Goal: Task Accomplishment & Management: Use online tool/utility

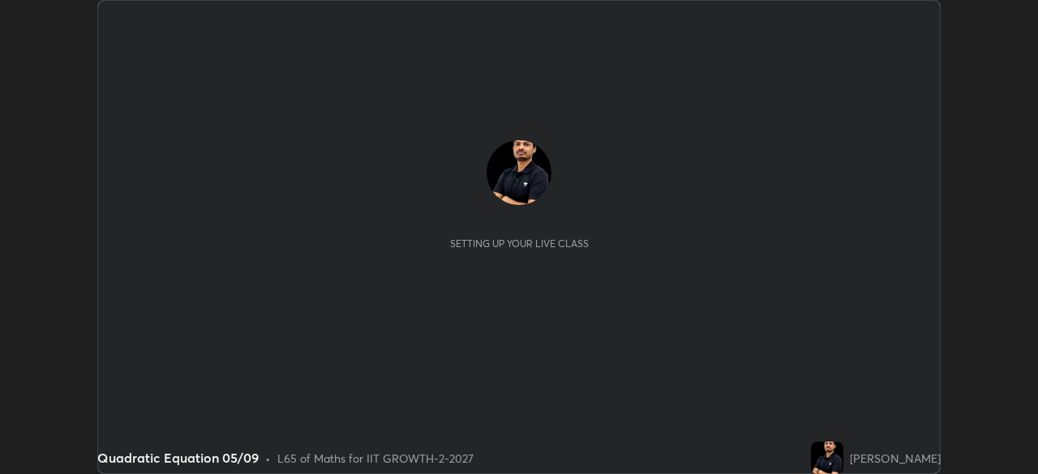
scroll to position [474, 1037]
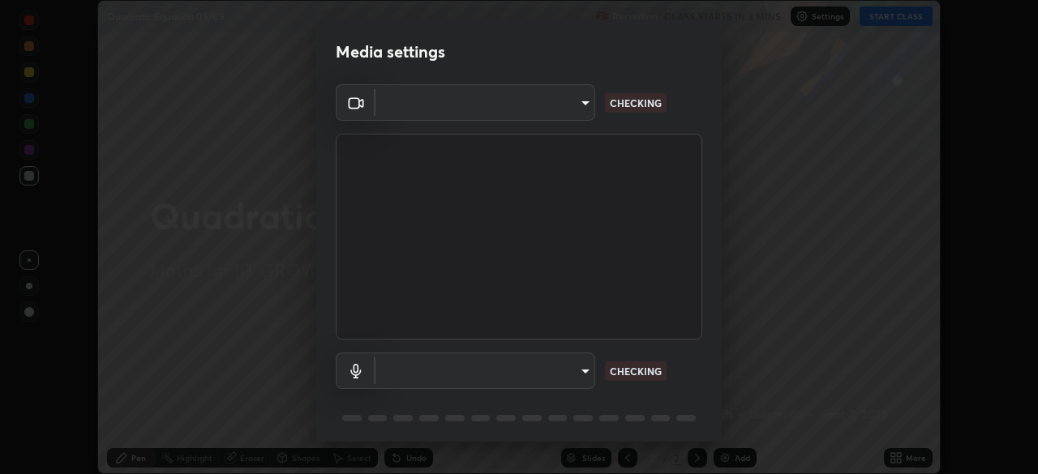
click at [551, 110] on body "Erase all Quadratic Equation 05/09 Recording CLASS STARTS IN 3 MINS Settings ST…" at bounding box center [519, 237] width 1038 height 474
click at [541, 106] on div at bounding box center [519, 237] width 1038 height 474
type input "ca90ec42a90db41d597dea676e23ca92ad872f40e5b63c11daf1ebb80476127f"
type input "12ac0b8a30920bf315e1911e3582112a90870c5fd350a1d8644ddc7b3b3588c1"
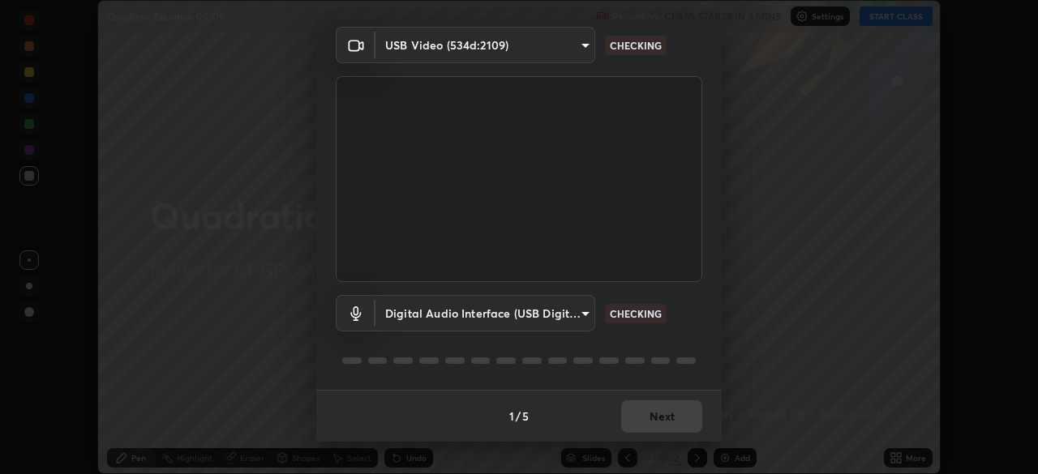
click at [538, 52] on body "Erase all Quadratic Equation 05/09 Recording CLASS STARTS IN 3 MINS Settings ST…" at bounding box center [519, 237] width 1038 height 474
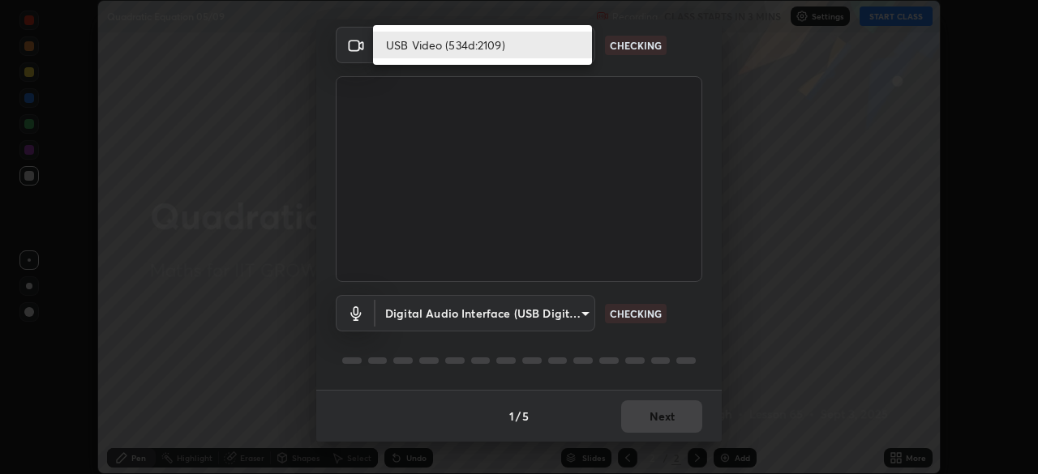
click at [531, 49] on li "USB Video (534d:2109)" at bounding box center [482, 45] width 219 height 27
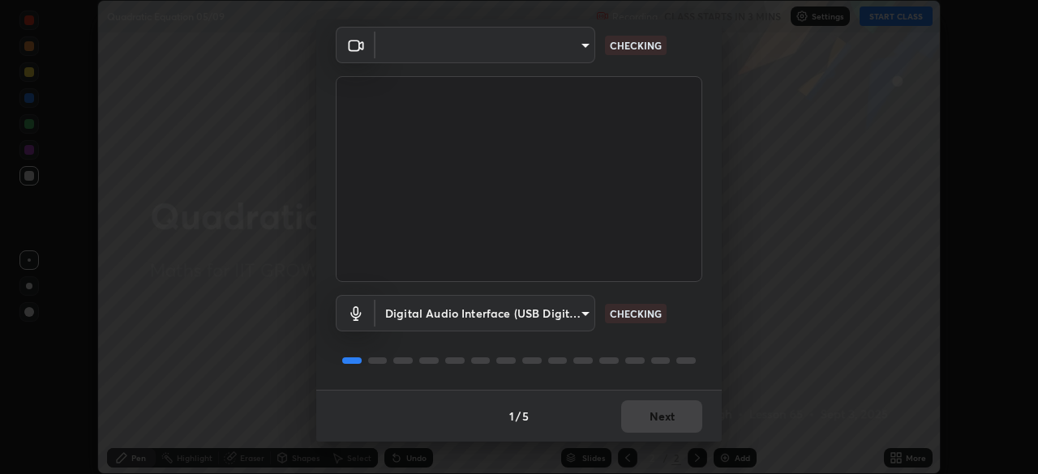
click at [555, 49] on body "Erase all Quadratic Equation 05/09 Recording CLASS STARTS IN 3 MINS Settings ST…" at bounding box center [519, 237] width 1038 height 474
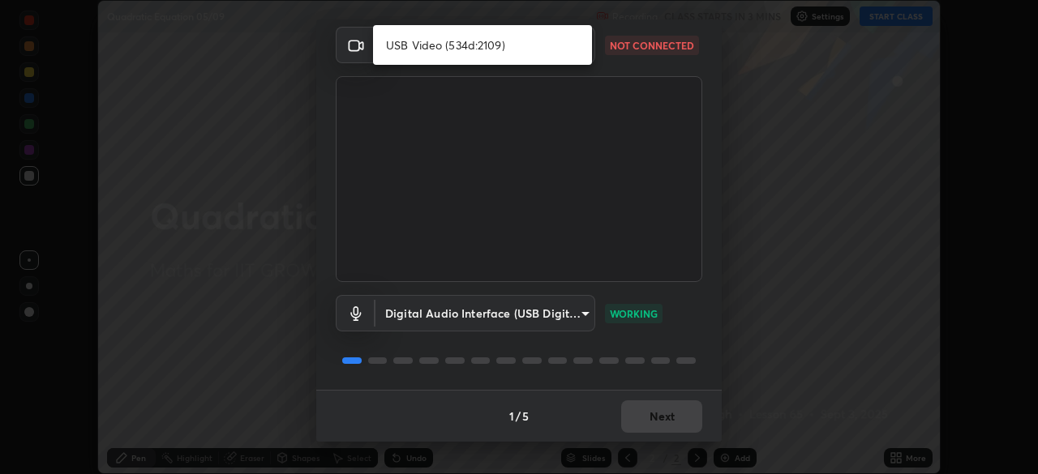
click at [544, 53] on li "USB Video (534d:2109)" at bounding box center [482, 45] width 219 height 27
type input "548a44a52523d2997e35a3c13491b16d14ec2e678e88aab68fdaa9d4bfa060c5"
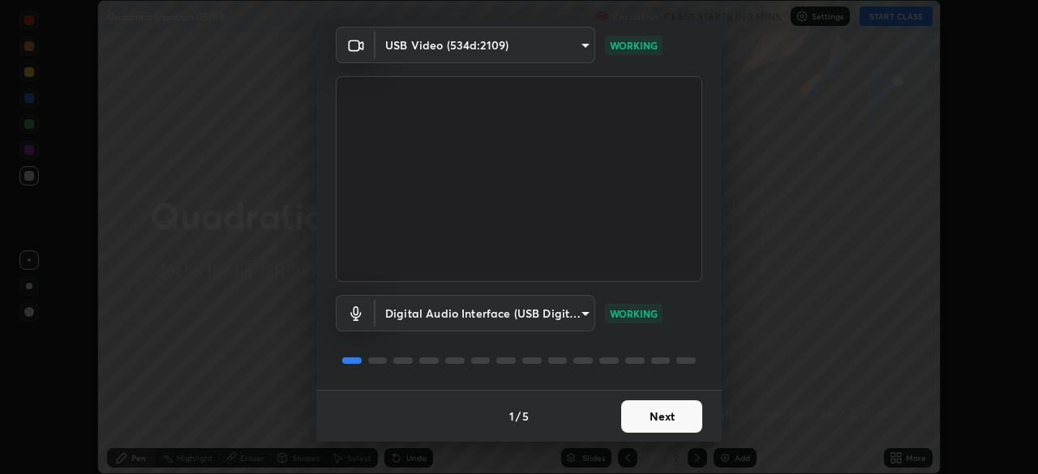
click at [656, 420] on button "Next" at bounding box center [661, 417] width 81 height 32
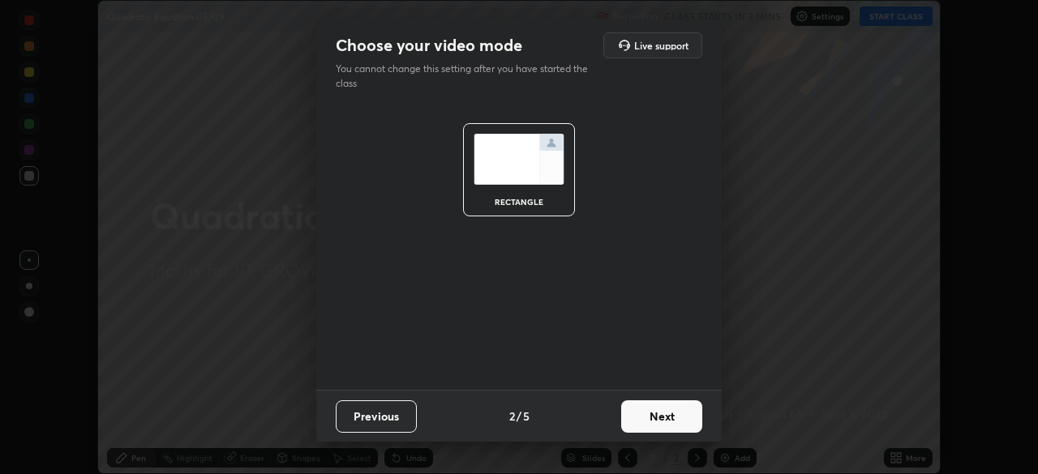
click at [669, 423] on button "Next" at bounding box center [661, 417] width 81 height 32
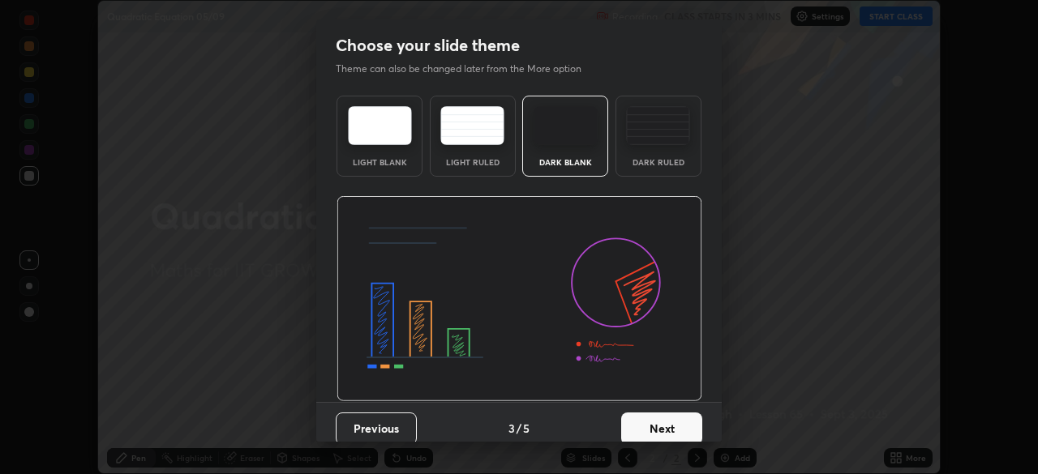
click at [677, 423] on button "Next" at bounding box center [661, 429] width 81 height 32
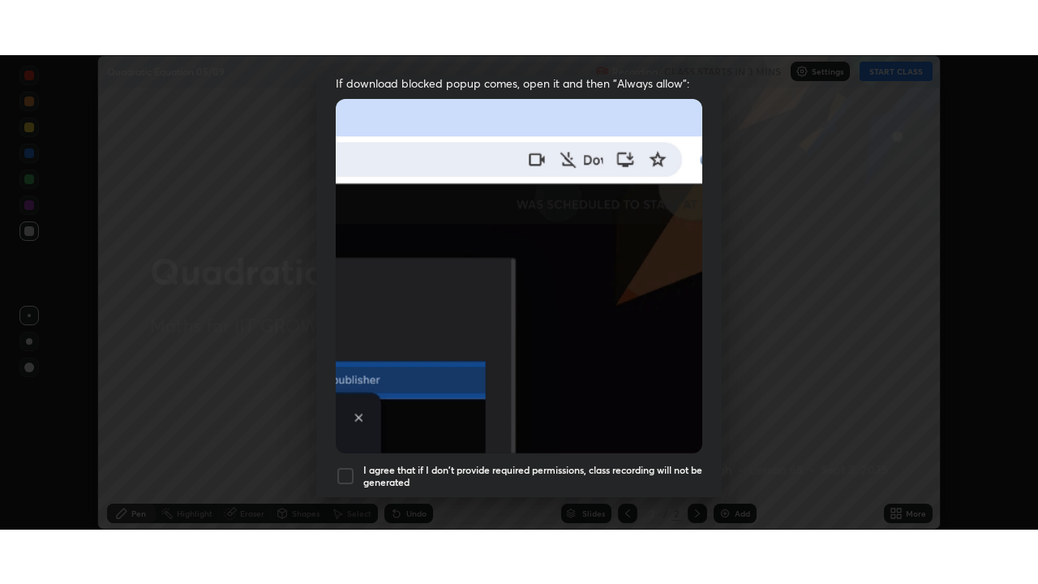
scroll to position [388, 0]
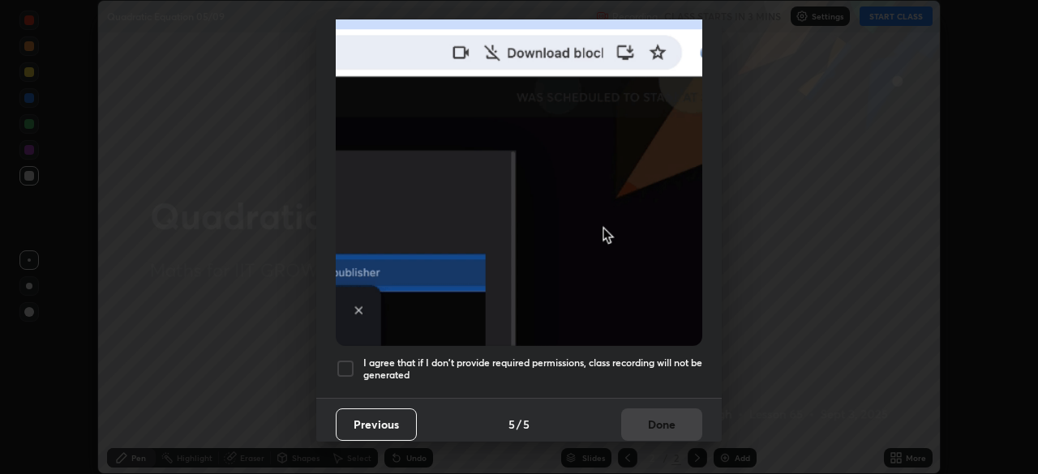
click at [350, 365] on div at bounding box center [345, 368] width 19 height 19
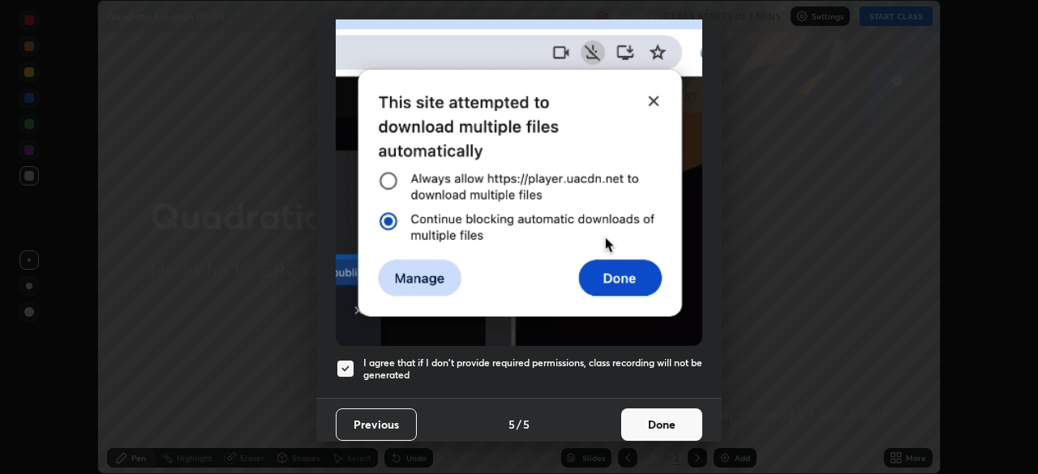
click at [661, 415] on button "Done" at bounding box center [661, 425] width 81 height 32
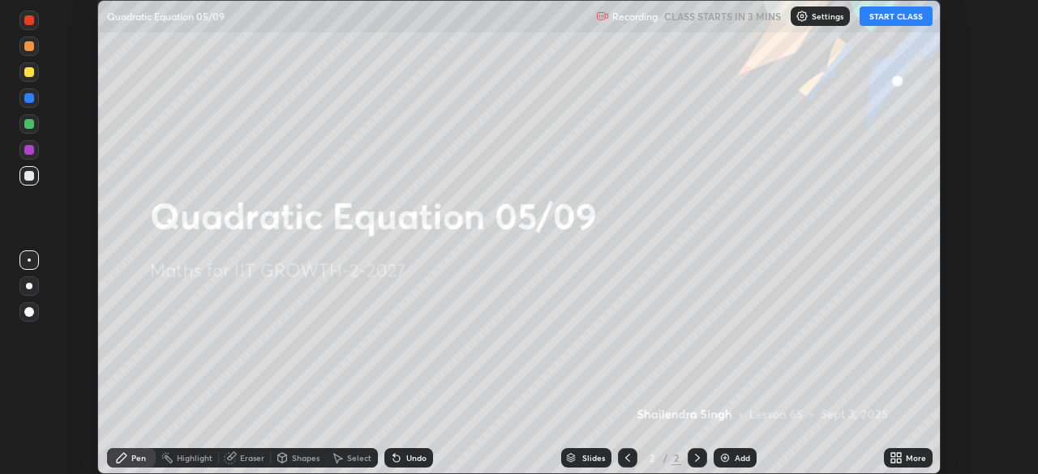
click at [899, 461] on icon at bounding box center [899, 461] width 4 height 4
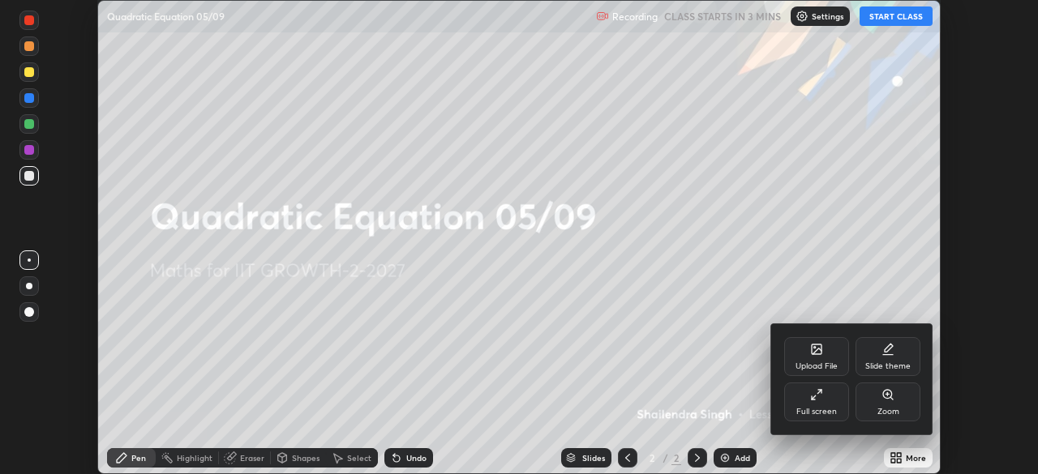
click at [818, 414] on div "Full screen" at bounding box center [816, 412] width 41 height 8
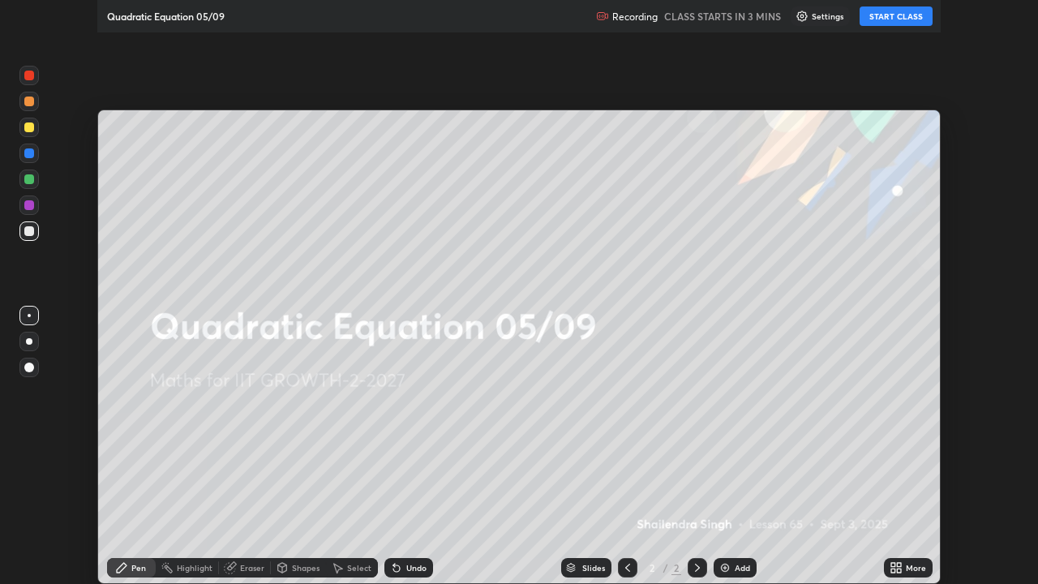
scroll to position [584, 1038]
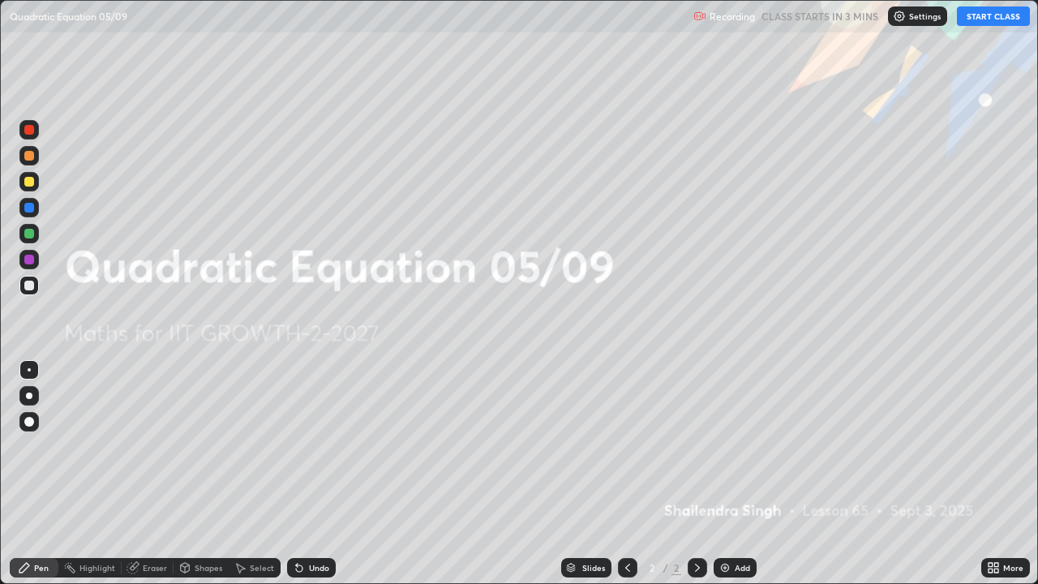
click at [902, 20] on img at bounding box center [899, 16] width 13 height 13
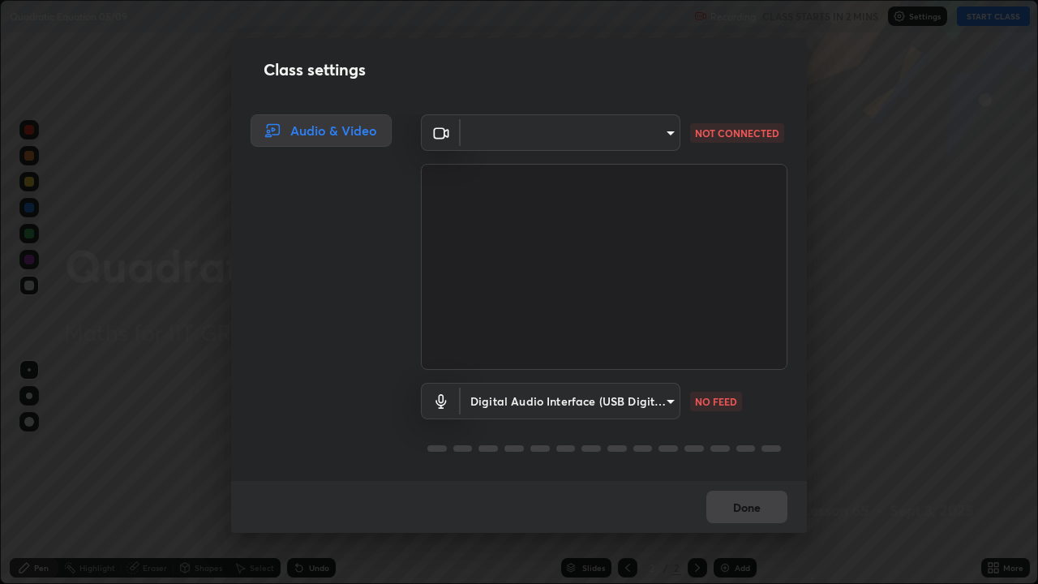
click at [593, 148] on body "Erase all Quadratic Equation 05/09 Recording CLASS STARTS IN 2 MINS Settings ST…" at bounding box center [519, 292] width 1038 height 584
type input "ca90ec42a90db41d597dea676e23ca92ad872f40e5b63c11daf1ebb80476127f"
click at [598, 407] on body "Erase all Quadratic Equation 05/09 Recording CLASS STARTS IN 2 MINS Settings ST…" at bounding box center [519, 292] width 1038 height 584
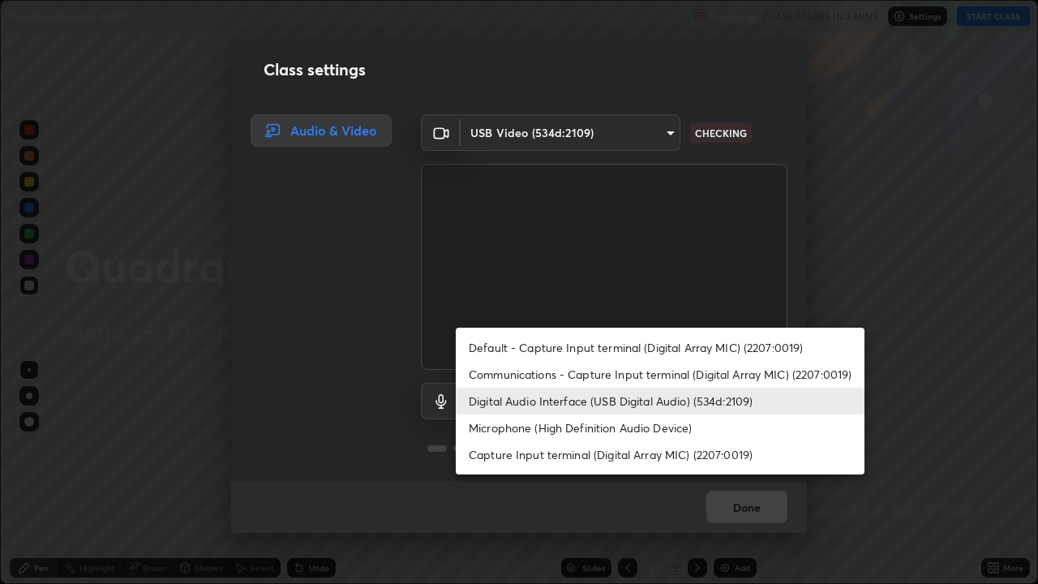
click at [558, 354] on li "Default - Capture Input terminal (Digital Array MIC) (2207:0019)" at bounding box center [660, 347] width 409 height 27
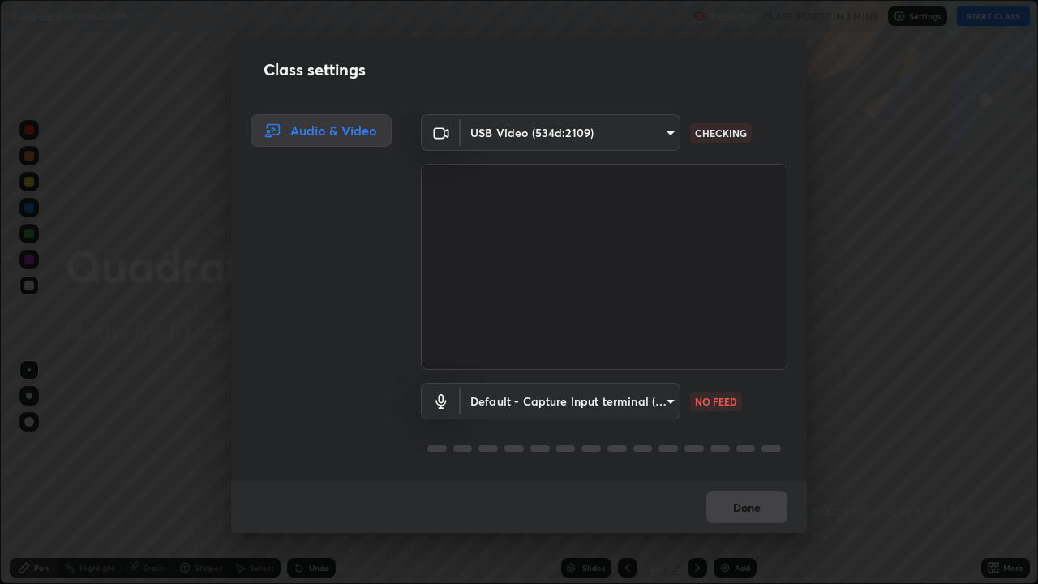
click at [564, 402] on body "Erase all Quadratic Equation 05/09 Recording CLASS STARTS IN 2 MINS Settings ST…" at bounding box center [519, 292] width 1038 height 584
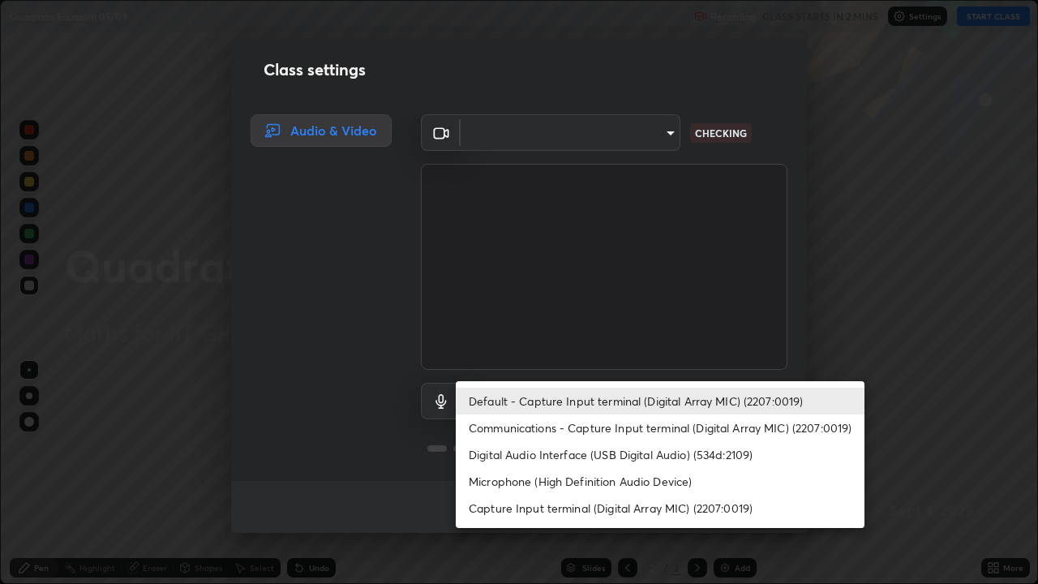
click at [550, 456] on li "Digital Audio Interface (USB Digital Audio) (534d:2109)" at bounding box center [660, 454] width 409 height 27
type input "12ac0b8a30920bf315e1911e3582112a90870c5fd350a1d8644ddc7b3b3588c1"
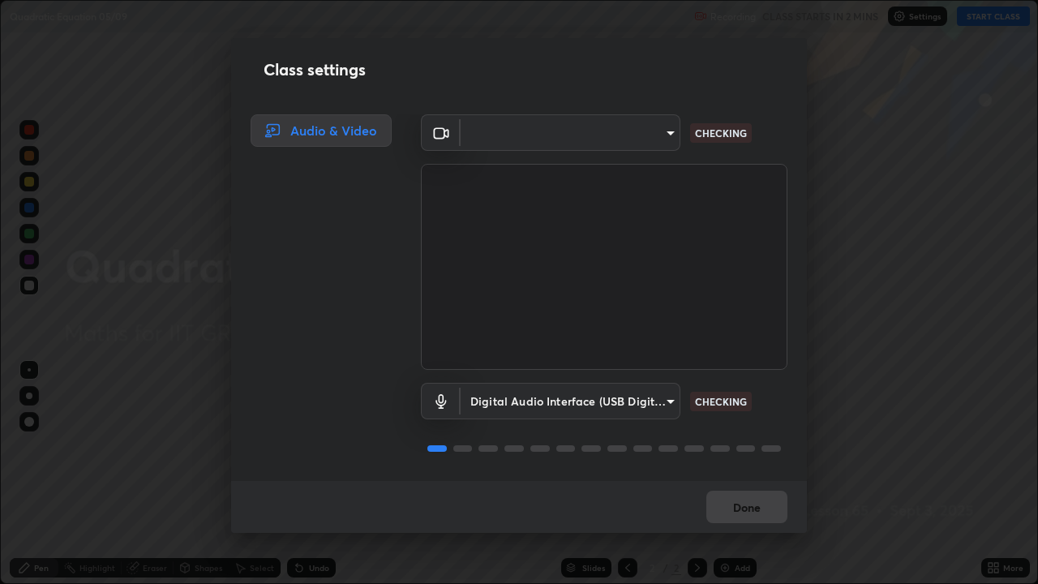
scroll to position [2, 0]
click at [632, 138] on body "Erase all Quadratic Equation 05/09 Recording CLASS STARTS IN 2 MINS Settings ST…" at bounding box center [519, 292] width 1038 height 584
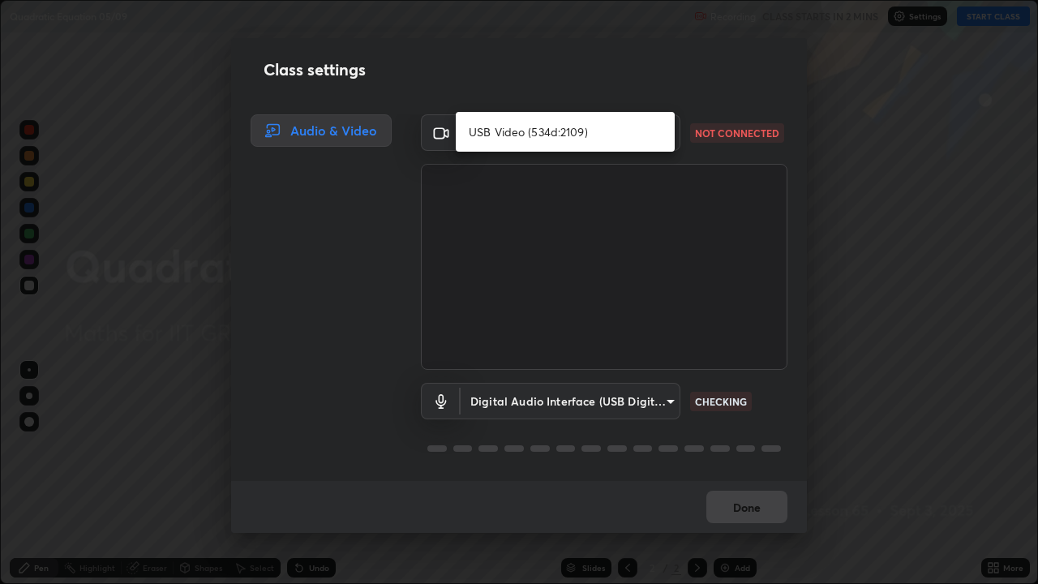
click at [624, 135] on li "USB Video (534d:2109)" at bounding box center [565, 131] width 219 height 27
type input "548a44a52523d2997e35a3c13491b16d14ec2e678e88aab68fdaa9d4bfa060c5"
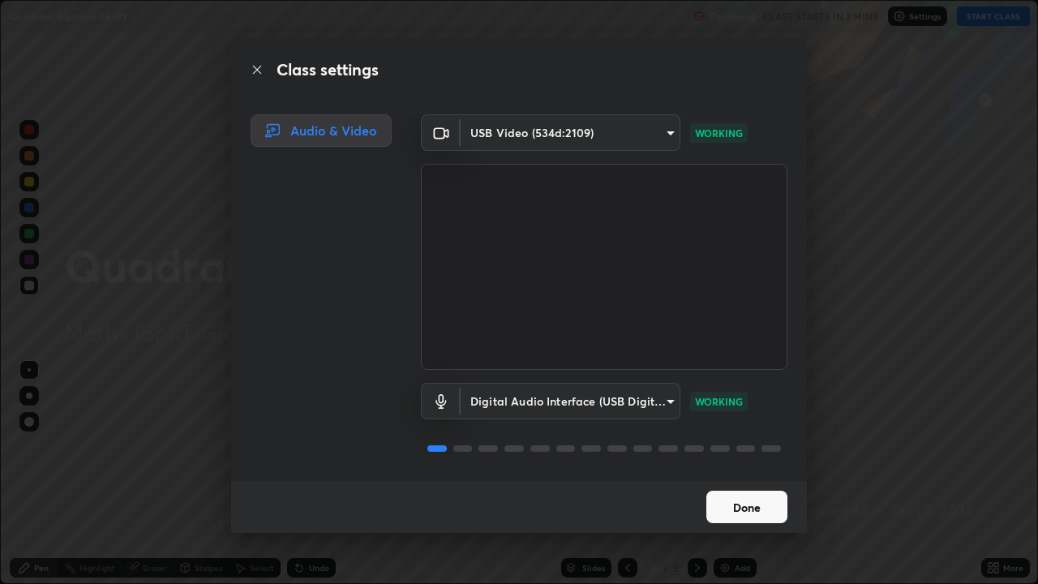
click at [748, 474] on button "Done" at bounding box center [746, 507] width 81 height 32
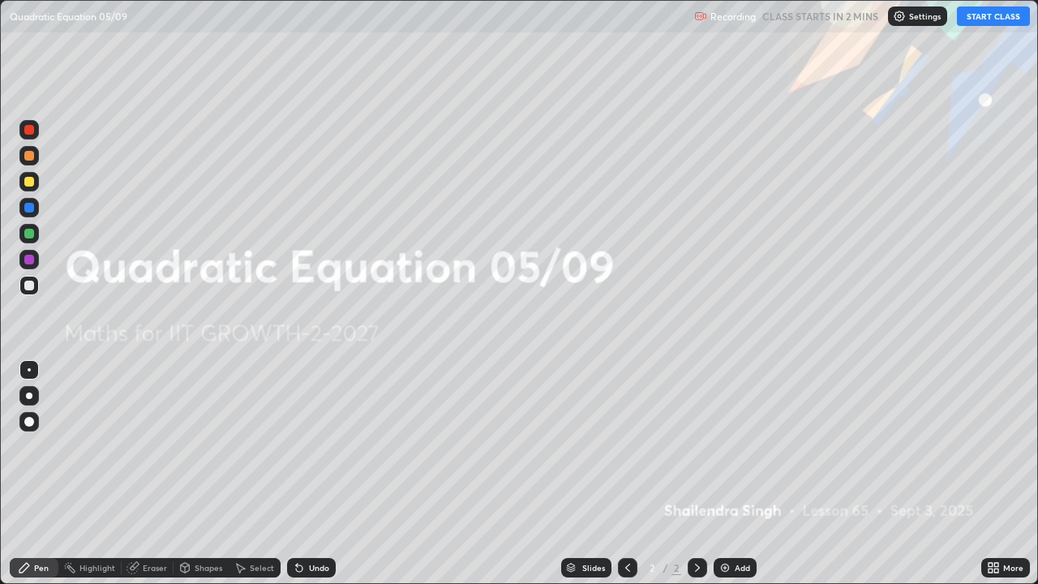
click at [910, 23] on div "Settings" at bounding box center [917, 15] width 59 height 19
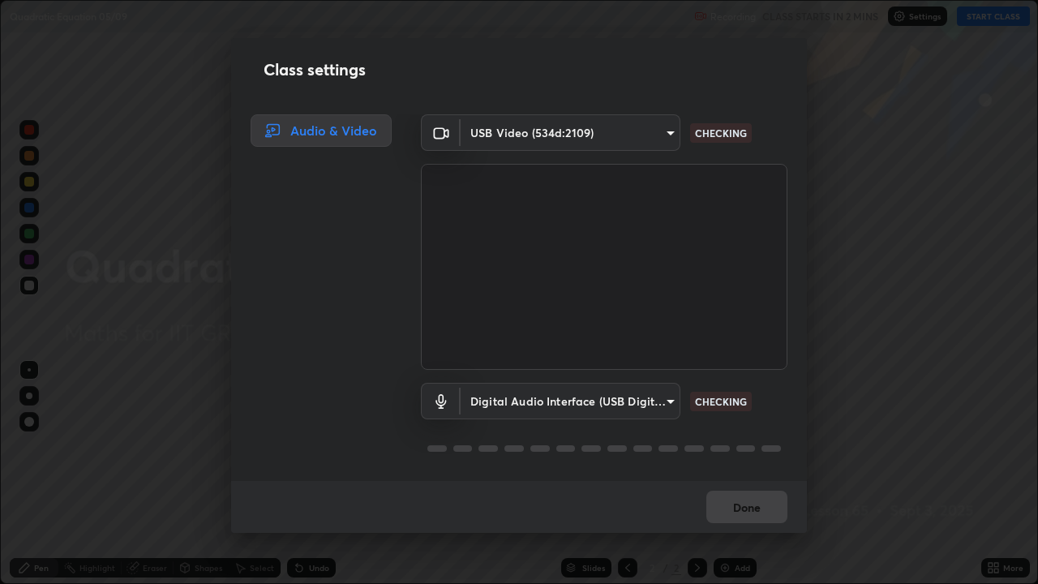
scroll to position [2, 0]
click at [740, 474] on button "Done" at bounding box center [746, 507] width 81 height 32
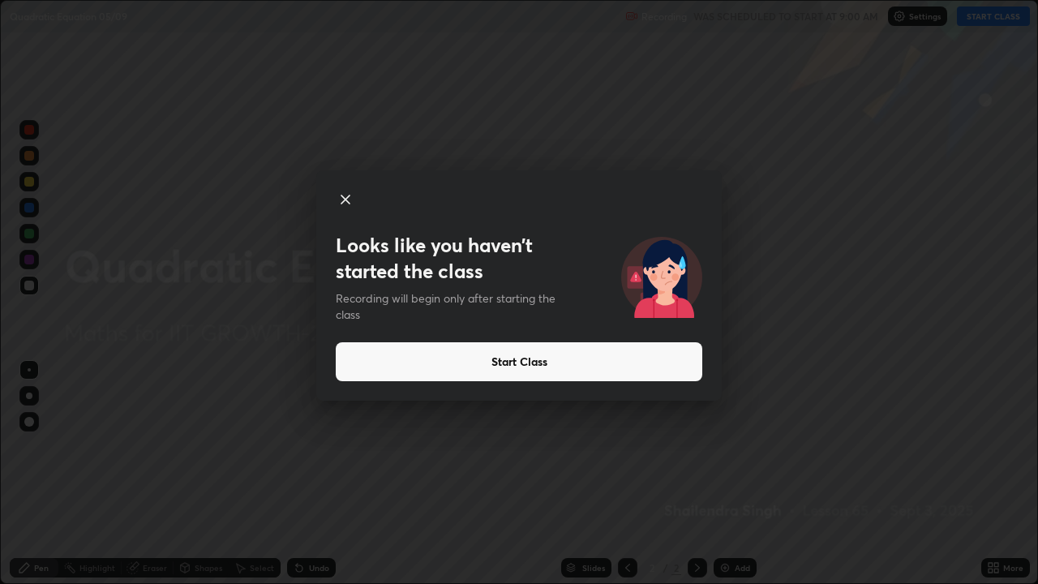
click at [507, 361] on button "Start Class" at bounding box center [519, 361] width 367 height 39
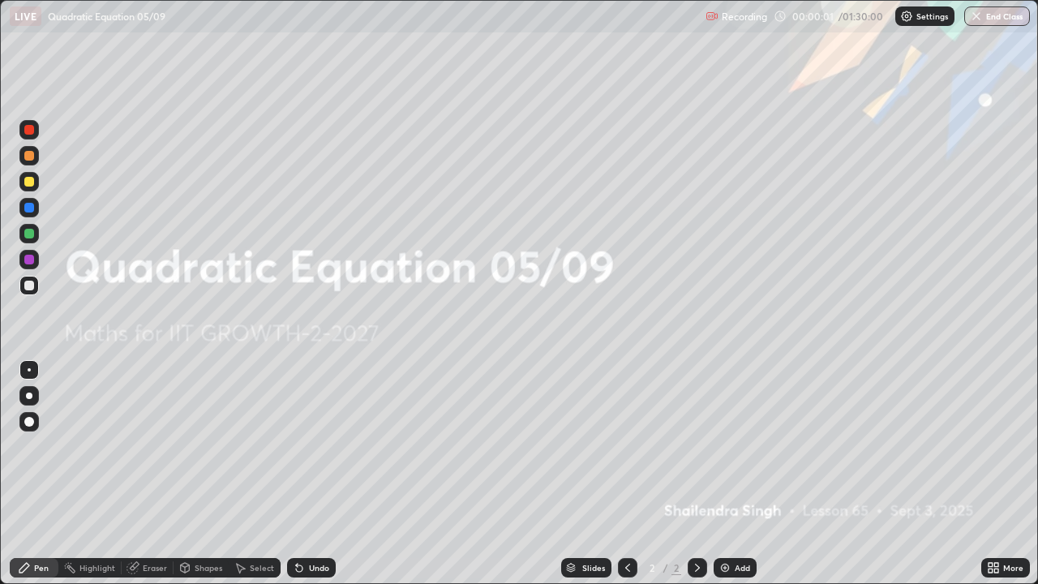
click at [990, 474] on icon at bounding box center [991, 565] width 4 height 4
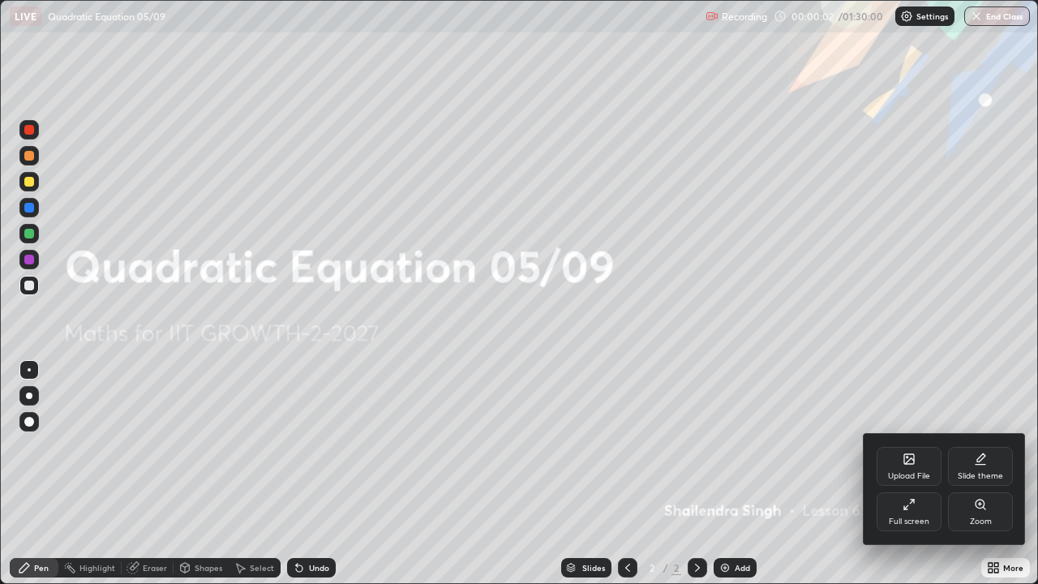
click at [895, 467] on div "Upload File" at bounding box center [909, 466] width 65 height 39
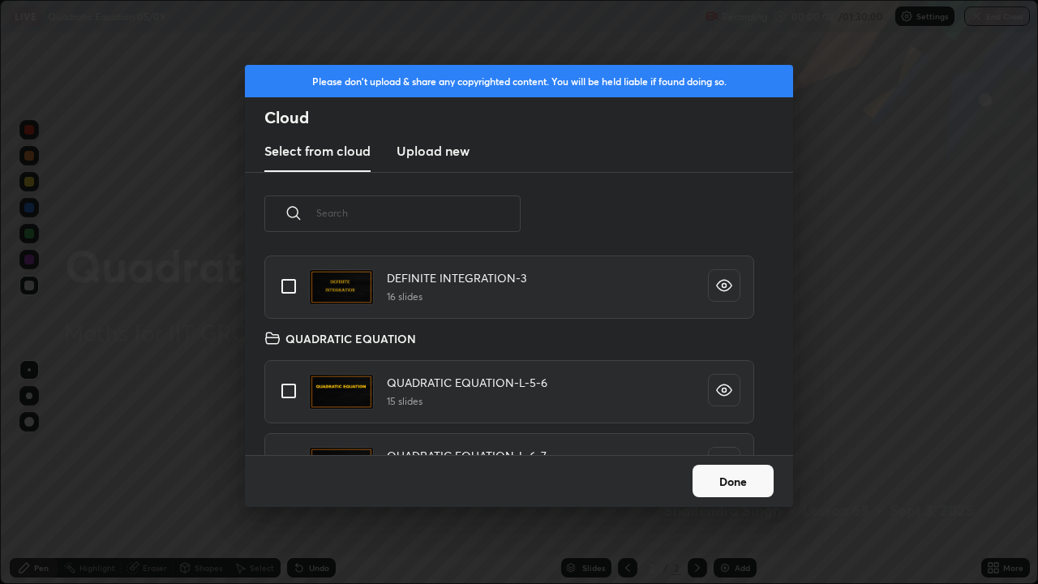
scroll to position [328, 0]
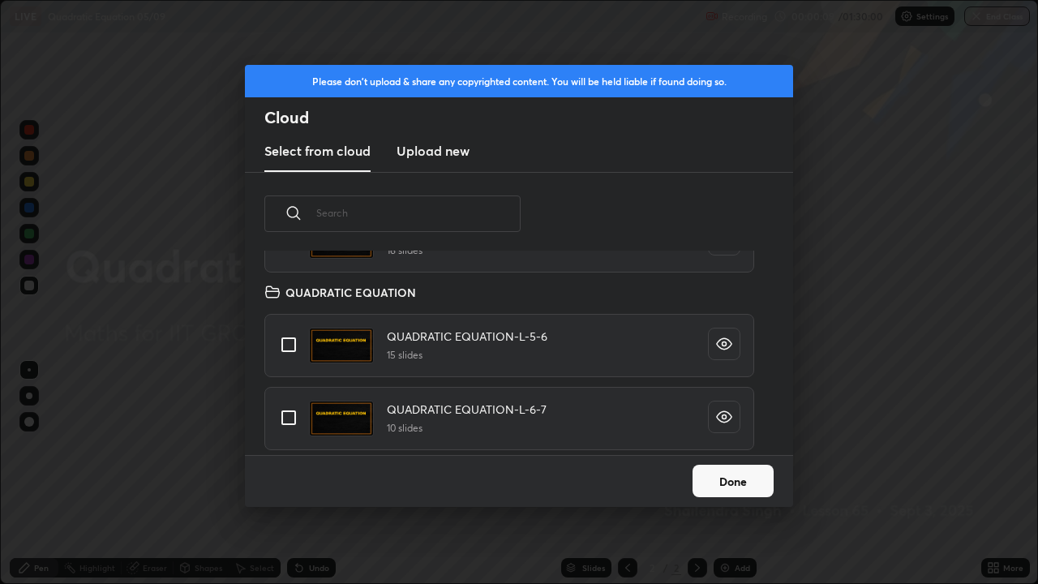
click at [285, 345] on input "grid" at bounding box center [289, 345] width 34 height 34
checkbox input "true"
click at [722, 474] on button "Done" at bounding box center [733, 481] width 81 height 32
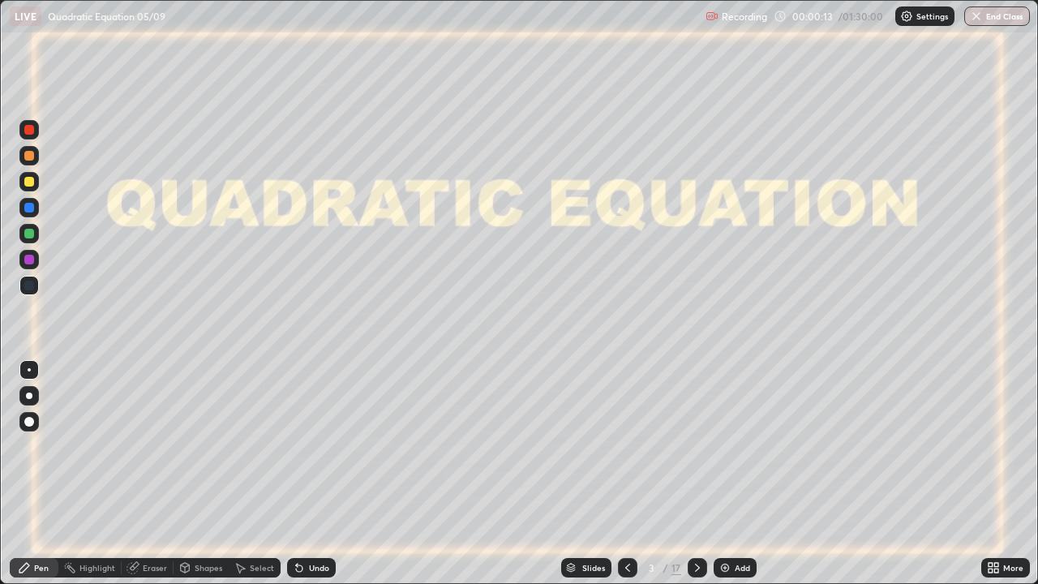
click at [693, 474] on icon at bounding box center [697, 567] width 13 height 13
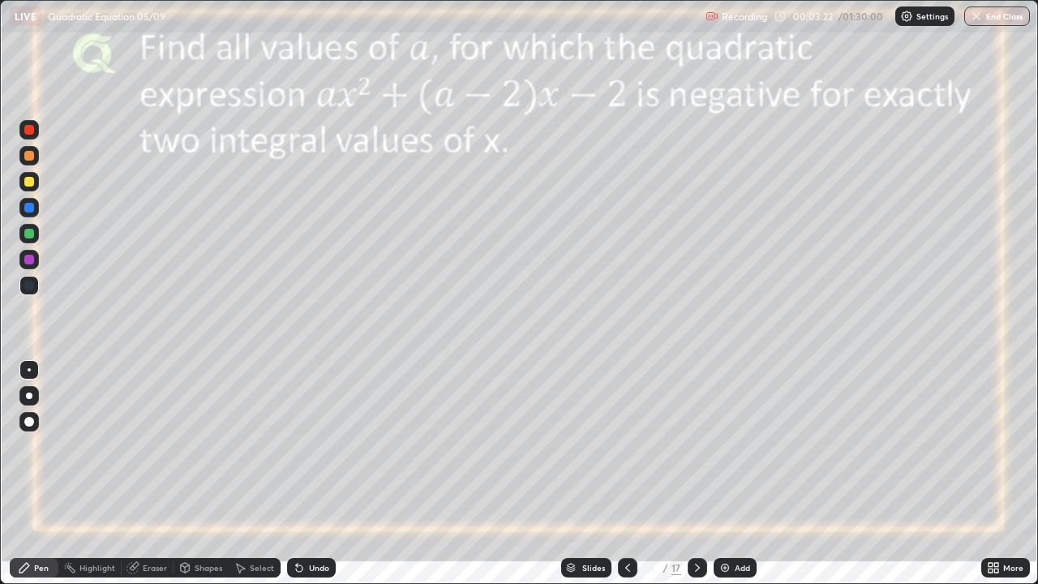
click at [29, 232] on div at bounding box center [29, 234] width 10 height 10
click at [724, 474] on img at bounding box center [724, 567] width 13 height 13
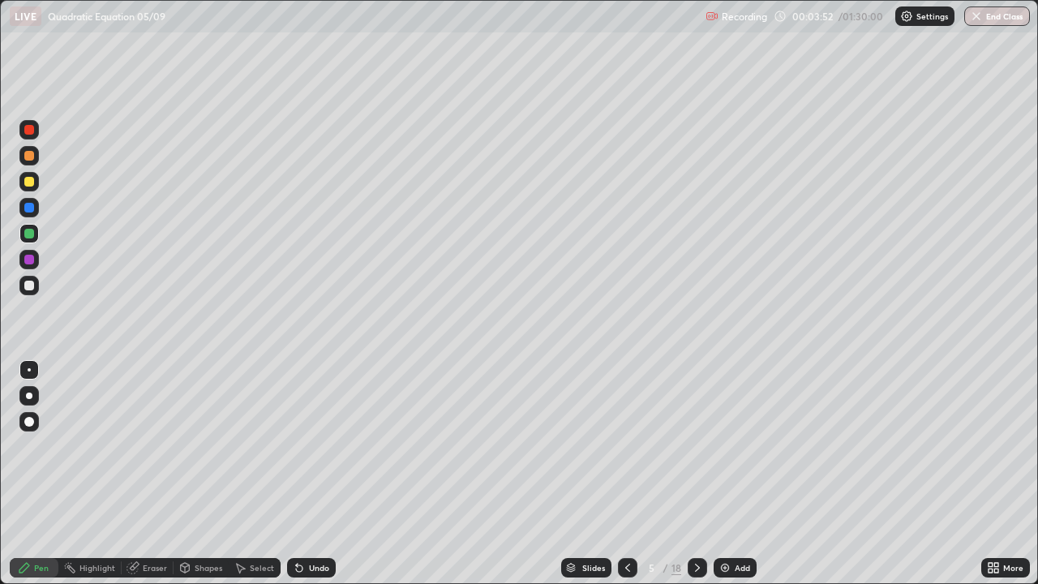
click at [30, 131] on div at bounding box center [29, 130] width 10 height 10
click at [306, 474] on div "Undo" at bounding box center [311, 567] width 49 height 19
click at [626, 474] on icon at bounding box center [627, 567] width 13 height 13
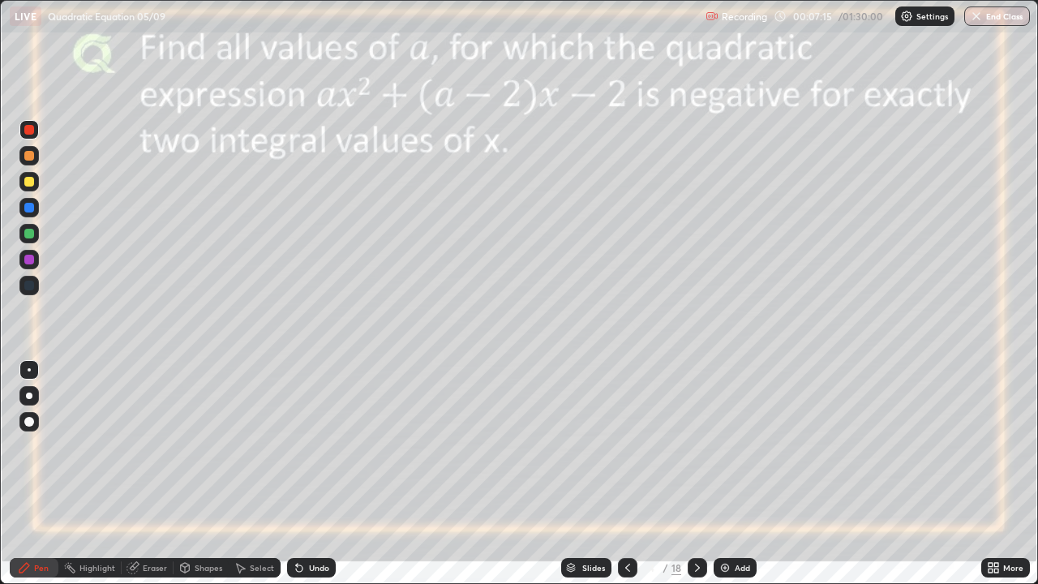
click at [714, 474] on div "Add" at bounding box center [735, 567] width 43 height 19
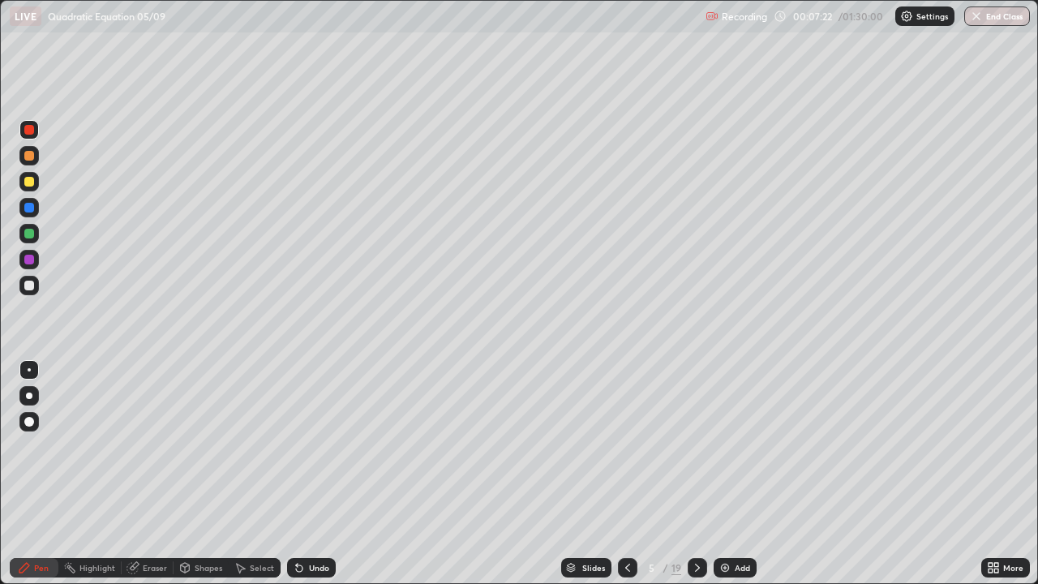
click at [626, 474] on icon at bounding box center [627, 567] width 13 height 13
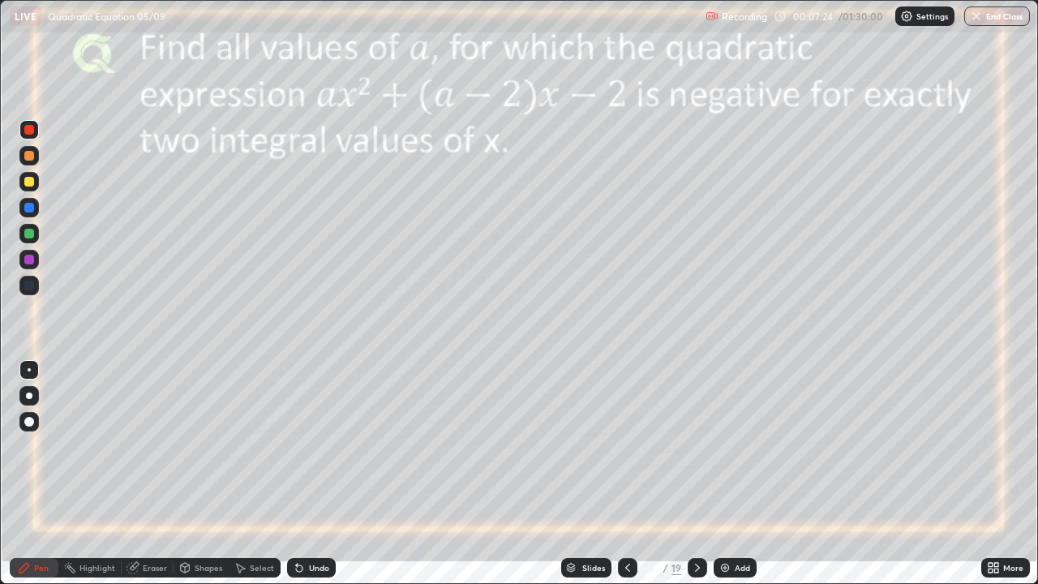
click at [696, 474] on icon at bounding box center [697, 567] width 13 height 13
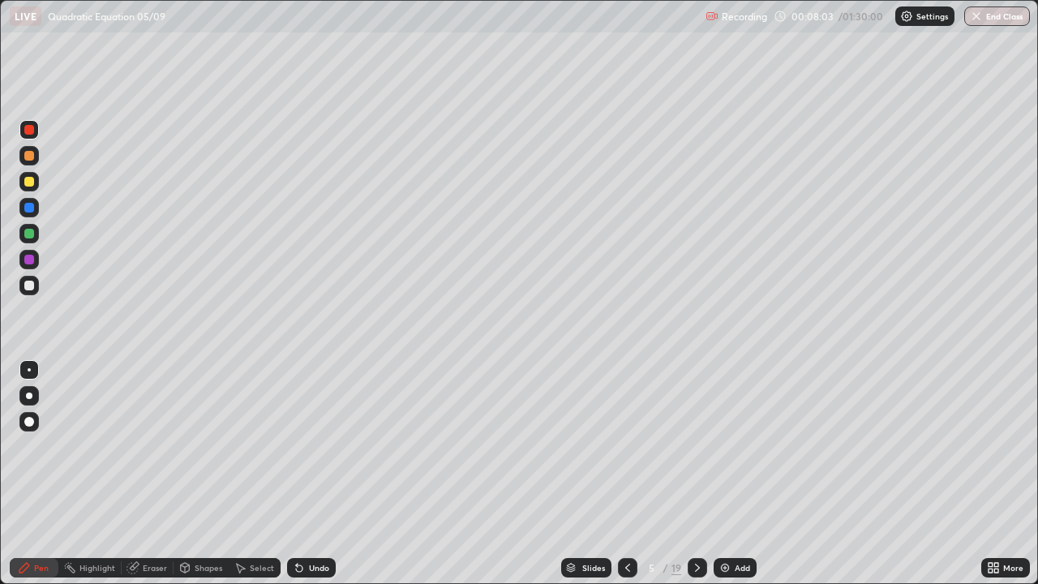
click at [626, 474] on icon at bounding box center [627, 567] width 13 height 13
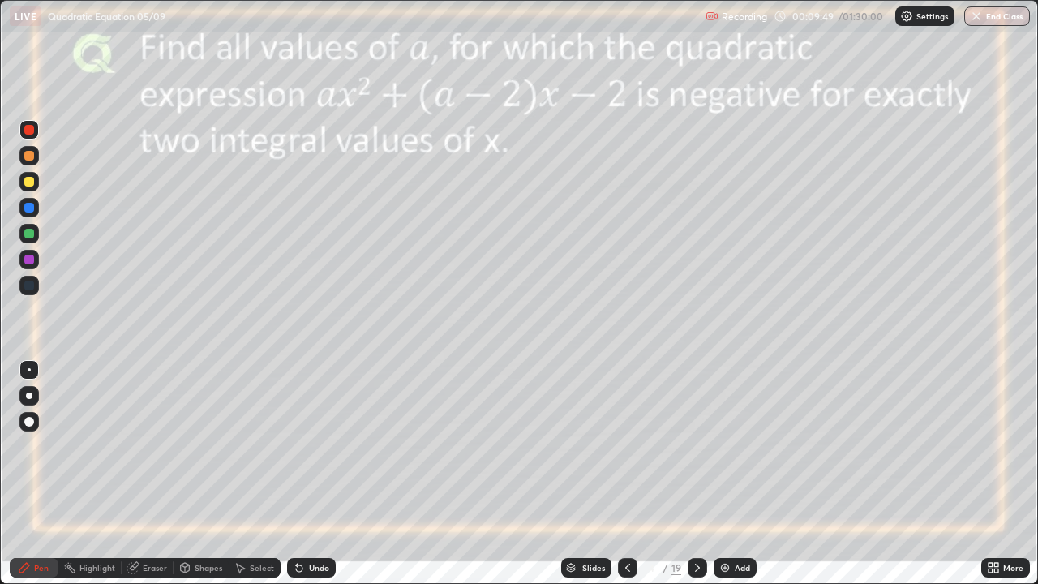
click at [38, 181] on div at bounding box center [28, 181] width 19 height 19
click at [144, 474] on div "Eraser" at bounding box center [155, 568] width 24 height 8
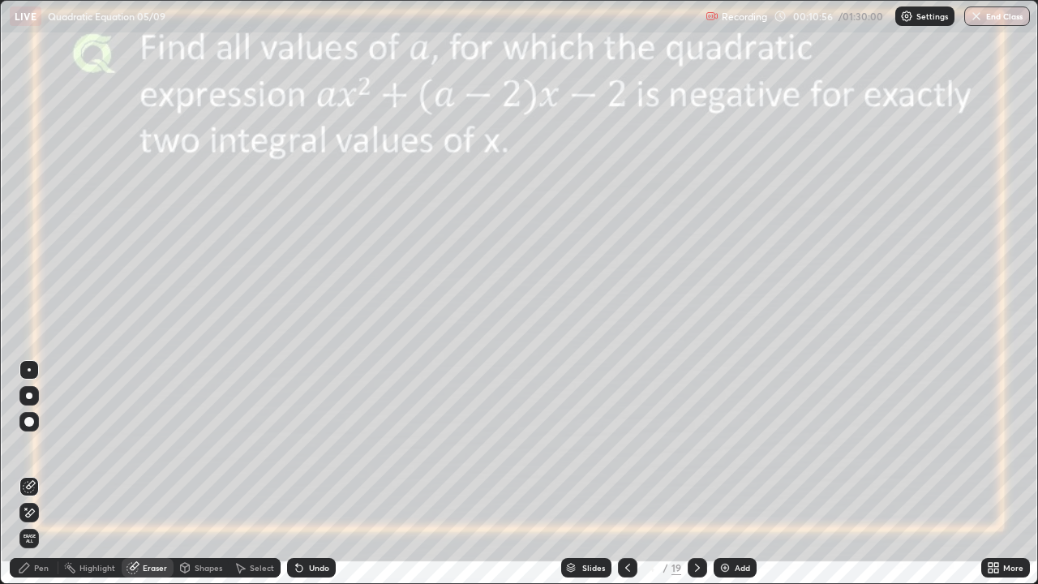
click at [32, 474] on icon at bounding box center [30, 485] width 9 height 8
click at [26, 474] on icon at bounding box center [26, 509] width 2 height 2
click at [32, 474] on icon at bounding box center [30, 485] width 9 height 8
click at [40, 474] on div "Pen" at bounding box center [41, 568] width 15 height 8
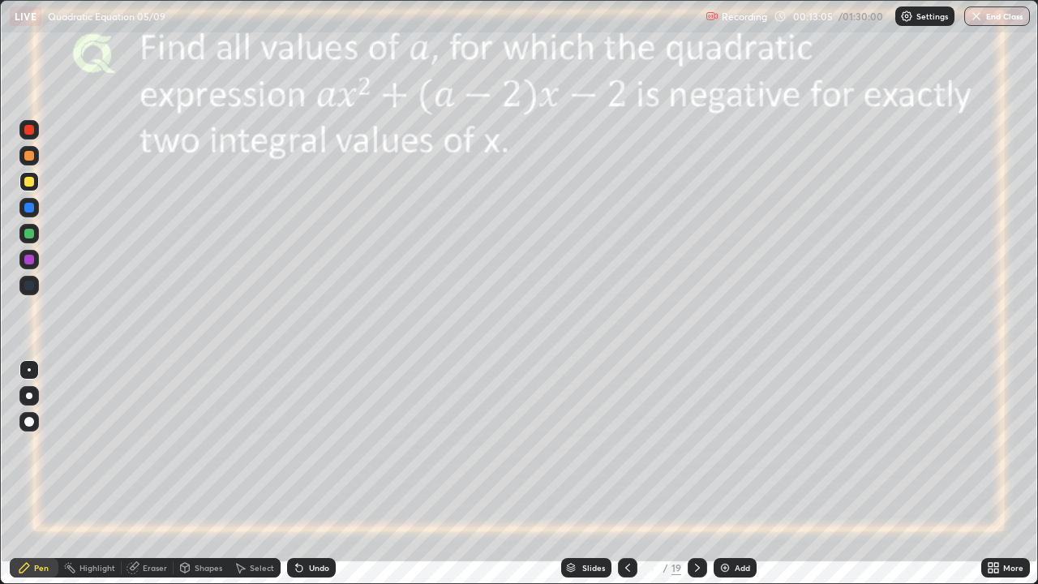
click at [28, 262] on div at bounding box center [29, 260] width 10 height 10
click at [691, 474] on icon at bounding box center [697, 567] width 13 height 13
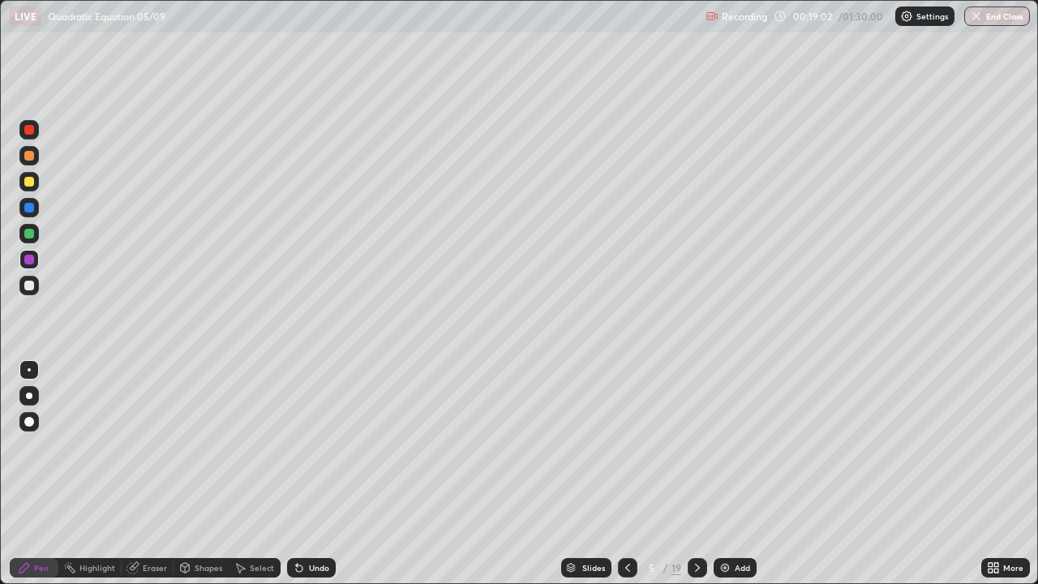
click at [628, 474] on icon at bounding box center [627, 567] width 13 height 13
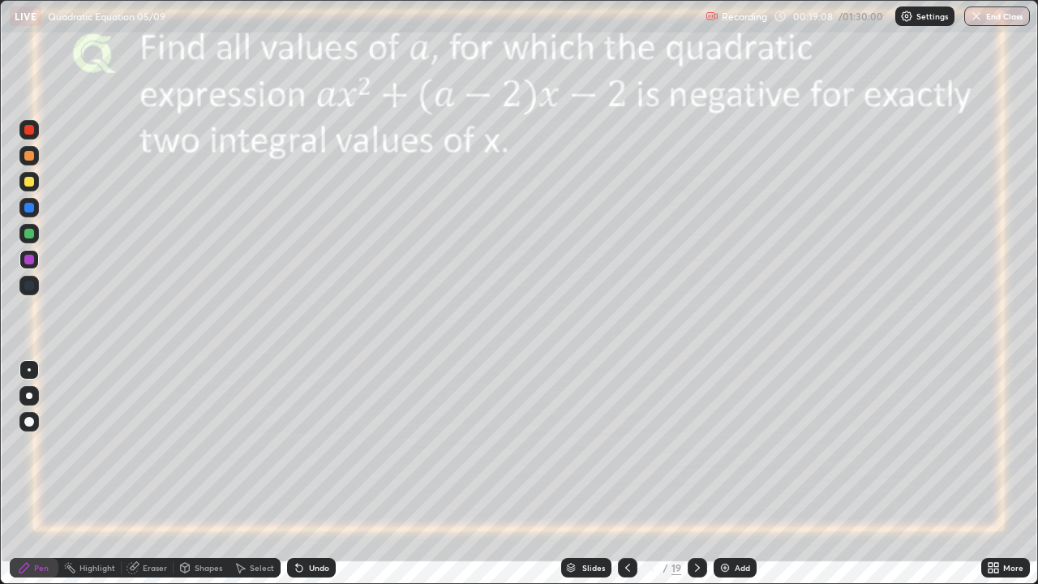
click at [696, 474] on icon at bounding box center [697, 567] width 13 height 13
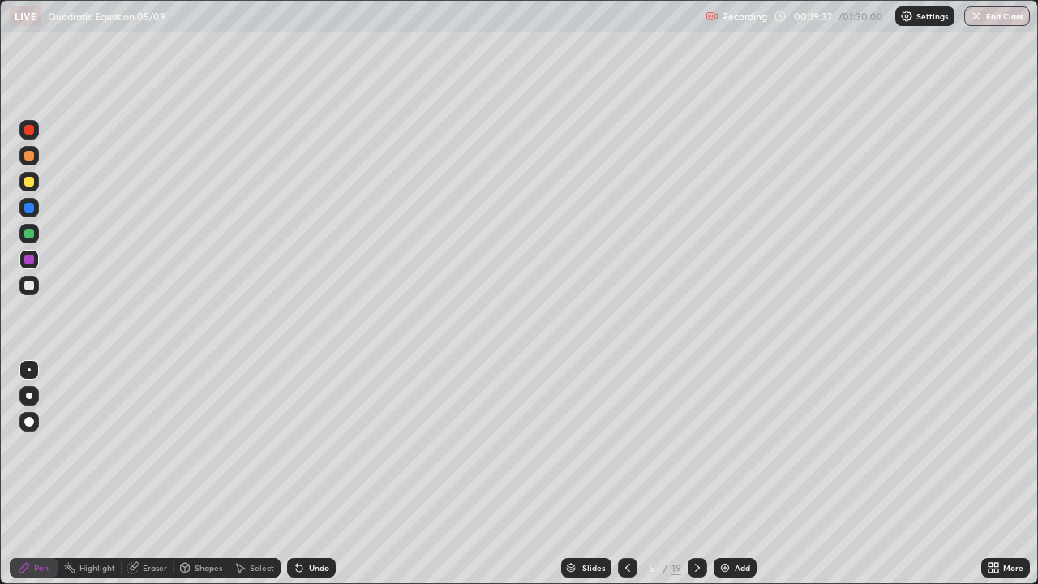
click at [32, 185] on div at bounding box center [29, 182] width 10 height 10
click at [626, 474] on icon at bounding box center [627, 567] width 13 height 13
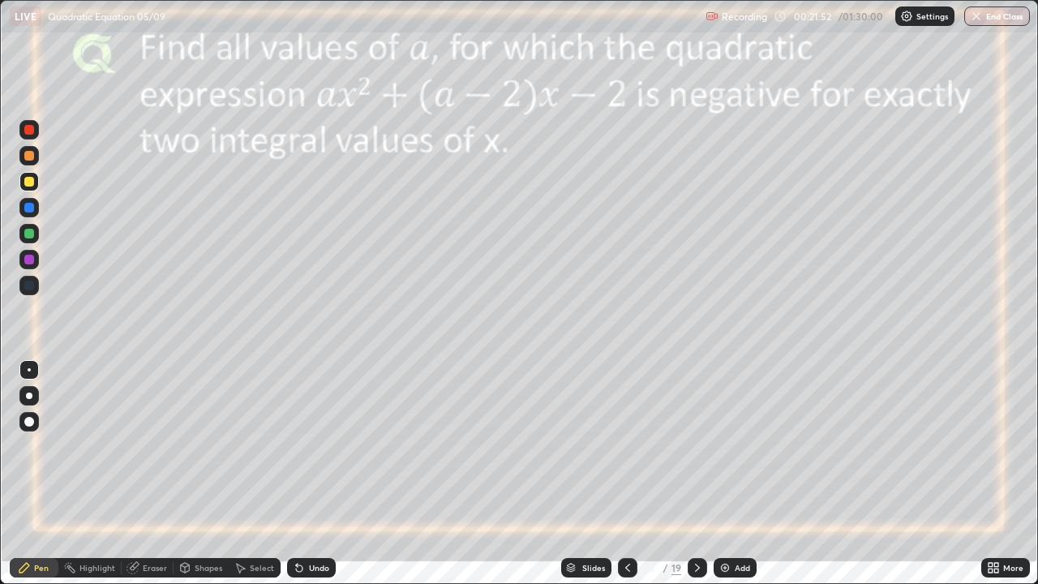
click at [696, 474] on icon at bounding box center [697, 567] width 13 height 13
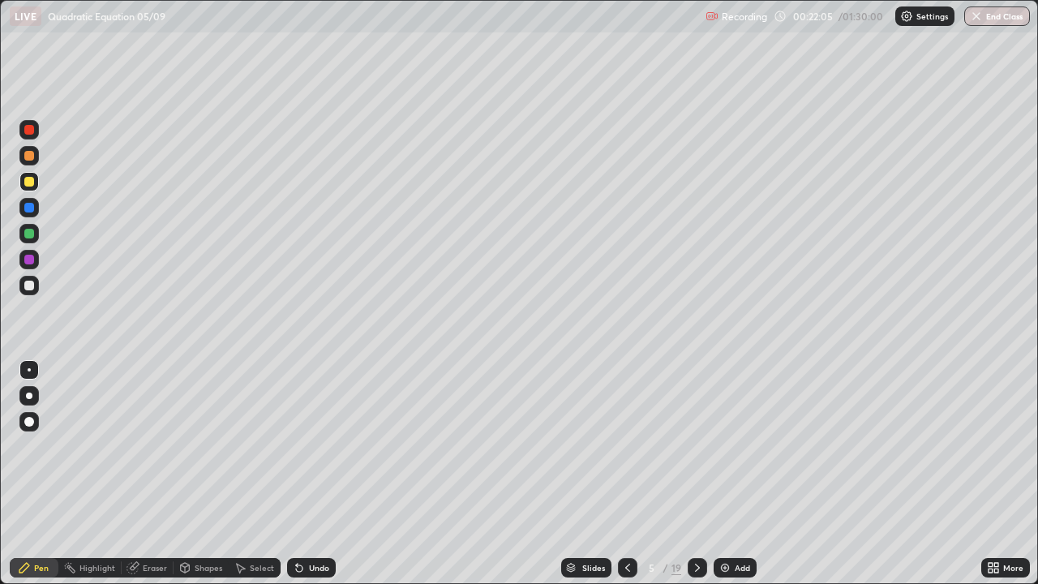
click at [727, 474] on img at bounding box center [724, 567] width 13 height 13
click at [311, 474] on div "Undo" at bounding box center [319, 568] width 20 height 8
click at [620, 474] on icon at bounding box center [626, 567] width 13 height 13
click at [697, 474] on icon at bounding box center [698, 568] width 5 height 8
click at [694, 474] on icon at bounding box center [698, 567] width 13 height 13
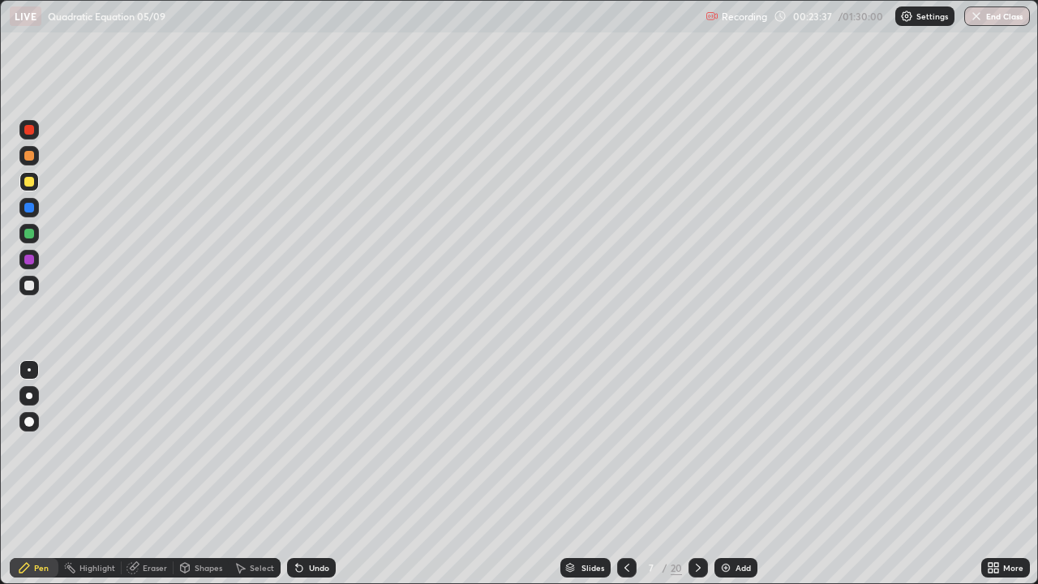
click at [697, 474] on icon at bounding box center [698, 567] width 13 height 13
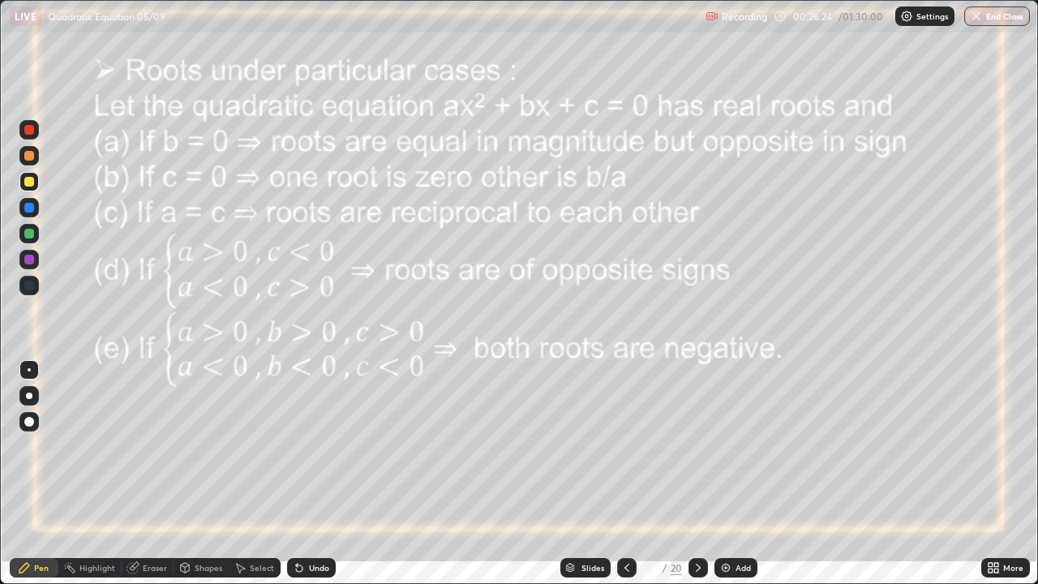
click at [207, 474] on div "Shapes" at bounding box center [209, 568] width 28 height 8
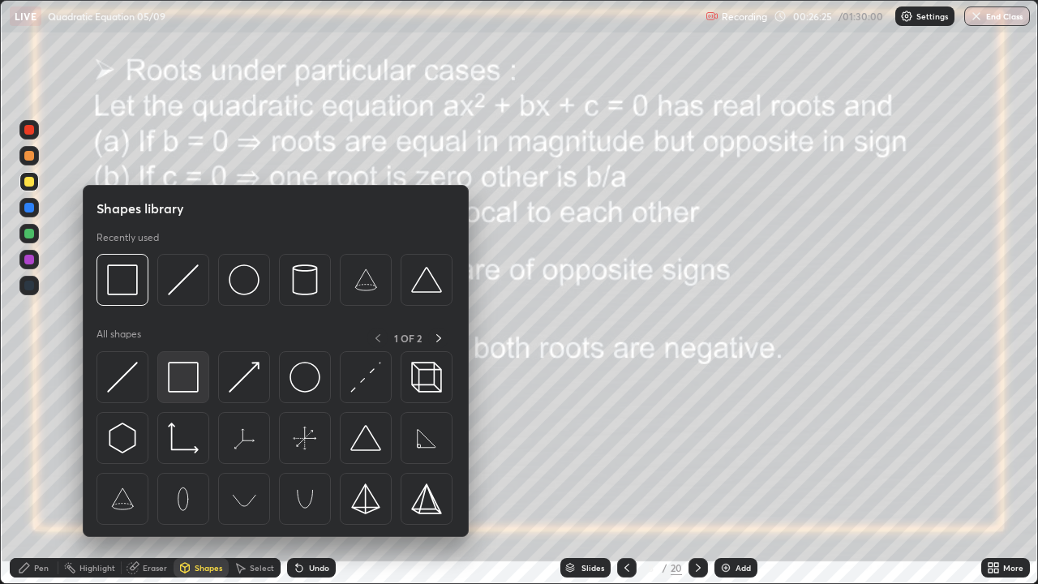
click at [187, 380] on img at bounding box center [183, 377] width 31 height 31
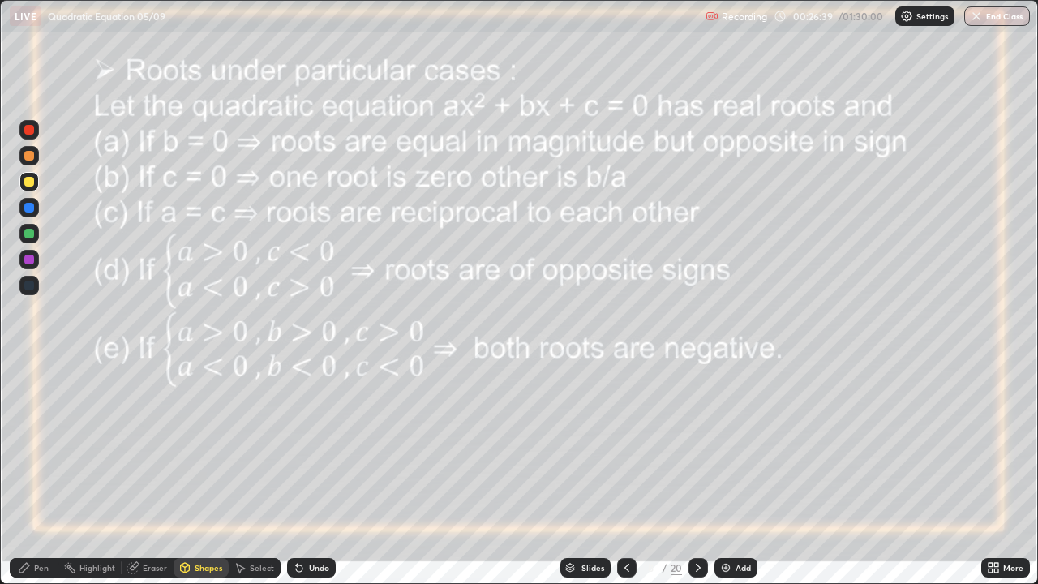
click at [46, 474] on div "Pen" at bounding box center [41, 568] width 15 height 8
click at [724, 474] on img at bounding box center [725, 567] width 13 height 13
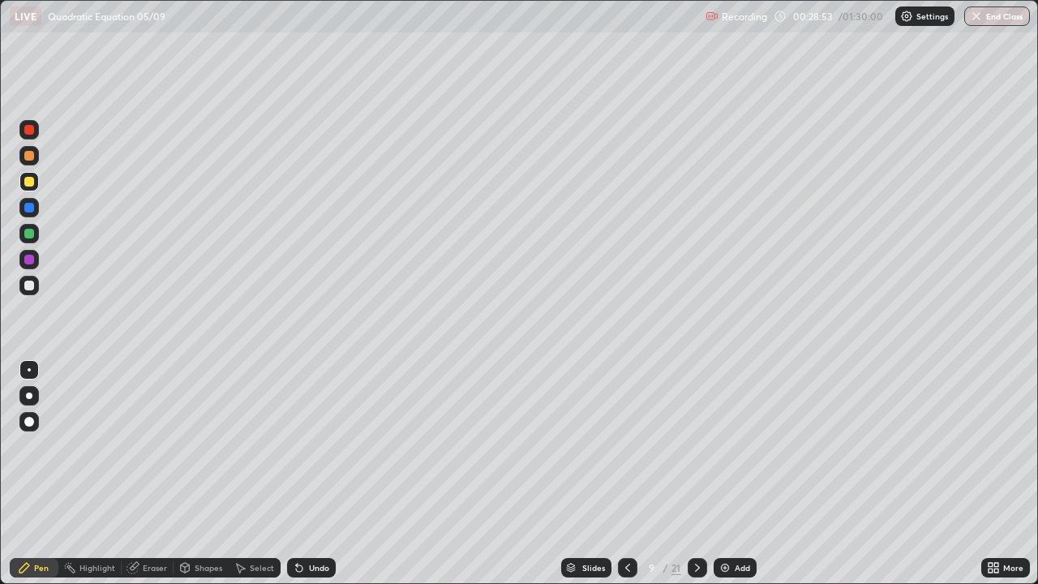
click at [625, 474] on icon at bounding box center [627, 567] width 13 height 13
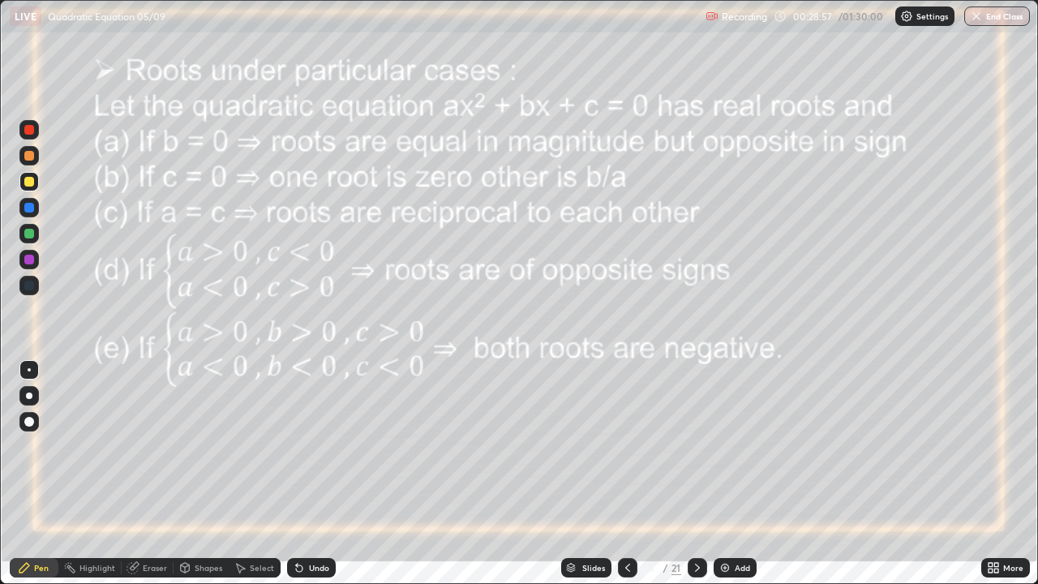
click at [697, 474] on icon at bounding box center [697, 568] width 5 height 8
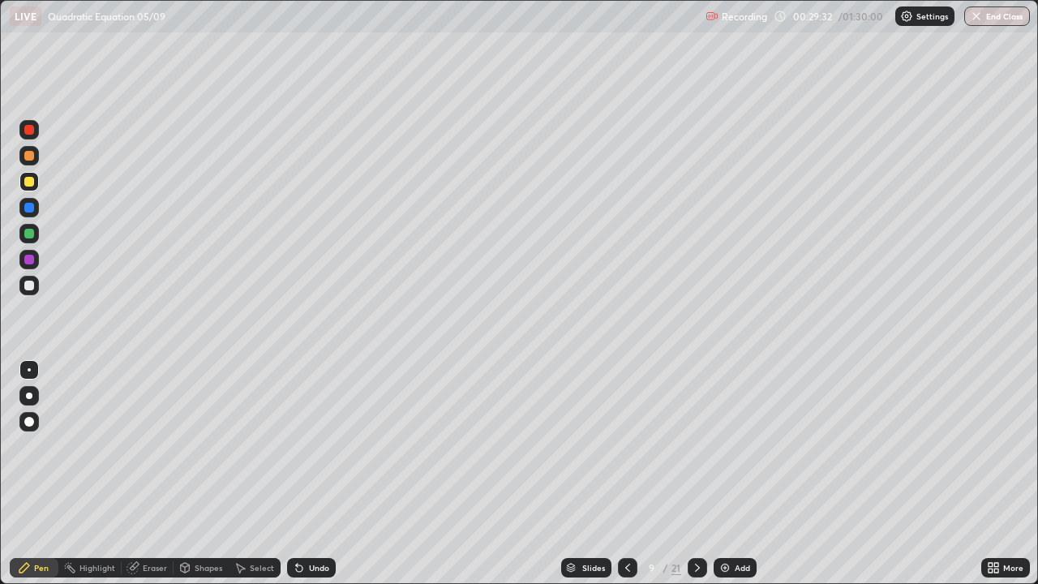
click at [625, 474] on icon at bounding box center [627, 568] width 5 height 8
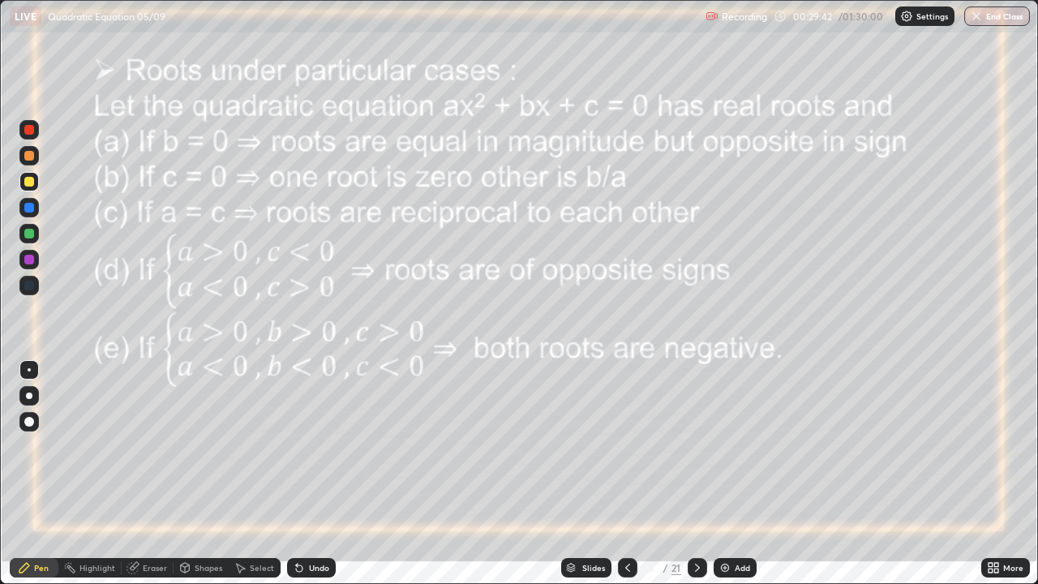
click at [696, 474] on icon at bounding box center [697, 567] width 13 height 13
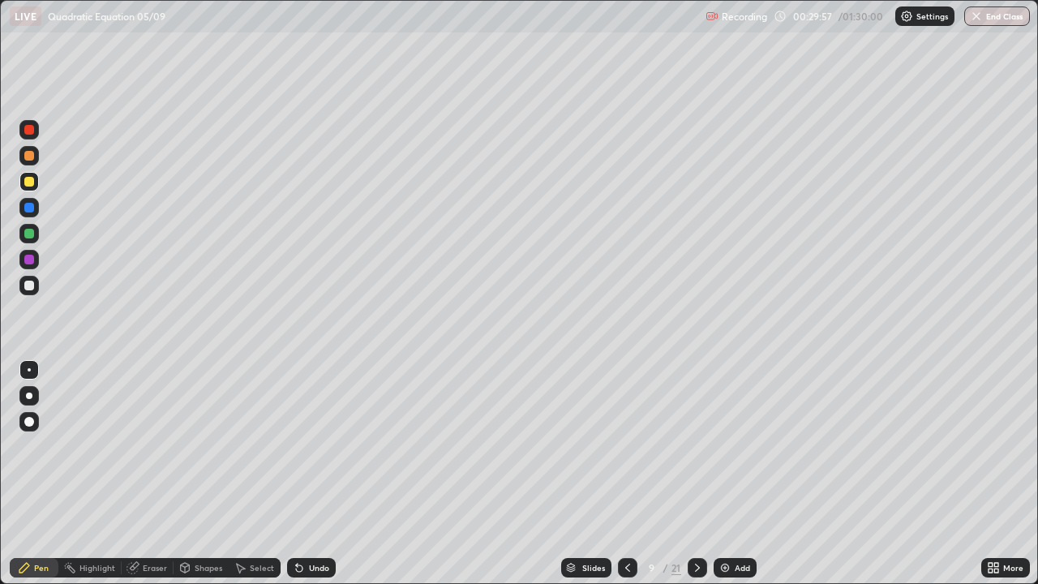
click at [628, 474] on icon at bounding box center [627, 567] width 13 height 13
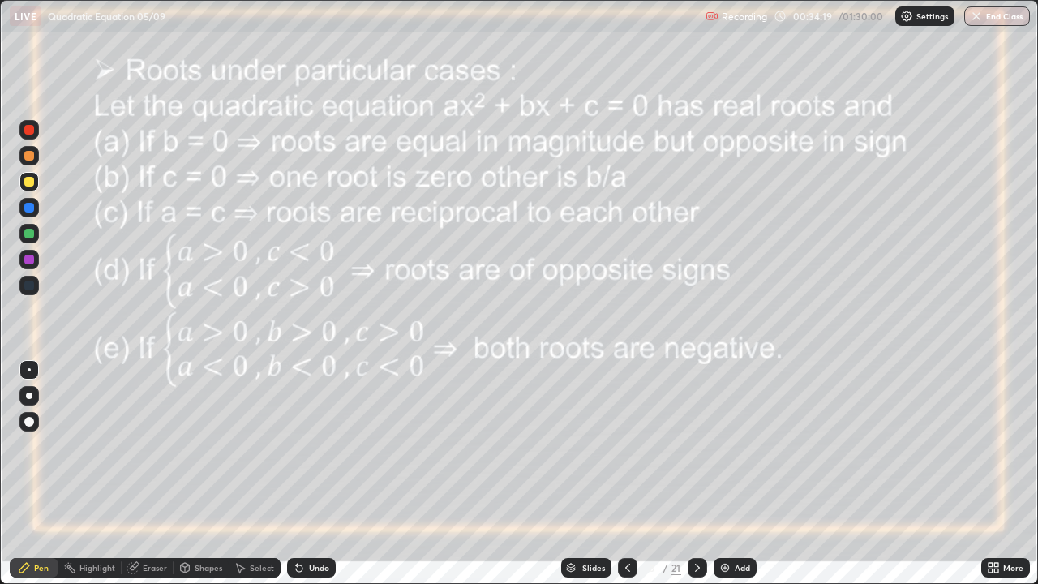
click at [143, 474] on div "Eraser" at bounding box center [155, 568] width 24 height 8
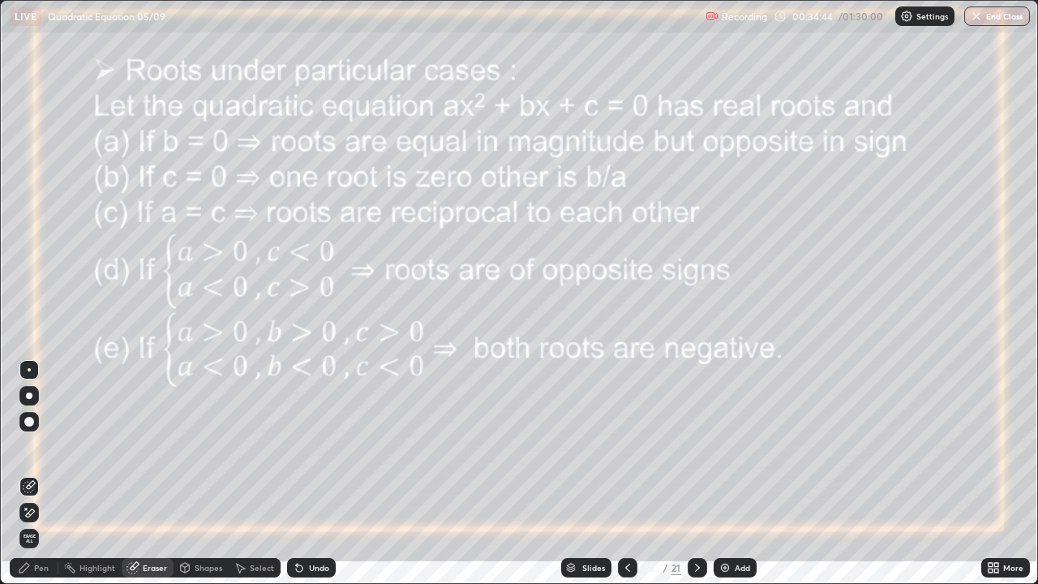
click at [40, 474] on div "Pen" at bounding box center [34, 567] width 49 height 19
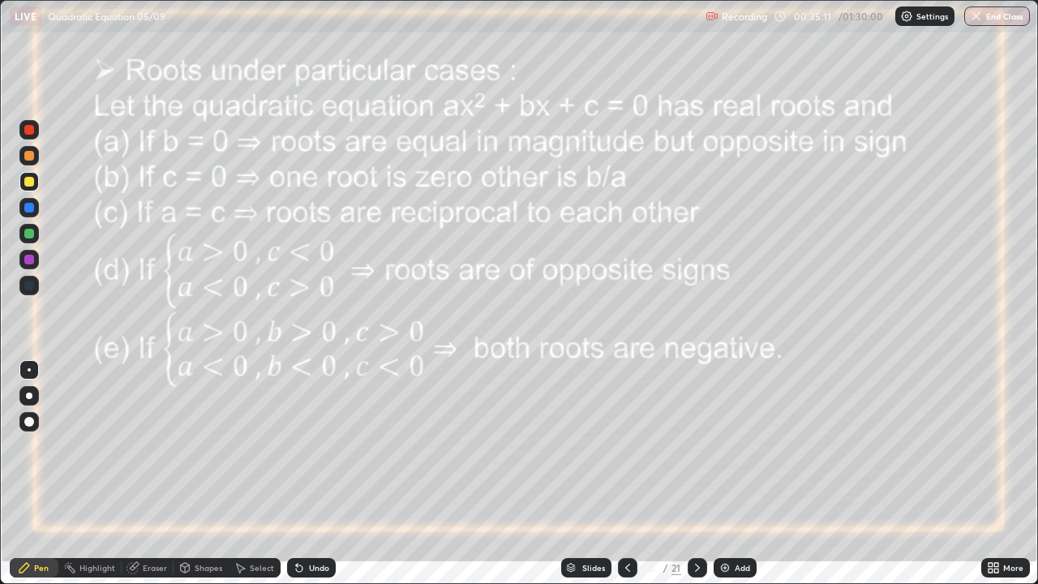
click at [189, 474] on icon at bounding box center [184, 567] width 13 height 13
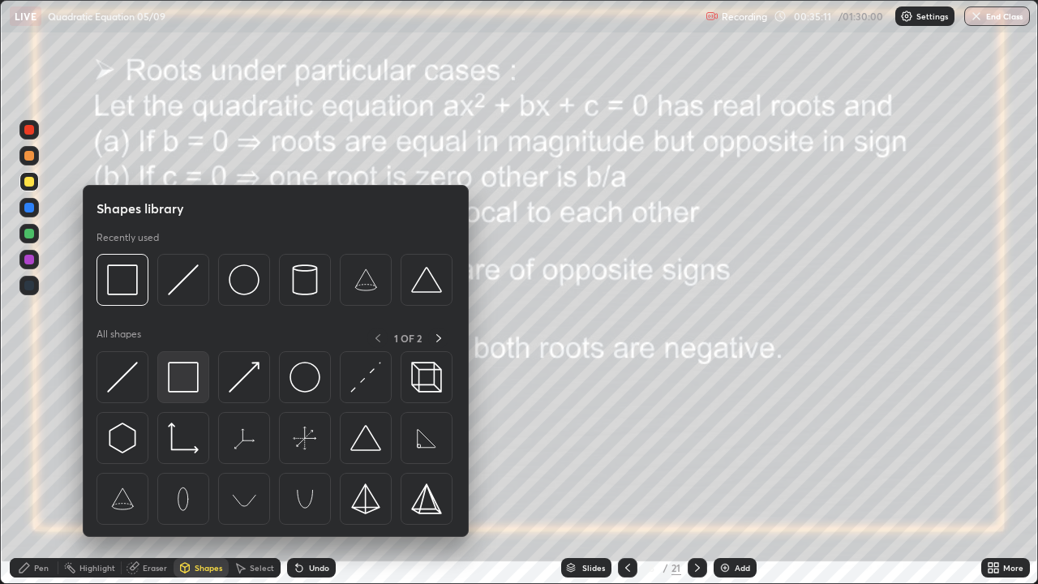
click at [178, 387] on img at bounding box center [183, 377] width 31 height 31
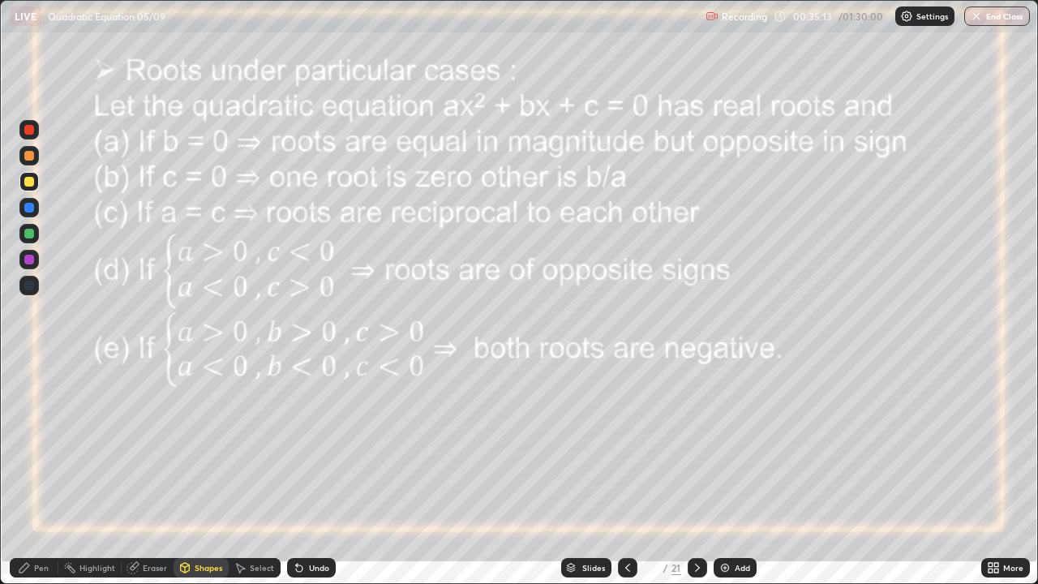
click at [28, 260] on div at bounding box center [29, 260] width 10 height 10
click at [38, 474] on div "Pen" at bounding box center [41, 568] width 15 height 8
click at [32, 234] on div at bounding box center [29, 234] width 10 height 10
click at [688, 474] on div at bounding box center [697, 567] width 19 height 19
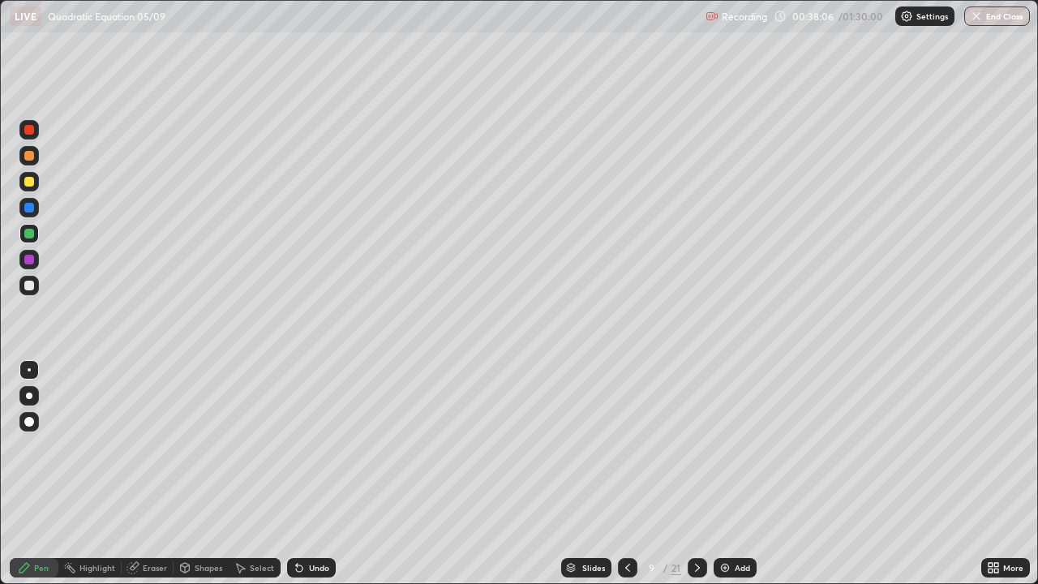
click at [696, 474] on icon at bounding box center [697, 567] width 13 height 13
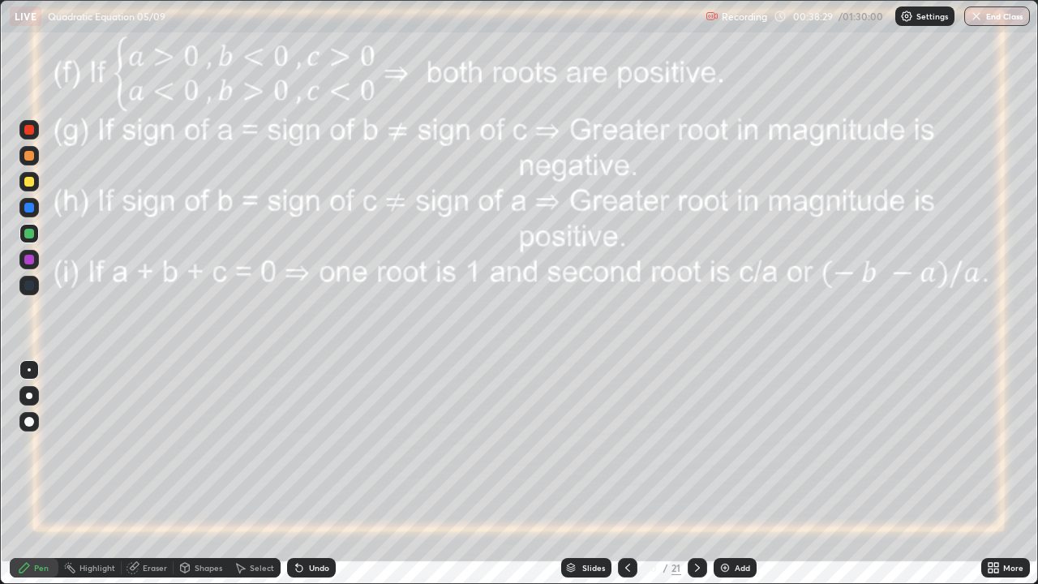
click at [298, 474] on icon at bounding box center [299, 568] width 6 height 6
click at [296, 474] on icon at bounding box center [299, 568] width 6 height 6
click at [625, 474] on icon at bounding box center [627, 568] width 5 height 8
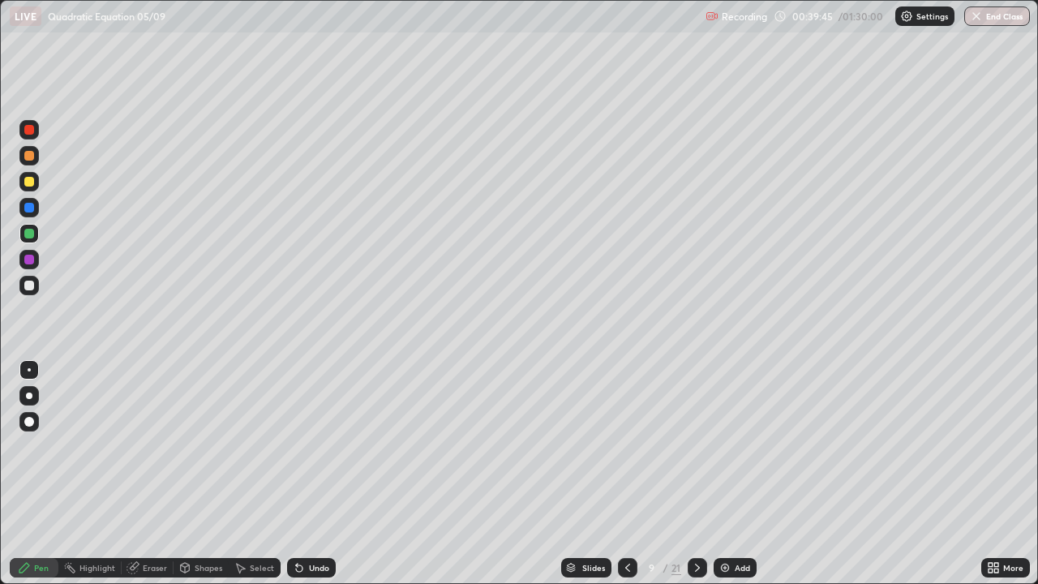
click at [624, 474] on icon at bounding box center [627, 567] width 13 height 13
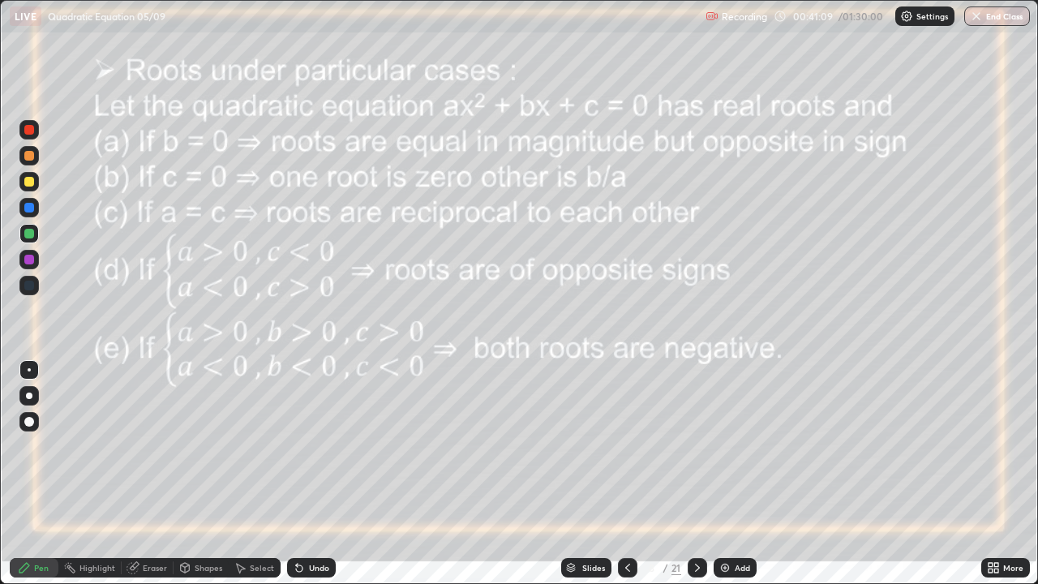
click at [697, 474] on icon at bounding box center [697, 568] width 5 height 8
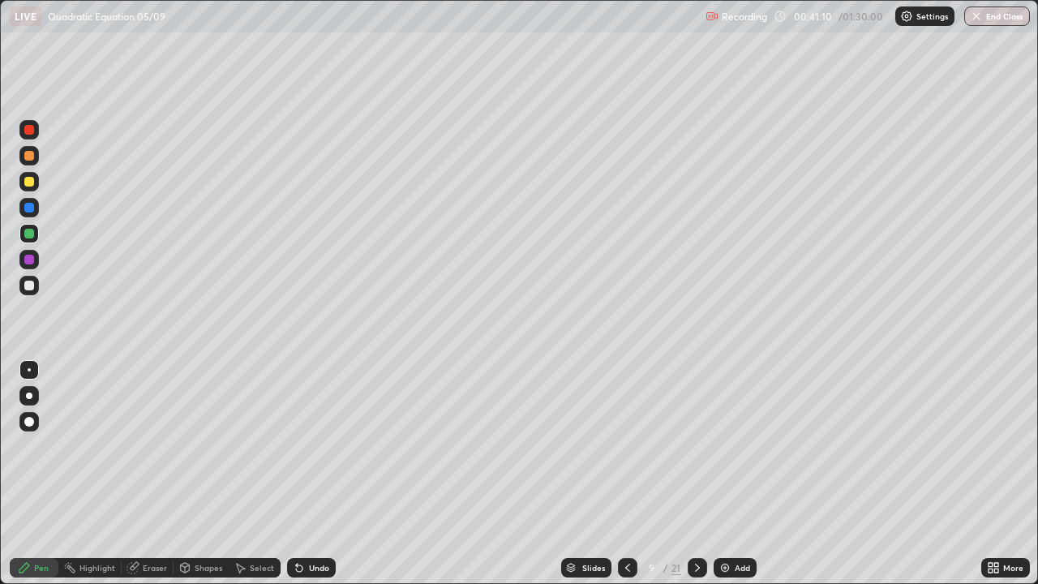
click at [695, 474] on icon at bounding box center [697, 567] width 13 height 13
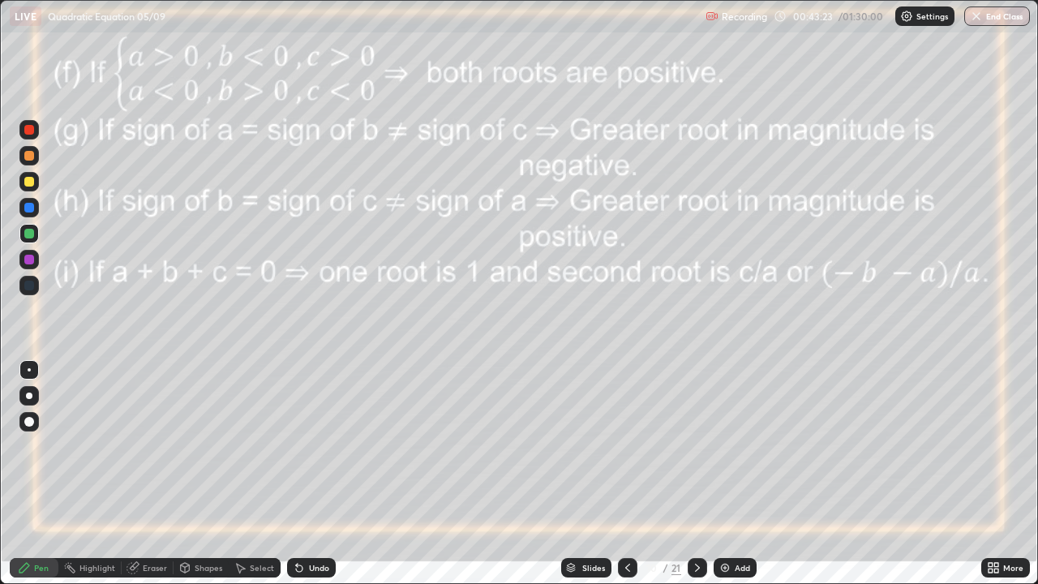
click at [139, 474] on div "Eraser" at bounding box center [148, 567] width 52 height 19
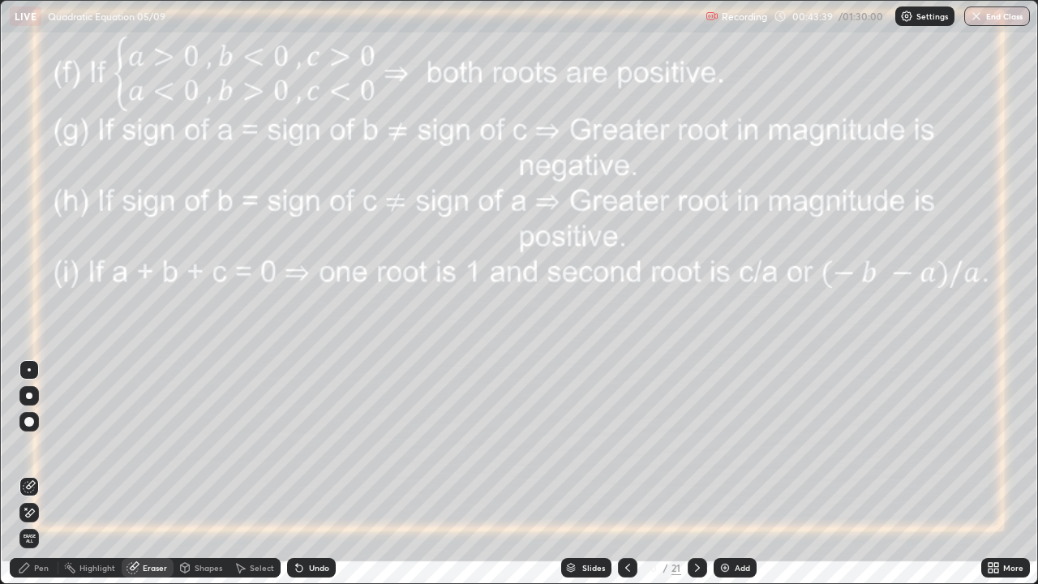
click at [39, 474] on div "Pen" at bounding box center [41, 568] width 15 height 8
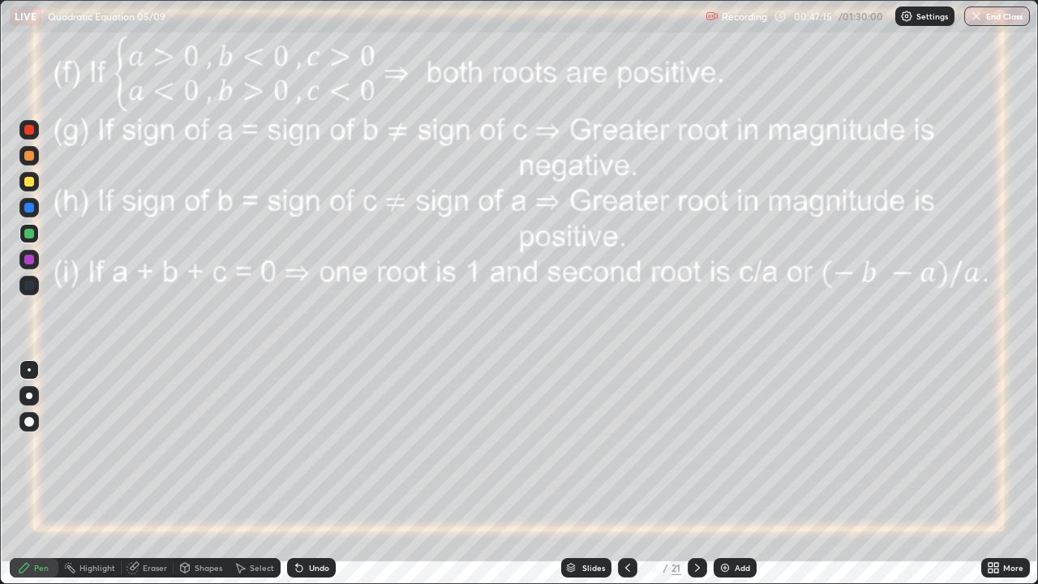
click at [324, 474] on div "Undo" at bounding box center [319, 568] width 20 height 8
click at [318, 474] on div "Undo" at bounding box center [311, 567] width 49 height 19
click at [315, 474] on div "Undo" at bounding box center [319, 568] width 20 height 8
click at [315, 474] on div "Undo" at bounding box center [311, 567] width 49 height 19
click at [148, 474] on div "Eraser" at bounding box center [155, 568] width 24 height 8
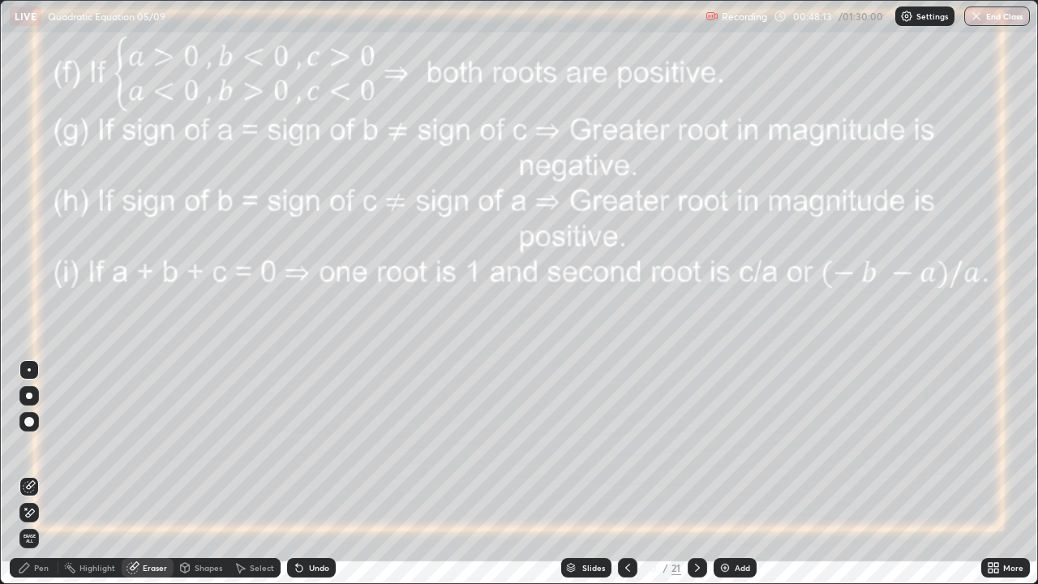
click at [43, 474] on div "Pen" at bounding box center [41, 568] width 15 height 8
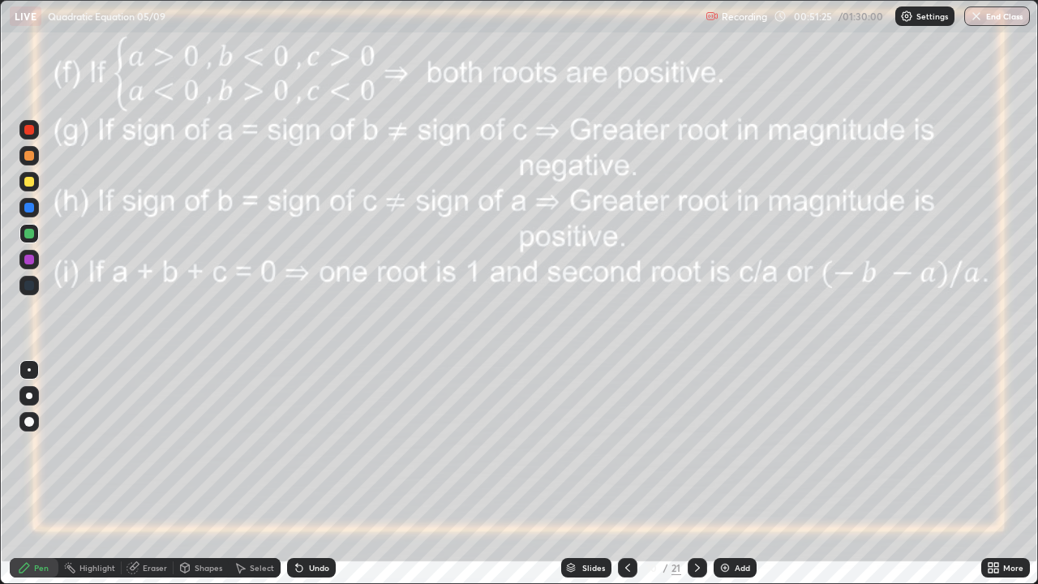
click at [696, 474] on icon at bounding box center [697, 567] width 13 height 13
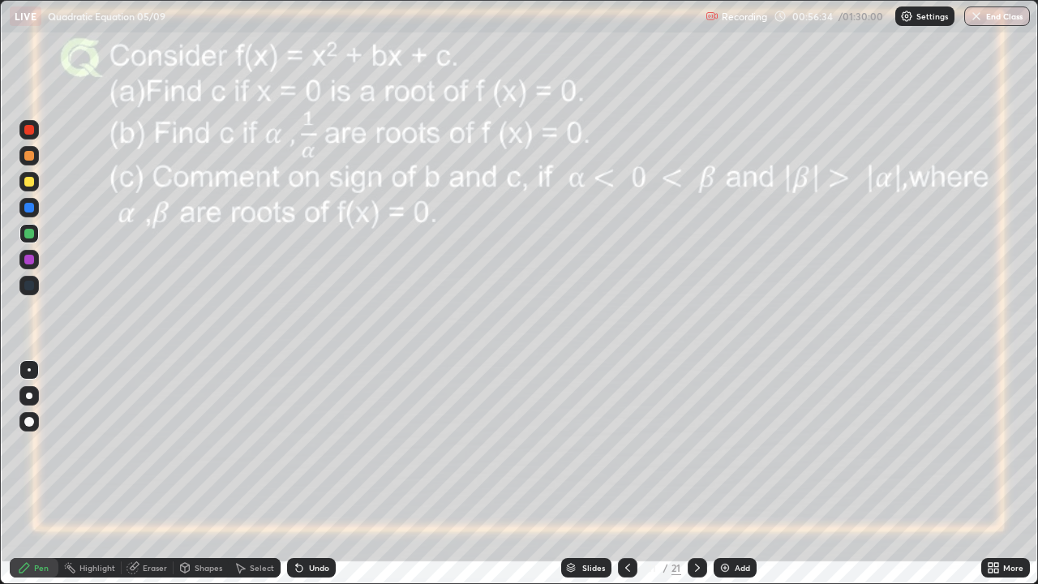
click at [624, 474] on icon at bounding box center [627, 567] width 13 height 13
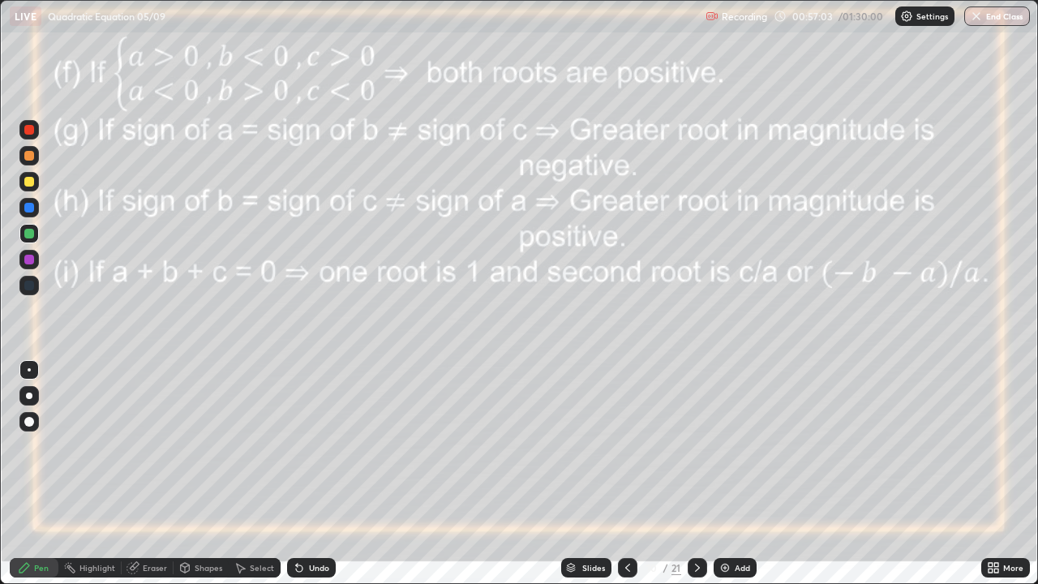
click at [693, 474] on icon at bounding box center [697, 567] width 13 height 13
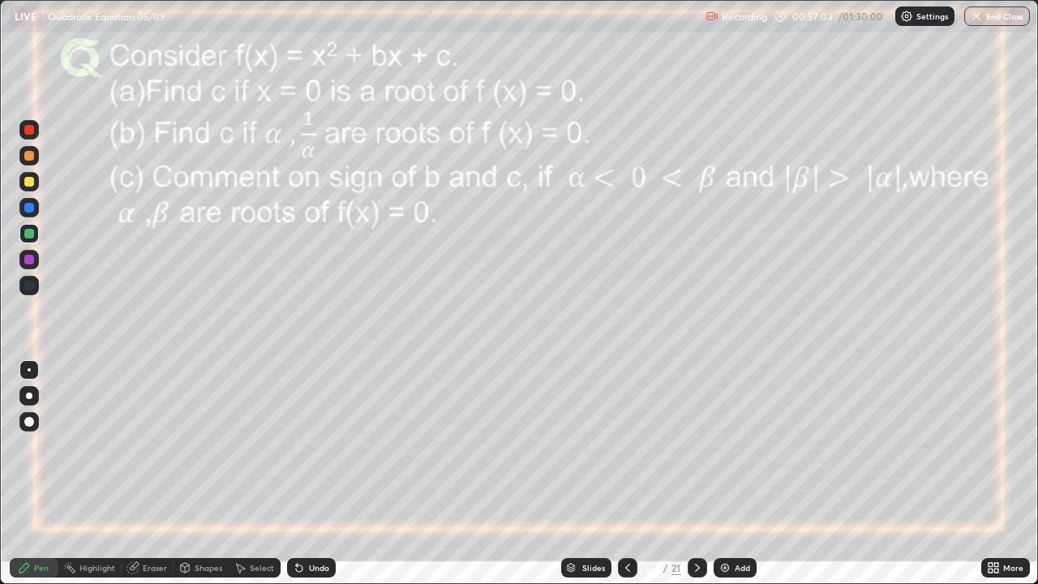
click at [695, 474] on icon at bounding box center [697, 568] width 5 height 8
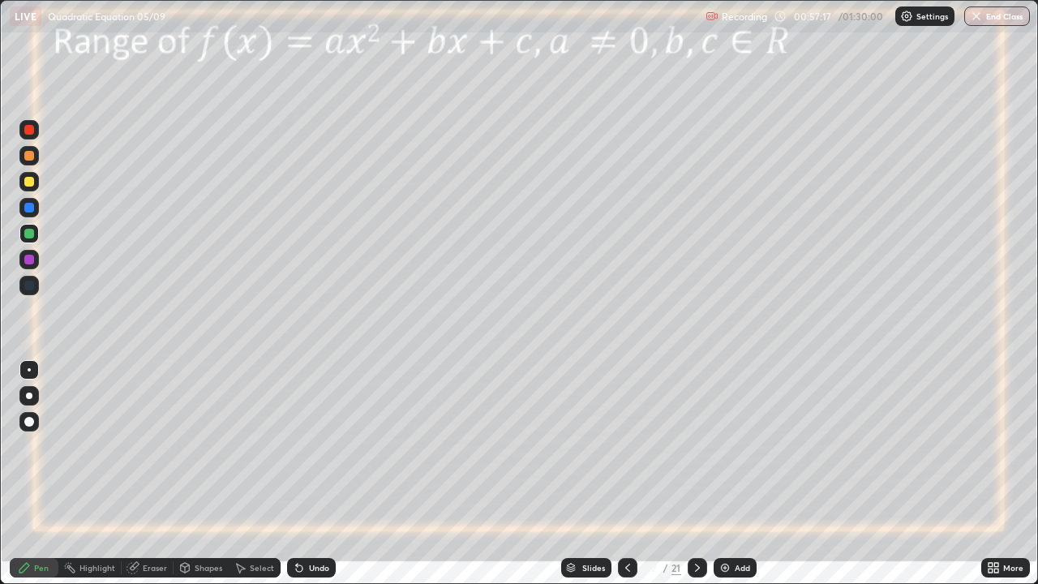
click at [626, 474] on icon at bounding box center [627, 567] width 13 height 13
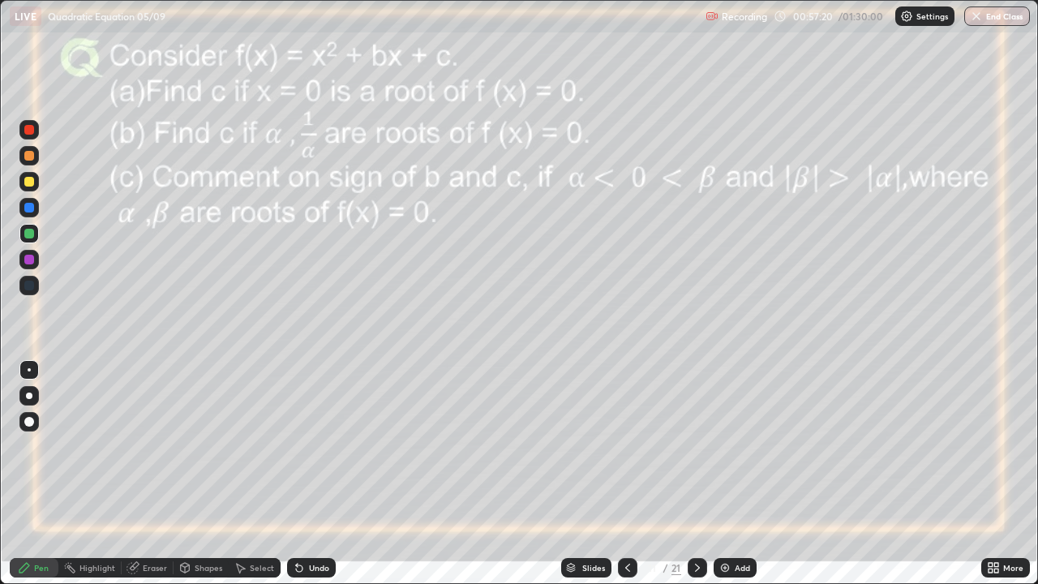
click at [138, 474] on icon at bounding box center [133, 567] width 13 height 13
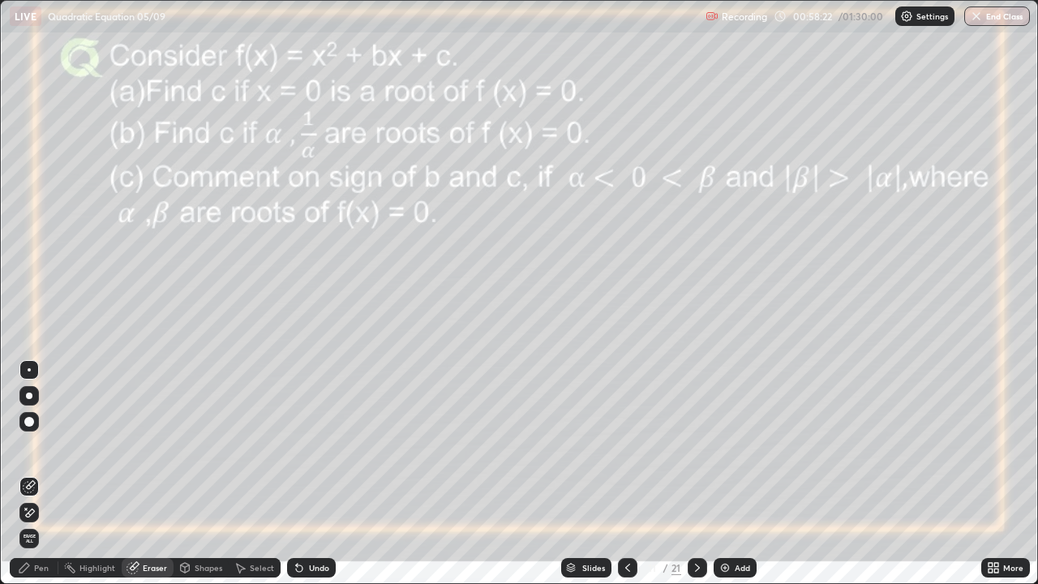
click at [693, 474] on icon at bounding box center [697, 567] width 13 height 13
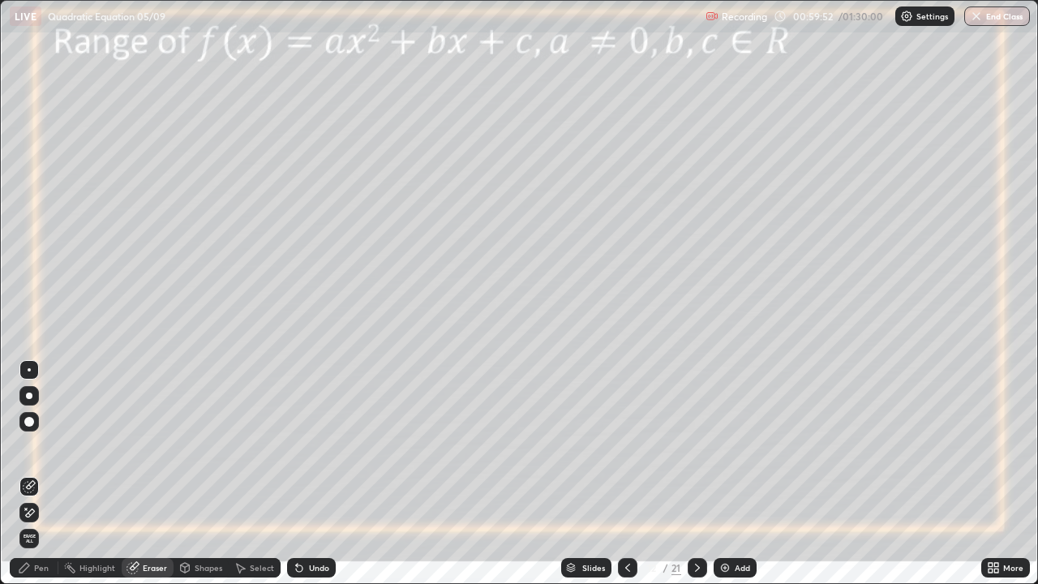
click at [31, 474] on icon at bounding box center [24, 567] width 13 height 13
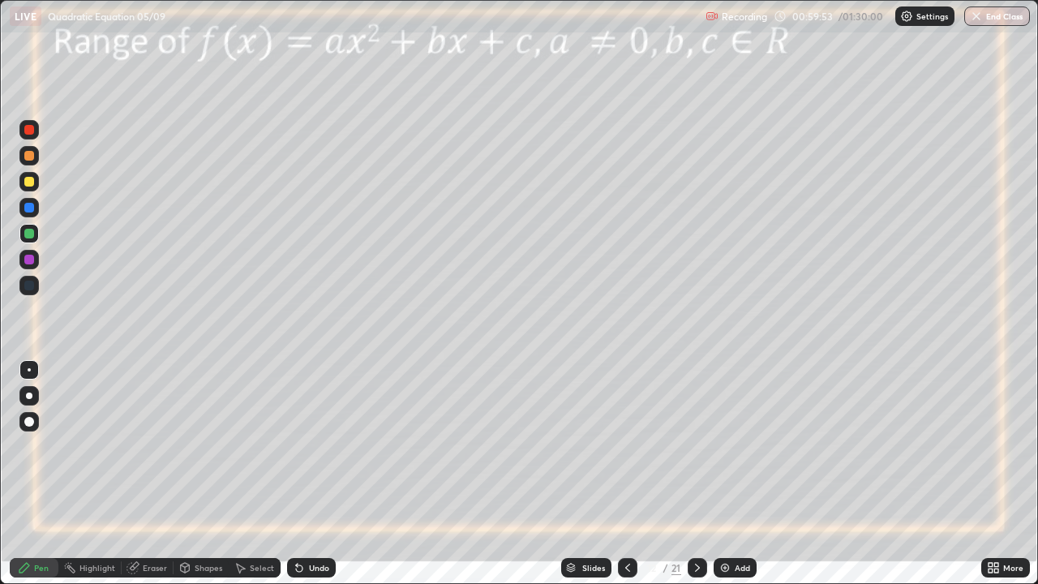
click at [26, 257] on div at bounding box center [29, 260] width 10 height 10
click at [722, 474] on img at bounding box center [724, 567] width 13 height 13
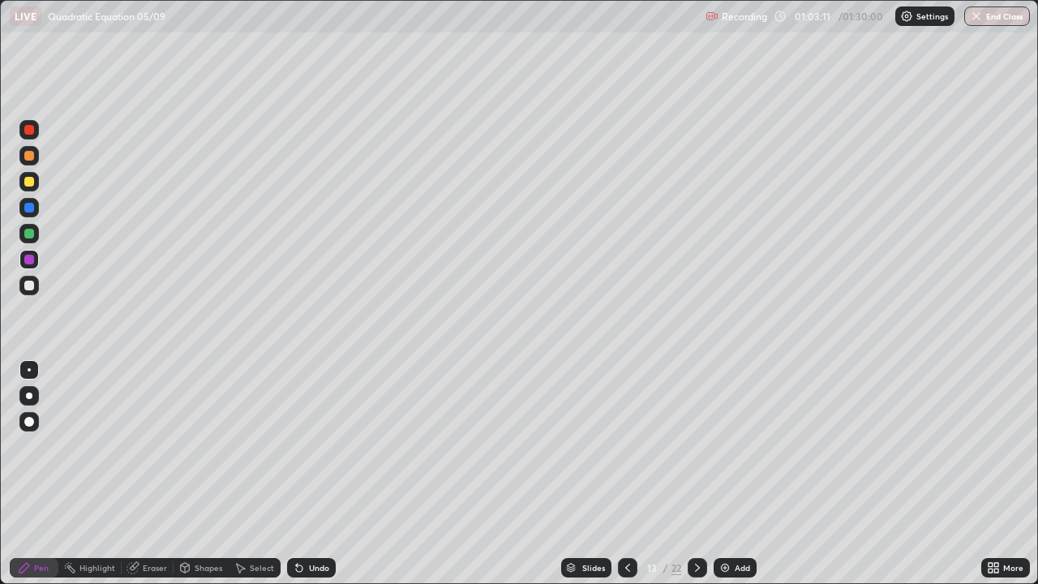
click at [298, 474] on icon at bounding box center [299, 568] width 6 height 6
click at [297, 474] on icon at bounding box center [299, 568] width 6 height 6
click at [302, 474] on div "Undo" at bounding box center [311, 567] width 49 height 19
click at [305, 474] on div "Undo" at bounding box center [311, 567] width 49 height 19
click at [302, 474] on icon at bounding box center [299, 567] width 13 height 13
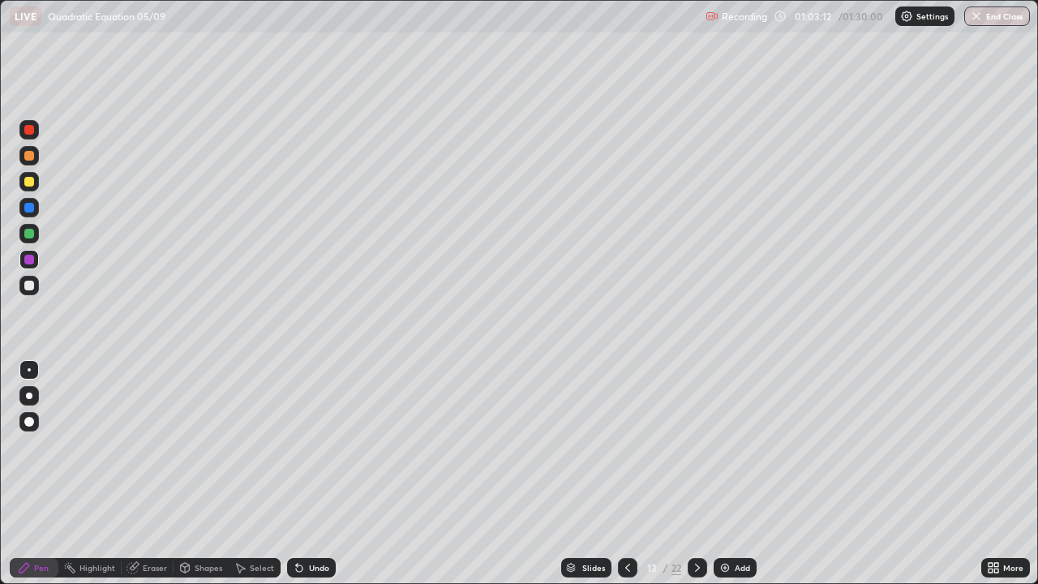
click at [298, 474] on div "Undo" at bounding box center [311, 567] width 49 height 19
click at [299, 474] on div "Undo" at bounding box center [311, 567] width 49 height 19
click at [309, 474] on div "Undo" at bounding box center [319, 568] width 20 height 8
click at [314, 474] on div "Undo" at bounding box center [311, 567] width 49 height 19
click at [320, 474] on div "Undo" at bounding box center [311, 567] width 49 height 19
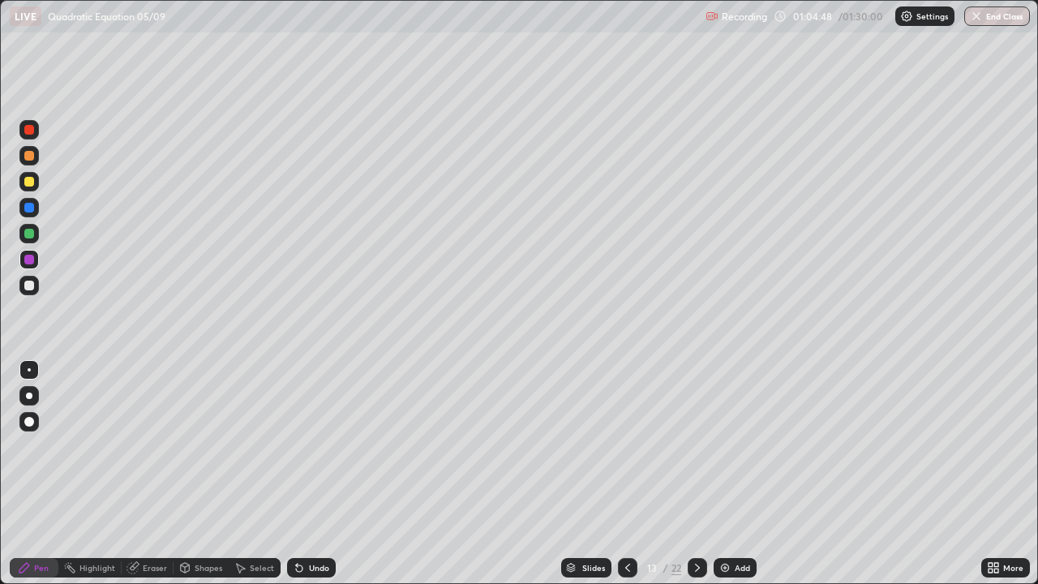
click at [30, 209] on div at bounding box center [29, 208] width 10 height 10
click at [29, 236] on div at bounding box center [29, 234] width 10 height 10
click at [25, 284] on div at bounding box center [29, 286] width 10 height 10
click at [299, 474] on icon at bounding box center [299, 568] width 6 height 6
click at [724, 474] on img at bounding box center [724, 567] width 13 height 13
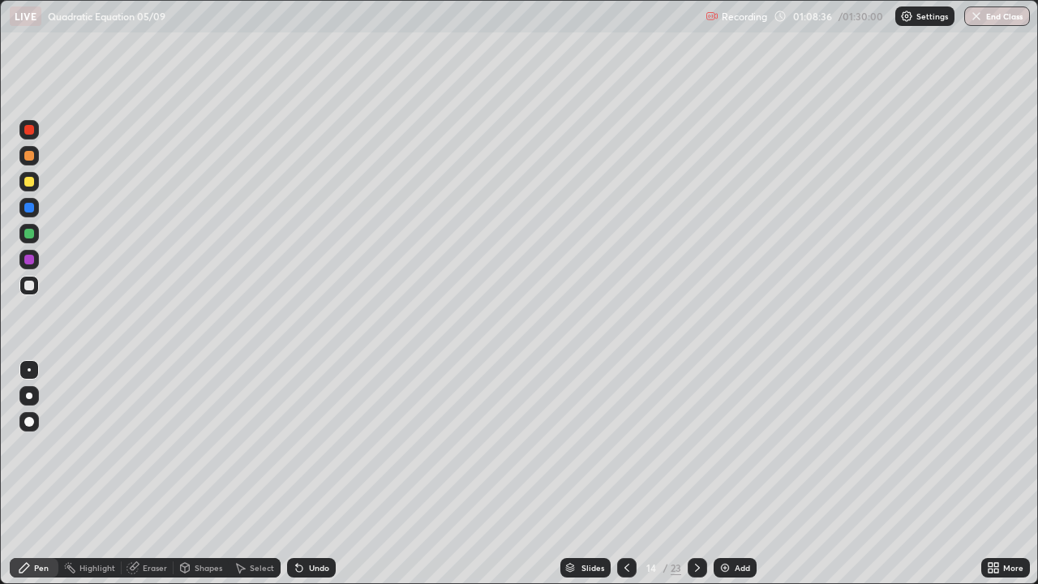
click at [32, 232] on div at bounding box center [29, 234] width 10 height 10
click at [25, 261] on div at bounding box center [29, 260] width 10 height 10
click at [28, 236] on div at bounding box center [29, 234] width 10 height 10
click at [28, 281] on div at bounding box center [29, 286] width 10 height 10
click at [33, 257] on div at bounding box center [29, 260] width 10 height 10
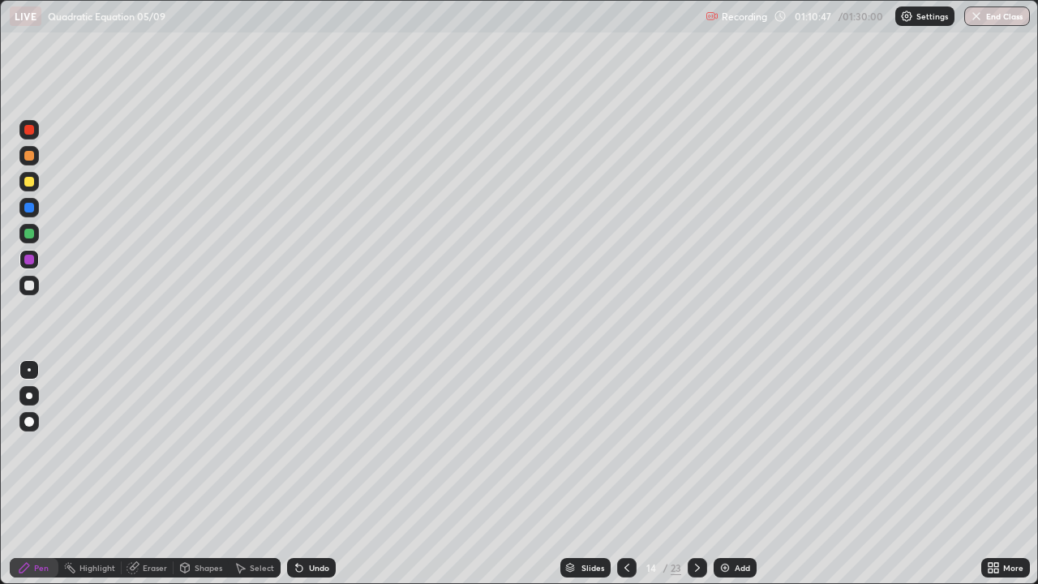
click at [625, 474] on icon at bounding box center [626, 567] width 13 height 13
click at [697, 474] on icon at bounding box center [697, 568] width 5 height 8
click at [693, 474] on icon at bounding box center [697, 567] width 13 height 13
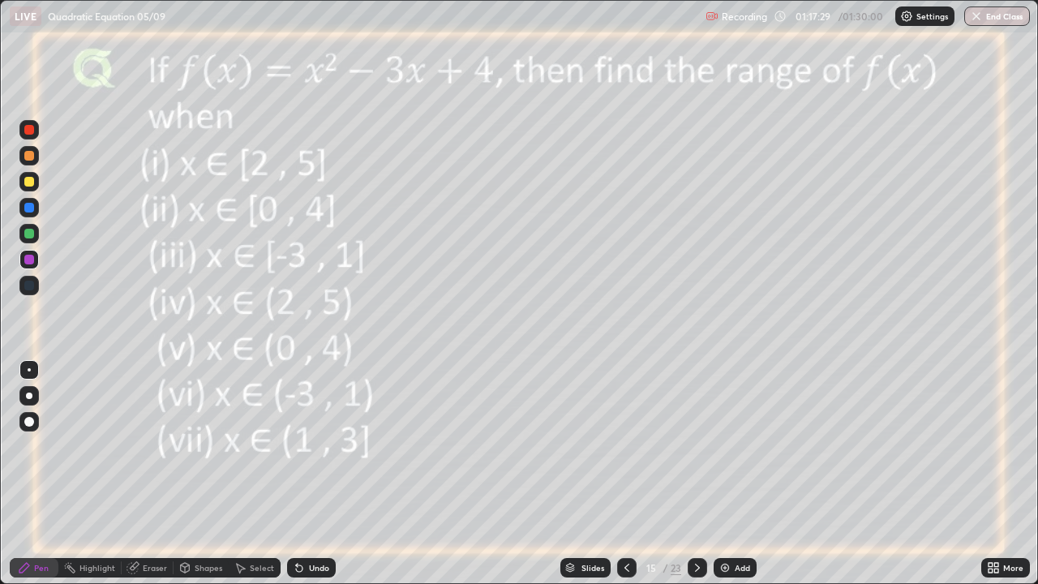
click at [625, 474] on icon at bounding box center [626, 567] width 13 height 13
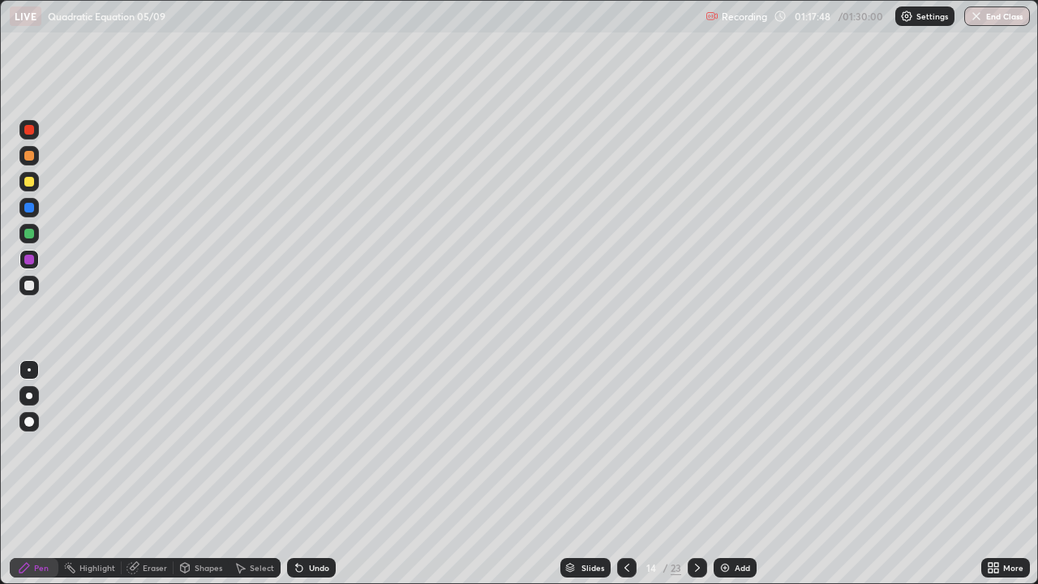
click at [697, 474] on icon at bounding box center [697, 567] width 13 height 13
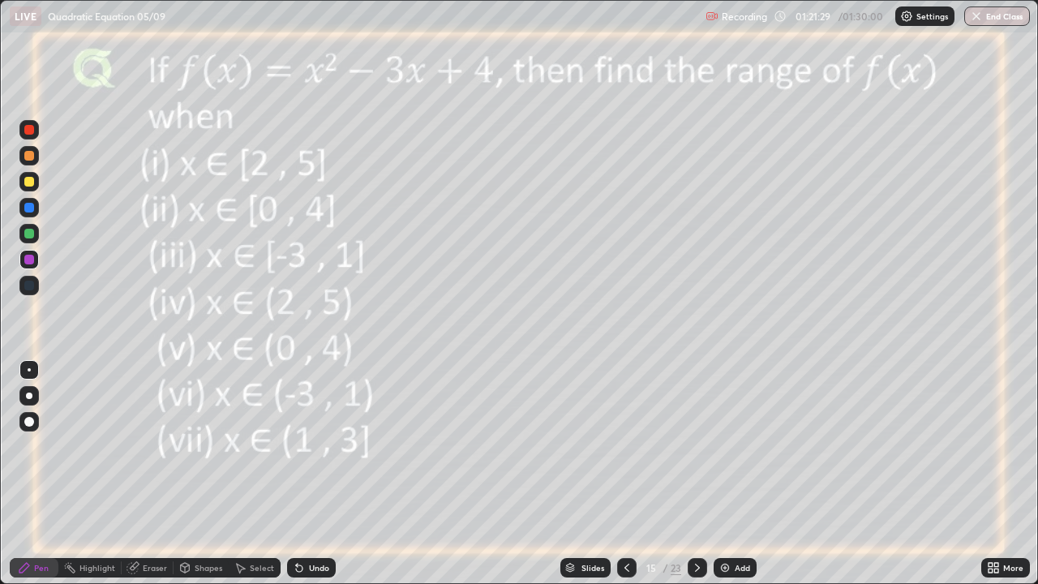
click at [723, 474] on img at bounding box center [724, 567] width 13 height 13
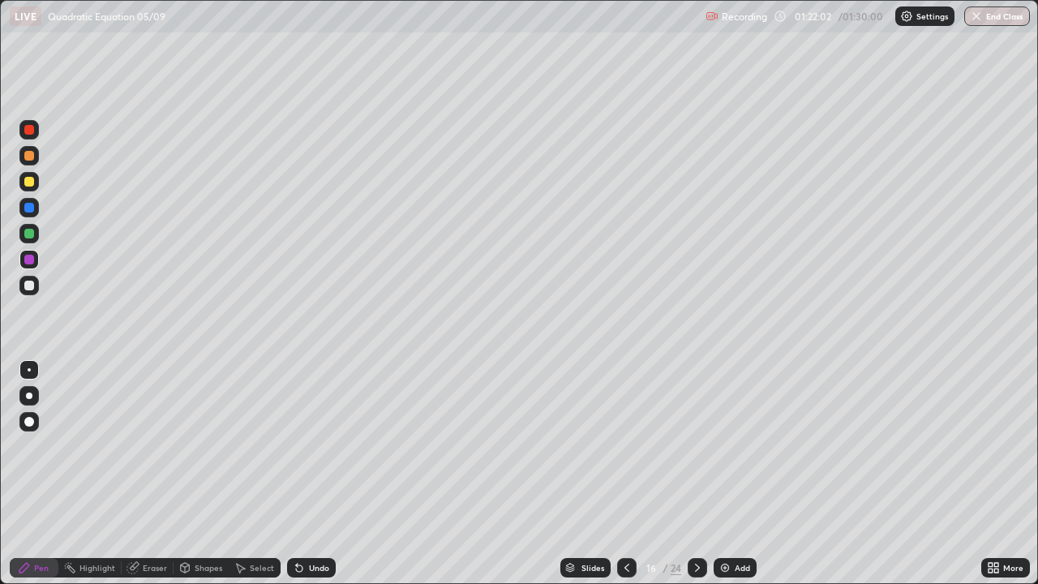
click at [624, 474] on icon at bounding box center [626, 568] width 5 height 8
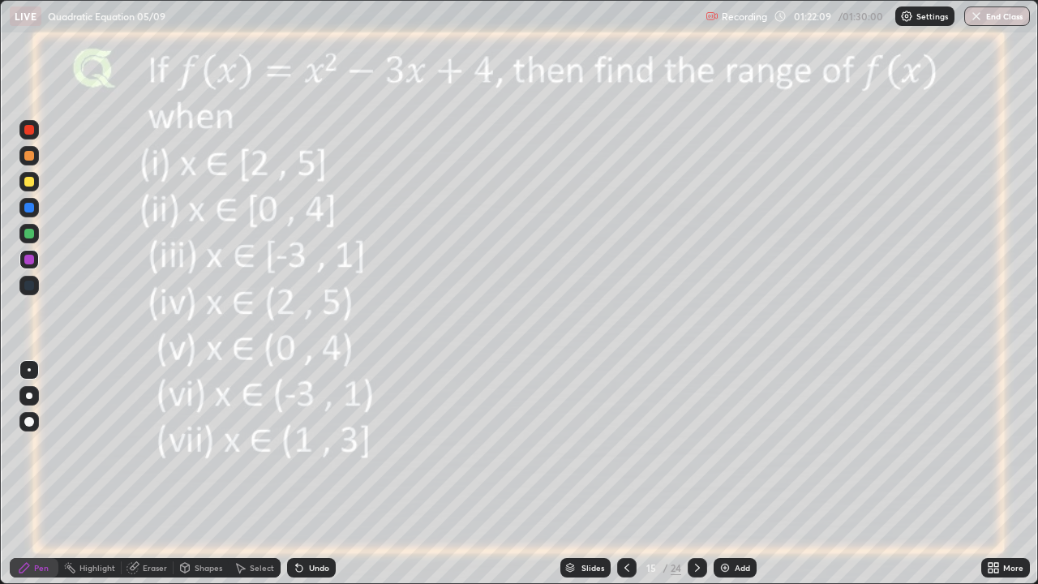
click at [696, 474] on icon at bounding box center [697, 567] width 13 height 13
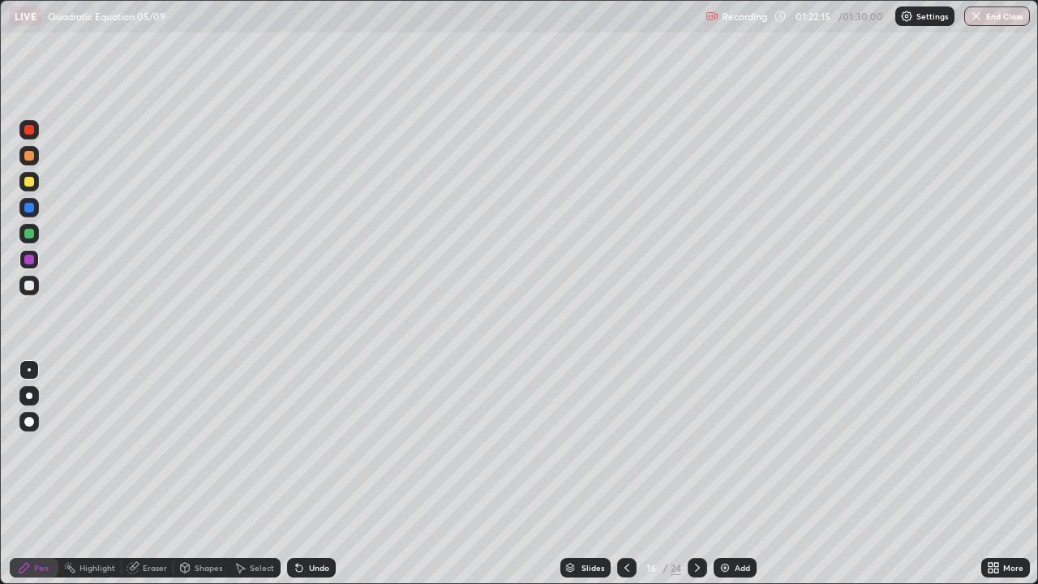
click at [625, 474] on icon at bounding box center [626, 567] width 13 height 13
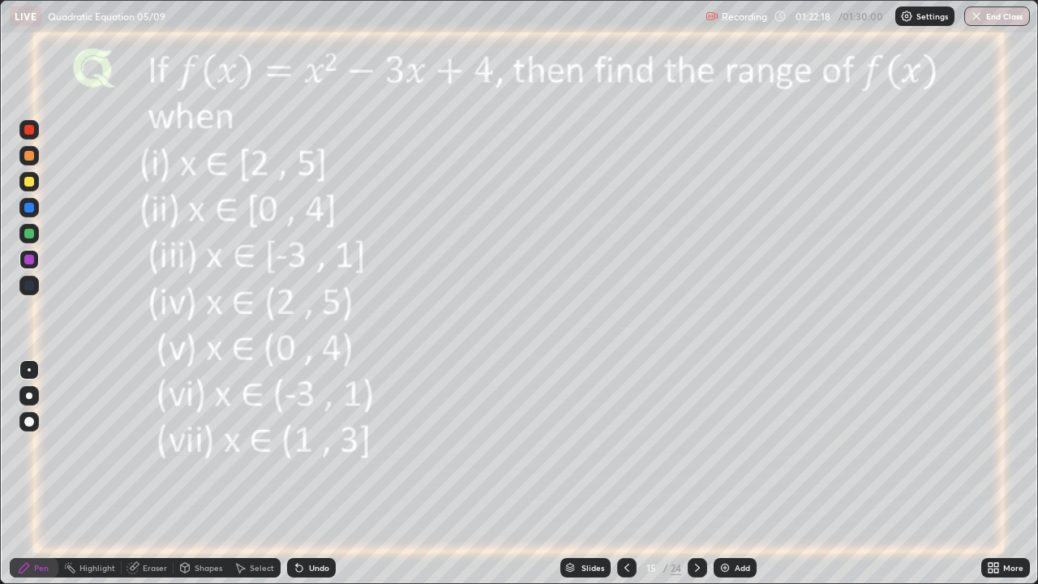
click at [696, 474] on icon at bounding box center [697, 567] width 13 height 13
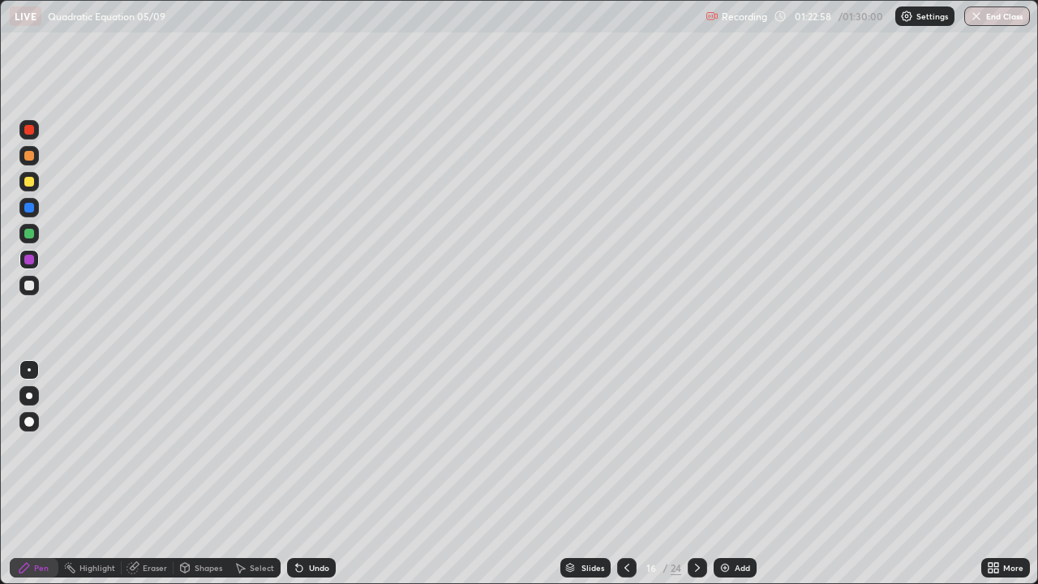
click at [625, 474] on icon at bounding box center [626, 567] width 13 height 13
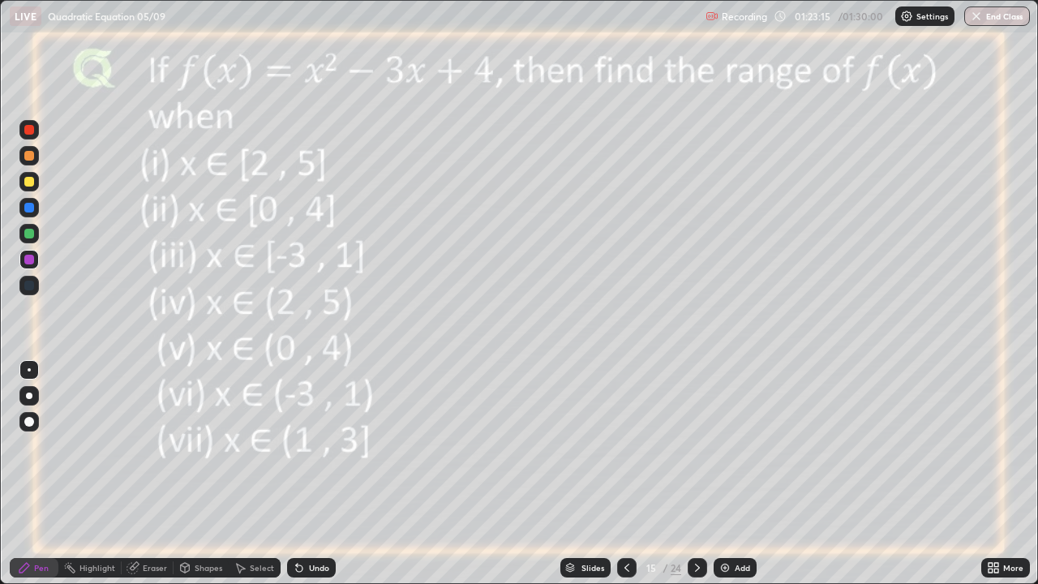
click at [696, 474] on icon at bounding box center [697, 567] width 13 height 13
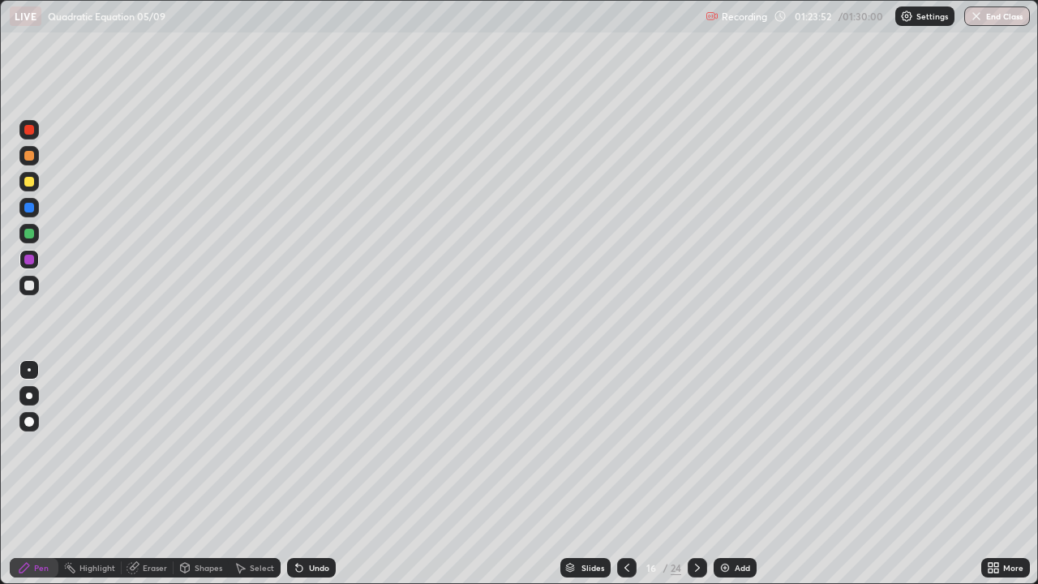
click at [624, 474] on icon at bounding box center [626, 567] width 13 height 13
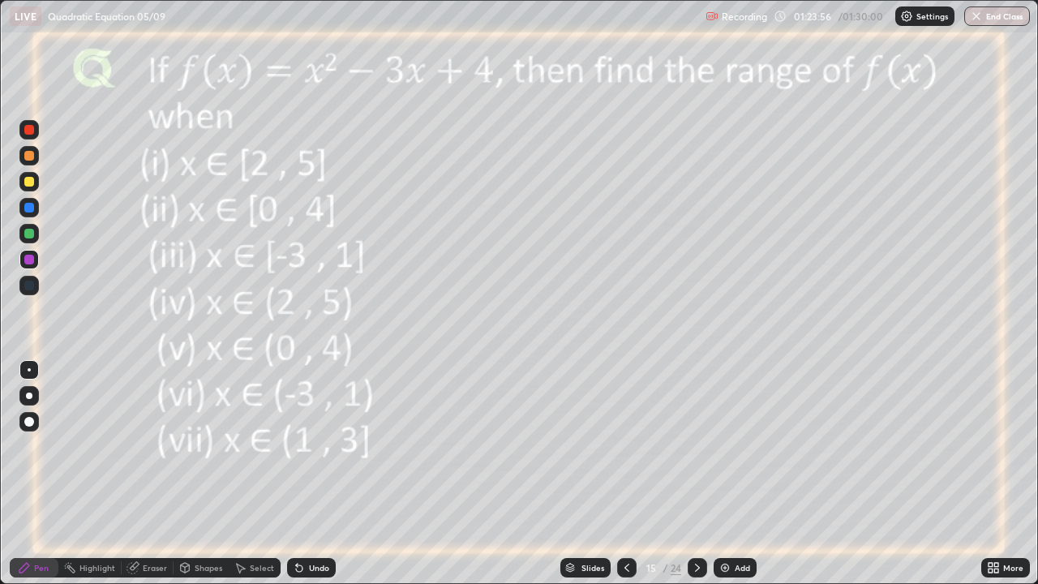
click at [695, 474] on icon at bounding box center [697, 567] width 13 height 13
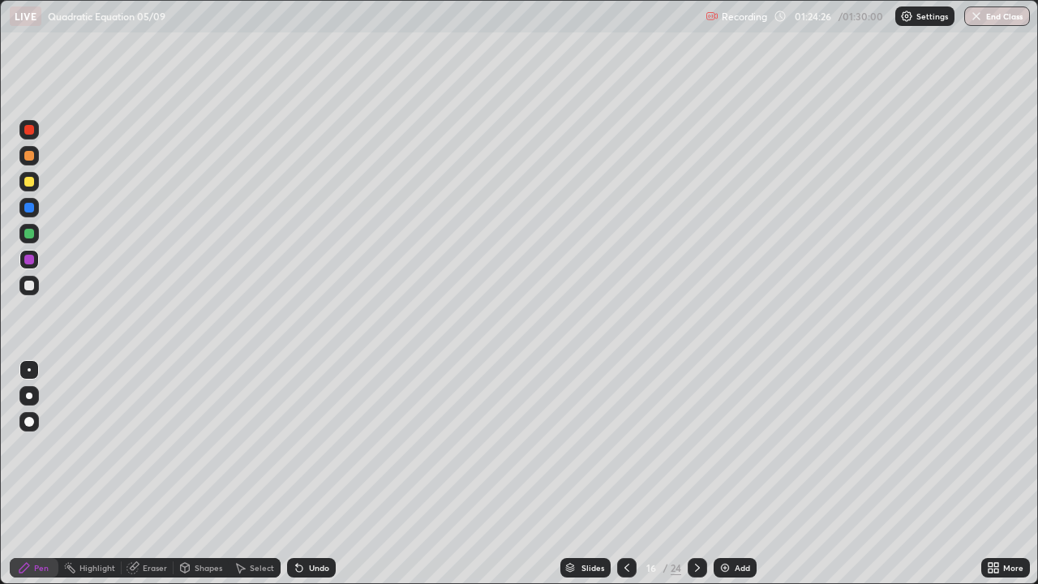
click at [625, 474] on icon at bounding box center [626, 567] width 13 height 13
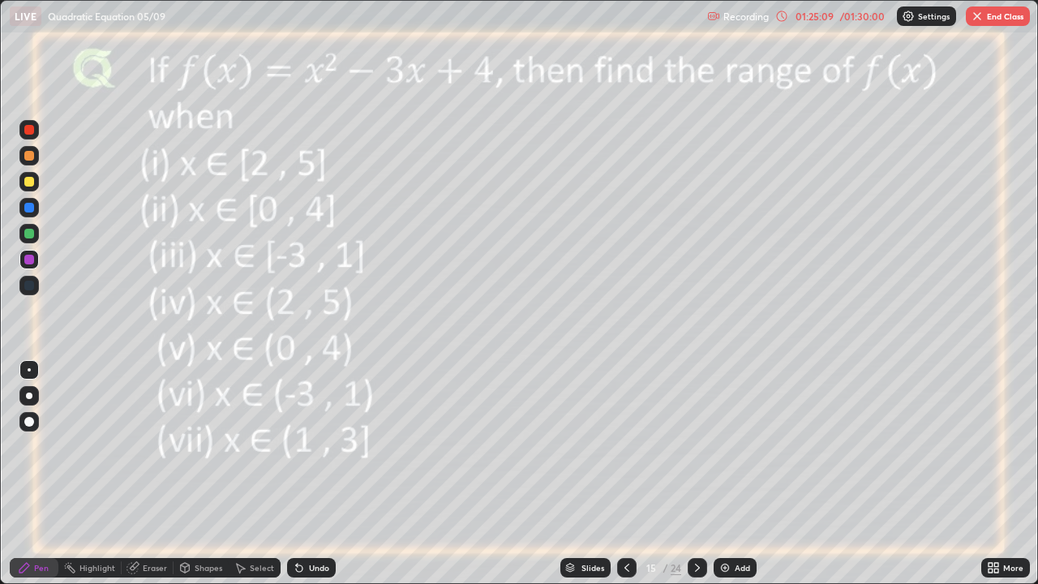
click at [696, 474] on icon at bounding box center [697, 567] width 13 height 13
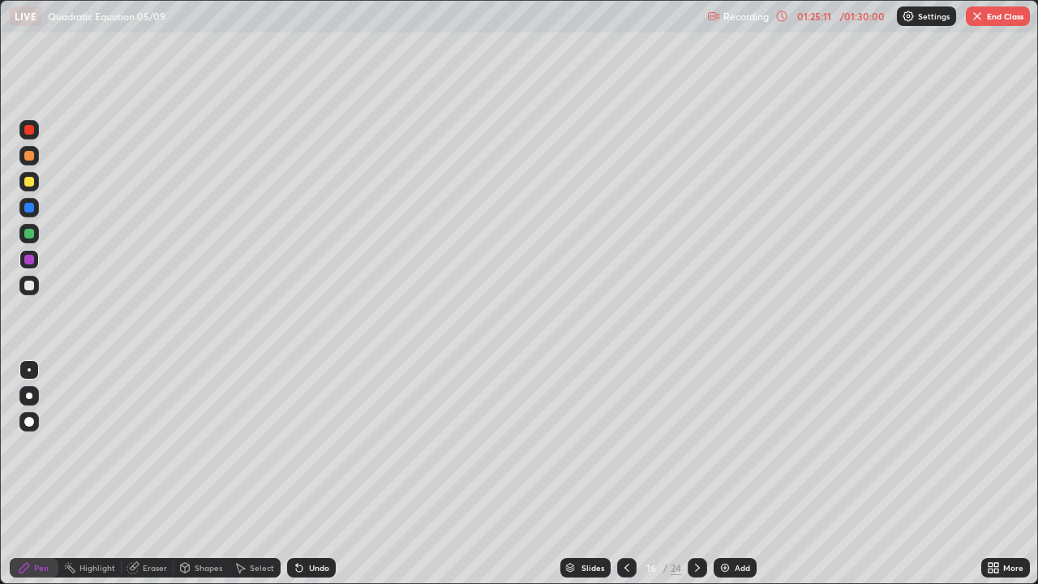
click at [990, 19] on button "End Class" at bounding box center [998, 15] width 64 height 19
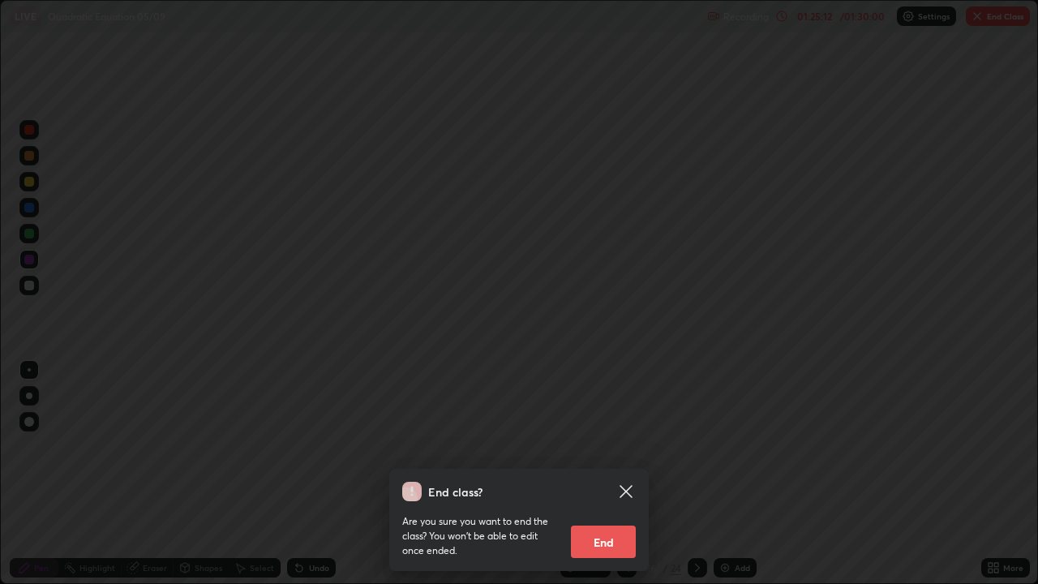
click at [619, 474] on button "End" at bounding box center [603, 541] width 65 height 32
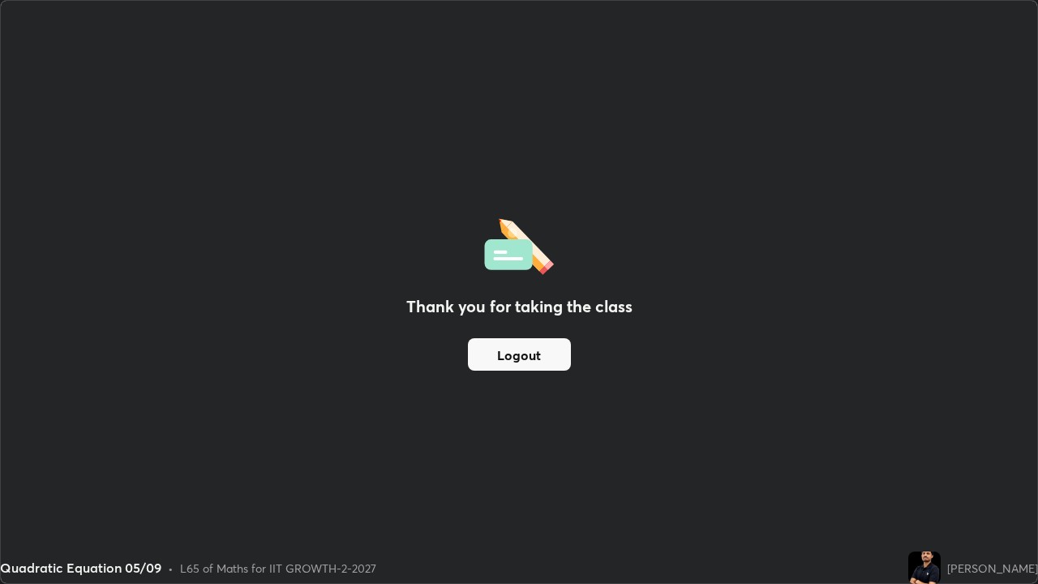
click at [537, 354] on button "Logout" at bounding box center [519, 354] width 103 height 32
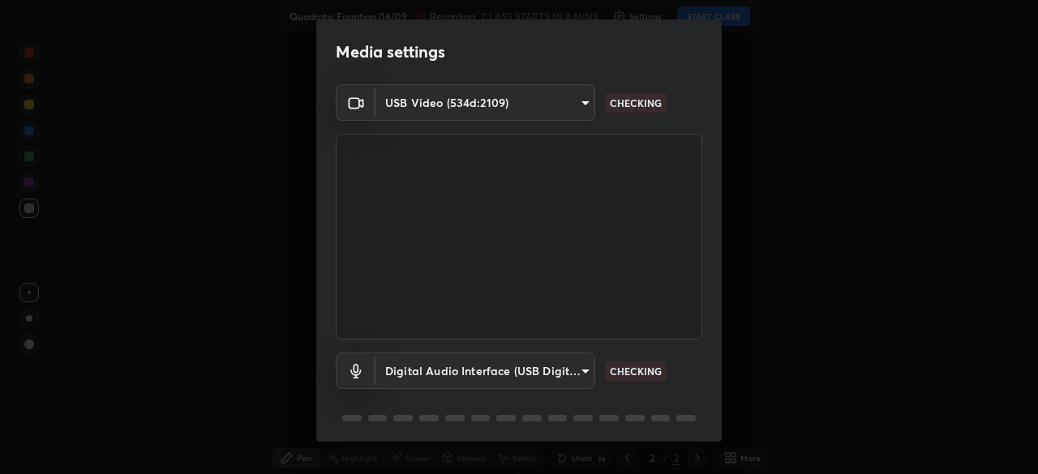
scroll to position [58, 0]
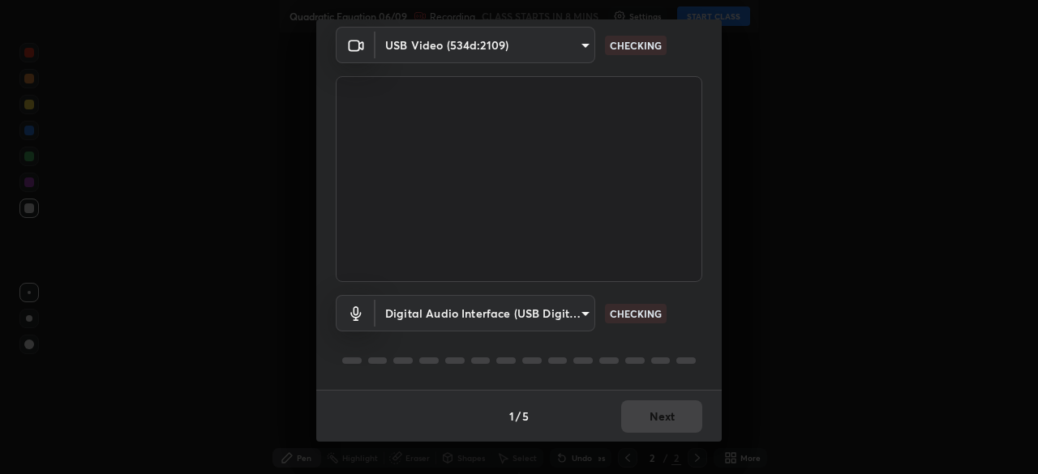
click at [661, 441] on div "1 / 5 Next" at bounding box center [518, 416] width 405 height 52
click at [667, 429] on div "1 / 5 Next" at bounding box center [518, 416] width 405 height 52
click at [670, 423] on div "1 / 5 Next" at bounding box center [518, 416] width 405 height 52
click at [667, 423] on div "1 / 5 Next" at bounding box center [518, 416] width 405 height 52
click at [662, 417] on div "1 / 5 Next" at bounding box center [518, 416] width 405 height 52
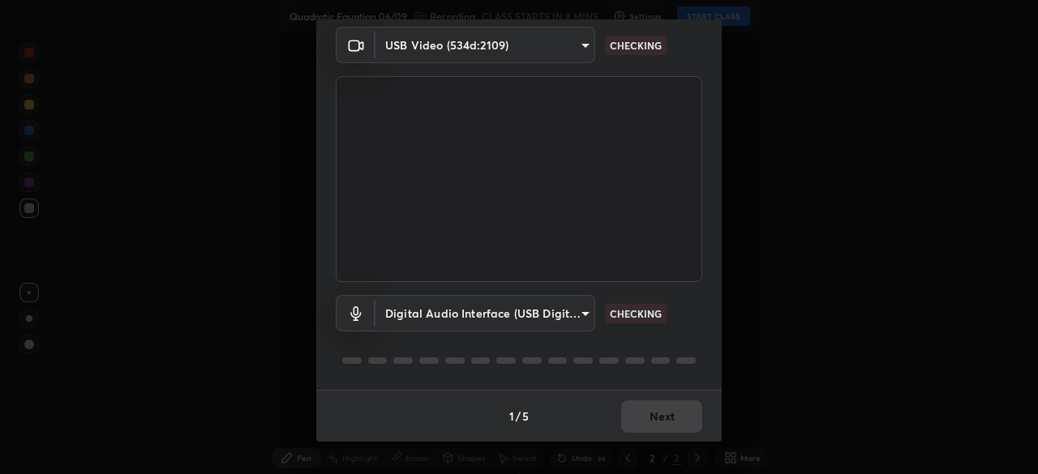
click at [659, 413] on div "1 / 5 Next" at bounding box center [518, 416] width 405 height 52
click at [663, 414] on div "1 / 5 Next" at bounding box center [518, 416] width 405 height 52
click at [427, 323] on body "Erase all Quadratic Equation 06/09 Recording CLASS STARTS IN 8 MINS Settings ST…" at bounding box center [519, 237] width 1038 height 474
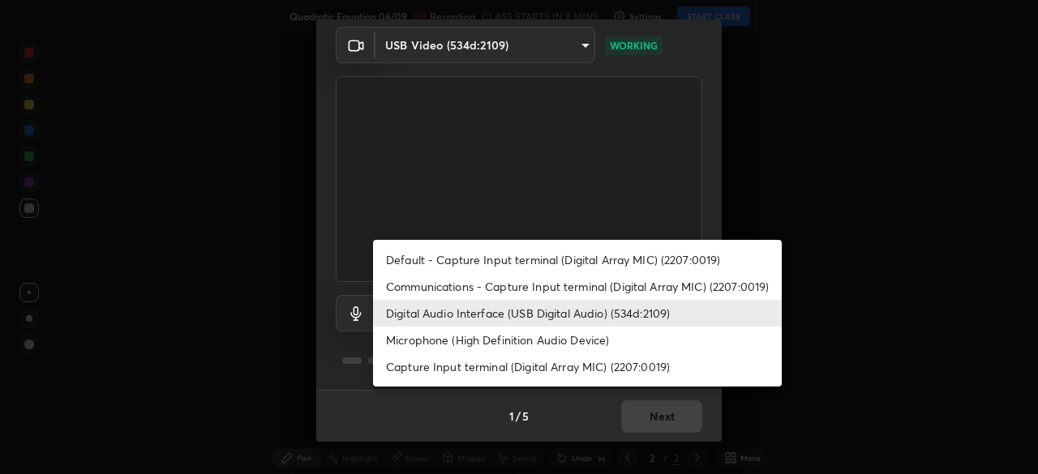
click at [420, 320] on li "Digital Audio Interface (USB Digital Audio) (534d:2109)" at bounding box center [577, 313] width 409 height 27
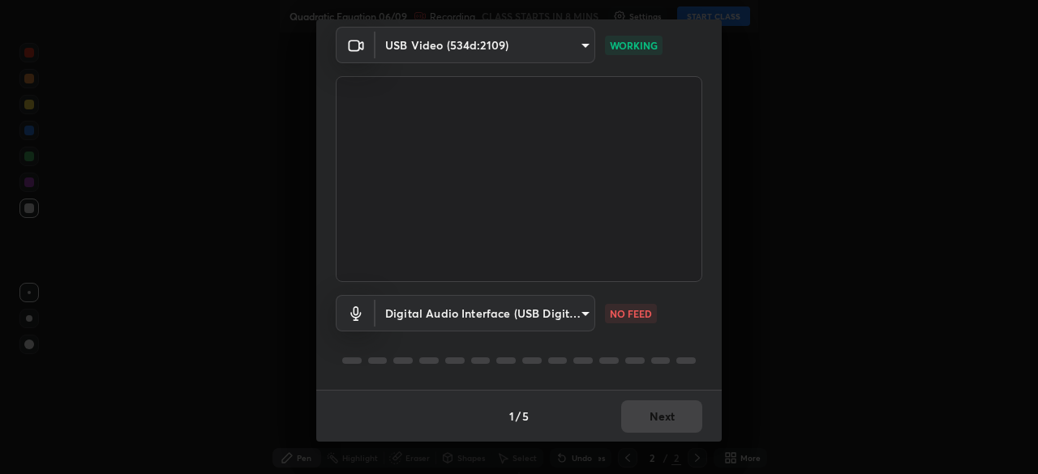
click at [414, 311] on body "Erase all Quadratic Equation 06/09 Recording CLASS STARTS IN 8 MINS Settings ST…" at bounding box center [519, 237] width 1038 height 474
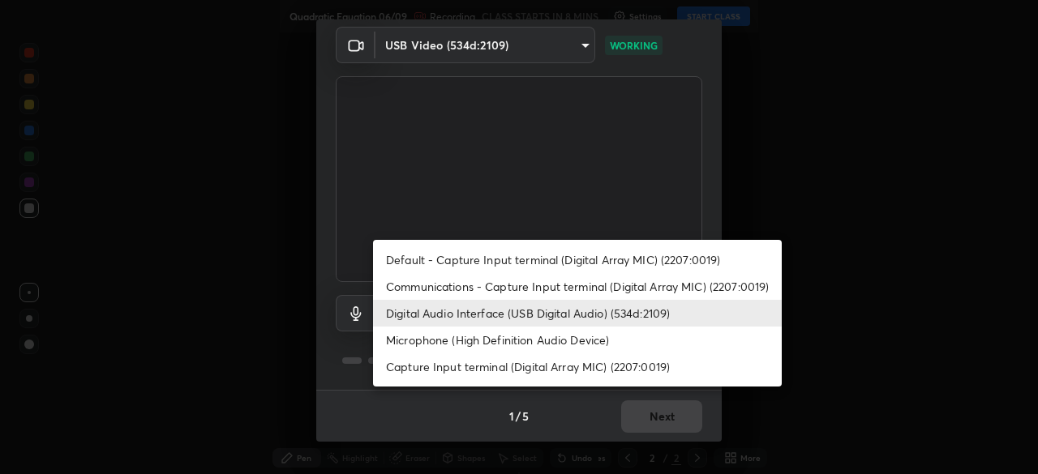
click at [410, 287] on li "Communications - Capture Input terminal (Digital Array MIC) (2207:0019)" at bounding box center [577, 286] width 409 height 27
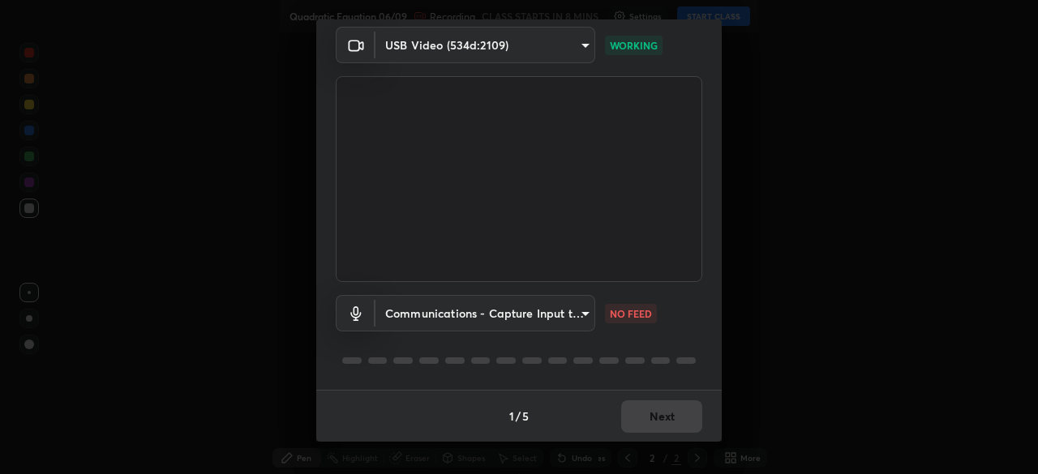
click at [412, 317] on body "Erase all Quadratic Equation 06/09 Recording CLASS STARTS IN 8 MINS Settings ST…" at bounding box center [519, 237] width 1038 height 474
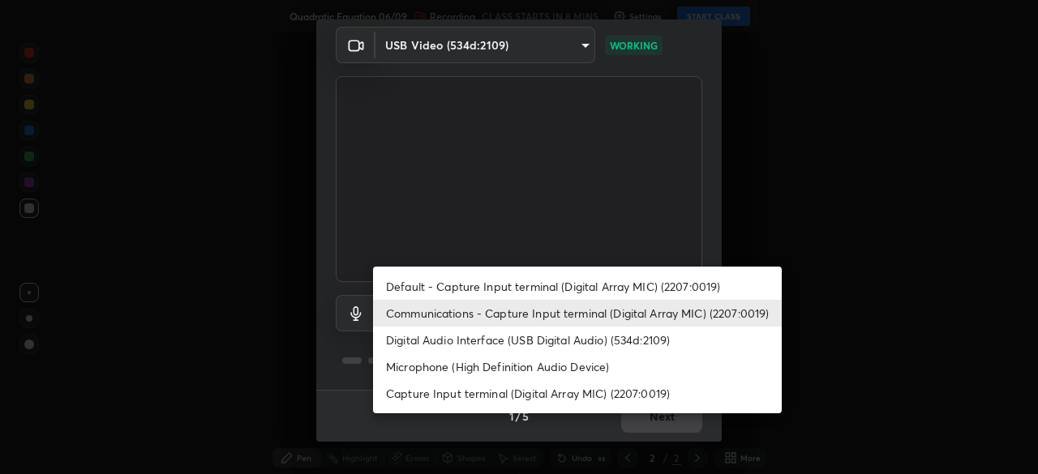
click at [401, 344] on li "Digital Audio Interface (USB Digital Audio) (534d:2109)" at bounding box center [577, 340] width 409 height 27
type input "12ac0b8a30920bf315e1911e3582112a90870c5fd350a1d8644ddc7b3b3588c1"
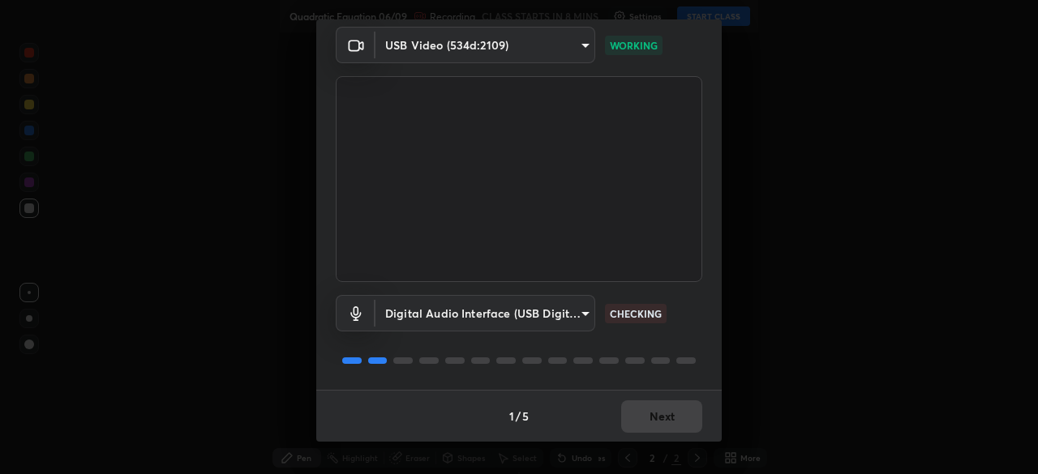
click at [641, 434] on div "1 / 5 Next" at bounding box center [518, 416] width 405 height 52
click at [637, 436] on div "1 / 5 Next" at bounding box center [518, 416] width 405 height 52
click at [642, 413] on div "1 / 5 Next" at bounding box center [518, 416] width 405 height 52
click at [658, 418] on div "1 / 5 Next" at bounding box center [518, 416] width 405 height 52
click at [667, 416] on div "1 / 5 Next" at bounding box center [518, 416] width 405 height 52
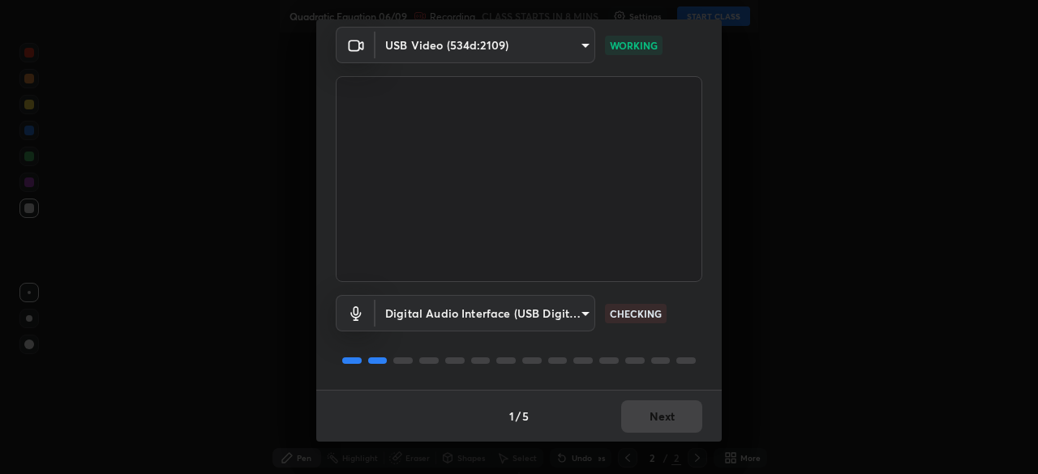
click at [676, 416] on div "1 / 5 Next" at bounding box center [518, 416] width 405 height 52
click at [675, 418] on button "Next" at bounding box center [661, 417] width 81 height 32
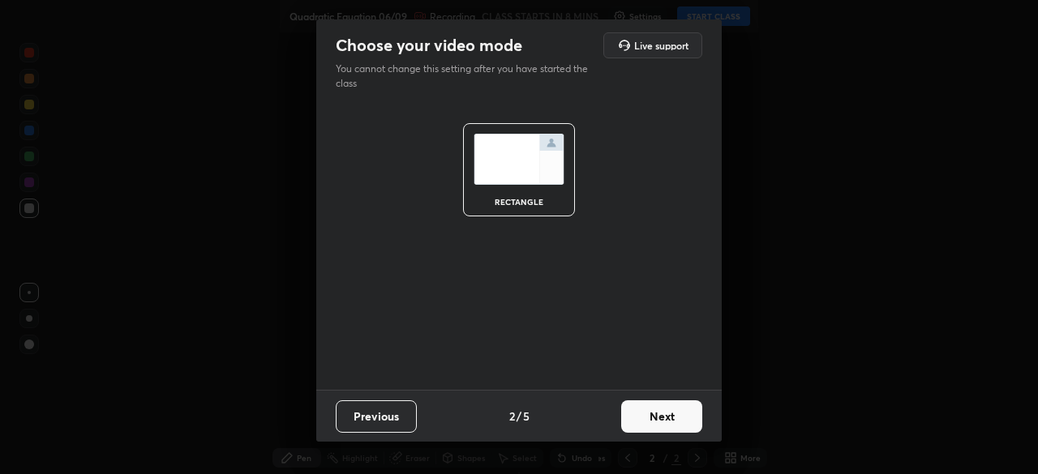
click at [676, 421] on button "Next" at bounding box center [661, 417] width 81 height 32
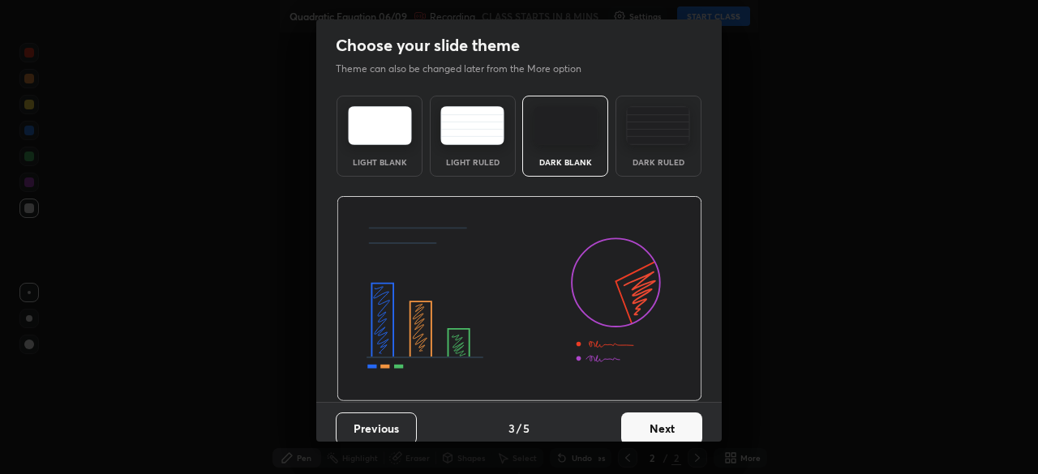
click at [678, 419] on button "Next" at bounding box center [661, 429] width 81 height 32
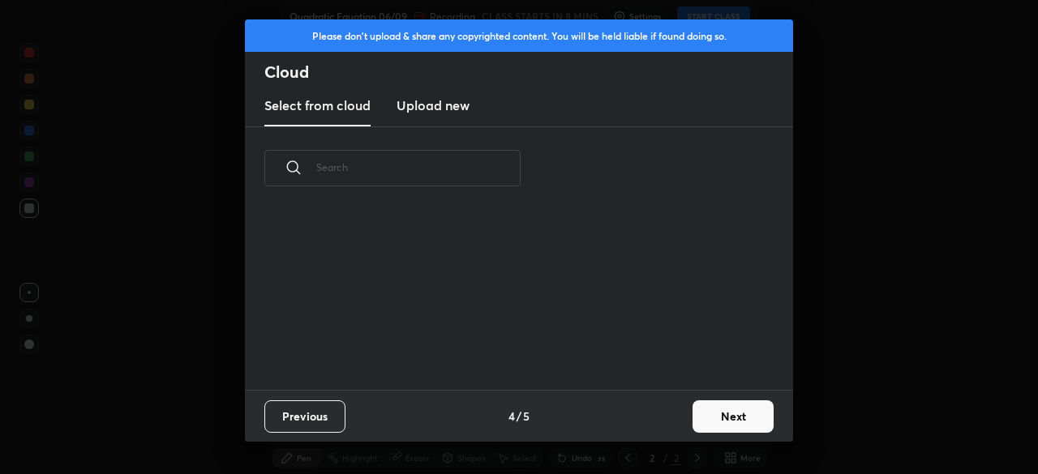
click at [693, 425] on button "Next" at bounding box center [733, 417] width 81 height 32
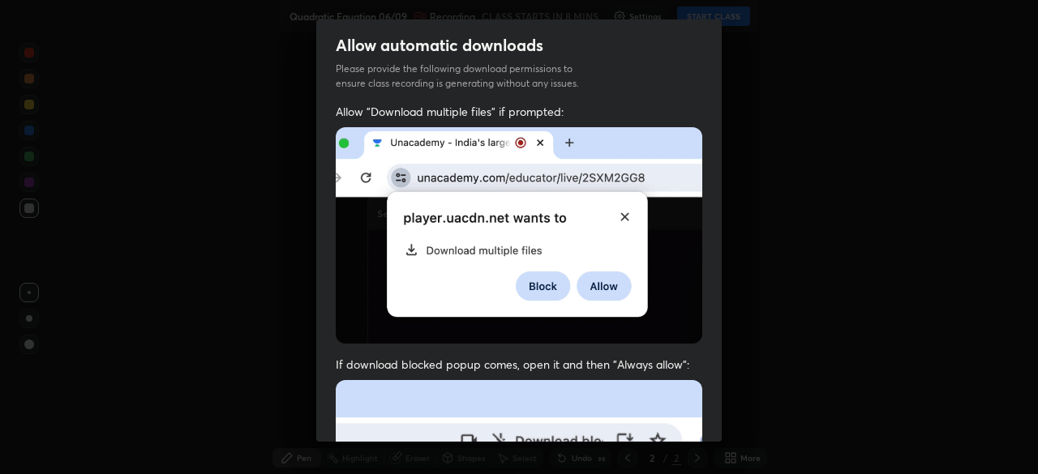
click at [708, 422] on div "Allow "Download multiple files" if prompted: If download blocked popup comes, o…" at bounding box center [518, 445] width 405 height 683
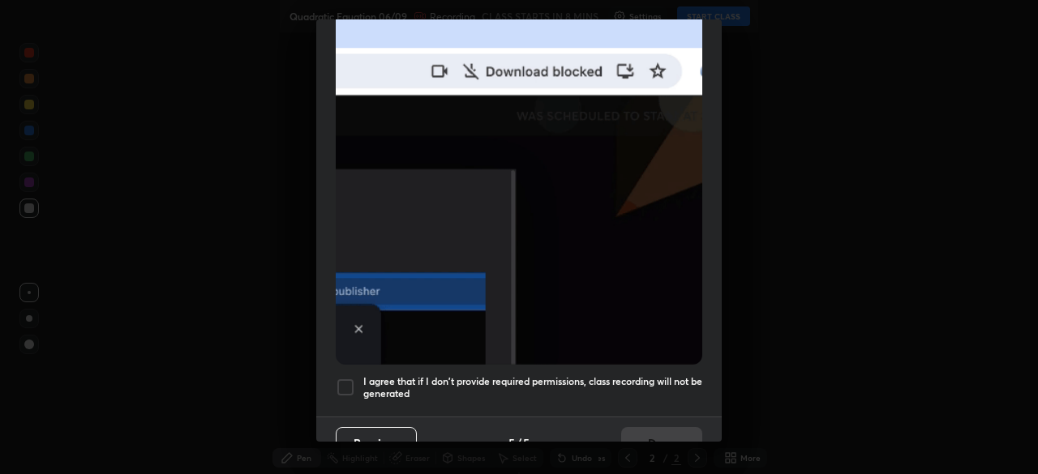
scroll to position [388, 0]
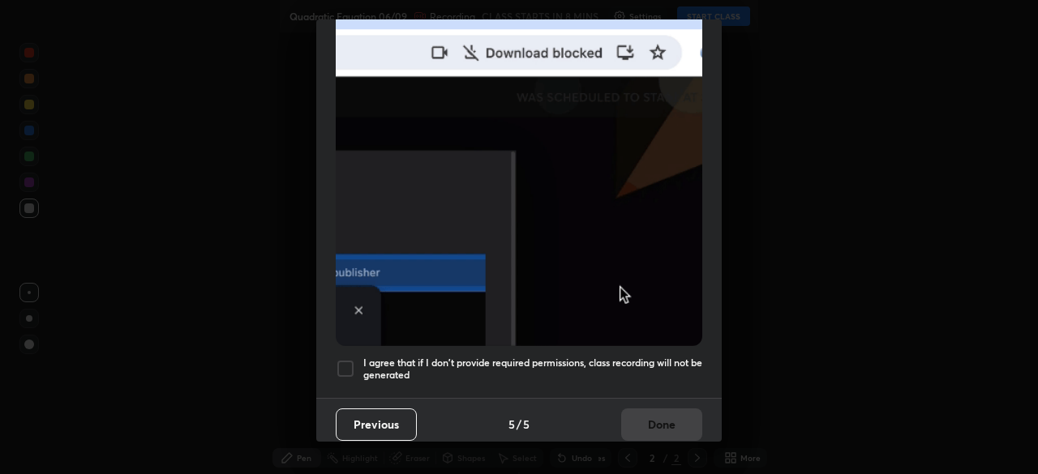
click at [350, 359] on div at bounding box center [345, 368] width 19 height 19
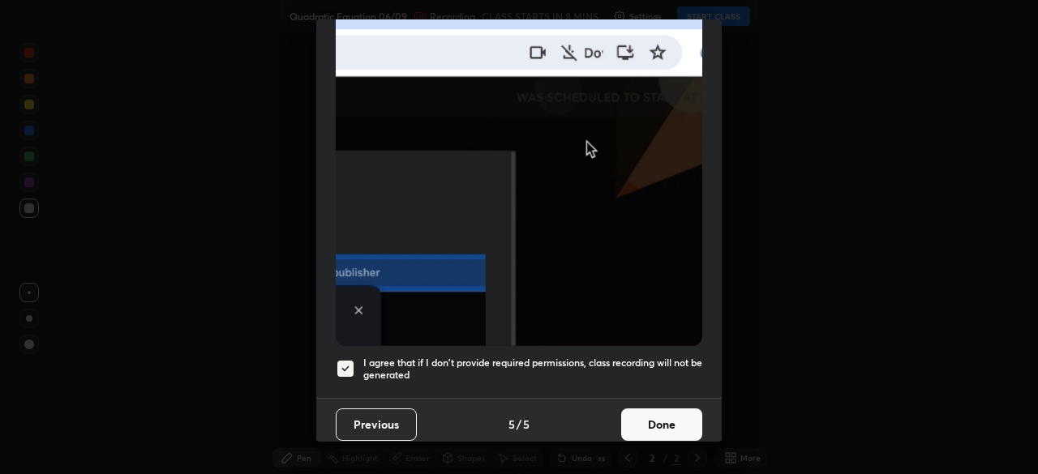
click at [643, 414] on button "Done" at bounding box center [661, 425] width 81 height 32
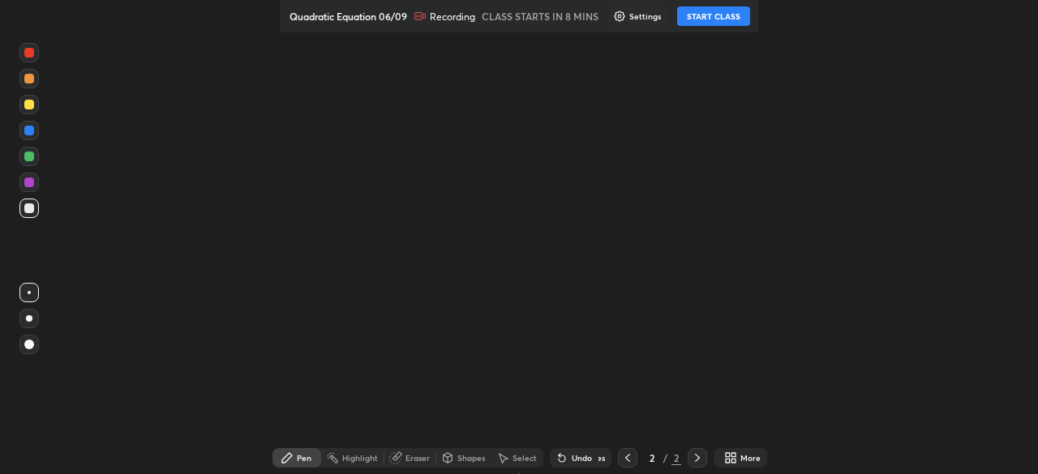
click at [731, 461] on icon at bounding box center [733, 461] width 4 height 4
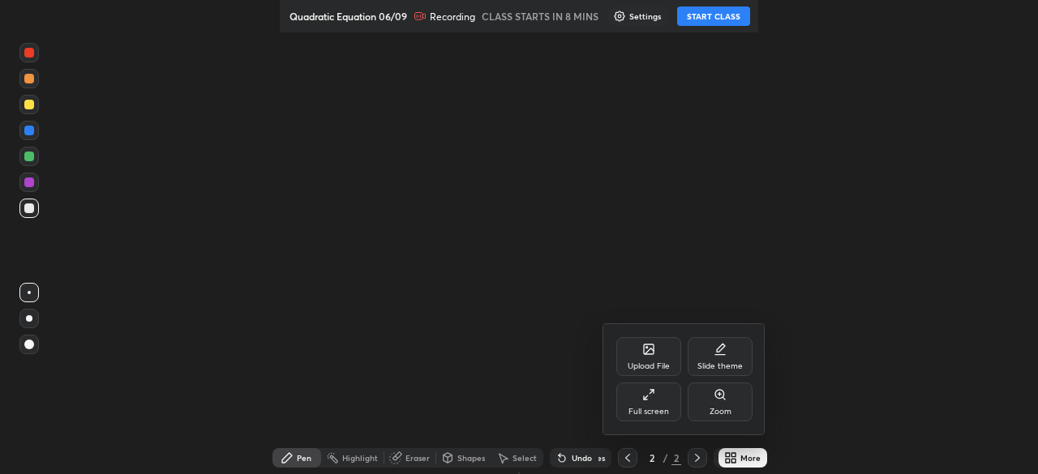
click at [660, 403] on div "Full screen" at bounding box center [648, 402] width 65 height 39
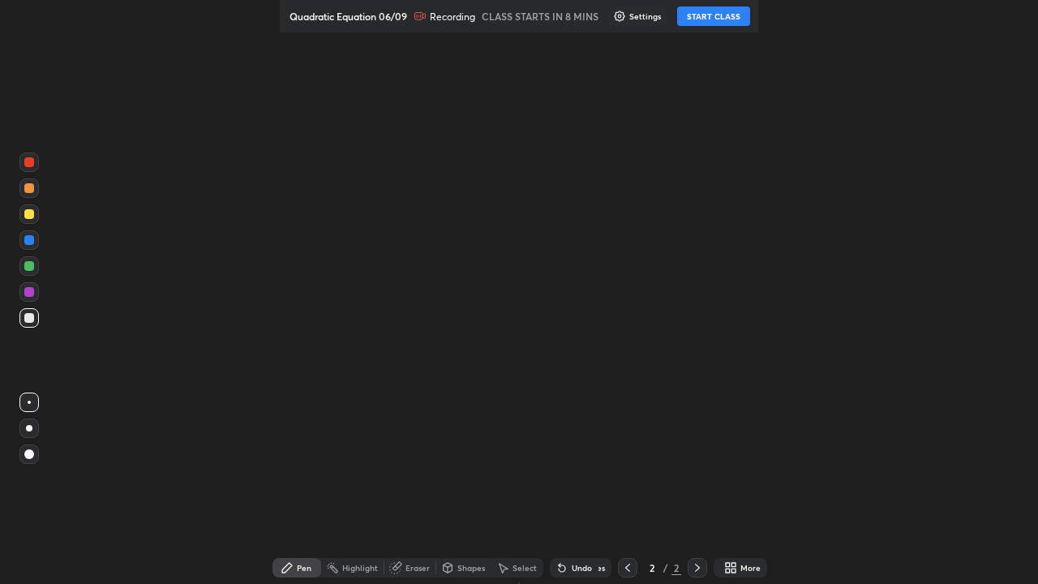
click at [731, 564] on icon at bounding box center [733, 565] width 4 height 4
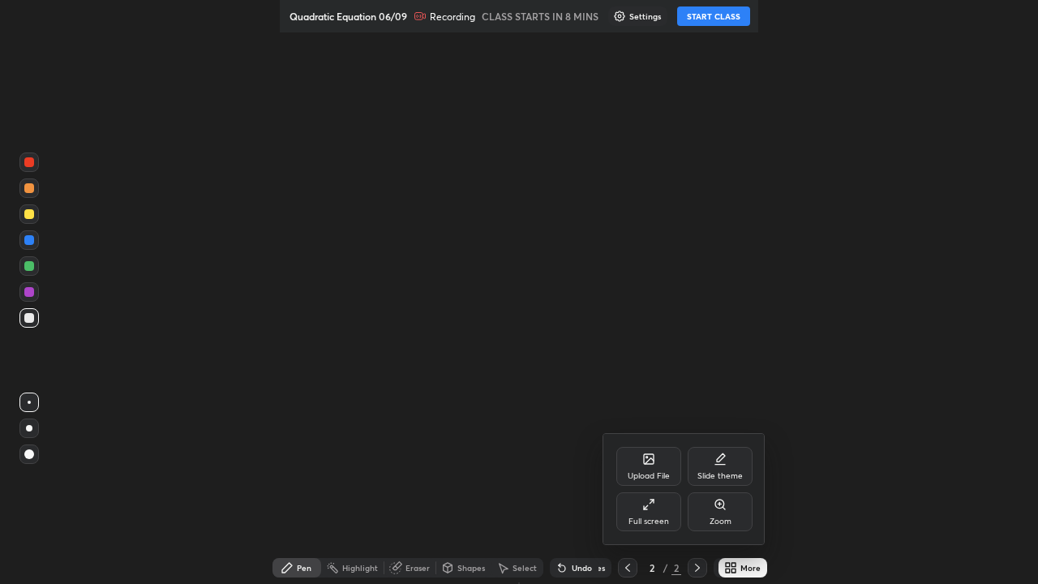
click at [641, 513] on div "Full screen" at bounding box center [648, 511] width 65 height 39
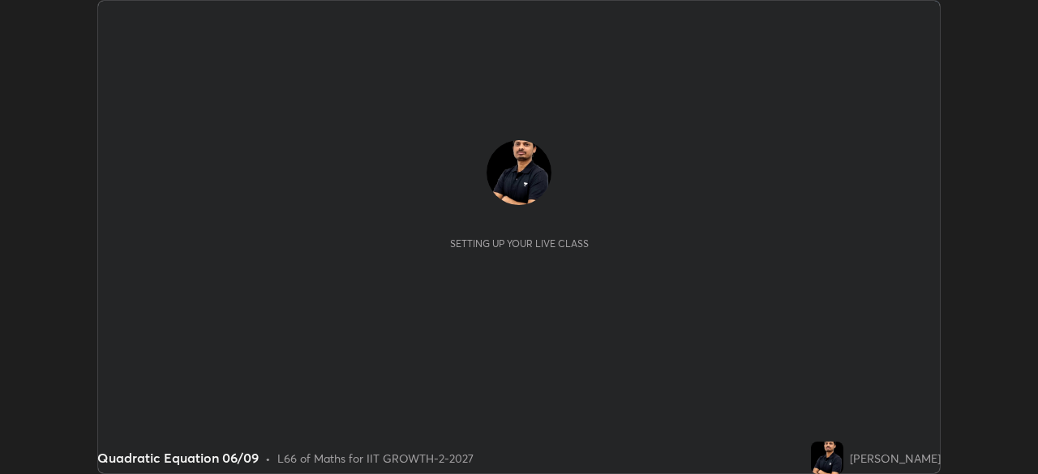
scroll to position [474, 1037]
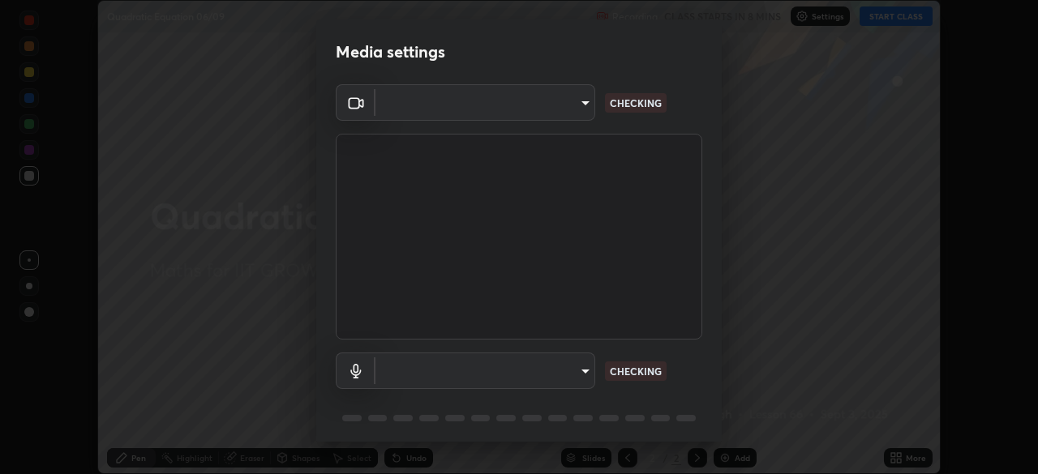
type input "548a44a52523d2997e35a3c13491b16d14ec2e678e88aab68fdaa9d4bfa060c5"
click at [553, 377] on body "Erase all Quadratic Equation 06/09 Recording CLASS STARTS IN 8 MINS Settings ST…" at bounding box center [519, 237] width 1038 height 474
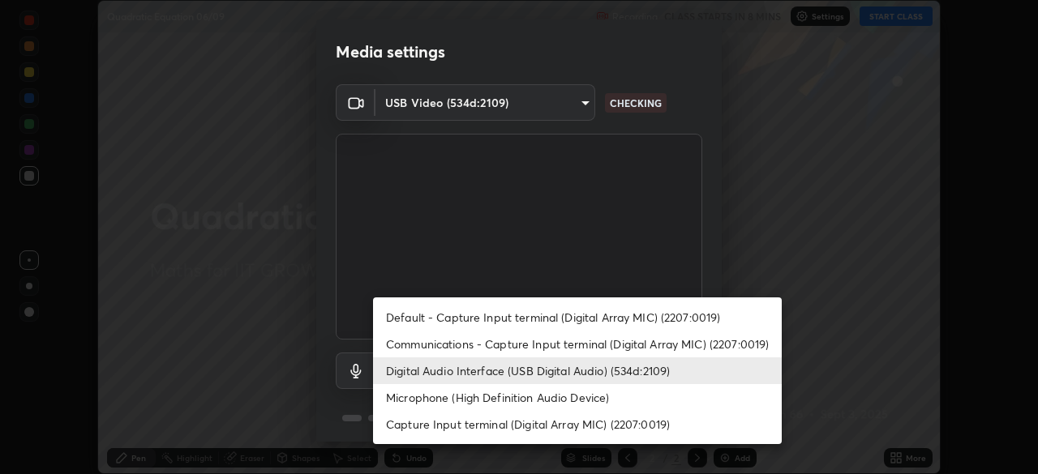
click at [558, 371] on li "Digital Audio Interface (USB Digital Audio) (534d:2109)" at bounding box center [577, 371] width 409 height 27
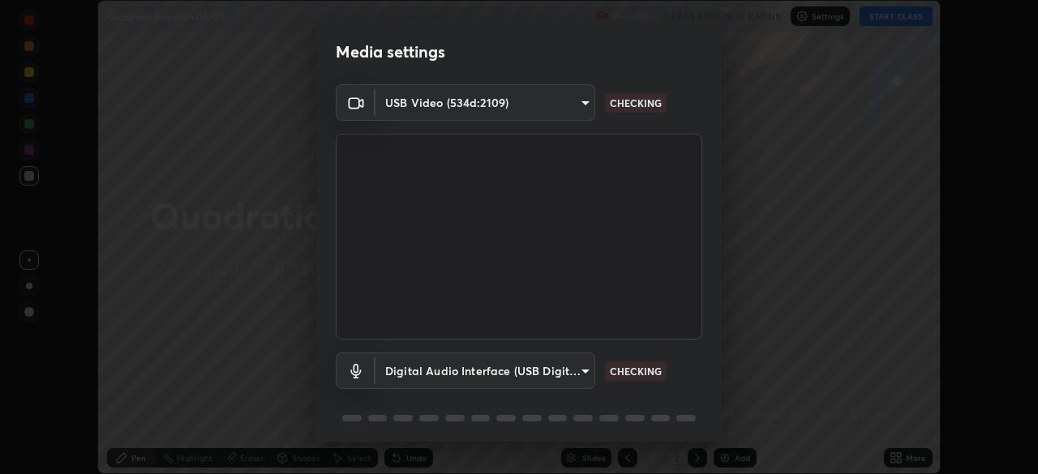
scroll to position [58, 0]
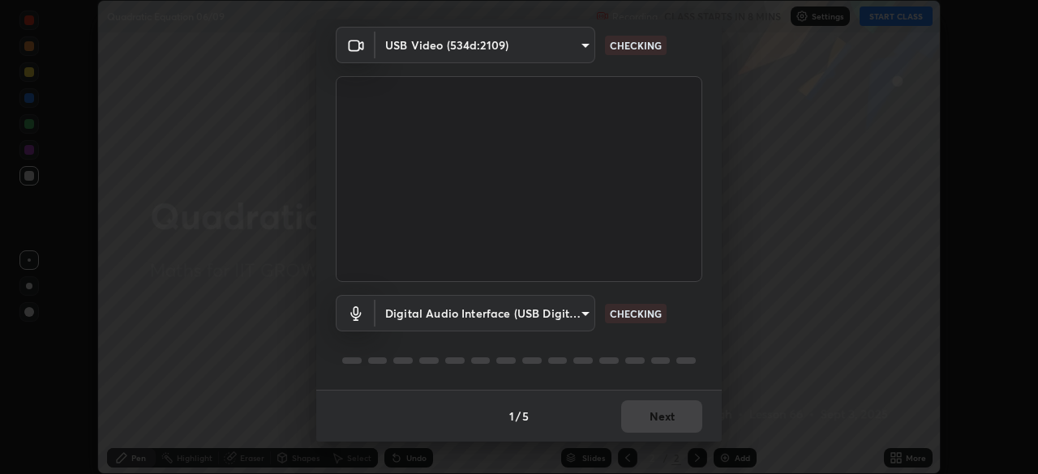
click at [680, 422] on div "1 / 5 Next" at bounding box center [518, 416] width 405 height 52
click at [678, 423] on div "1 / 5 Next" at bounding box center [518, 416] width 405 height 52
click at [675, 415] on div "1 / 5 Next" at bounding box center [518, 416] width 405 height 52
click at [676, 418] on div "1 / 5 Next" at bounding box center [518, 416] width 405 height 52
click at [673, 416] on div "1 / 5 Next" at bounding box center [518, 416] width 405 height 52
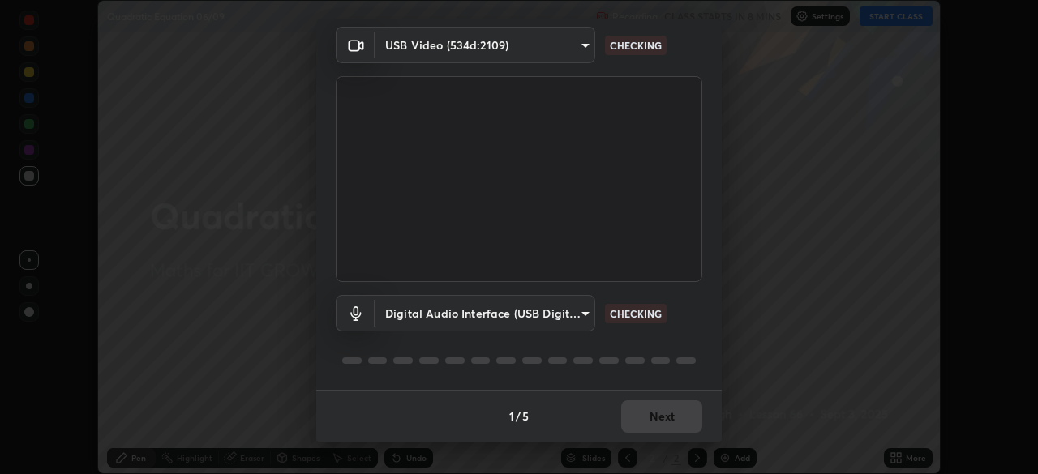
click at [673, 418] on div "1 / 5 Next" at bounding box center [518, 416] width 405 height 52
click at [678, 417] on div "1 / 5 Next" at bounding box center [518, 416] width 405 height 52
click at [677, 411] on div "1 / 5 Next" at bounding box center [518, 416] width 405 height 52
click at [678, 412] on div "1 / 5 Next" at bounding box center [518, 416] width 405 height 52
click at [683, 415] on div "1 / 5 Next" at bounding box center [518, 416] width 405 height 52
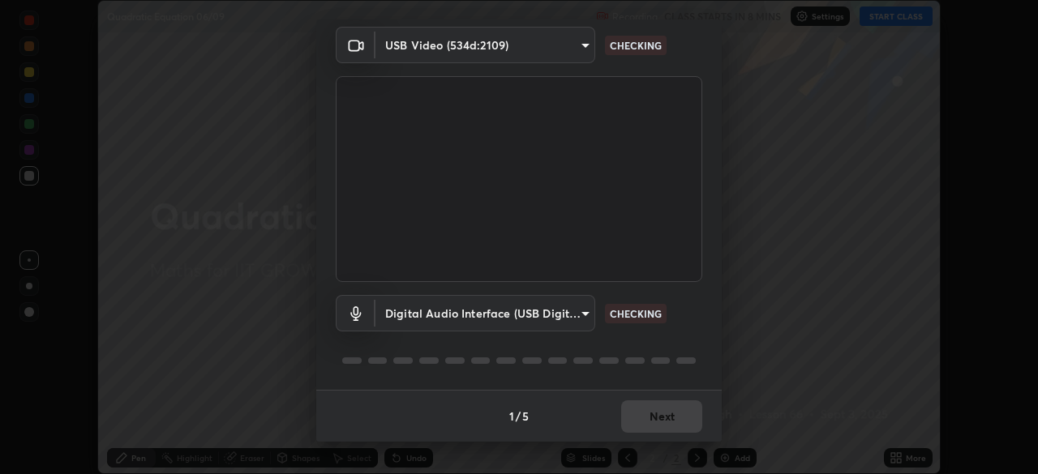
click at [686, 420] on div "1 / 5 Next" at bounding box center [518, 416] width 405 height 52
click at [685, 422] on div "1 / 5 Next" at bounding box center [518, 416] width 405 height 52
click at [679, 418] on div "1 / 5 Next" at bounding box center [518, 416] width 405 height 52
click at [671, 421] on div "1 / 5 Next" at bounding box center [518, 416] width 405 height 52
click at [670, 418] on div "1 / 5 Next" at bounding box center [518, 416] width 405 height 52
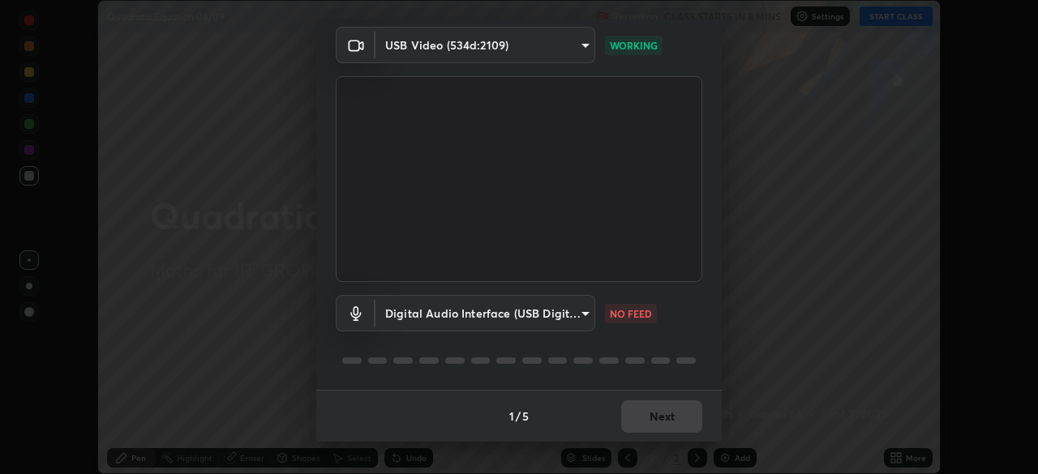
click at [666, 423] on div "1 / 5 Next" at bounding box center [518, 416] width 405 height 52
click at [663, 423] on div "1 / 5 Next" at bounding box center [518, 416] width 405 height 52
click at [661, 426] on div "1 / 5 Next" at bounding box center [518, 416] width 405 height 52
click at [656, 427] on div "1 / 5 Next" at bounding box center [518, 416] width 405 height 52
click at [663, 426] on div "1 / 5 Next" at bounding box center [518, 416] width 405 height 52
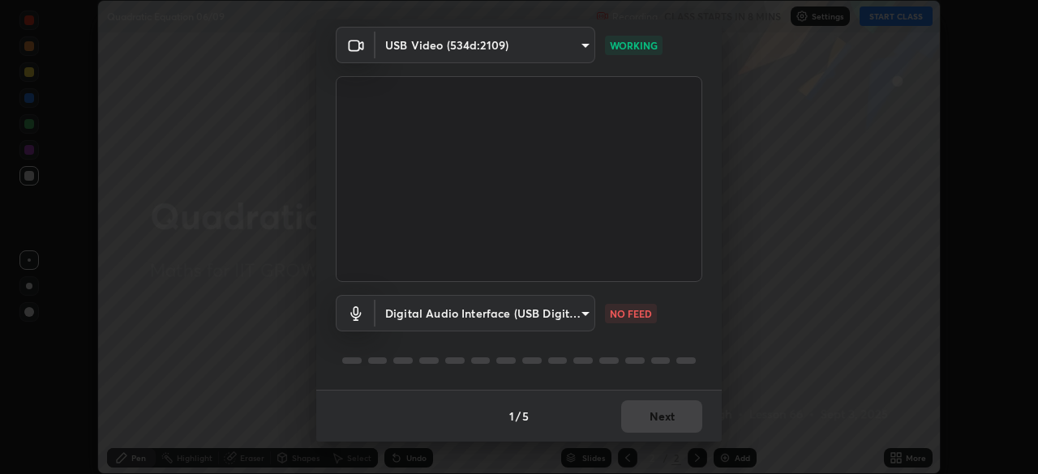
click at [669, 418] on div "1 / 5 Next" at bounding box center [518, 416] width 405 height 52
click at [562, 311] on body "Erase all Quadratic Equation 06/09 Recording CLASS STARTS IN 8 MINS Settings ST…" at bounding box center [519, 237] width 1038 height 474
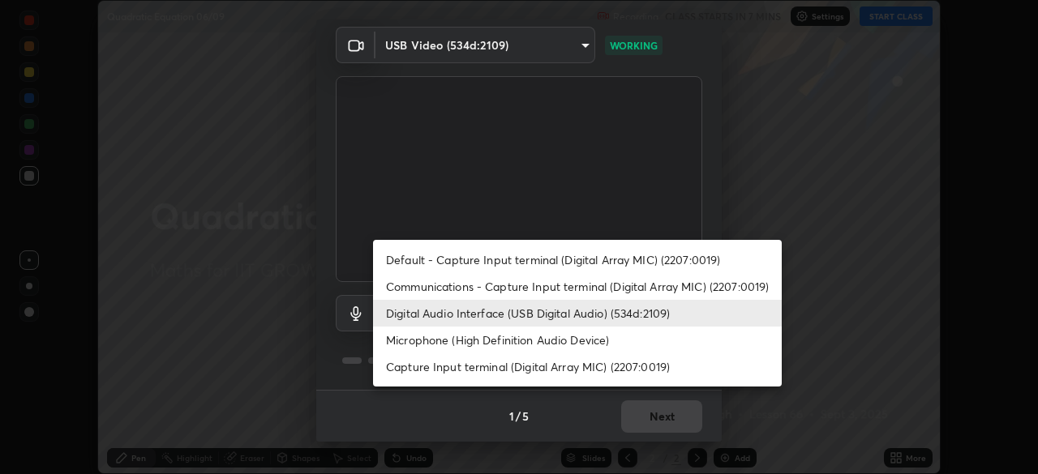
click at [561, 288] on li "Communications - Capture Input terminal (Digital Array MIC) (2207:0019)" at bounding box center [577, 286] width 409 height 27
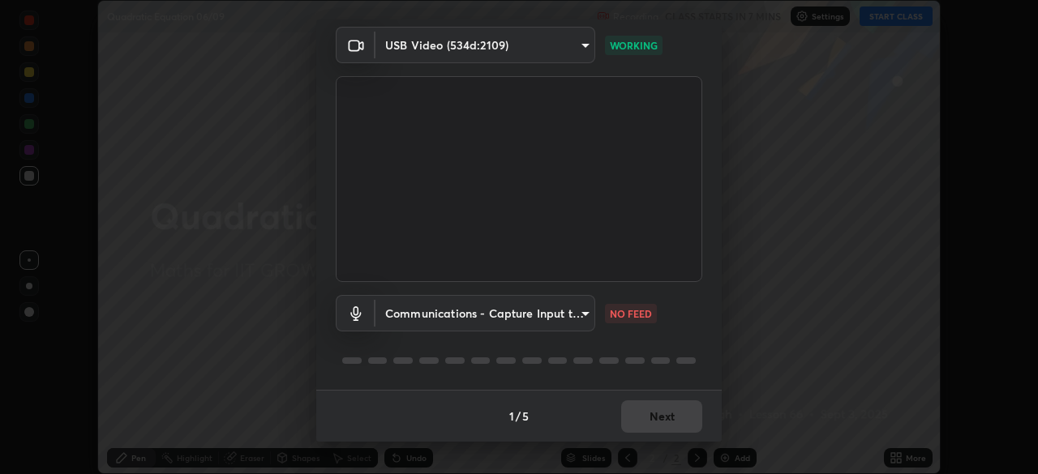
click at [555, 316] on body "Erase all Quadratic Equation 06/09 Recording CLASS STARTS IN 7 MINS Settings ST…" at bounding box center [519, 237] width 1038 height 474
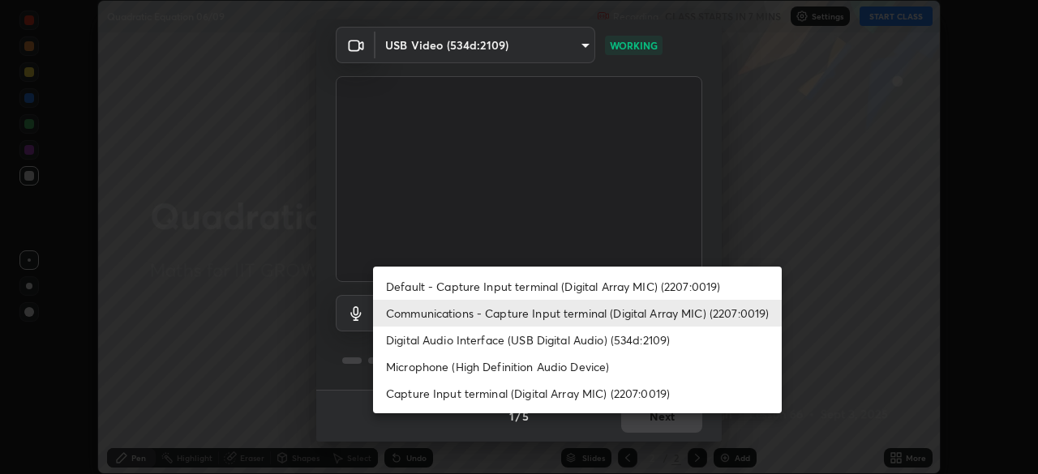
click at [547, 343] on li "Digital Audio Interface (USB Digital Audio) (534d:2109)" at bounding box center [577, 340] width 409 height 27
type input "12ac0b8a30920bf315e1911e3582112a90870c5fd350a1d8644ddc7b3b3588c1"
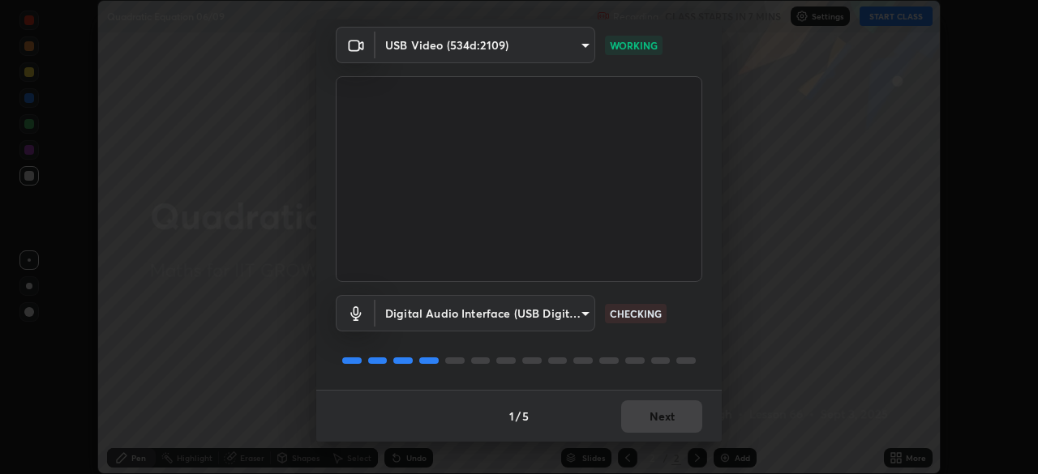
click at [663, 418] on div "1 / 5 Next" at bounding box center [518, 416] width 405 height 52
click at [669, 426] on div "1 / 5 Next" at bounding box center [518, 416] width 405 height 52
click at [671, 427] on div "1 / 5 Next" at bounding box center [518, 416] width 405 height 52
click at [673, 424] on div "1 / 5 Next" at bounding box center [518, 416] width 405 height 52
click at [671, 423] on div "1 / 5 Next" at bounding box center [518, 416] width 405 height 52
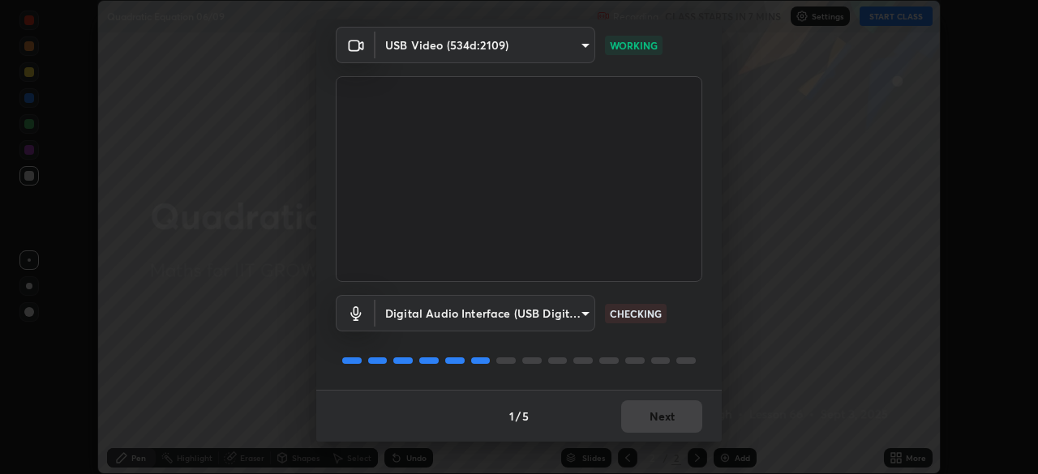
click at [673, 418] on div "1 / 5 Next" at bounding box center [518, 416] width 405 height 52
click at [671, 424] on div "1 / 5 Next" at bounding box center [518, 416] width 405 height 52
click at [670, 424] on button "Next" at bounding box center [661, 417] width 81 height 32
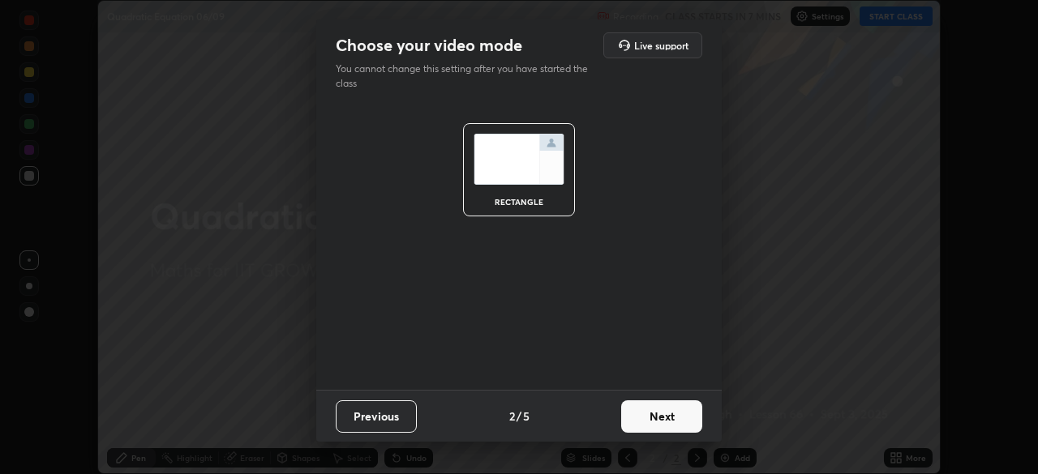
click at [674, 422] on button "Next" at bounding box center [661, 417] width 81 height 32
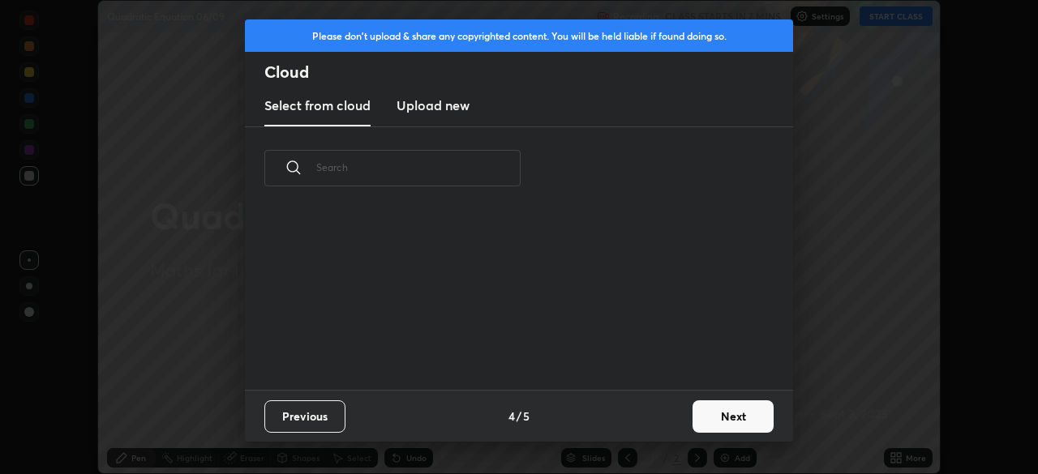
click at [693, 420] on button "Next" at bounding box center [733, 417] width 81 height 32
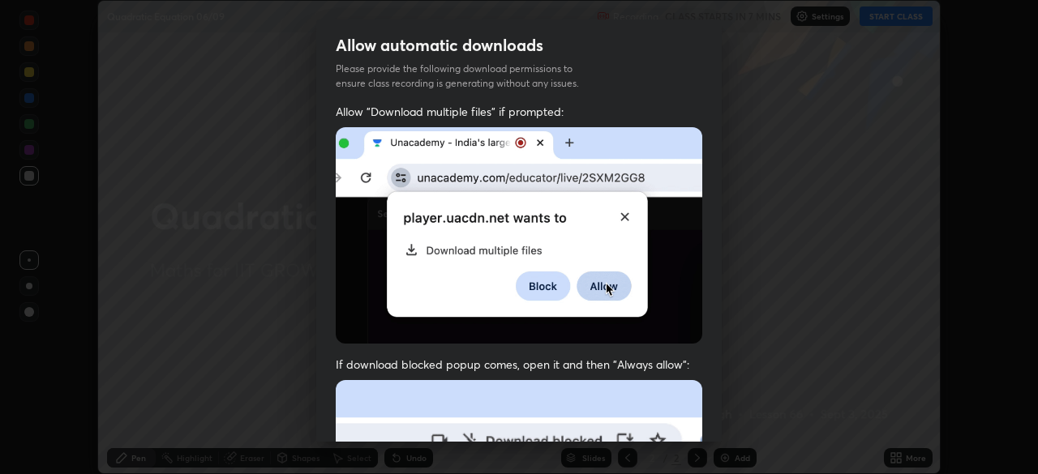
click at [701, 414] on div "Allow "Download multiple files" if prompted: If download blocked popup comes, o…" at bounding box center [518, 445] width 405 height 683
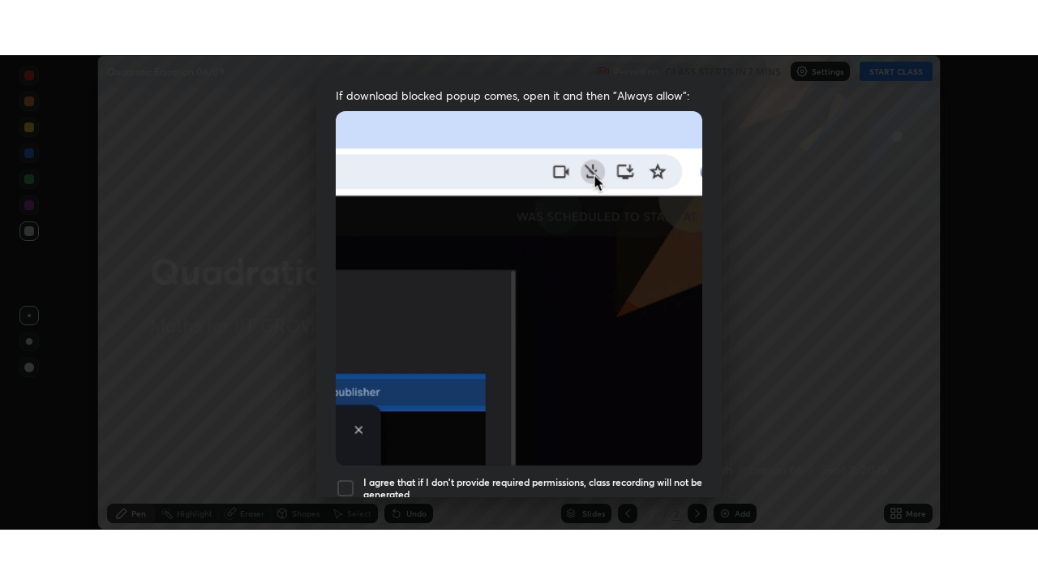
scroll to position [388, 0]
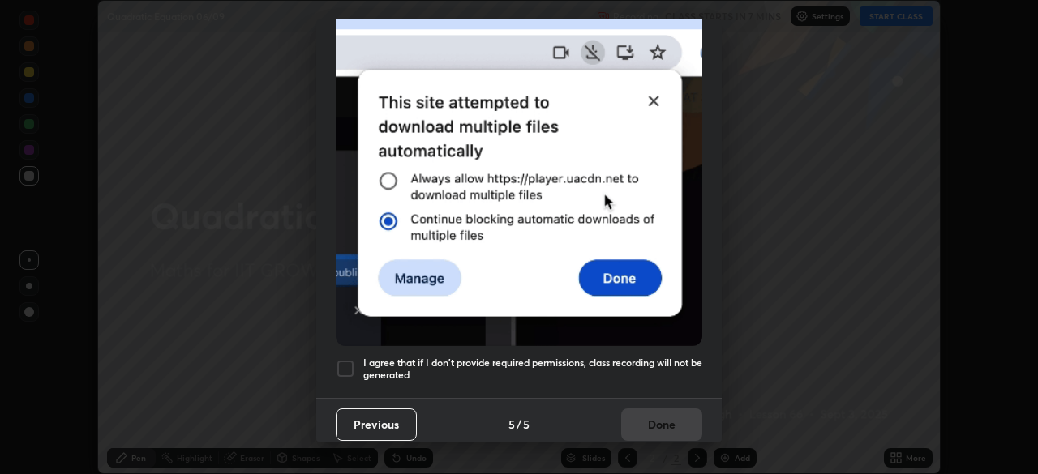
click at [349, 359] on div at bounding box center [345, 368] width 19 height 19
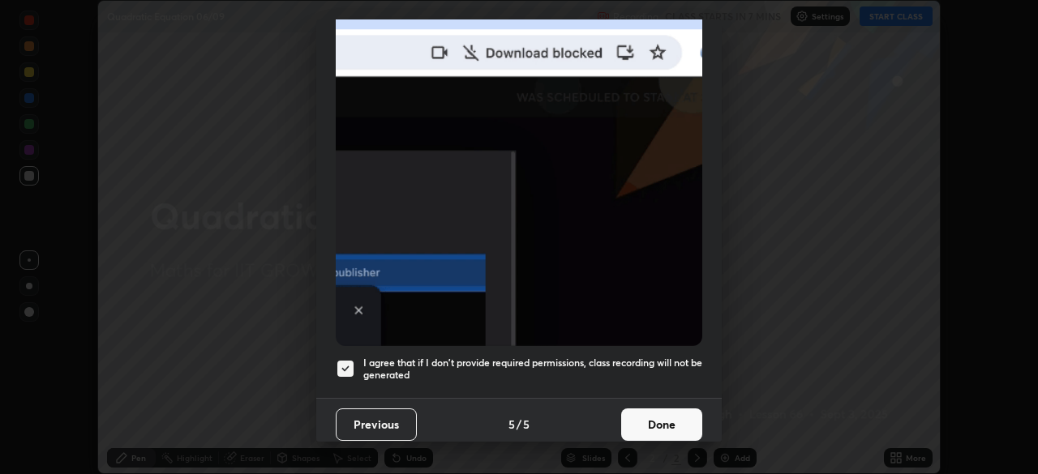
click at [658, 409] on button "Done" at bounding box center [661, 425] width 81 height 32
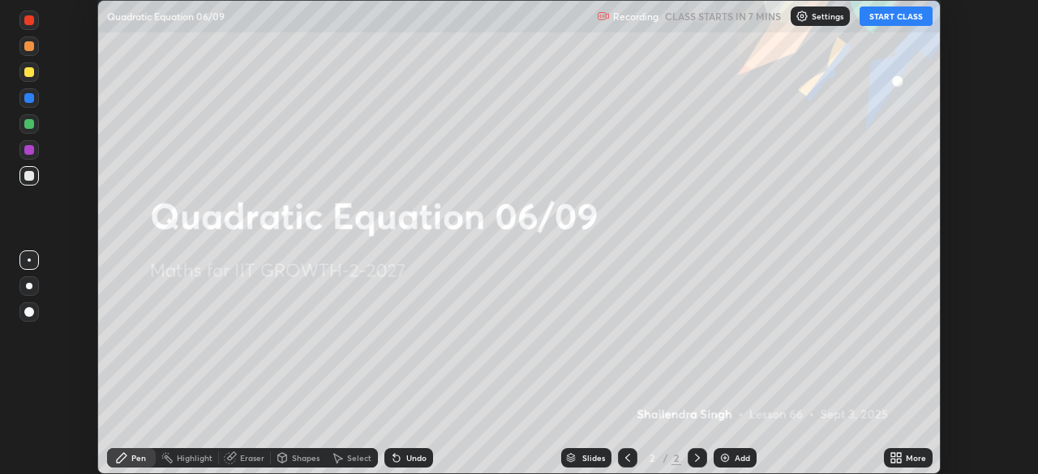
click at [894, 458] on icon at bounding box center [896, 458] width 13 height 13
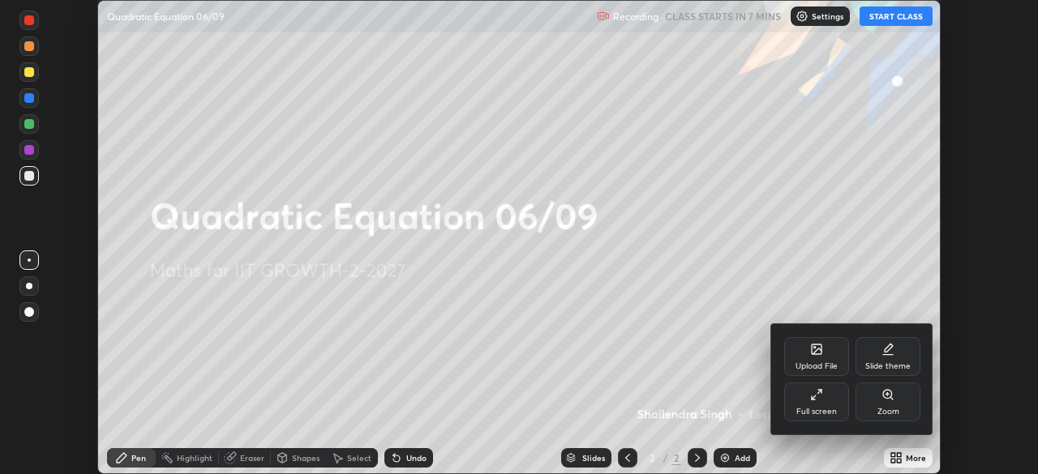
click at [820, 408] on div "Full screen" at bounding box center [816, 412] width 41 height 8
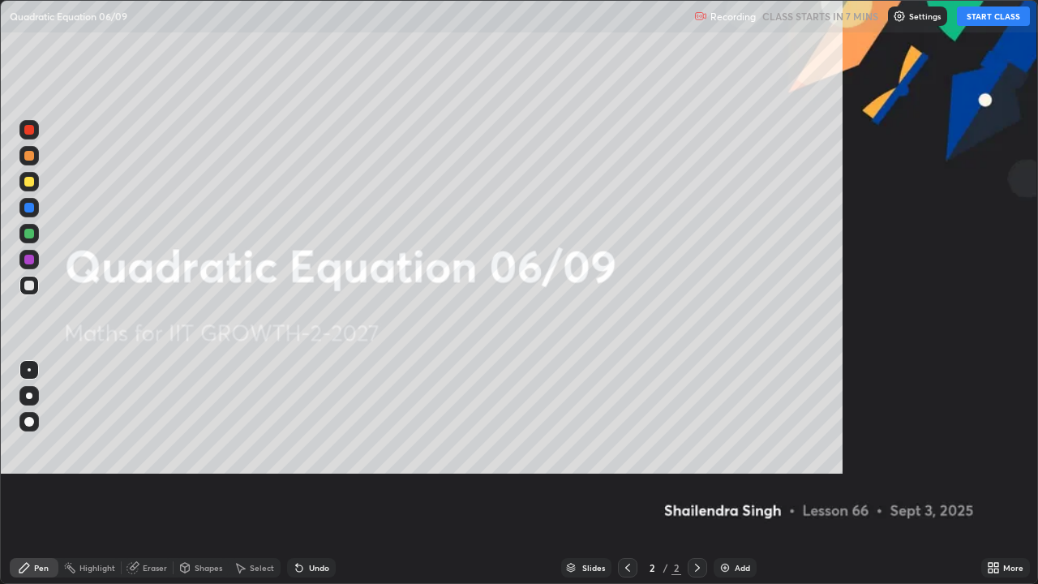
scroll to position [584, 1038]
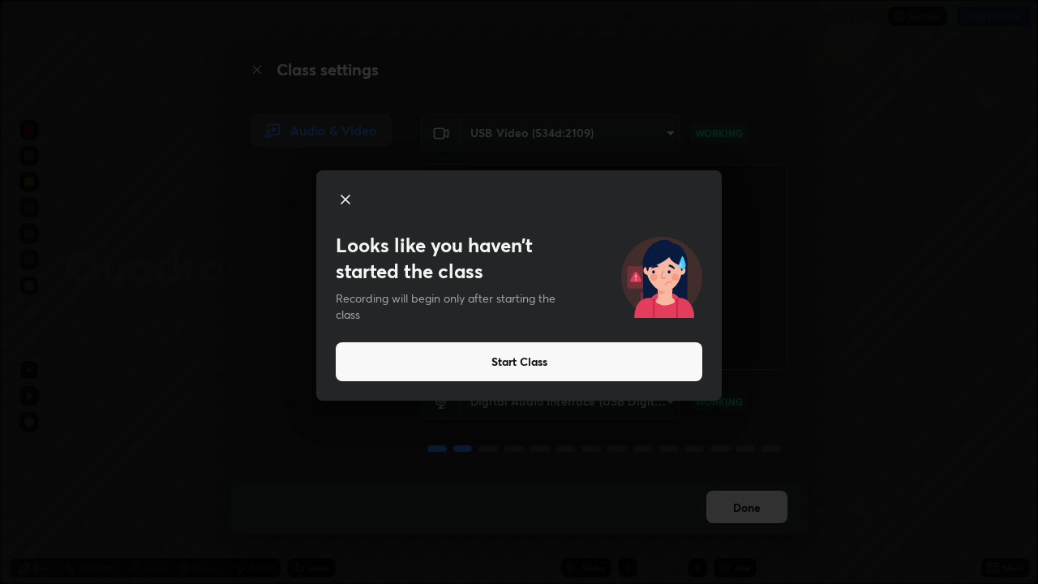
click at [529, 371] on button "Start Class" at bounding box center [519, 361] width 367 height 39
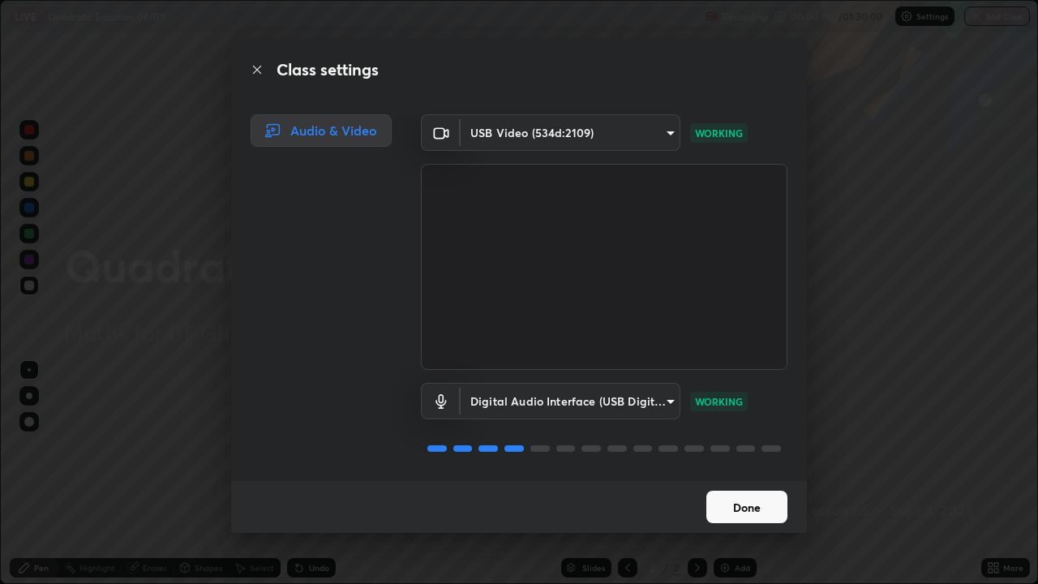
click at [740, 474] on button "Done" at bounding box center [746, 507] width 81 height 32
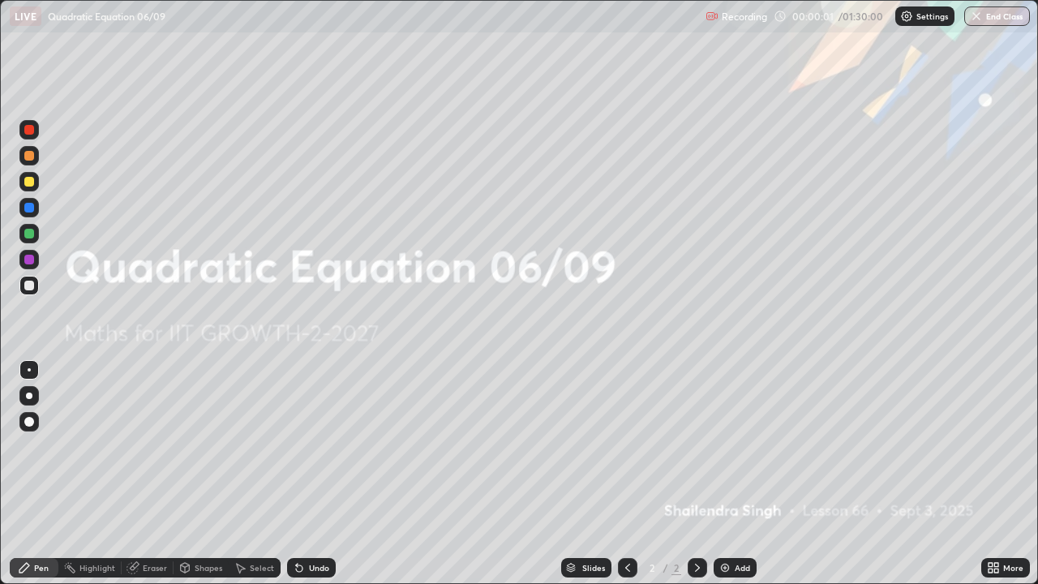
click at [991, 474] on icon at bounding box center [991, 570] width 4 height 4
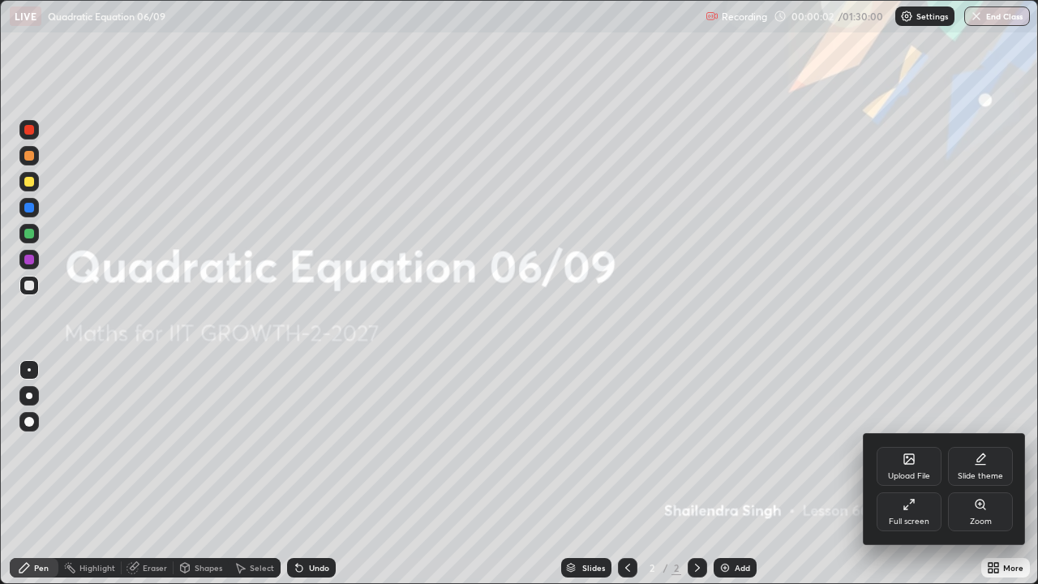
click at [899, 472] on div "Upload File" at bounding box center [909, 476] width 42 height 8
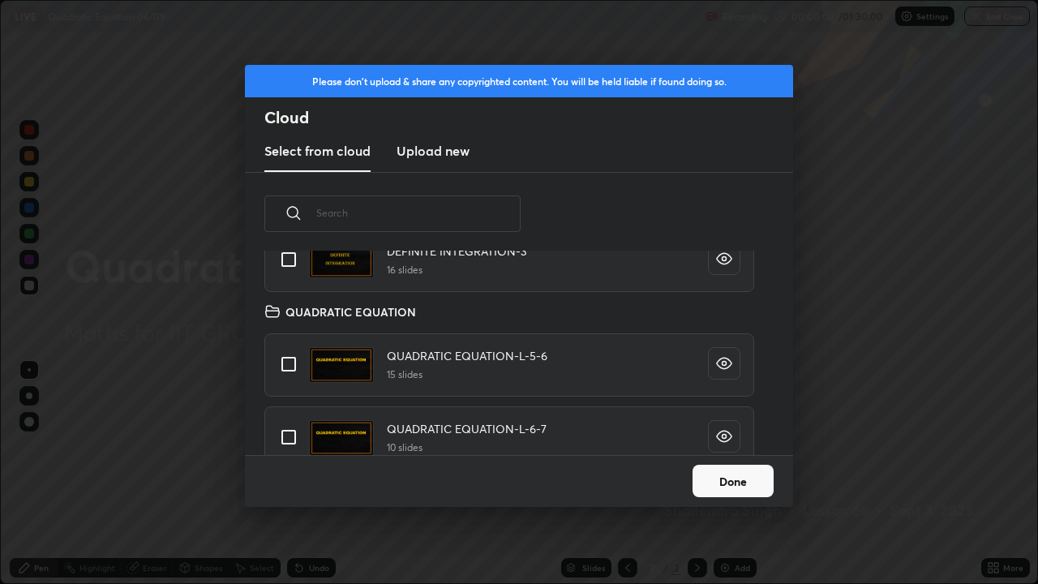
scroll to position [328, 0]
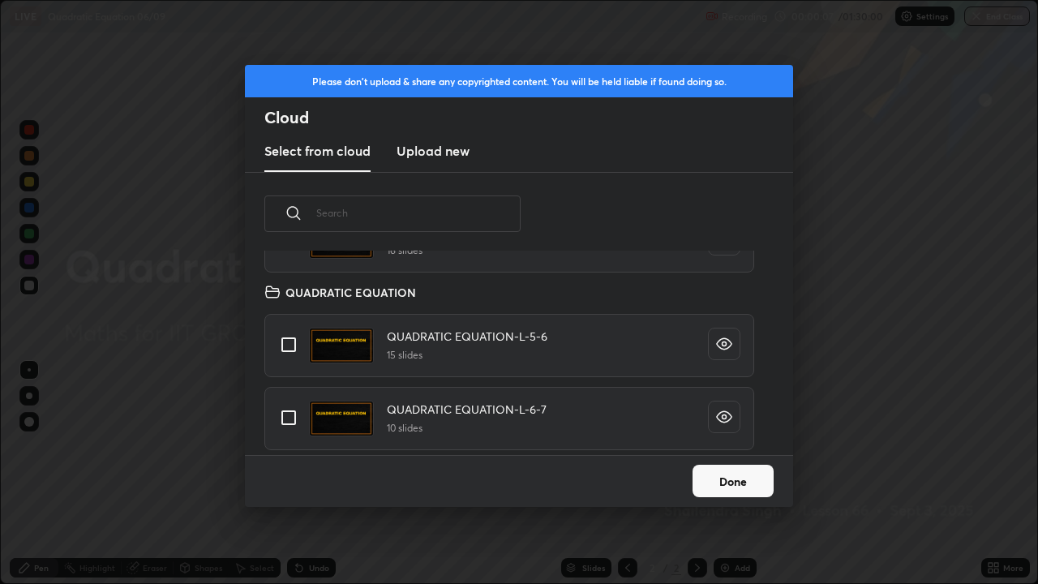
click at [285, 345] on input "grid" at bounding box center [289, 345] width 34 height 34
checkbox input "true"
click at [727, 474] on button "Done" at bounding box center [733, 481] width 81 height 32
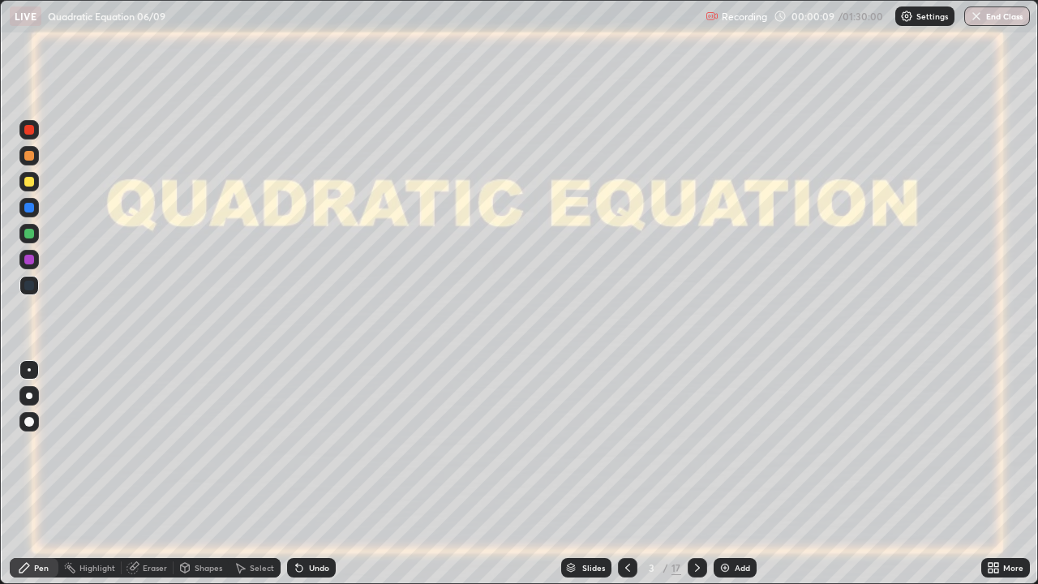
click at [586, 474] on div "Slides" at bounding box center [593, 568] width 23 height 8
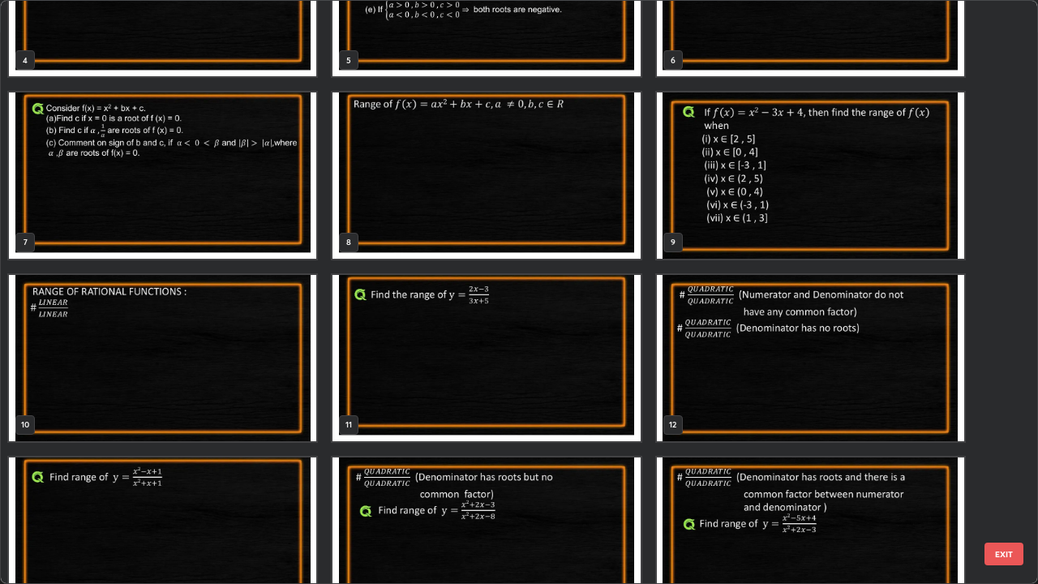
scroll to position [292, 0]
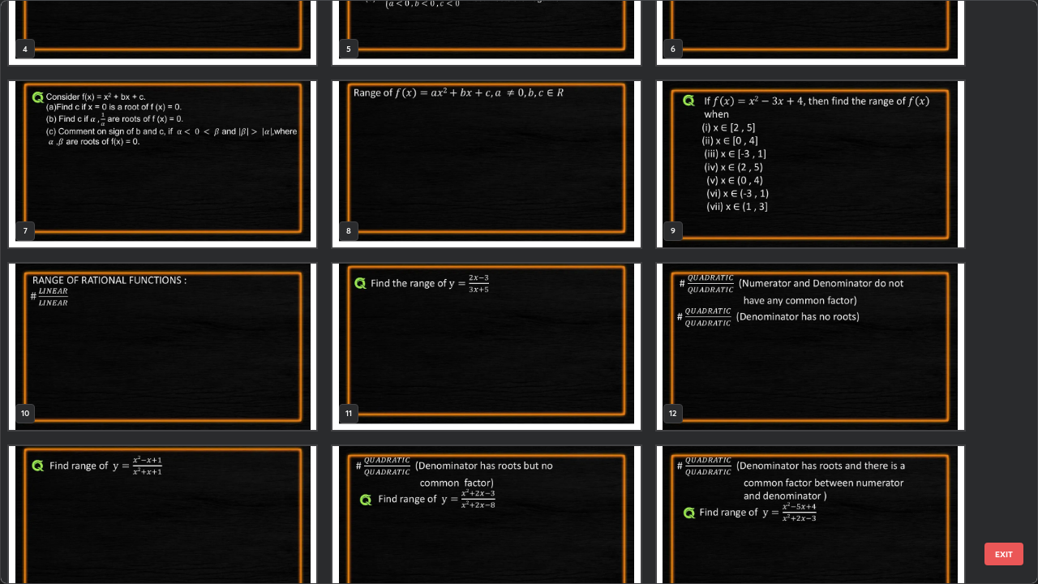
click at [714, 180] on img "grid" at bounding box center [810, 164] width 307 height 166
click at [714, 182] on img "grid" at bounding box center [810, 164] width 307 height 166
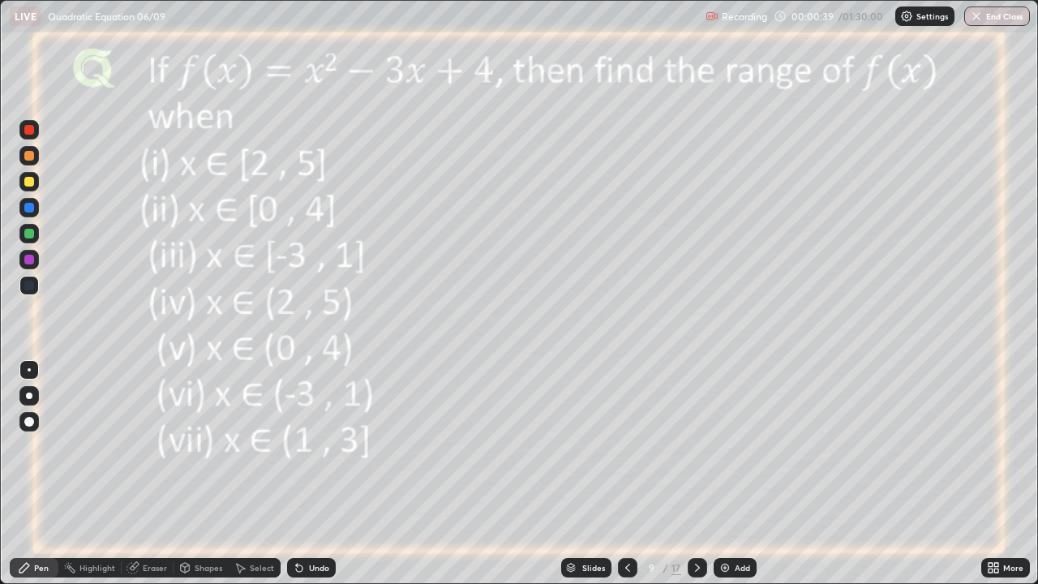
click at [31, 184] on div at bounding box center [29, 182] width 10 height 10
click at [28, 208] on div at bounding box center [29, 208] width 10 height 10
click at [254, 474] on div "Select" at bounding box center [262, 568] width 24 height 8
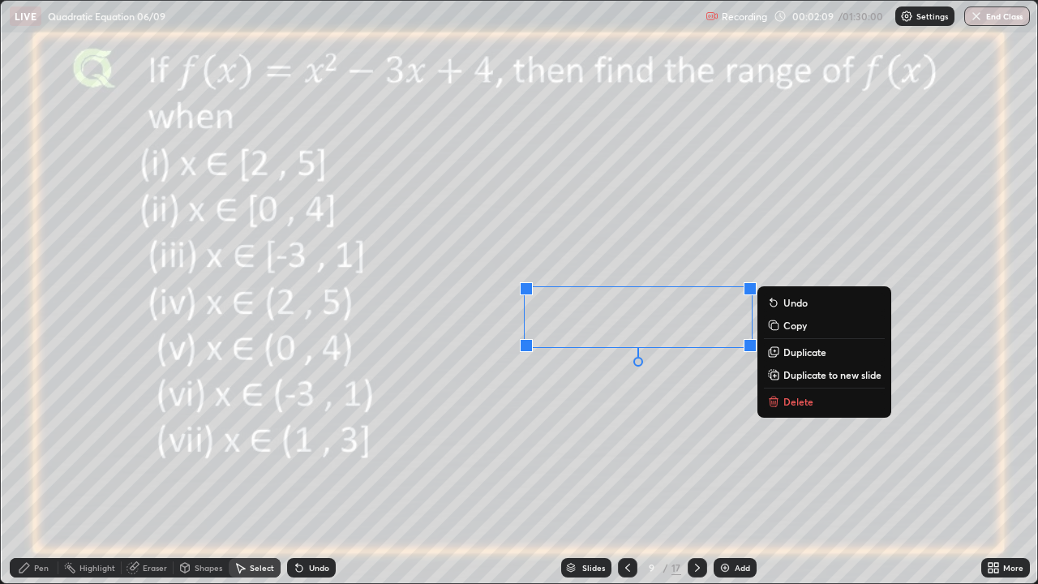
click at [776, 327] on rect at bounding box center [774, 326] width 7 height 7
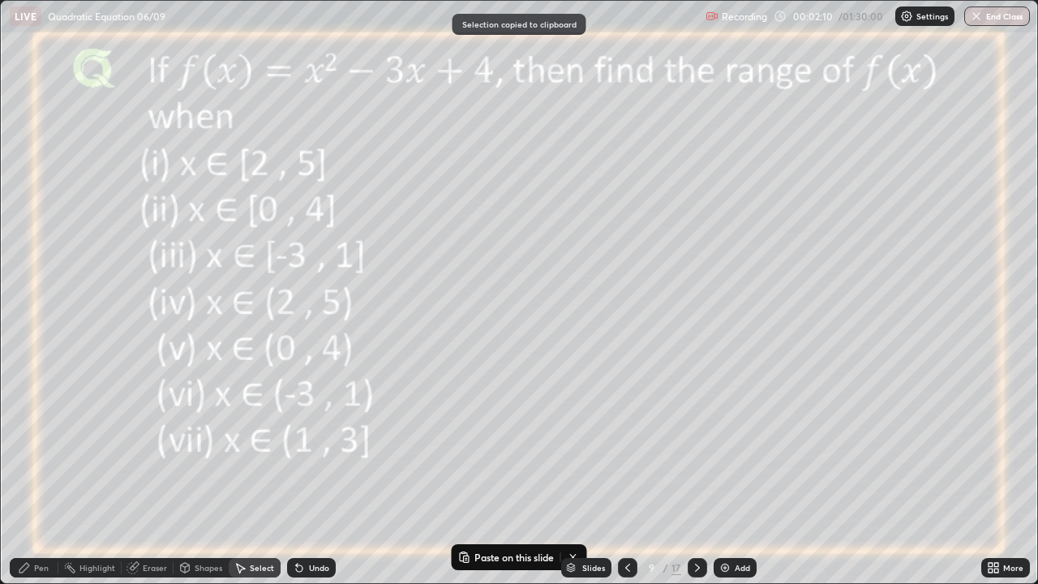
click at [725, 474] on img at bounding box center [724, 567] width 13 height 13
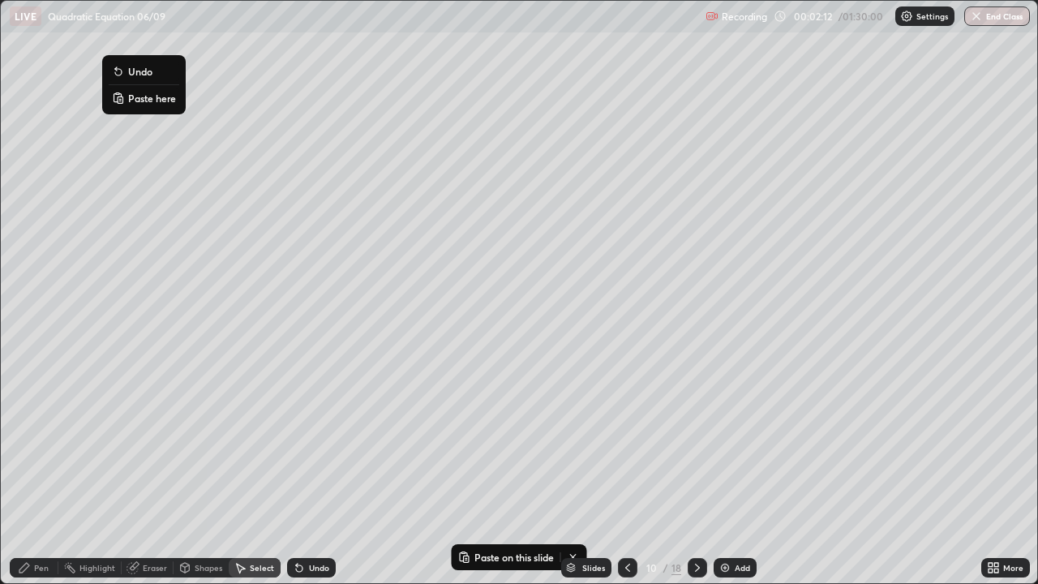
click at [131, 100] on p "Paste here" at bounding box center [152, 98] width 48 height 13
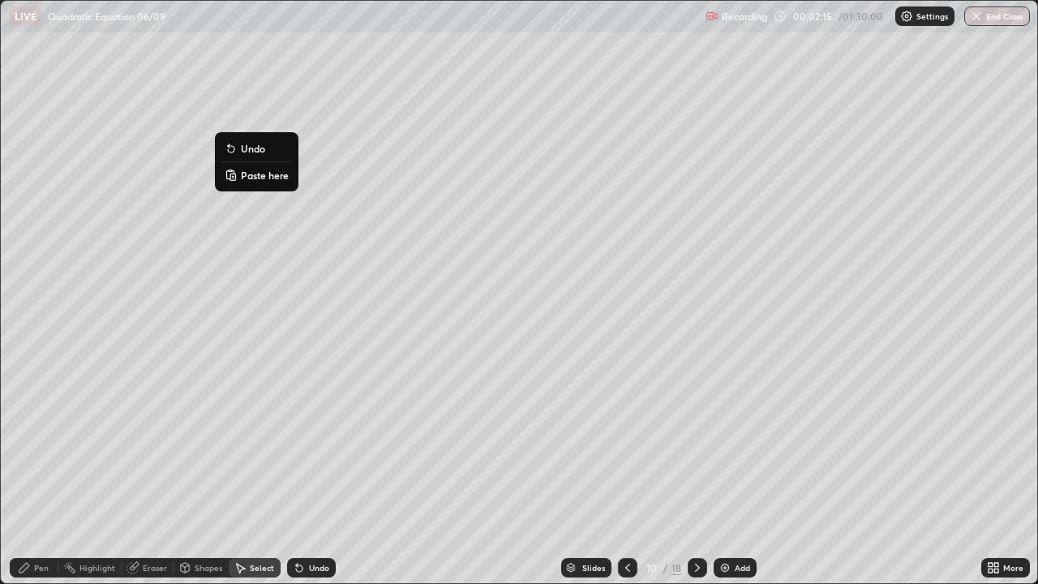
click at [187, 158] on div "0 ° Undo Copy Paste here Duplicate Duplicate to new slide Delete" at bounding box center [519, 292] width 1036 height 582
click at [36, 474] on div "Pen" at bounding box center [41, 568] width 15 height 8
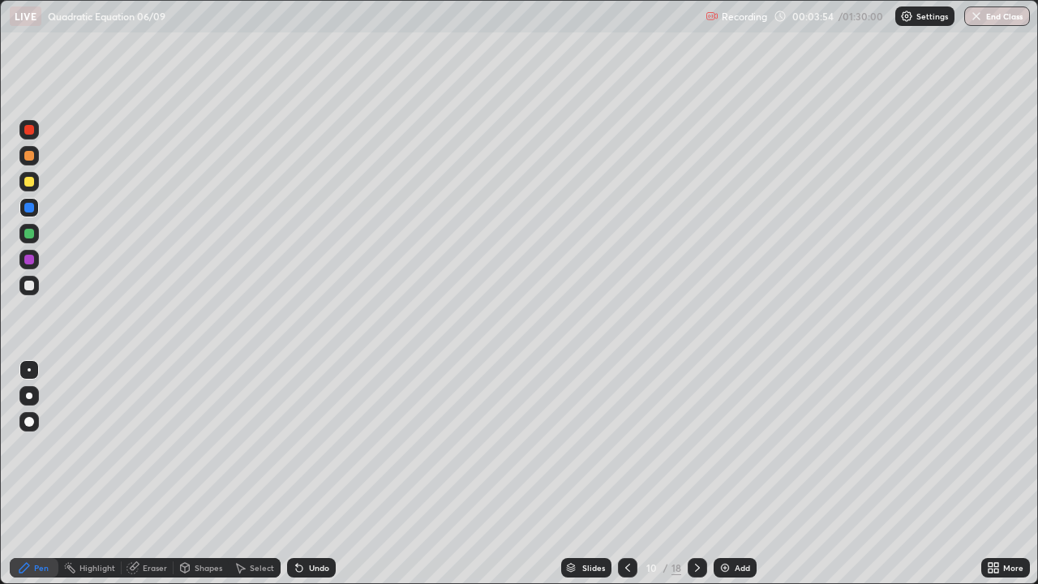
click at [27, 285] on div at bounding box center [29, 286] width 10 height 10
click at [626, 474] on icon at bounding box center [627, 567] width 13 height 13
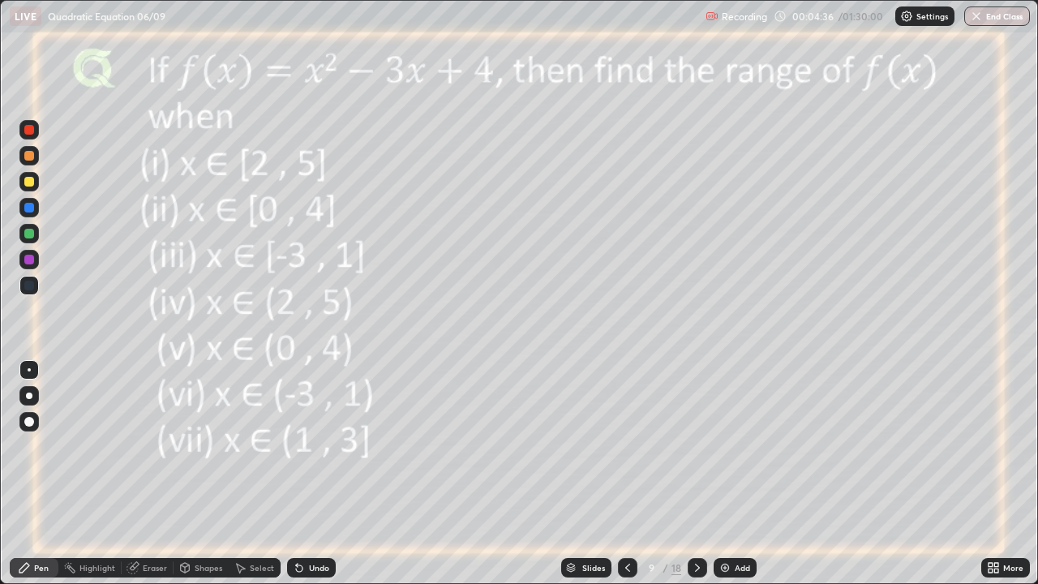
click at [696, 474] on icon at bounding box center [697, 567] width 13 height 13
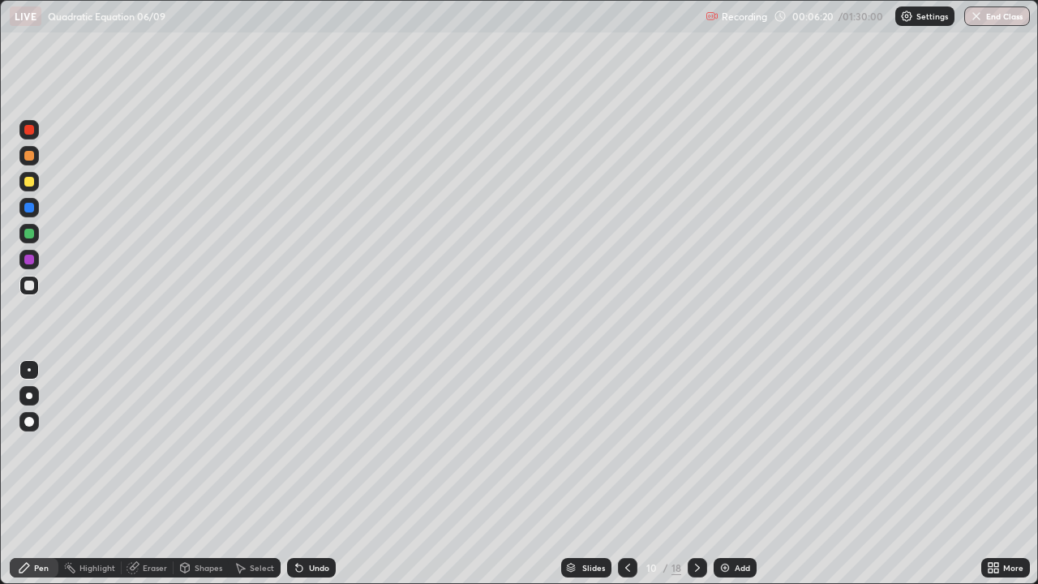
click at [627, 474] on icon at bounding box center [627, 568] width 5 height 8
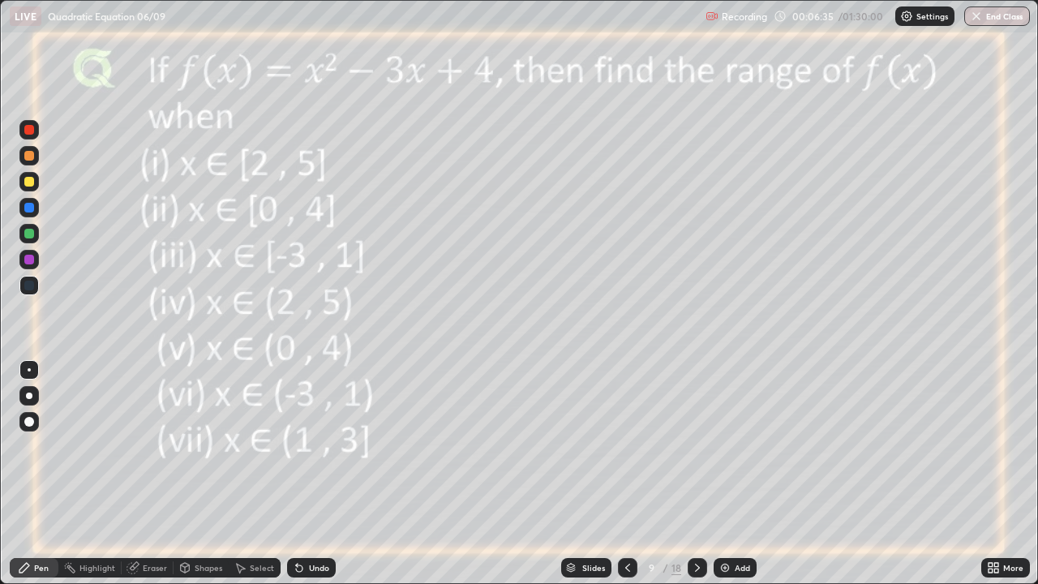
click at [28, 260] on div at bounding box center [29, 260] width 10 height 10
click at [696, 474] on icon at bounding box center [697, 567] width 13 height 13
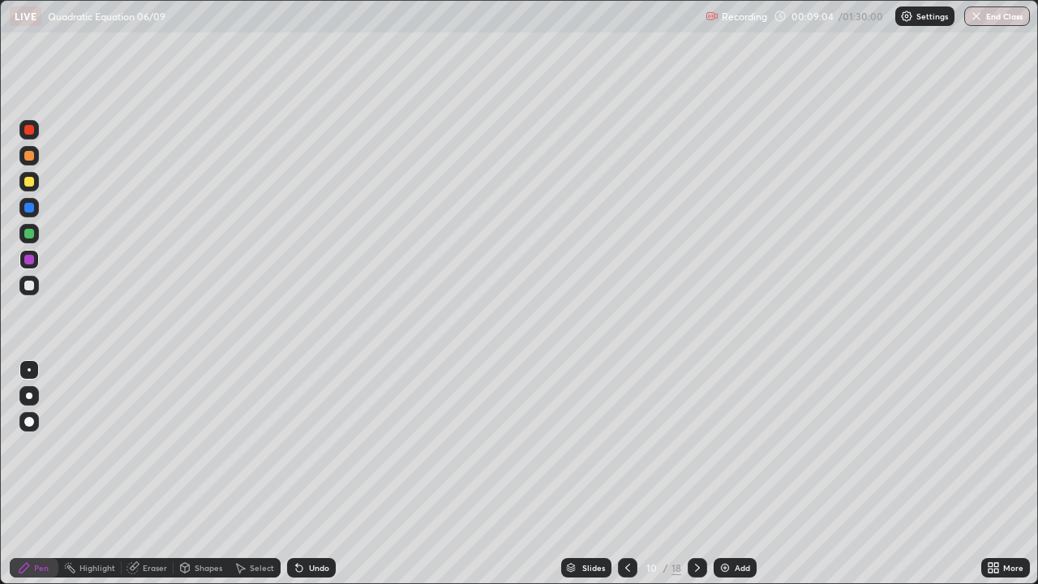
click at [628, 474] on icon at bounding box center [627, 567] width 13 height 13
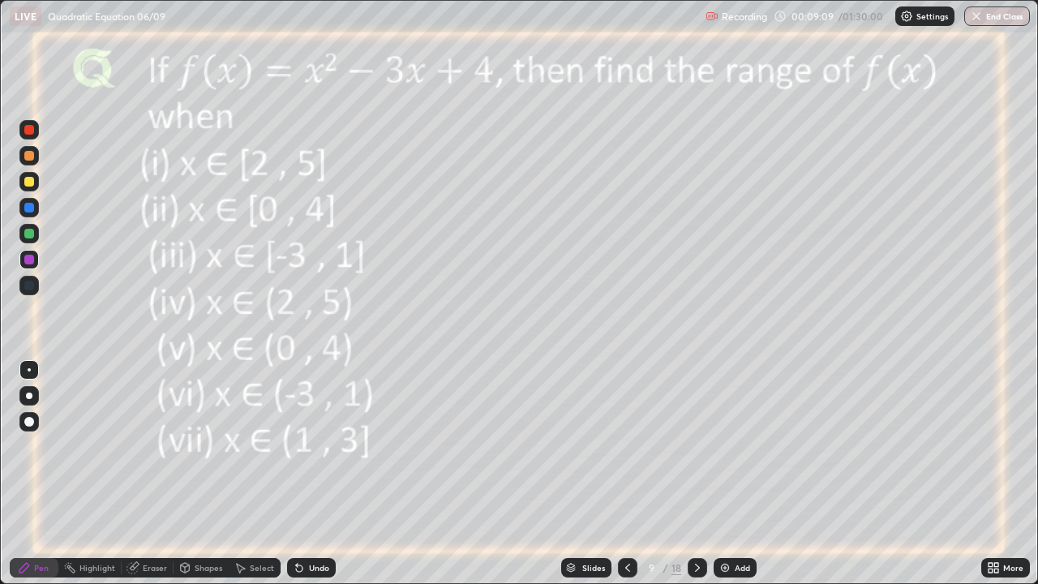
click at [697, 474] on icon at bounding box center [697, 567] width 13 height 13
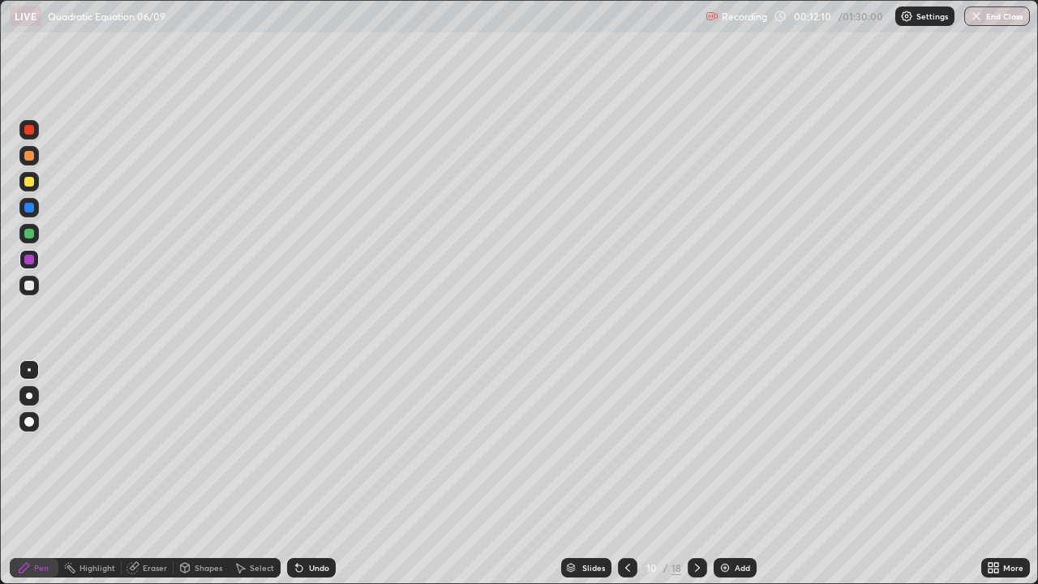
click at [722, 474] on img at bounding box center [724, 567] width 13 height 13
click at [32, 184] on div at bounding box center [29, 182] width 10 height 10
click at [30, 260] on div at bounding box center [29, 260] width 10 height 10
click at [695, 474] on icon at bounding box center [697, 567] width 13 height 13
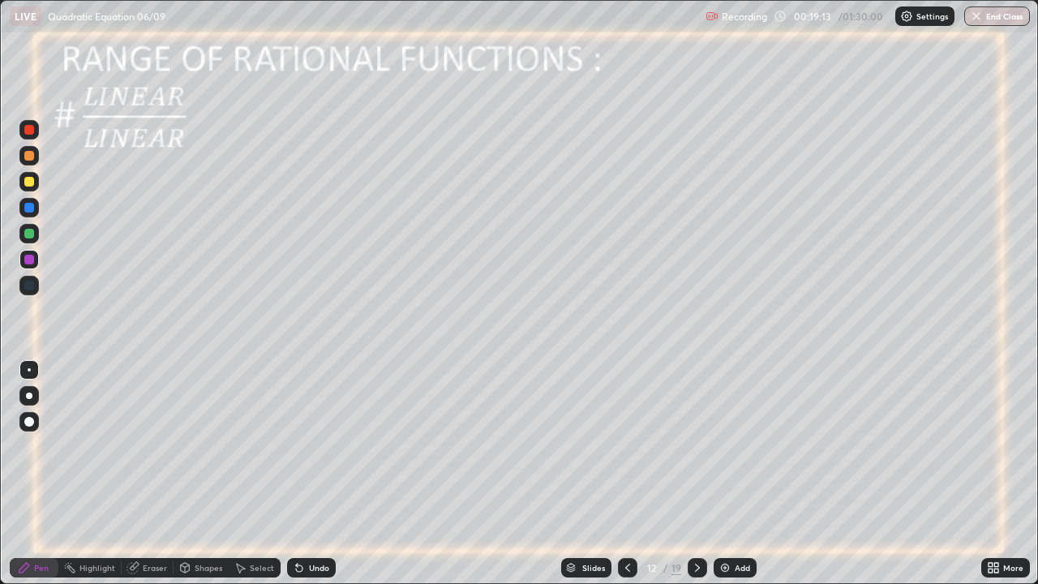
click at [27, 238] on div at bounding box center [29, 234] width 10 height 10
click at [696, 474] on icon at bounding box center [697, 568] width 5 height 8
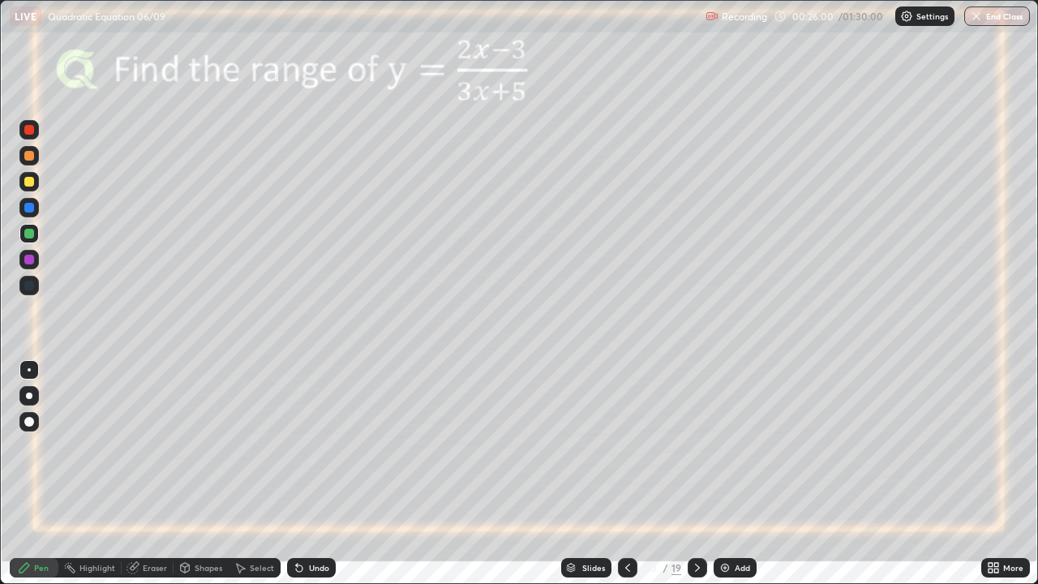
click at [184, 474] on icon at bounding box center [185, 568] width 9 height 10
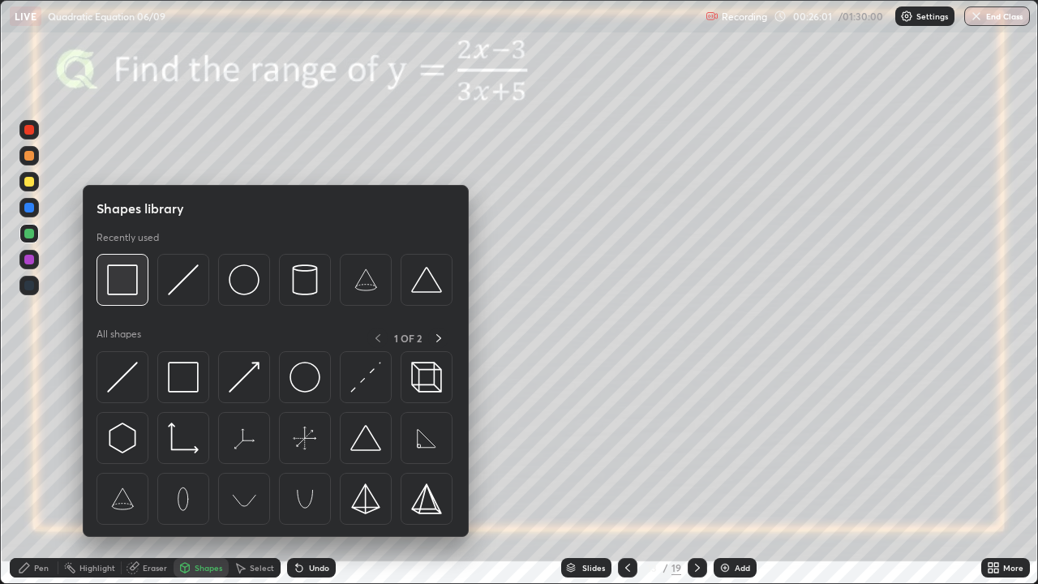
click at [125, 285] on img at bounding box center [122, 279] width 31 height 31
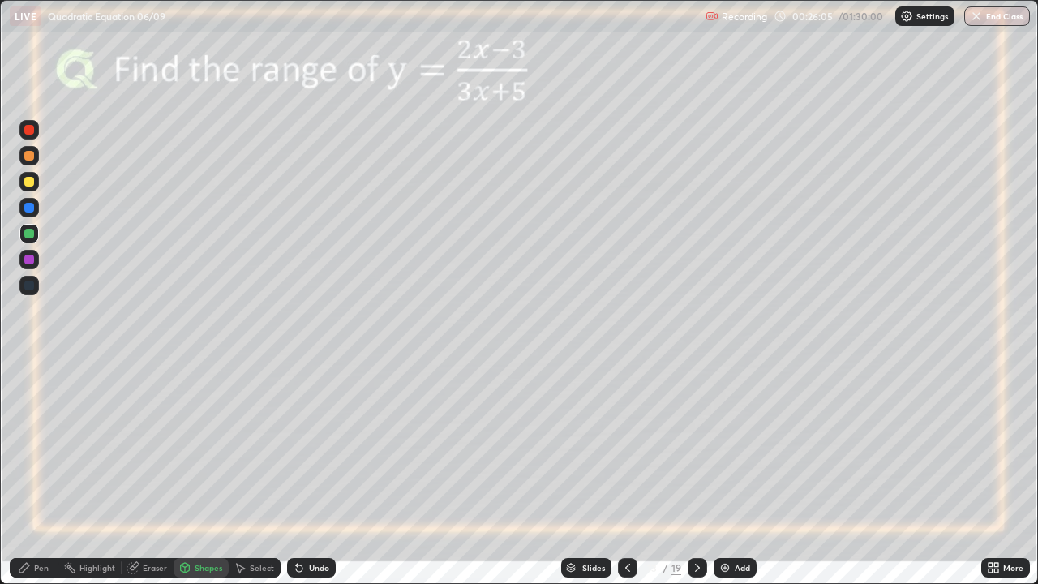
click at [30, 181] on div at bounding box center [29, 182] width 10 height 10
click at [625, 474] on icon at bounding box center [627, 567] width 13 height 13
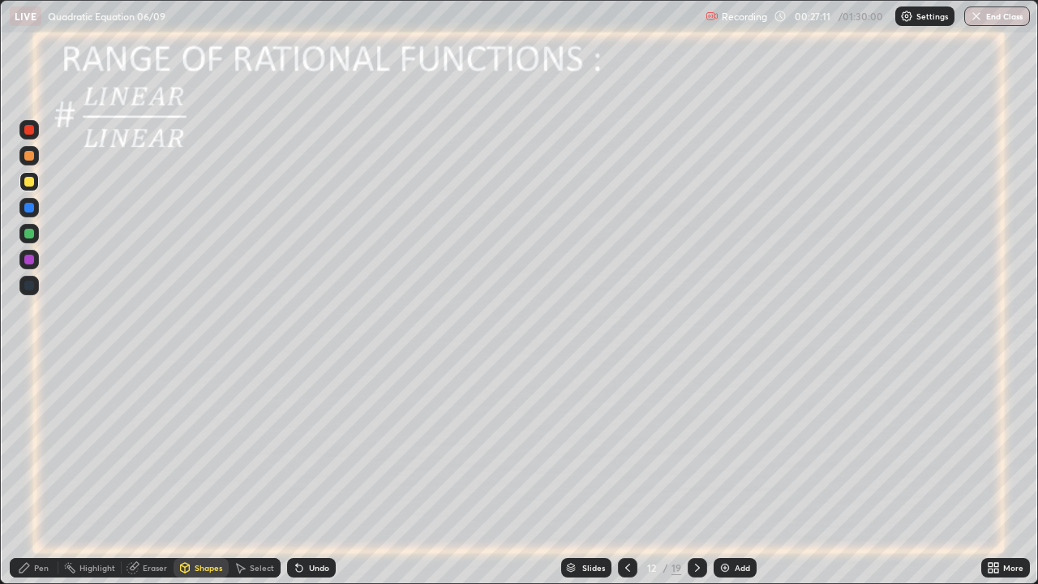
click at [695, 474] on icon at bounding box center [697, 567] width 13 height 13
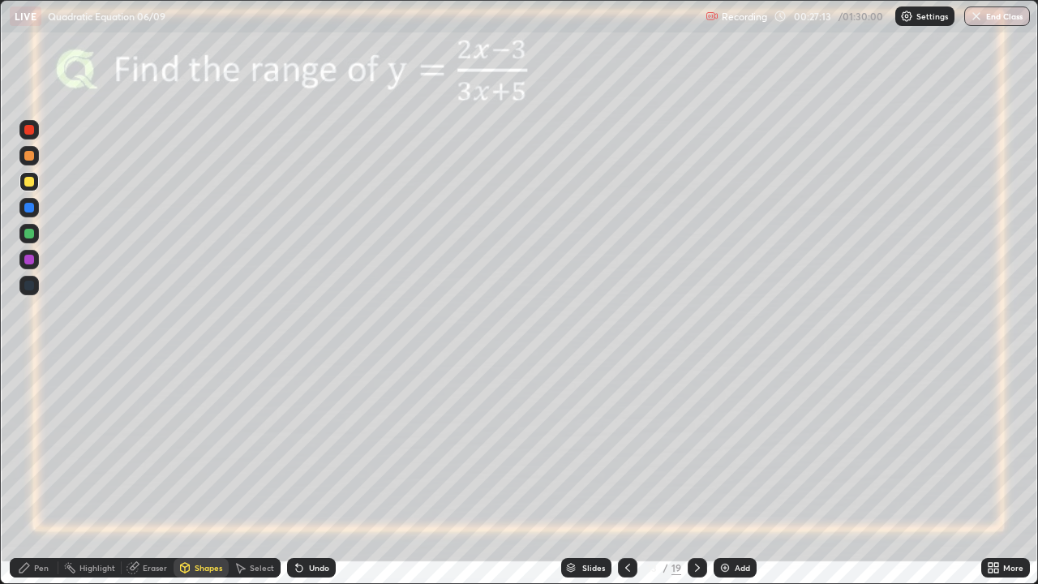
click at [695, 474] on icon at bounding box center [697, 567] width 13 height 13
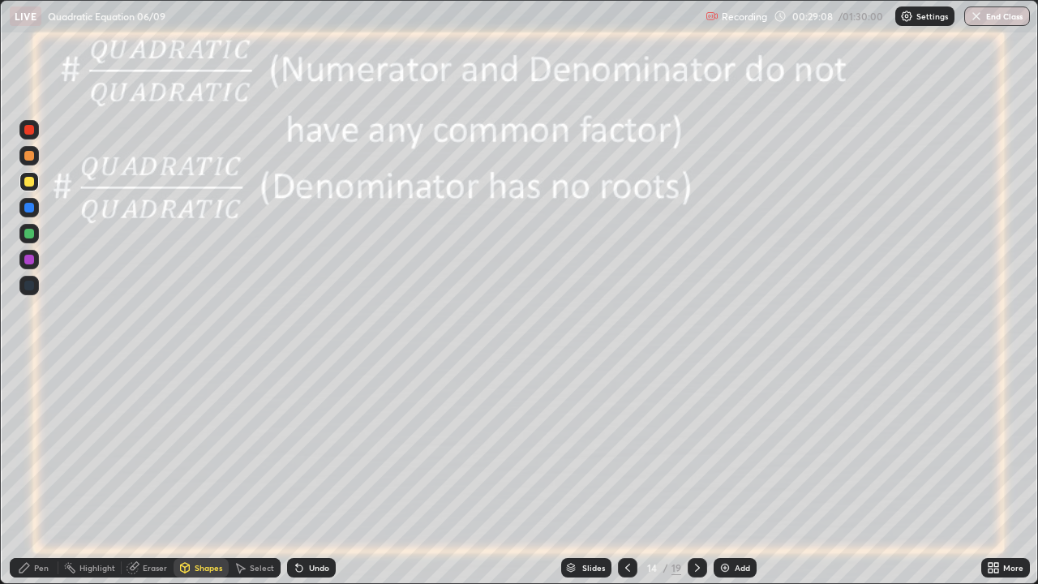
click at [696, 474] on icon at bounding box center [697, 567] width 13 height 13
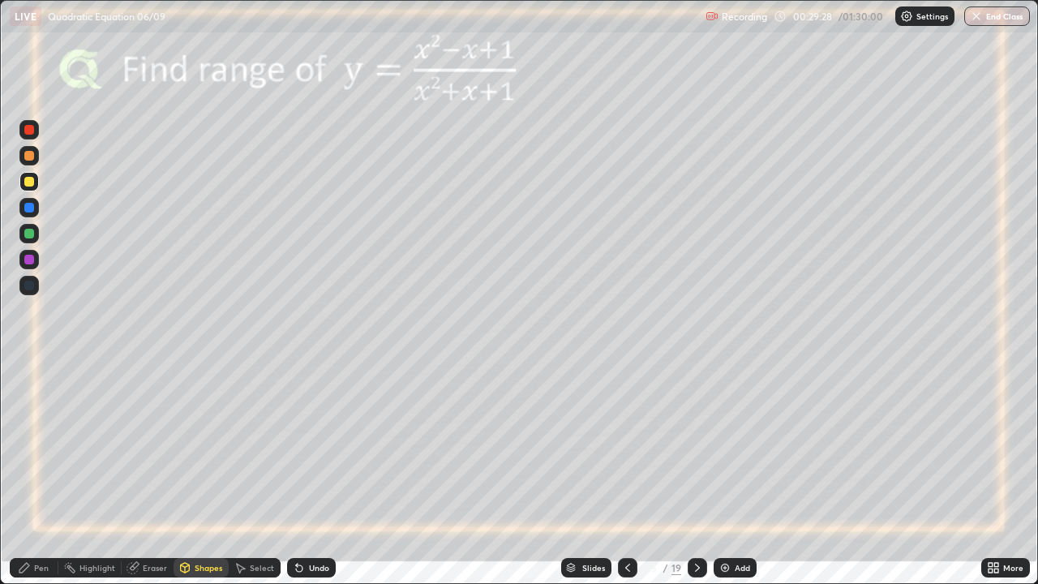
click at [626, 474] on icon at bounding box center [627, 567] width 13 height 13
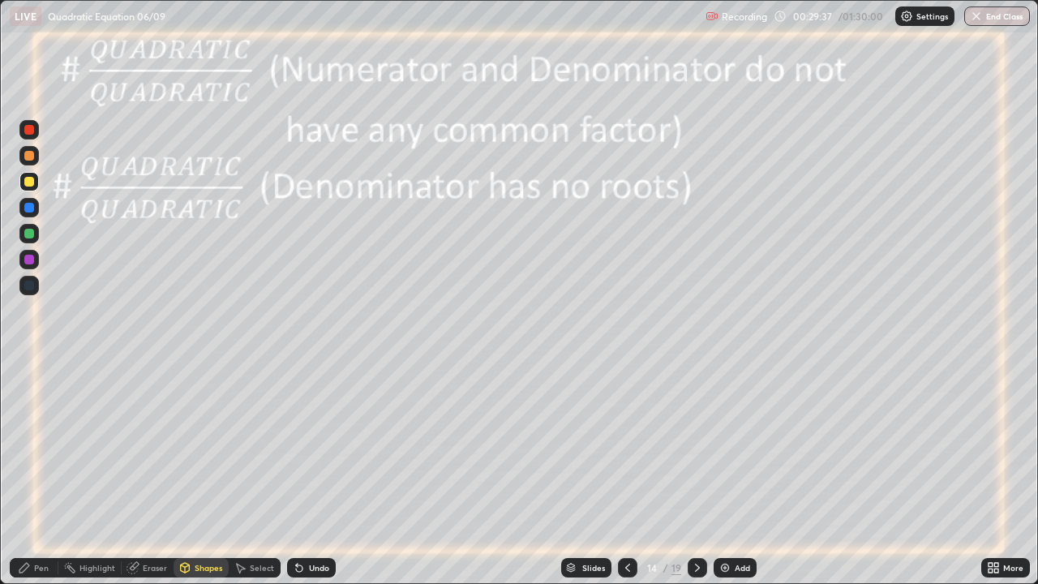
click at [693, 474] on icon at bounding box center [697, 567] width 13 height 13
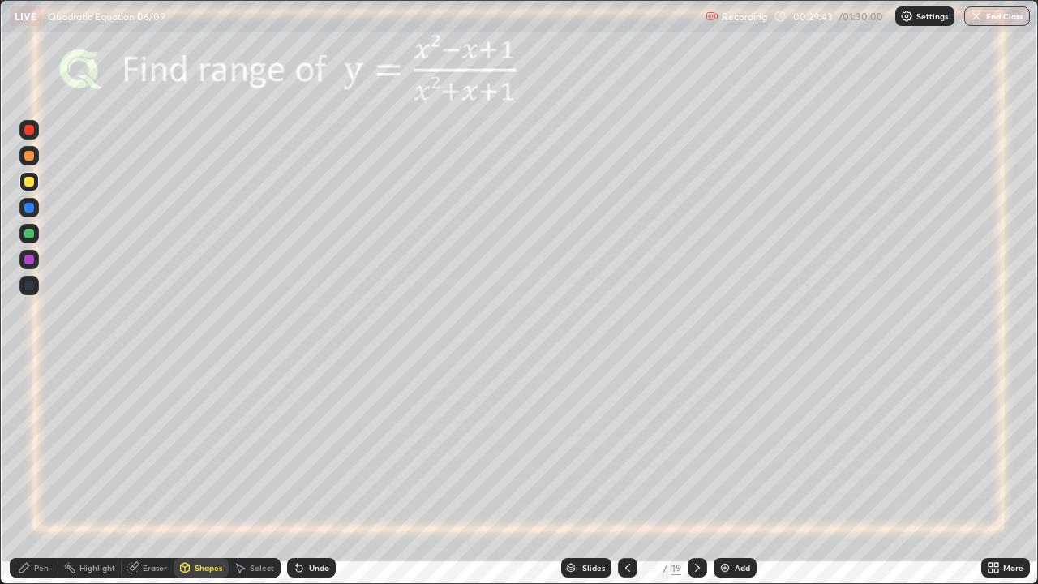
click at [28, 209] on div at bounding box center [29, 208] width 10 height 10
click at [43, 474] on div "Pen" at bounding box center [41, 568] width 15 height 8
click at [296, 474] on icon at bounding box center [297, 565] width 2 height 2
click at [30, 232] on div at bounding box center [29, 234] width 10 height 10
click at [26, 210] on div at bounding box center [29, 208] width 10 height 10
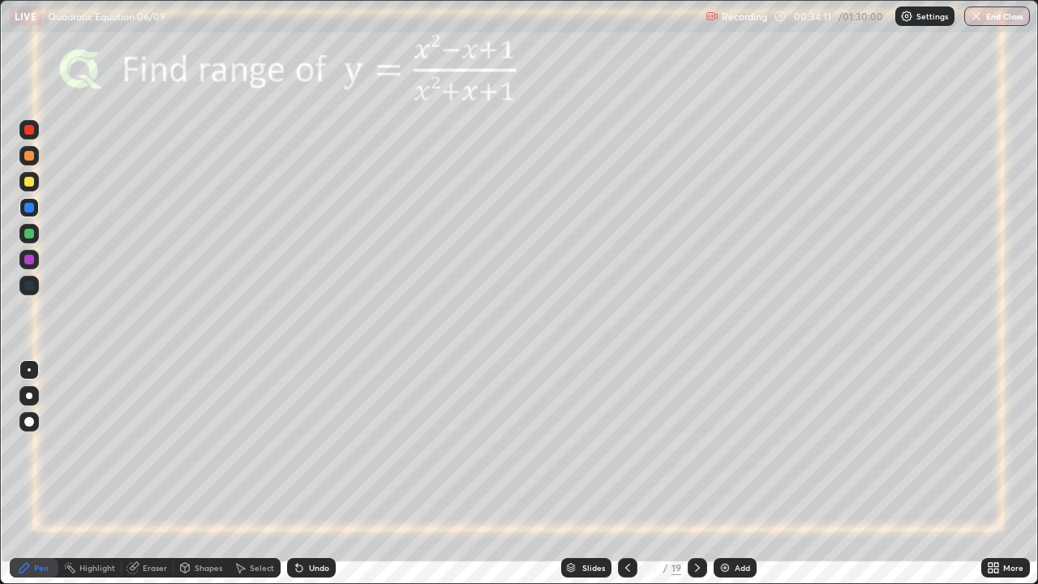
click at [35, 182] on div at bounding box center [28, 181] width 19 height 19
click at [310, 474] on div "Undo" at bounding box center [319, 568] width 20 height 8
click at [28, 260] on div at bounding box center [29, 260] width 10 height 10
click at [723, 474] on img at bounding box center [724, 567] width 13 height 13
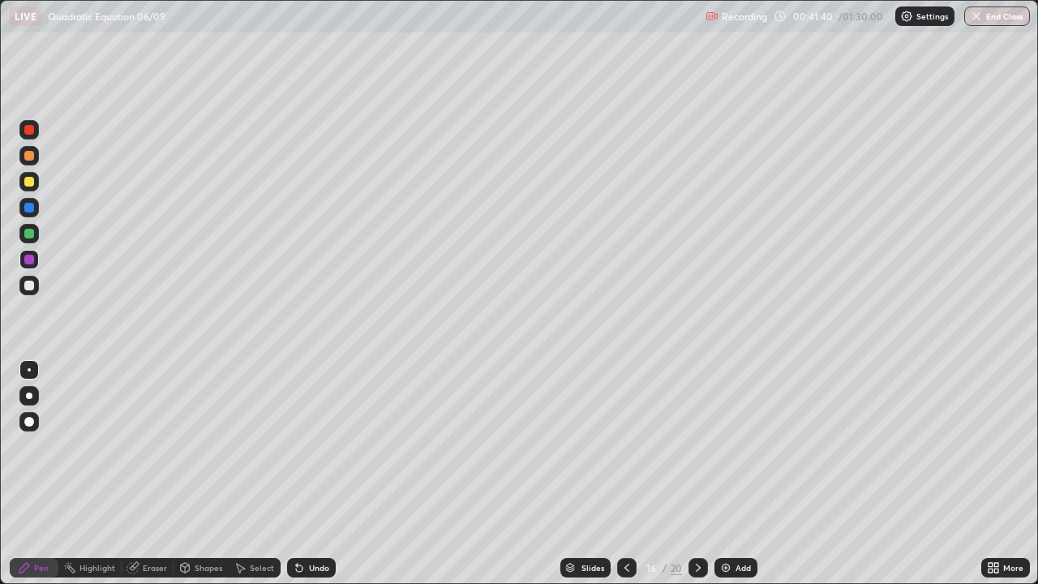
click at [620, 474] on icon at bounding box center [626, 567] width 13 height 13
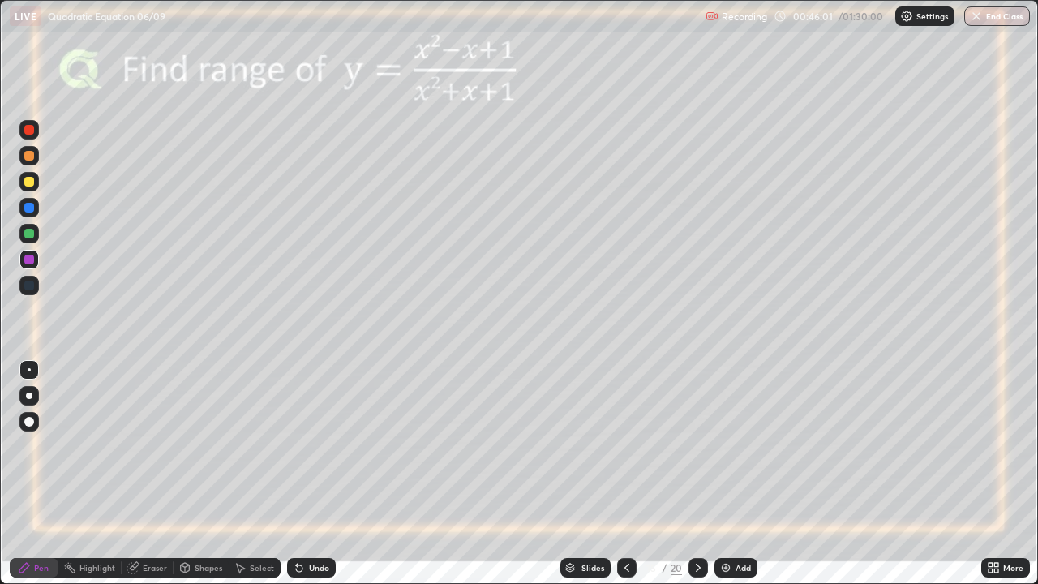
click at [195, 474] on div "Shapes" at bounding box center [209, 568] width 28 height 8
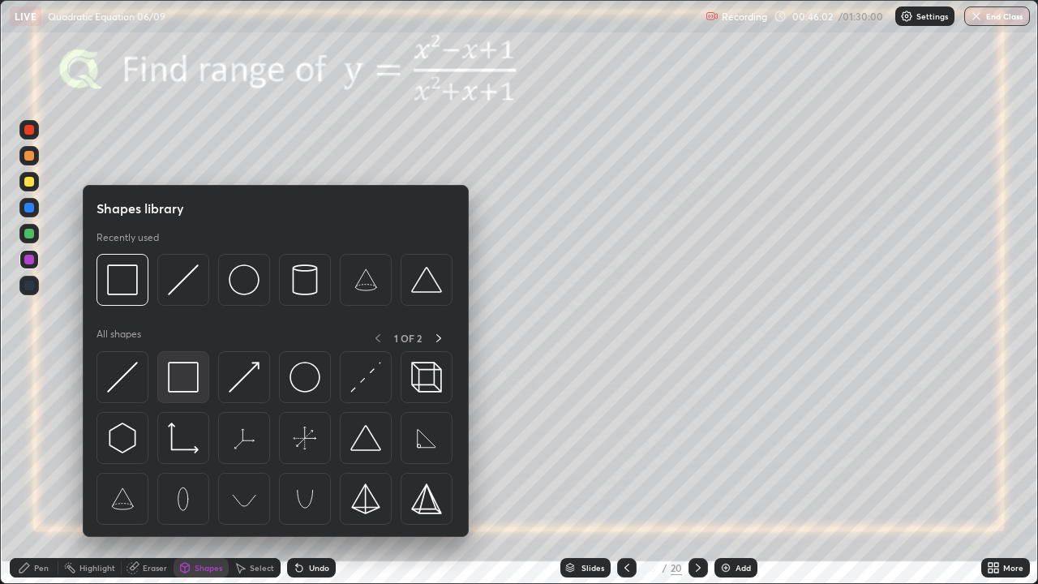
click at [181, 380] on img at bounding box center [183, 377] width 31 height 31
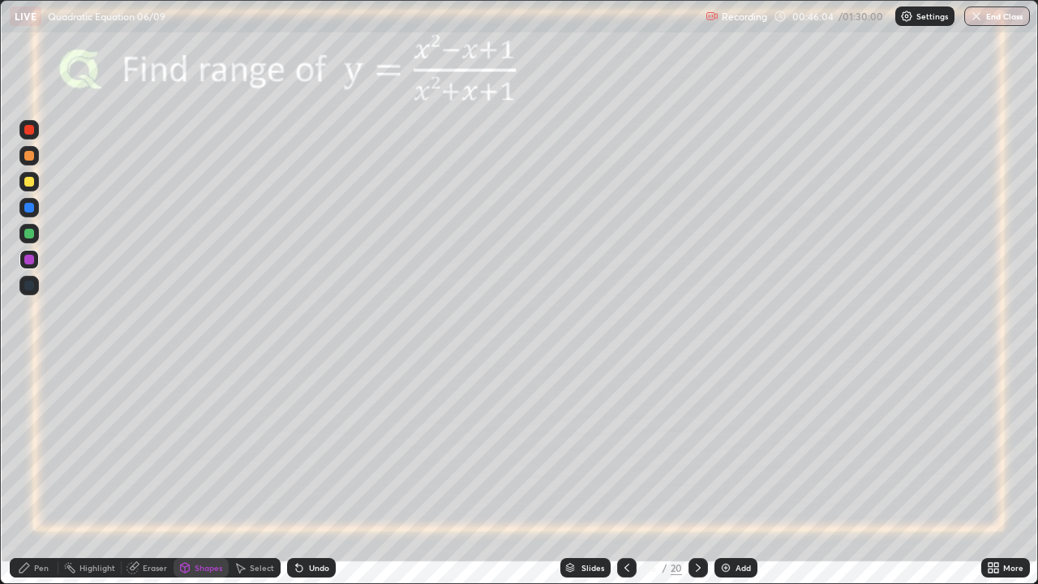
click at [32, 128] on div at bounding box center [29, 130] width 10 height 10
click at [697, 474] on icon at bounding box center [698, 567] width 13 height 13
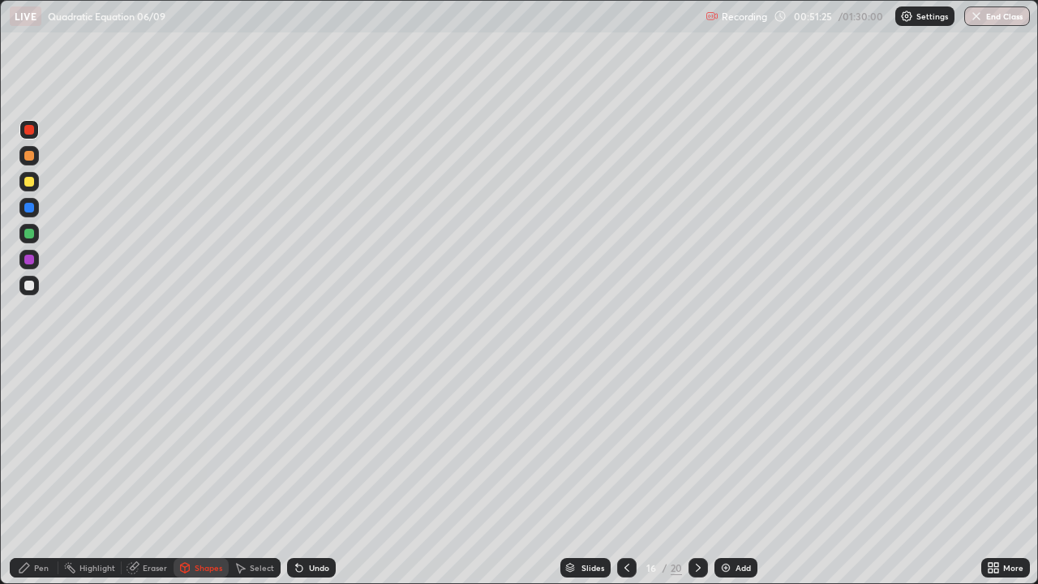
click at [625, 474] on icon at bounding box center [626, 567] width 13 height 13
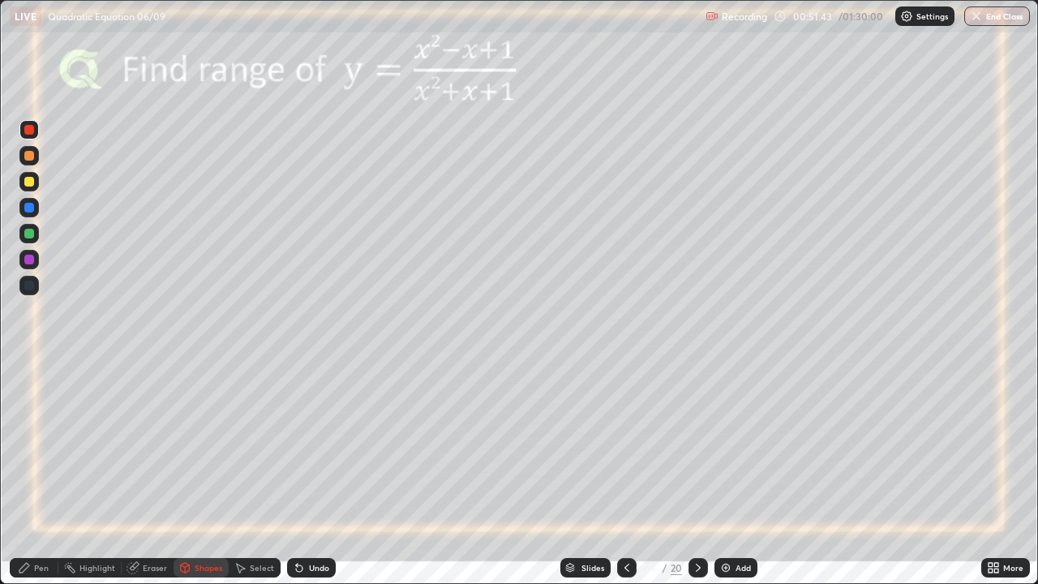
click at [694, 474] on icon at bounding box center [698, 567] width 13 height 13
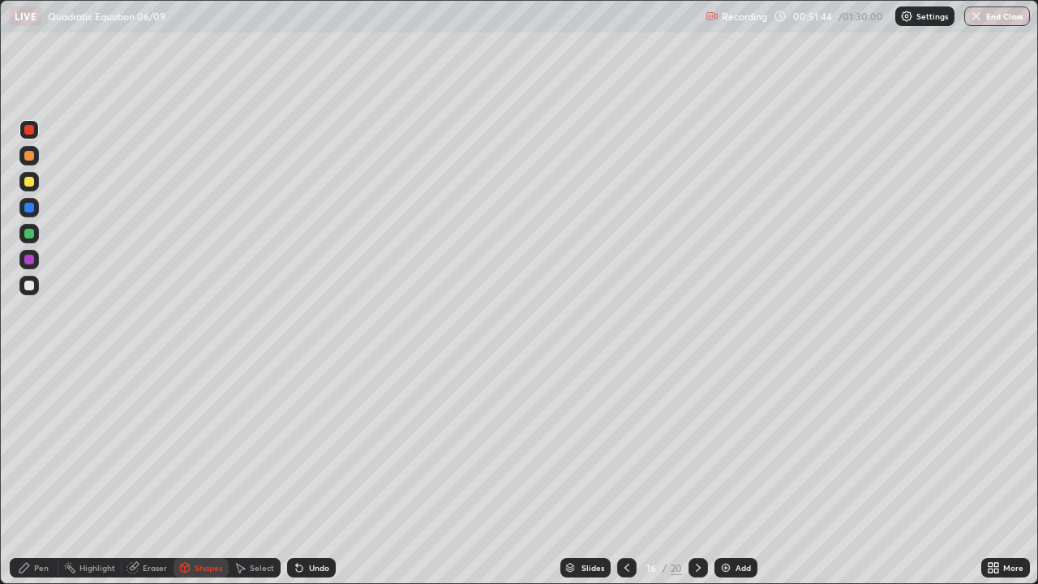
click at [696, 474] on icon at bounding box center [698, 567] width 13 height 13
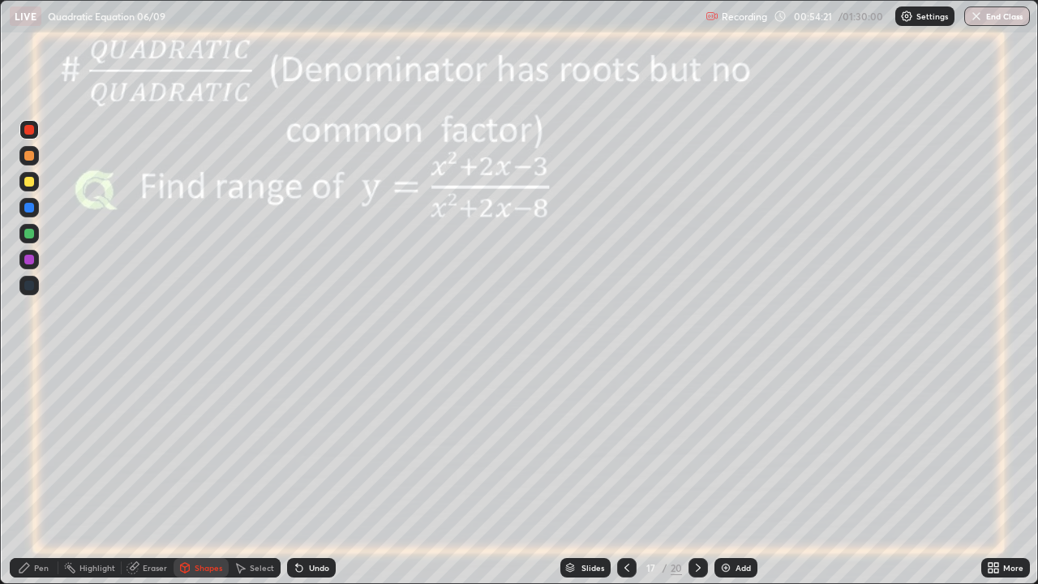
click at [37, 474] on div "Pen" at bounding box center [41, 568] width 15 height 8
click at [314, 474] on div "Undo" at bounding box center [319, 568] width 20 height 8
click at [306, 474] on div "Undo" at bounding box center [311, 567] width 49 height 19
click at [251, 474] on div "Select" at bounding box center [262, 568] width 24 height 8
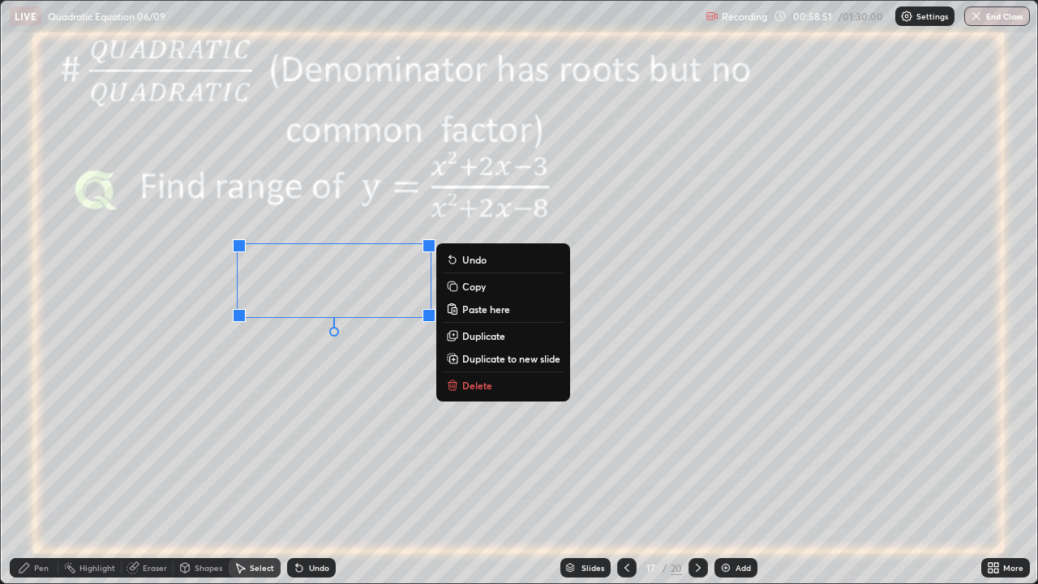
click at [455, 285] on rect at bounding box center [453, 287] width 7 height 7
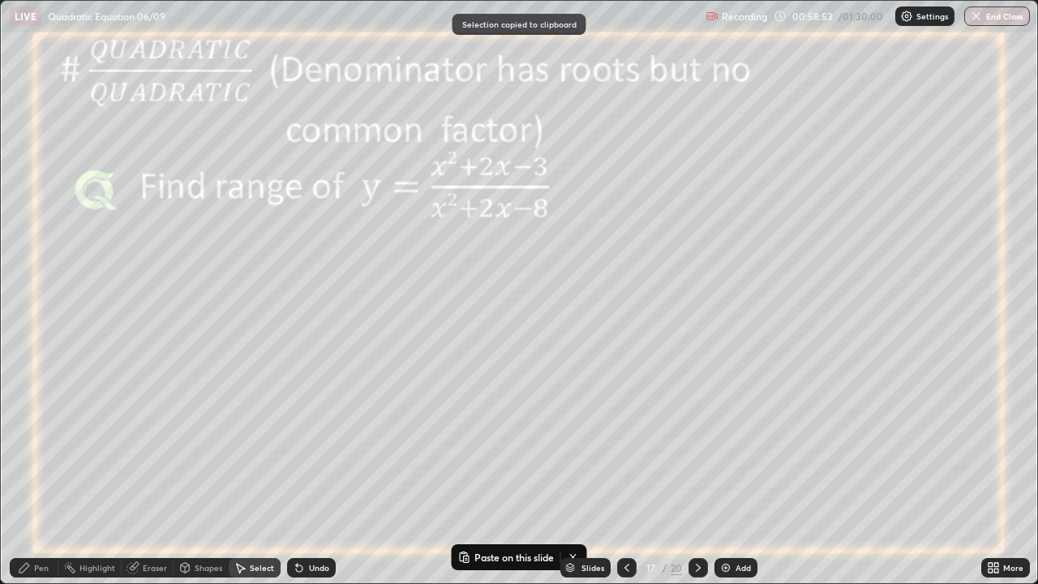
click at [727, 474] on img at bounding box center [725, 567] width 13 height 13
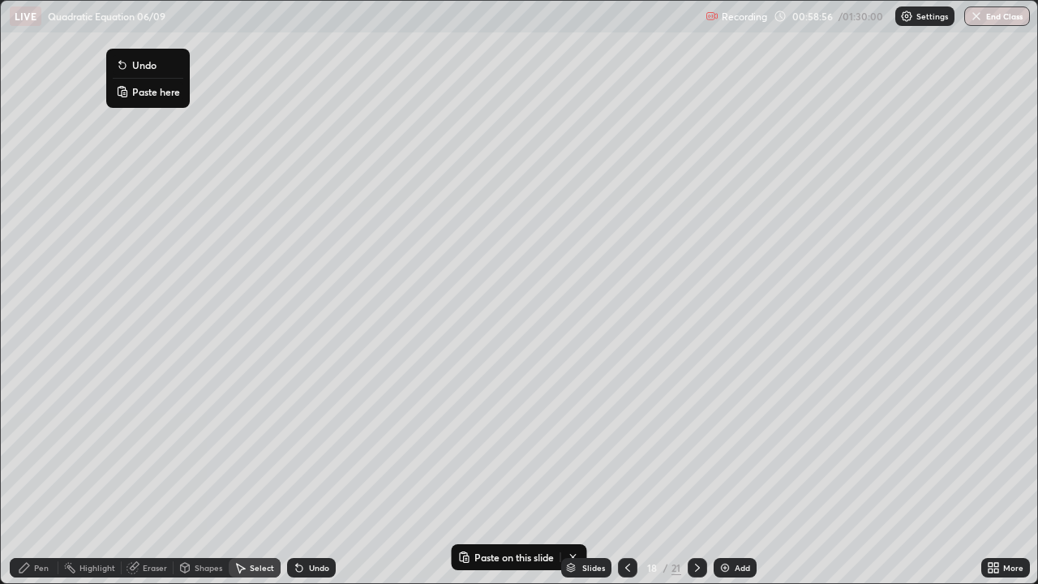
click at [132, 93] on p "Paste here" at bounding box center [156, 91] width 48 height 13
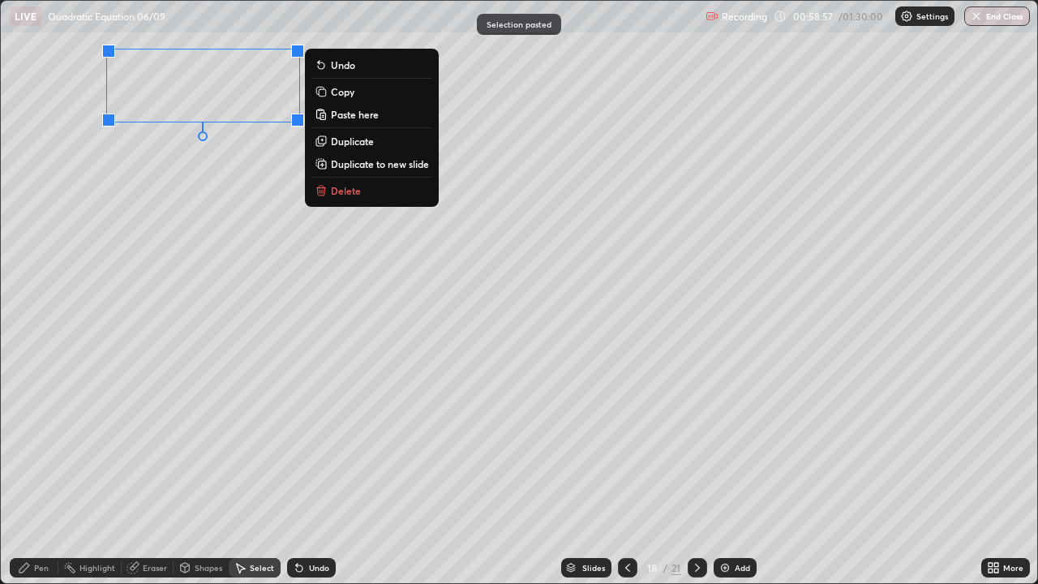
click at [215, 164] on div "0 ° Undo Copy Paste here Duplicate Duplicate to new slide Delete" at bounding box center [519, 292] width 1036 height 582
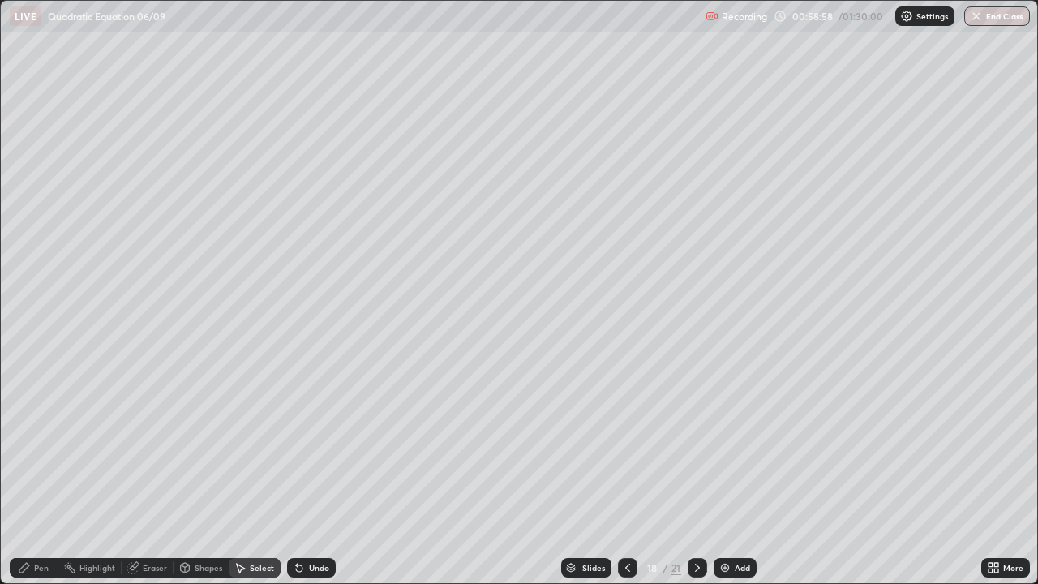
click at [28, 474] on icon at bounding box center [24, 568] width 10 height 10
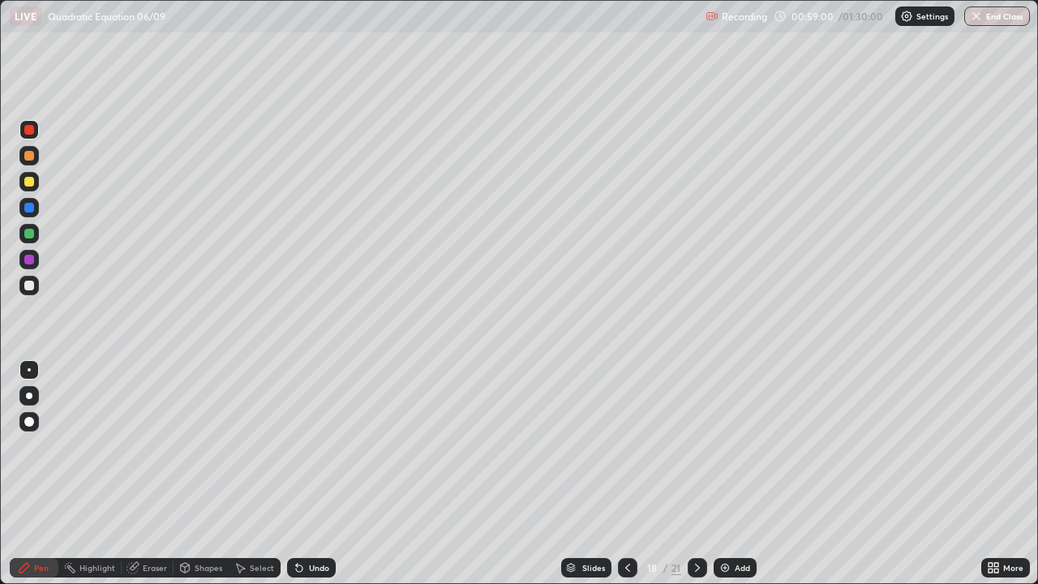
click at [28, 230] on div at bounding box center [29, 234] width 10 height 10
click at [28, 288] on div at bounding box center [29, 286] width 10 height 10
click at [29, 234] on div at bounding box center [29, 234] width 10 height 10
click at [693, 474] on icon at bounding box center [697, 567] width 13 height 13
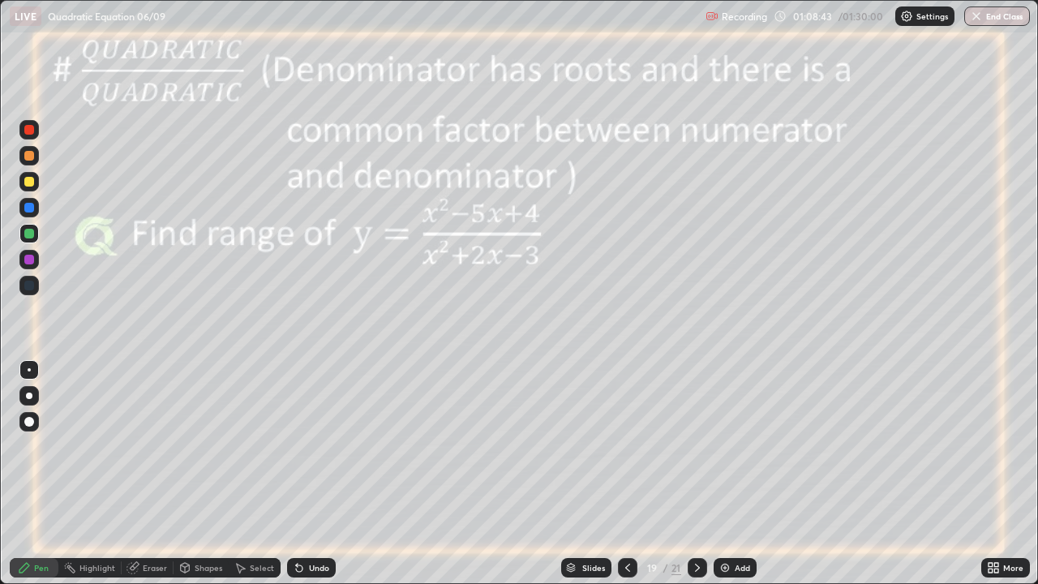
click at [245, 474] on icon at bounding box center [240, 567] width 13 height 13
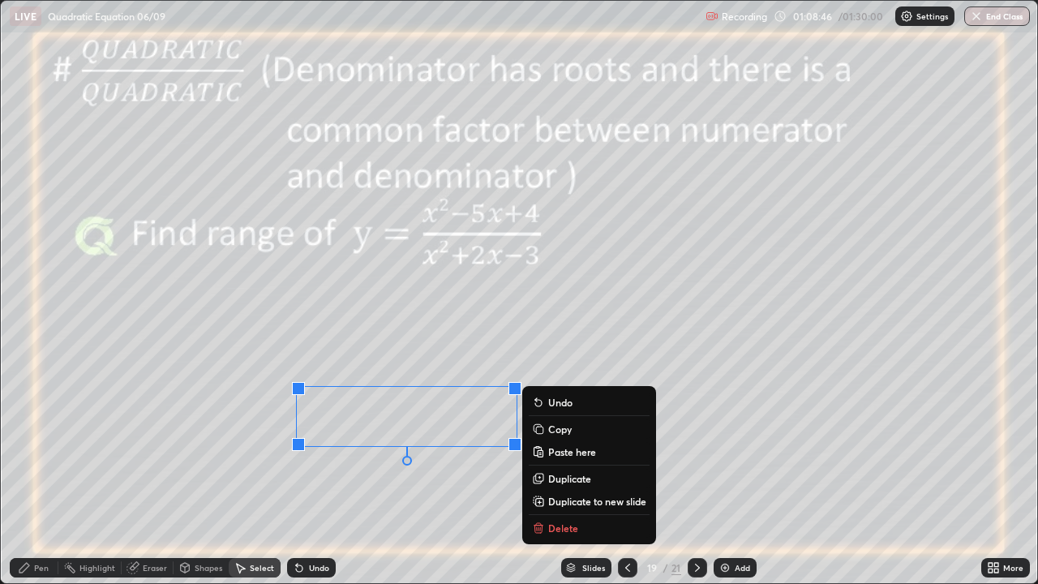
click at [554, 432] on p "Copy" at bounding box center [560, 429] width 24 height 13
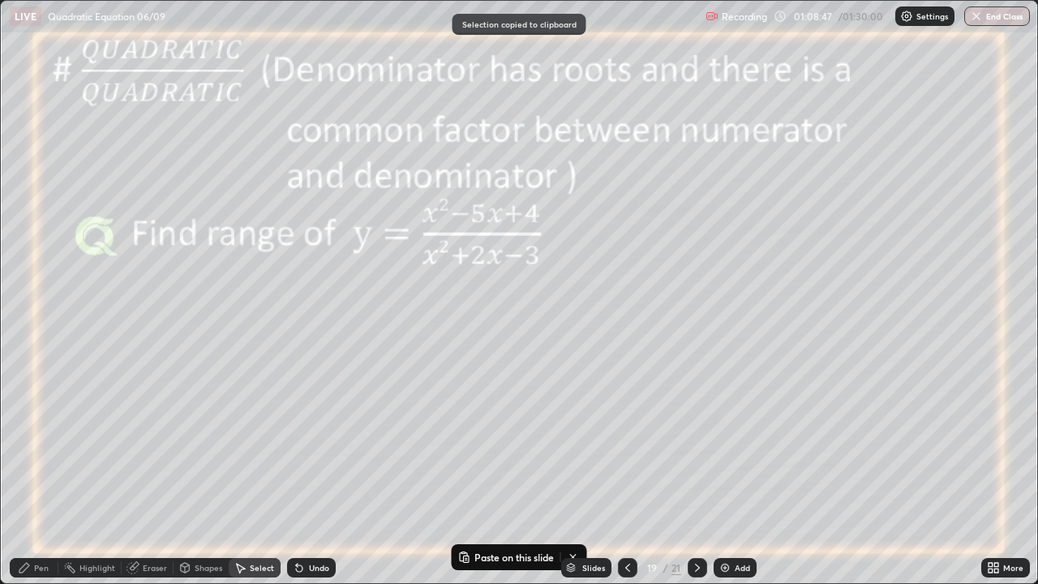
click at [726, 474] on div "Add" at bounding box center [735, 567] width 43 height 19
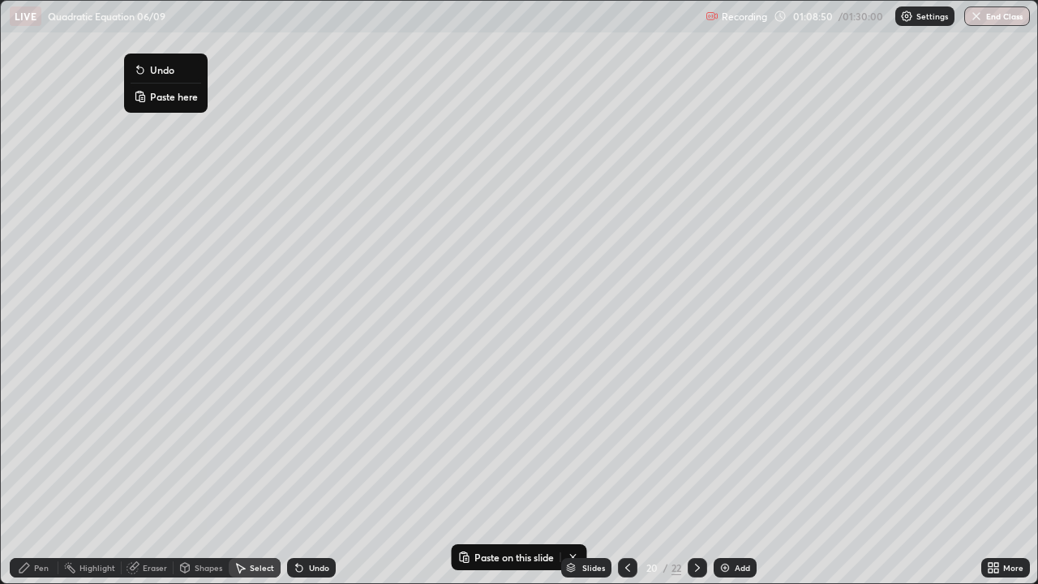
click at [152, 98] on p "Paste here" at bounding box center [174, 96] width 48 height 13
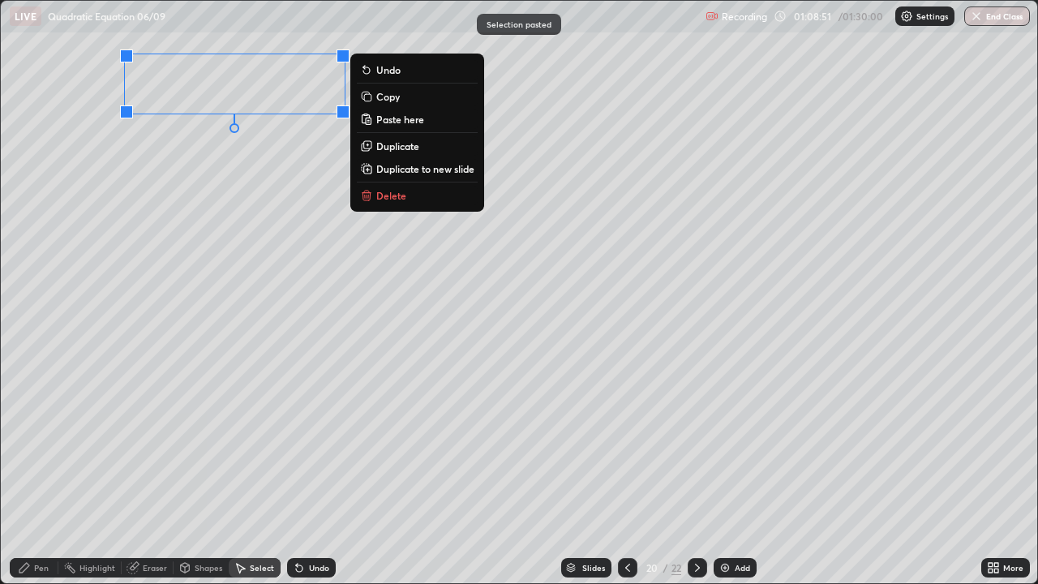
click at [165, 163] on div "0 ° Undo Copy Paste here Duplicate Duplicate to new slide Delete" at bounding box center [519, 292] width 1036 height 582
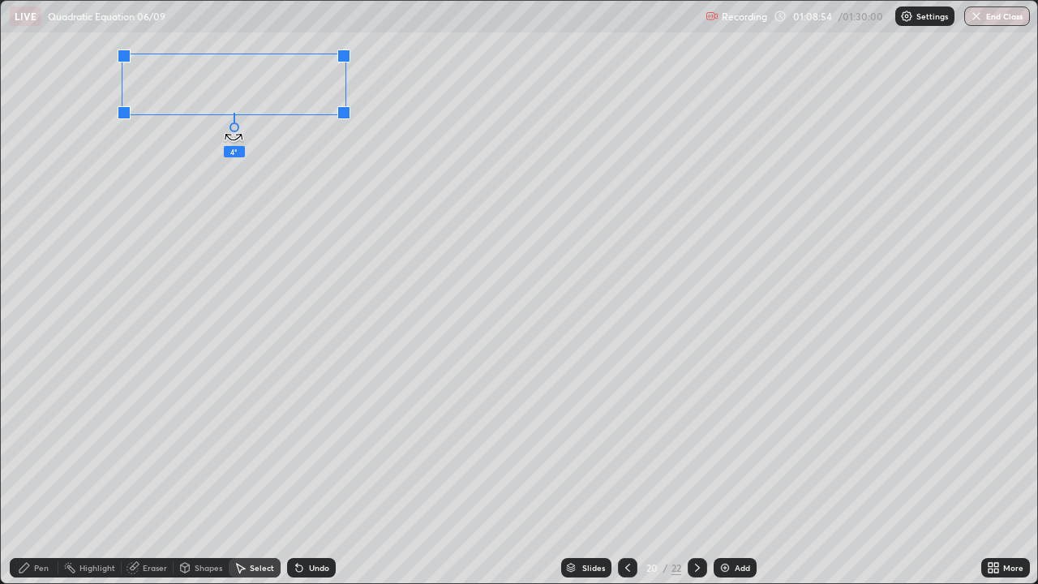
click at [232, 131] on div at bounding box center [234, 127] width 10 height 10
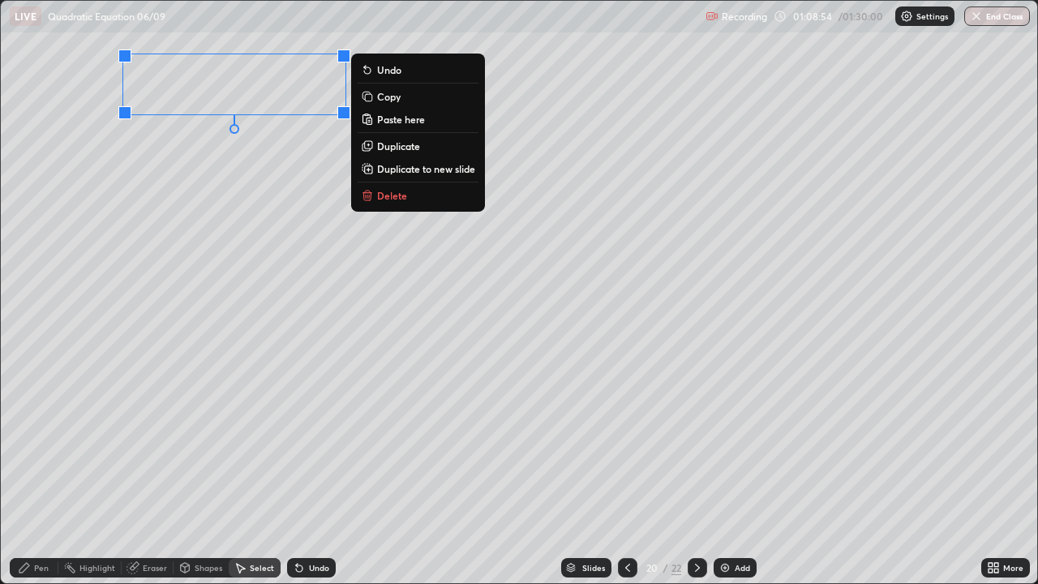
click at [198, 153] on div "0 ° Undo Copy Paste here Duplicate Duplicate to new slide Delete" at bounding box center [519, 292] width 1036 height 582
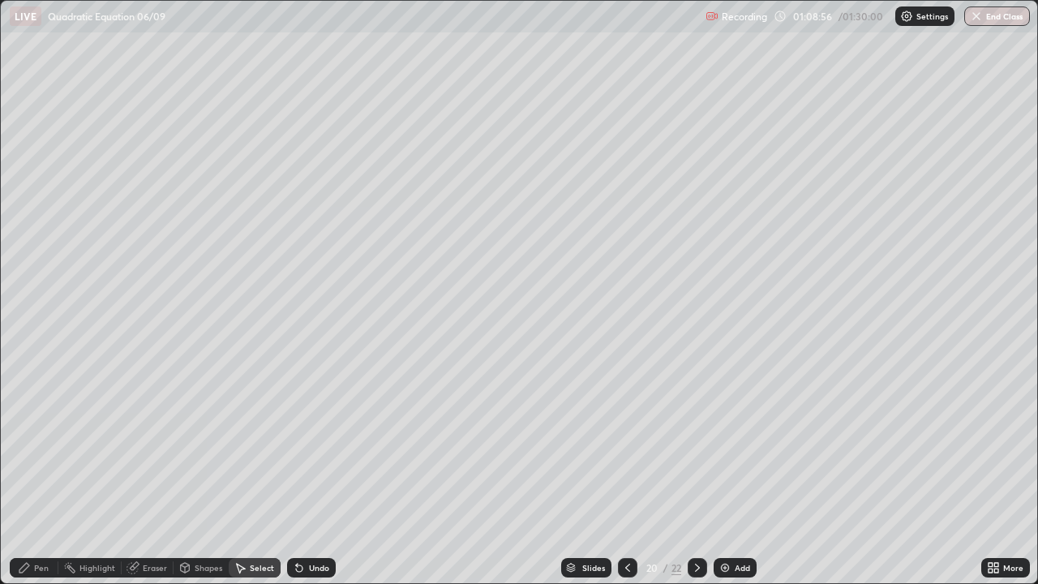
click at [35, 474] on div "Pen" at bounding box center [34, 567] width 49 height 19
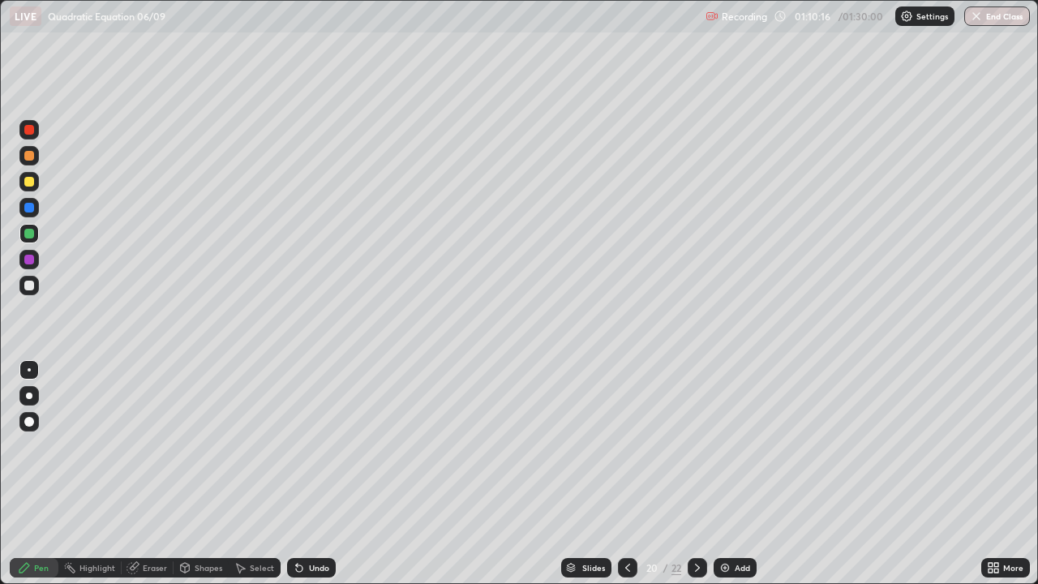
click at [623, 474] on icon at bounding box center [627, 567] width 13 height 13
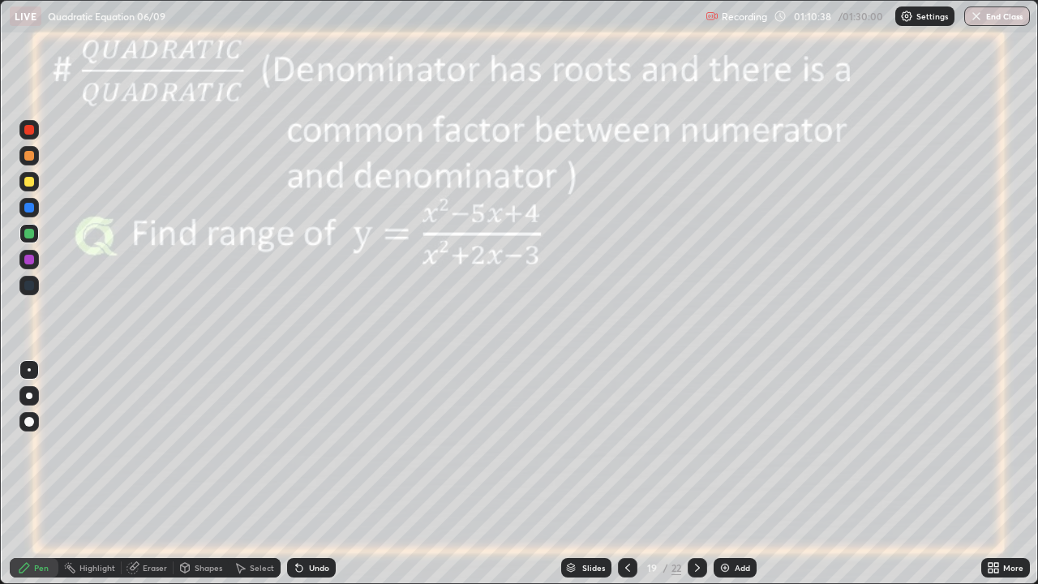
click at [694, 474] on icon at bounding box center [697, 567] width 13 height 13
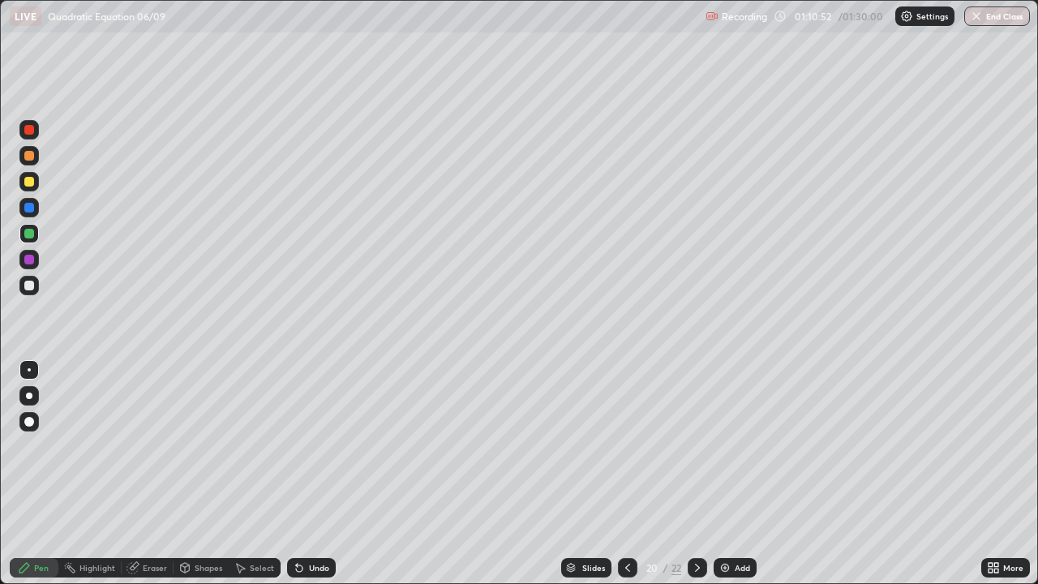
click at [625, 474] on icon at bounding box center [627, 567] width 13 height 13
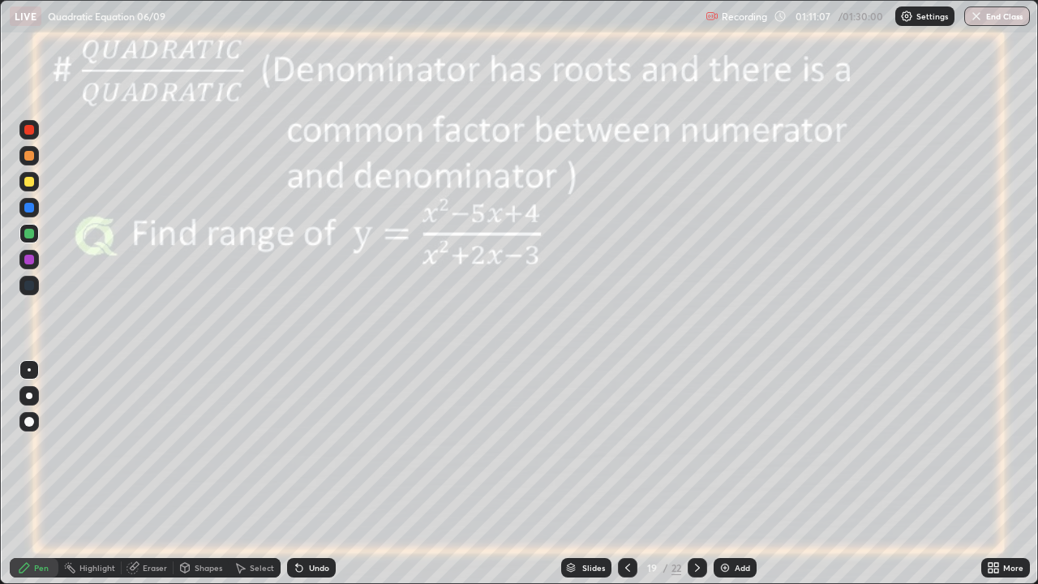
click at [695, 474] on icon at bounding box center [697, 567] width 13 height 13
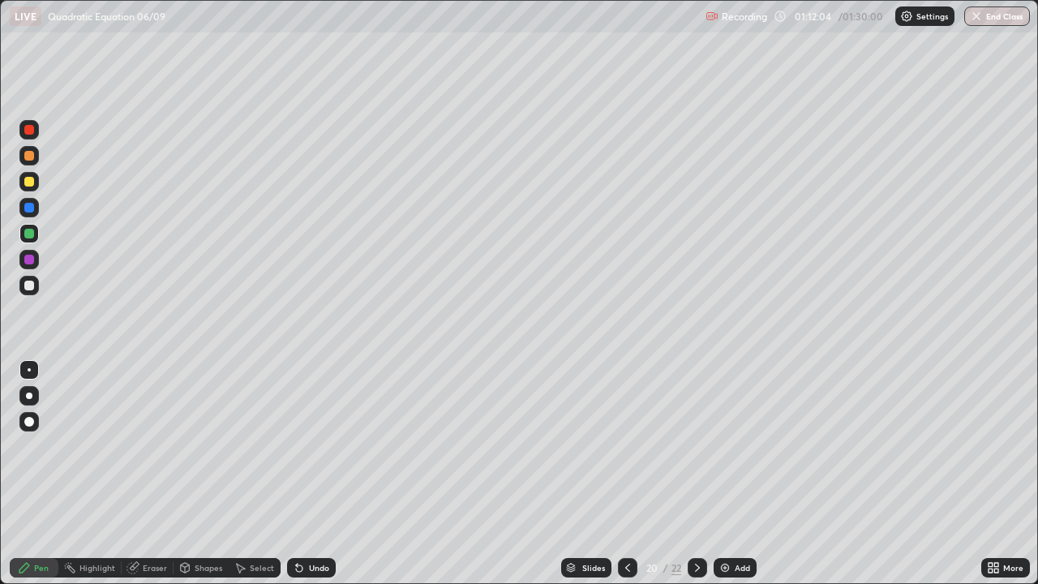
click at [628, 474] on icon at bounding box center [627, 568] width 5 height 8
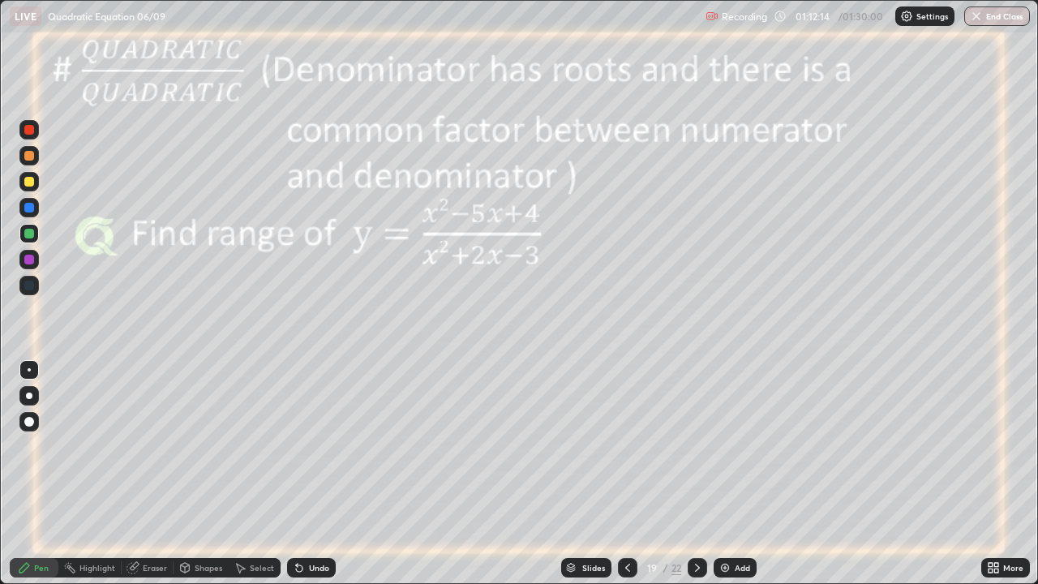
click at [694, 474] on icon at bounding box center [697, 567] width 13 height 13
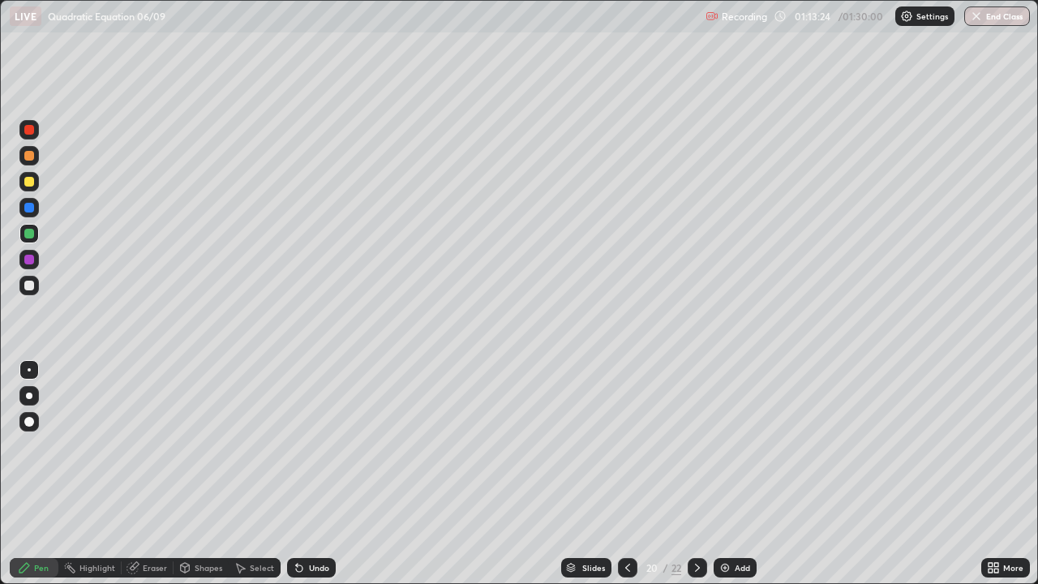
click at [624, 474] on icon at bounding box center [627, 567] width 13 height 13
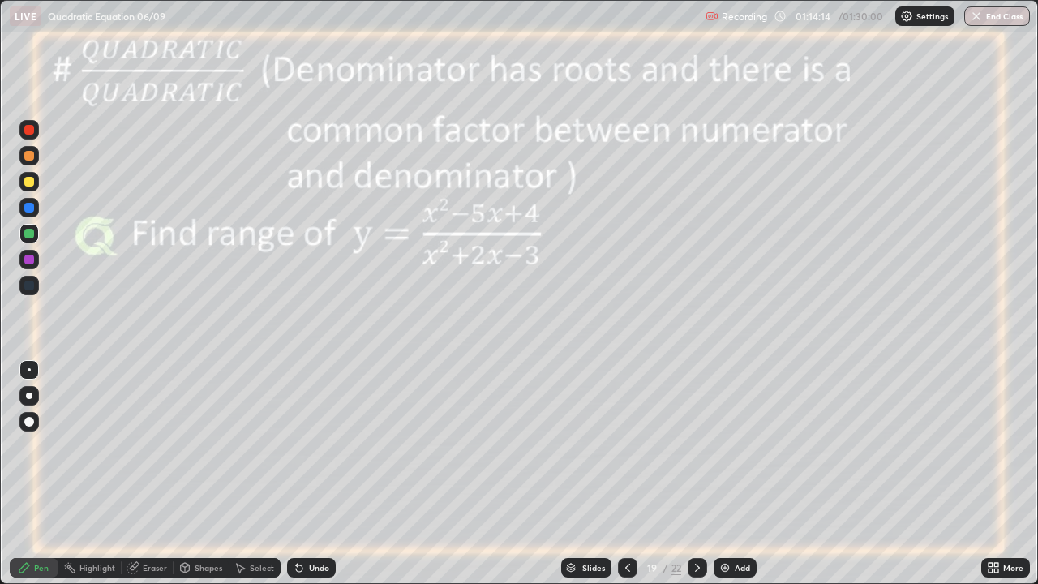
click at [695, 474] on icon at bounding box center [697, 567] width 13 height 13
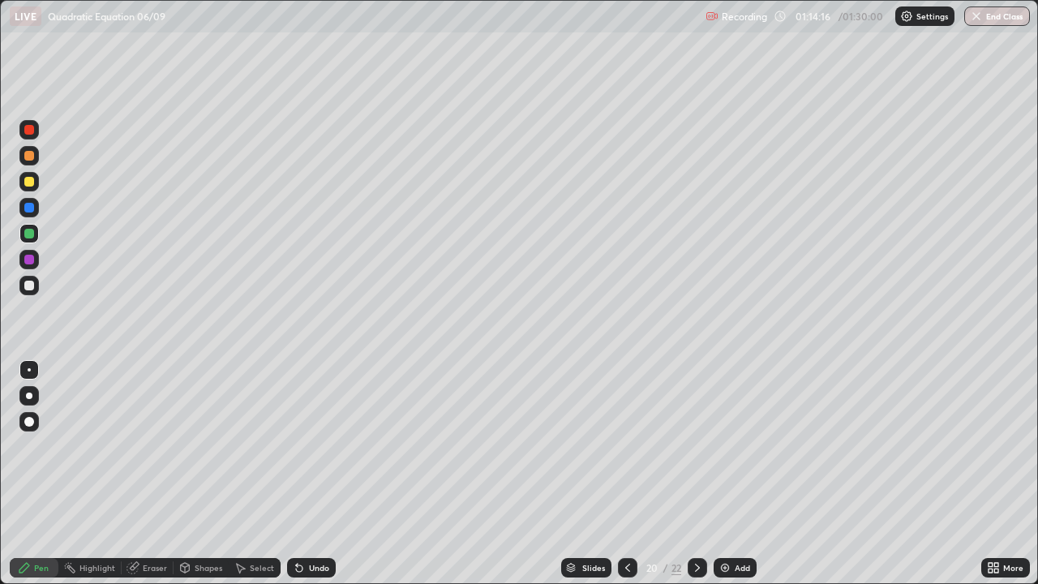
click at [697, 474] on icon at bounding box center [697, 568] width 5 height 8
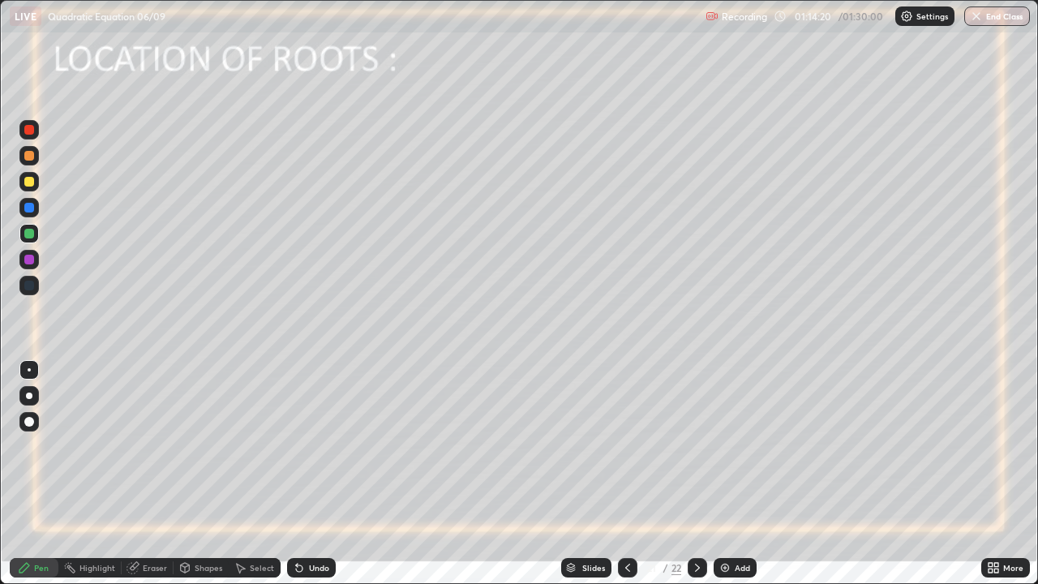
click at [626, 474] on icon at bounding box center [627, 567] width 13 height 13
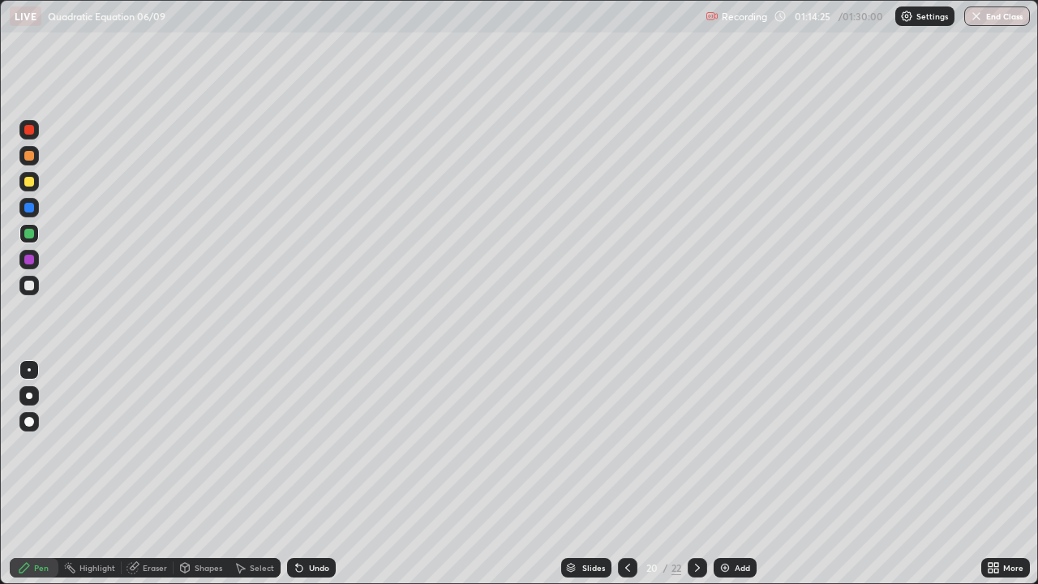
click at [625, 474] on icon at bounding box center [627, 568] width 5 height 8
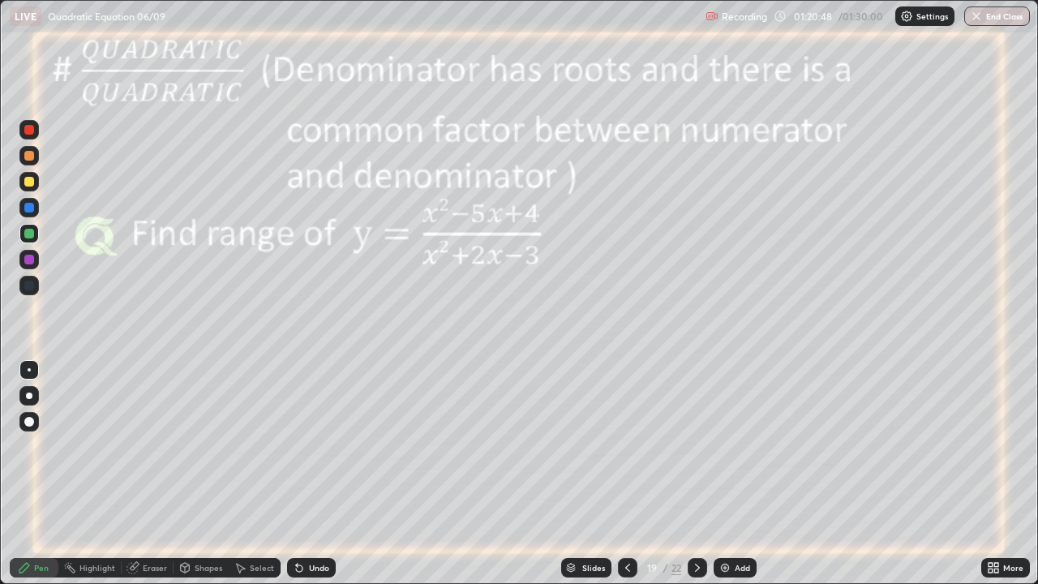
click at [998, 474] on icon at bounding box center [996, 565] width 4 height 4
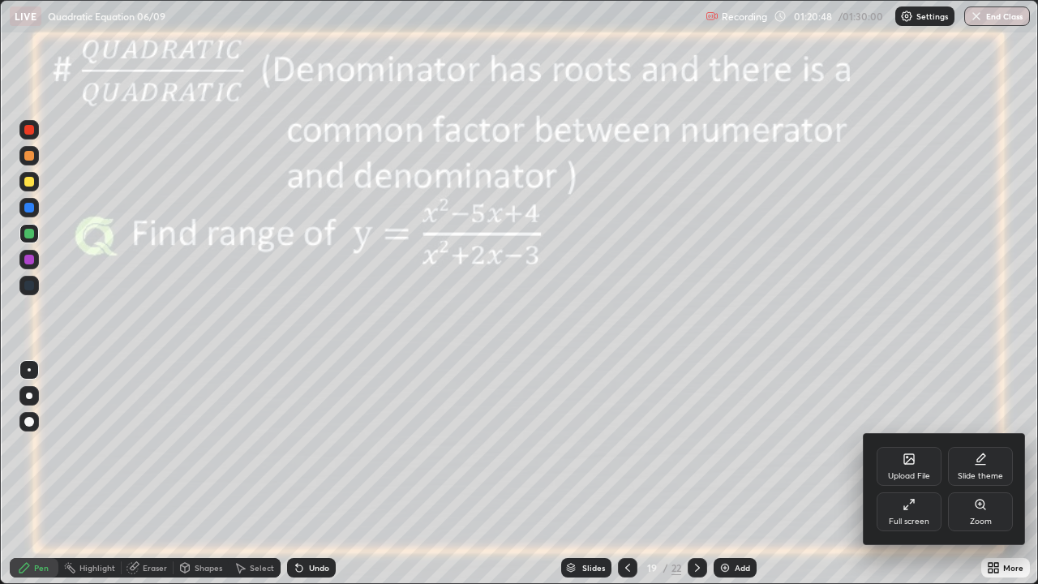
click at [898, 461] on div "Upload File" at bounding box center [909, 466] width 65 height 39
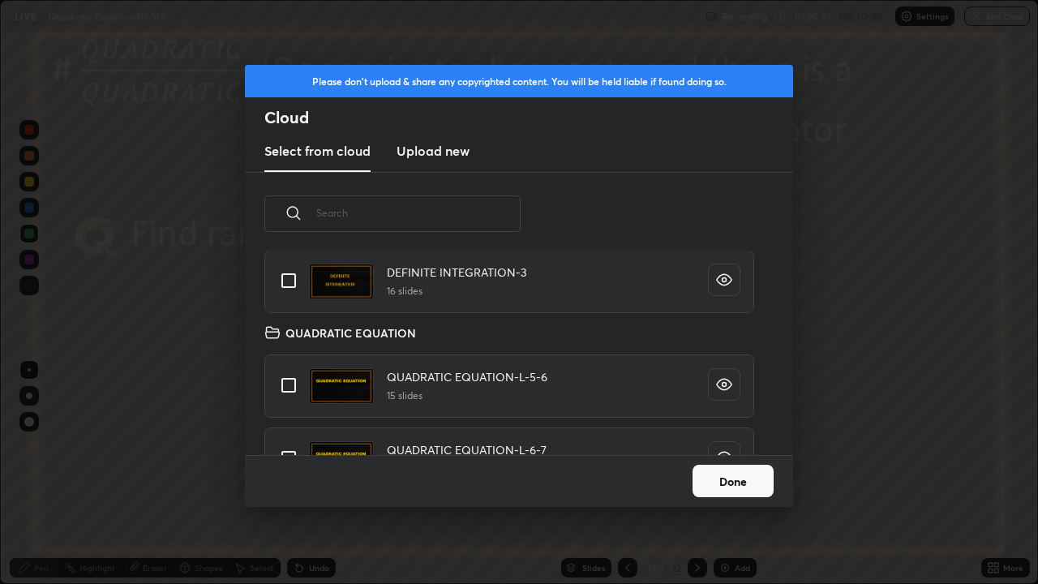
scroll to position [328, 0]
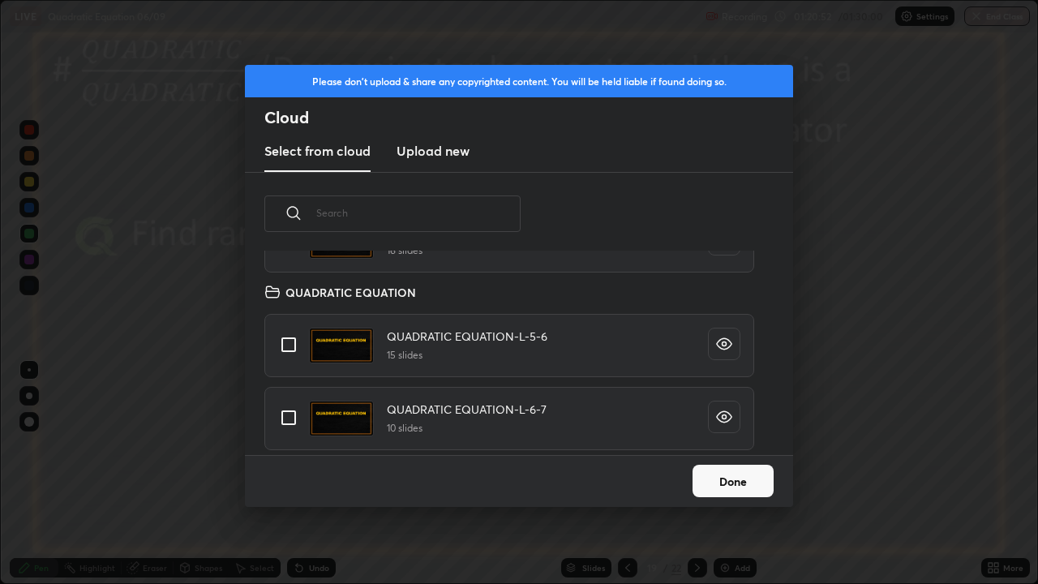
click at [289, 418] on input "grid" at bounding box center [289, 418] width 34 height 34
checkbox input "true"
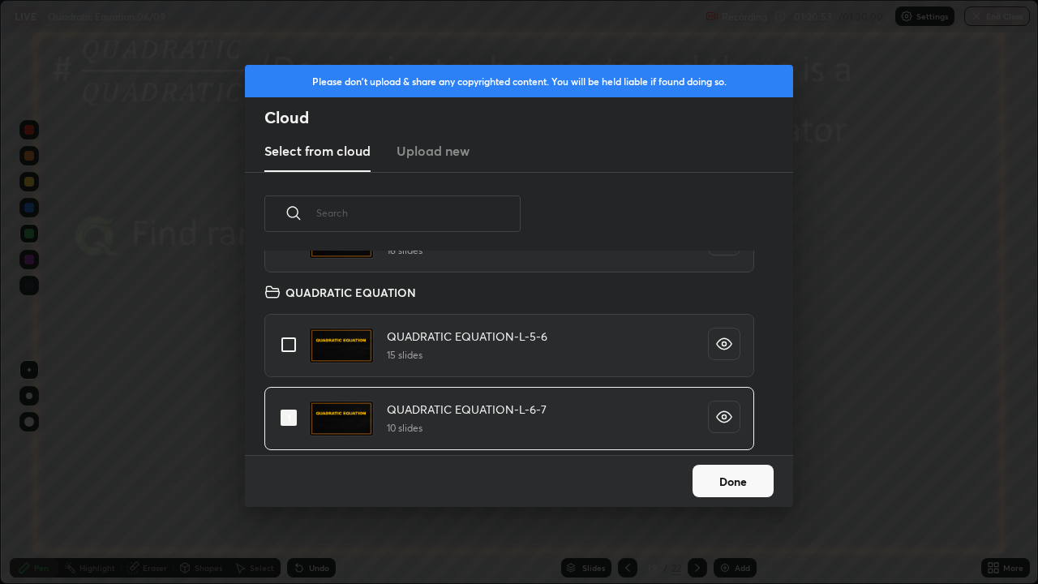
click at [706, 473] on button "Done" at bounding box center [733, 481] width 81 height 32
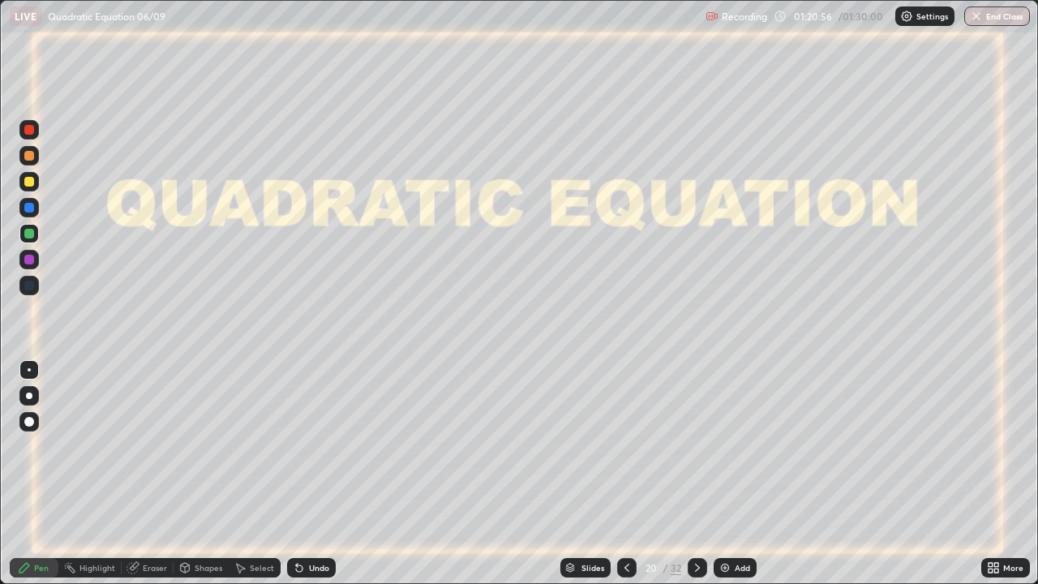
click at [696, 474] on div at bounding box center [697, 567] width 19 height 19
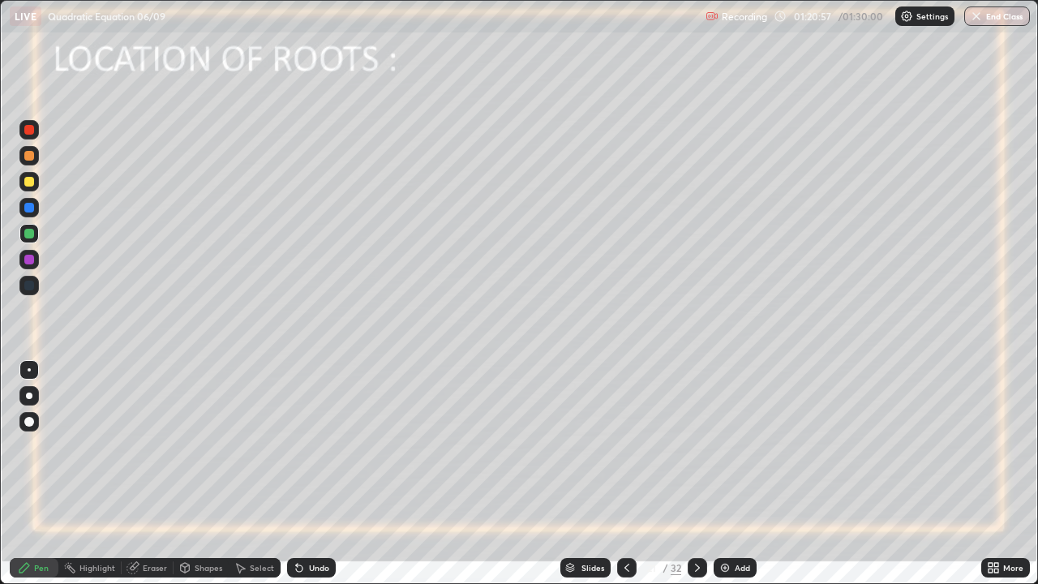
click at [691, 474] on icon at bounding box center [697, 567] width 13 height 13
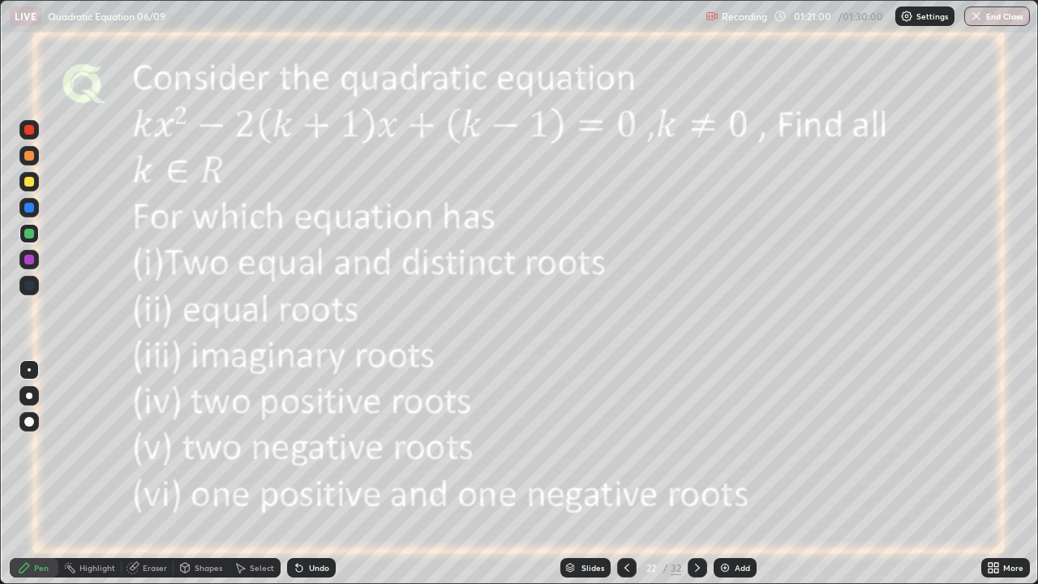
click at [696, 474] on icon at bounding box center [697, 568] width 5 height 8
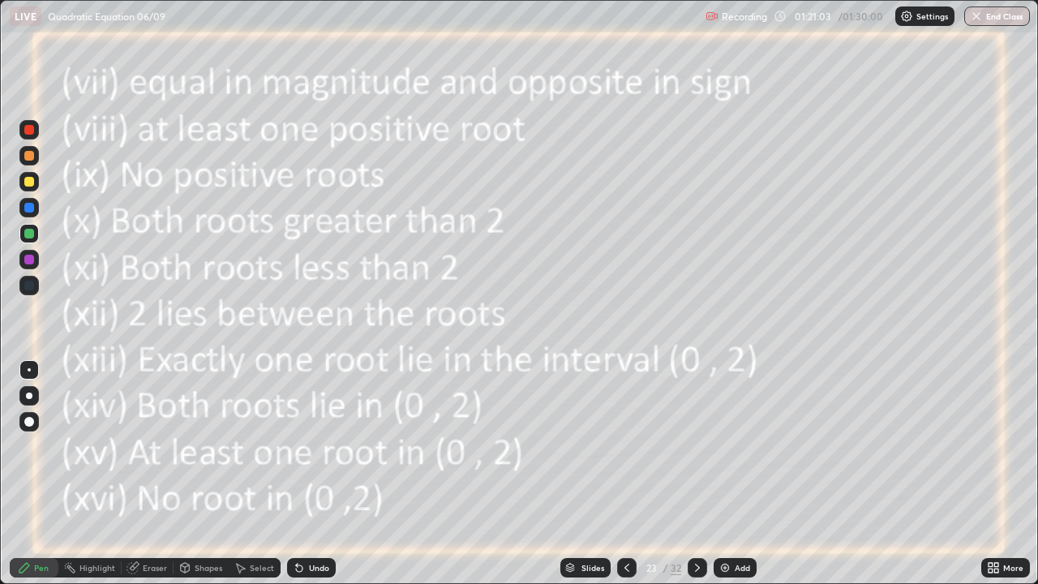
click at [696, 474] on icon at bounding box center [697, 567] width 13 height 13
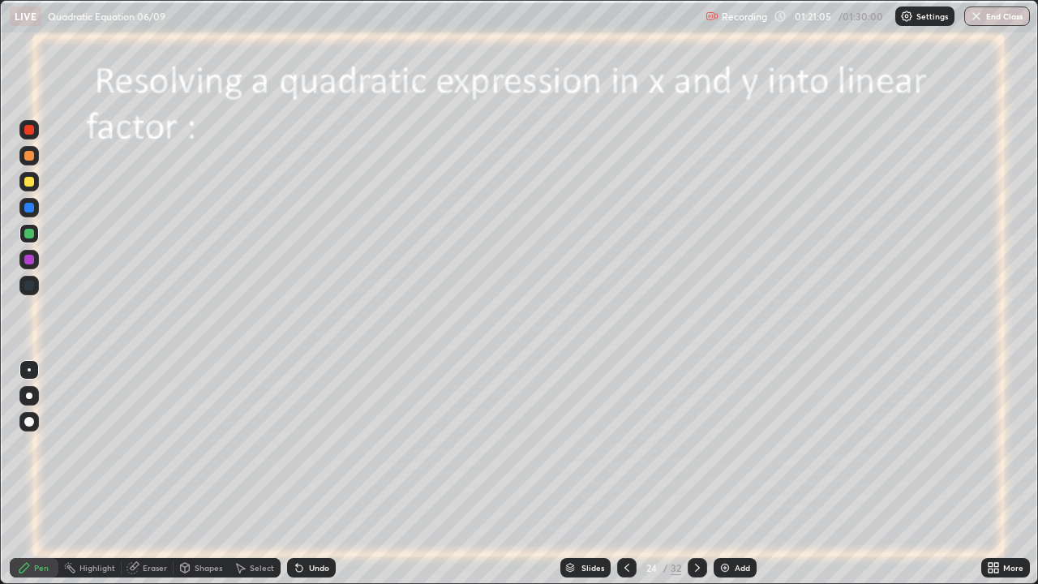
click at [625, 474] on icon at bounding box center [626, 567] width 13 height 13
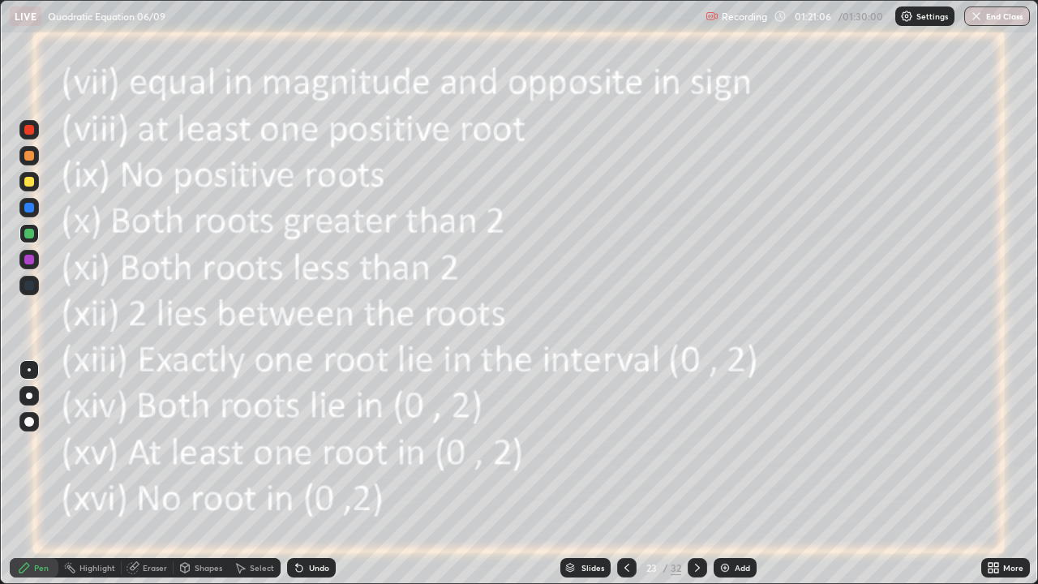
click at [624, 474] on icon at bounding box center [626, 567] width 13 height 13
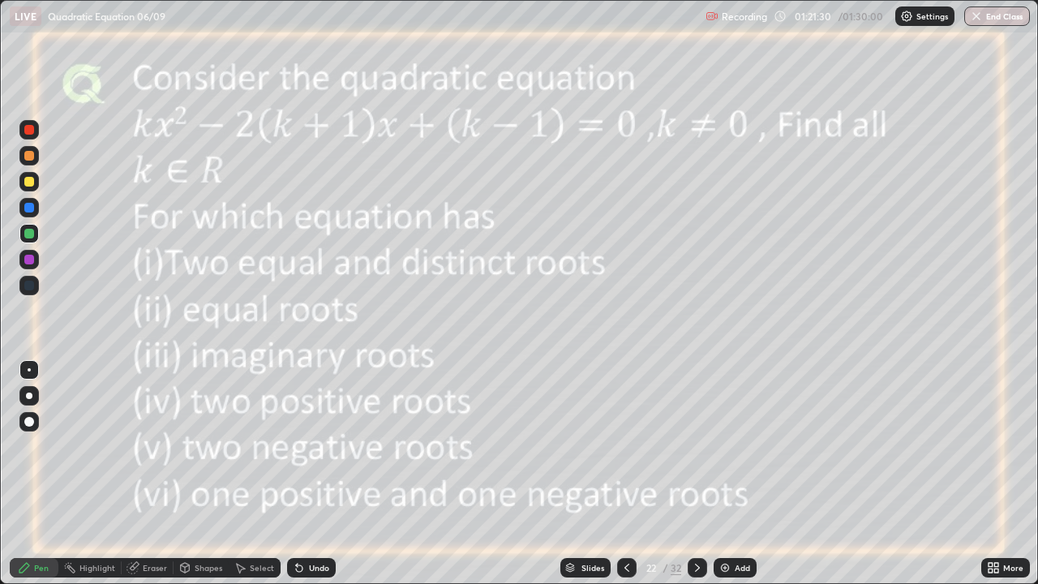
click at [696, 474] on icon at bounding box center [697, 568] width 5 height 8
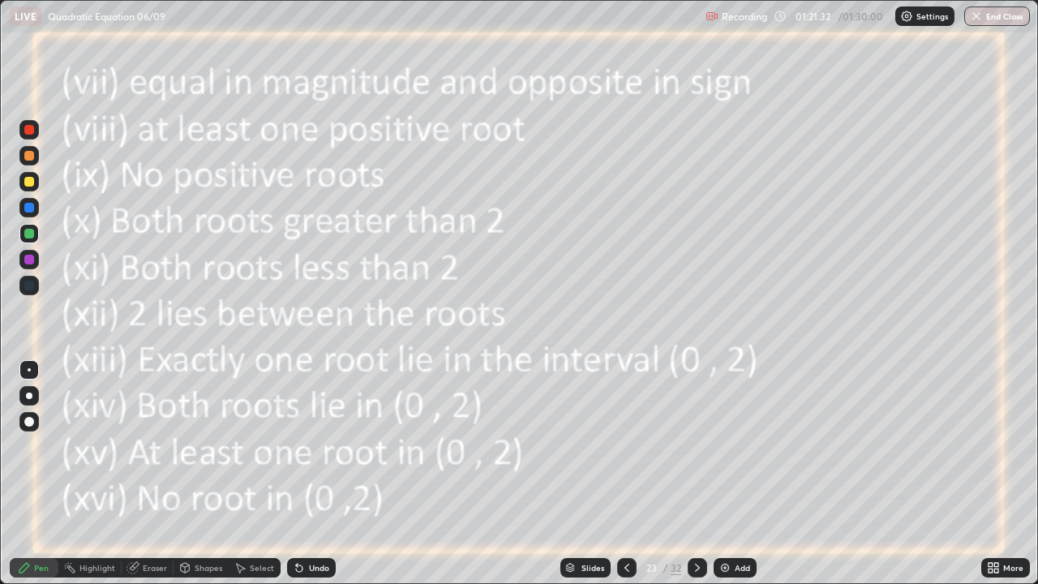
click at [696, 474] on icon at bounding box center [697, 567] width 13 height 13
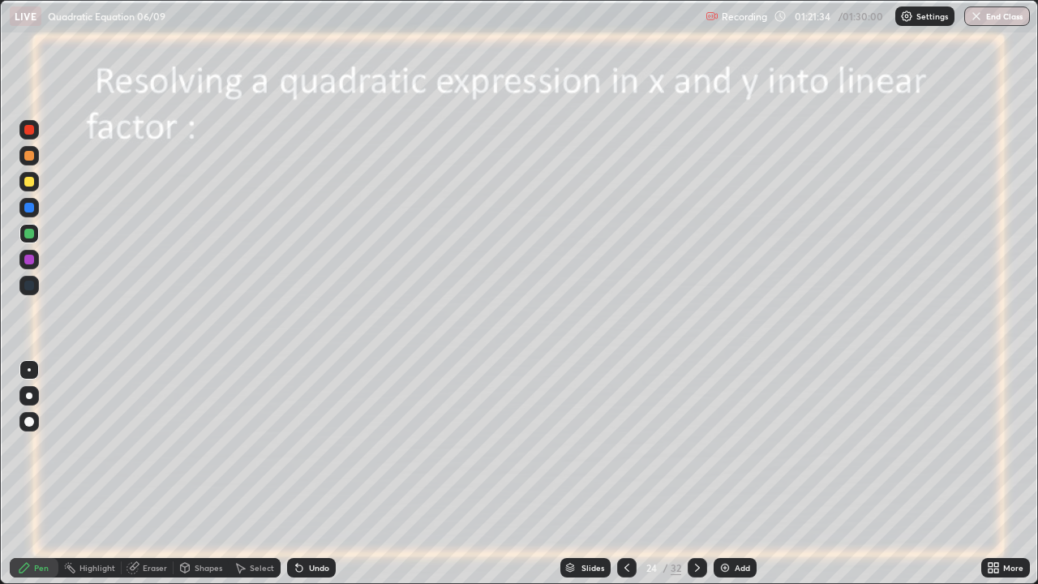
click at [696, 474] on icon at bounding box center [697, 567] width 13 height 13
click at [697, 474] on icon at bounding box center [697, 567] width 13 height 13
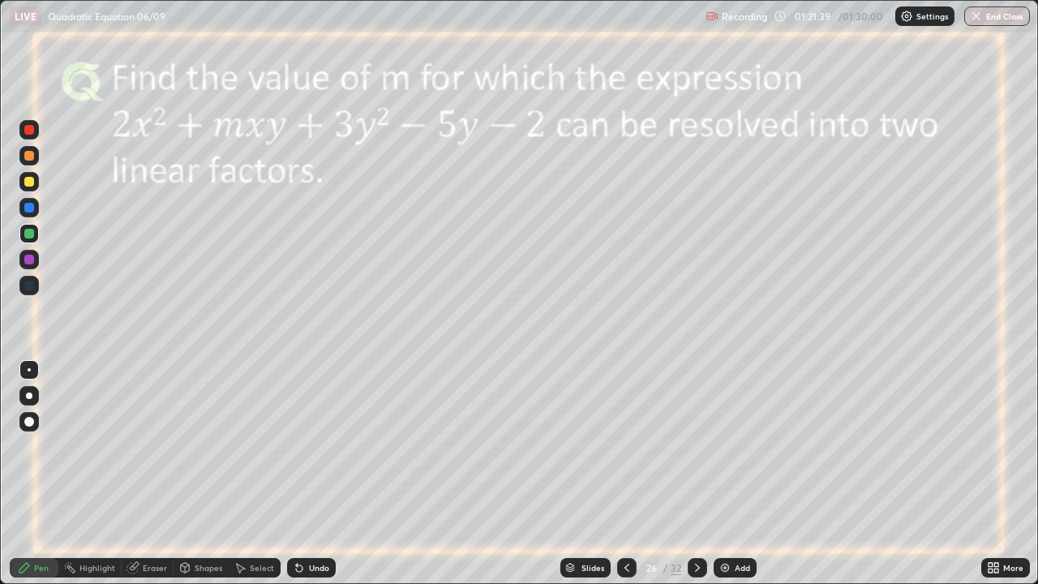
click at [598, 474] on div "Slides" at bounding box center [592, 568] width 23 height 8
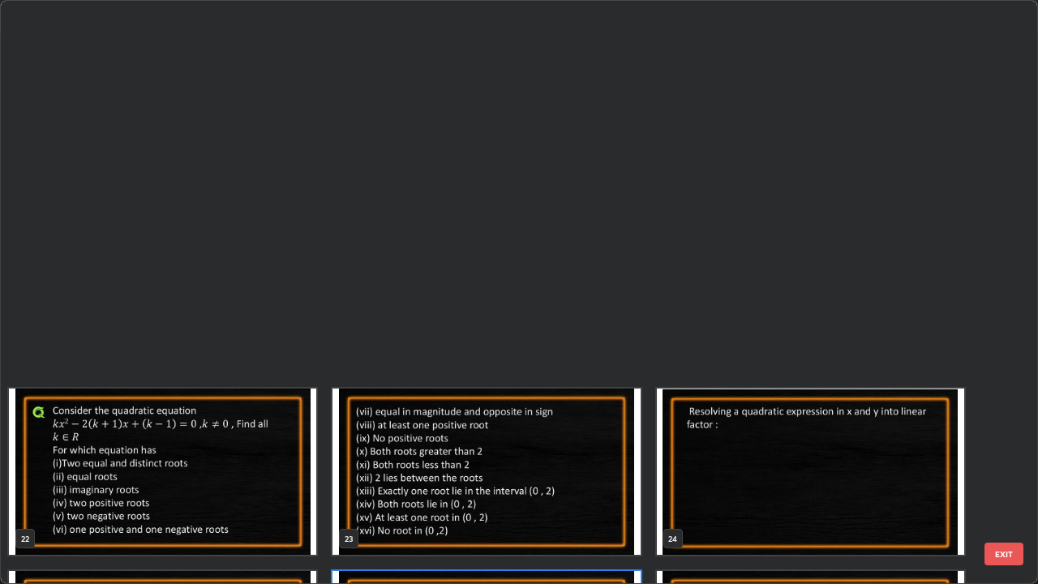
scroll to position [1422, 0]
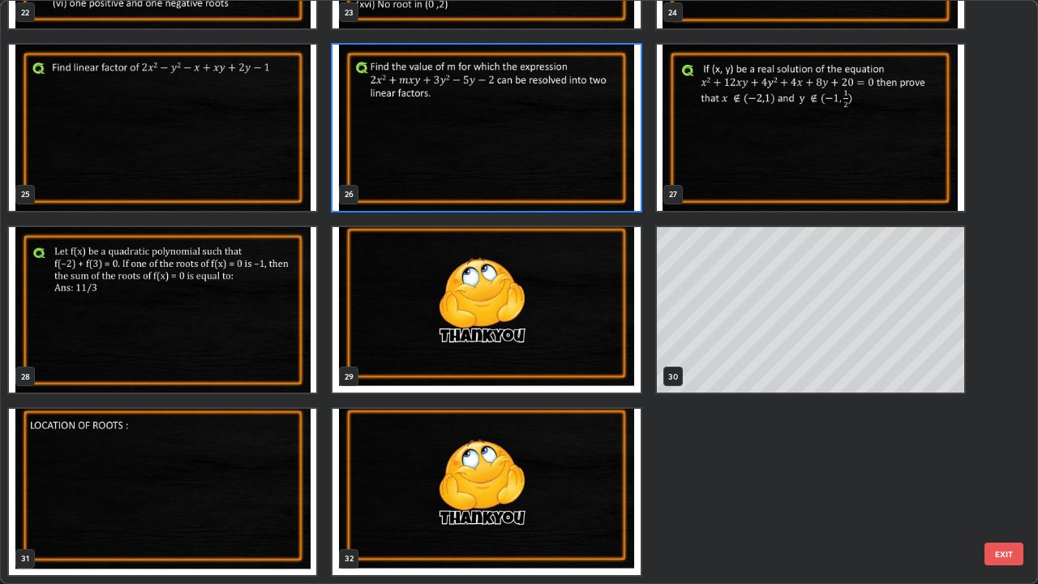
click at [1002, 474] on button "EXIT" at bounding box center [1003, 554] width 39 height 23
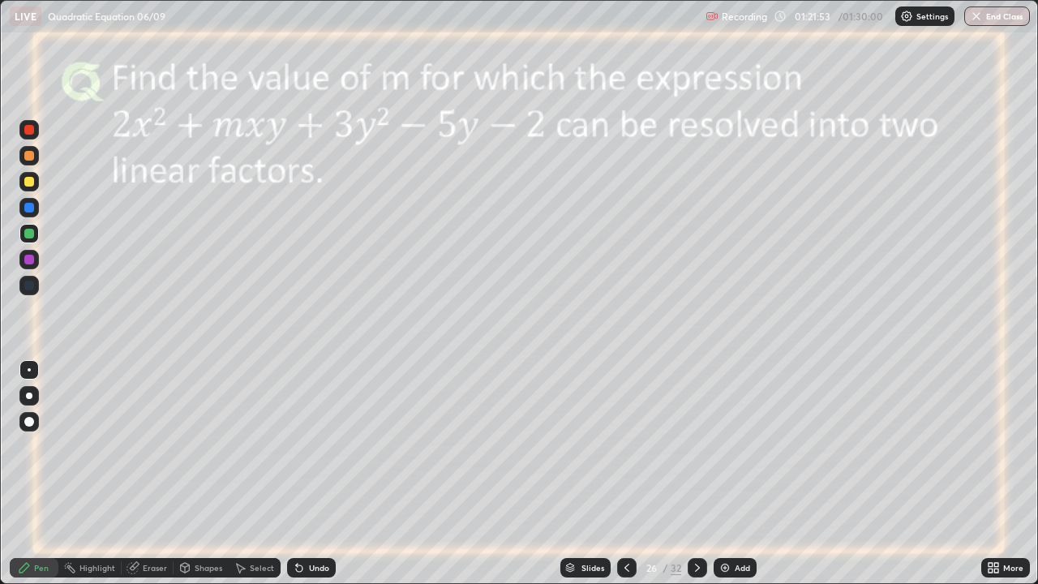
click at [985, 21] on button "End Class" at bounding box center [997, 15] width 66 height 19
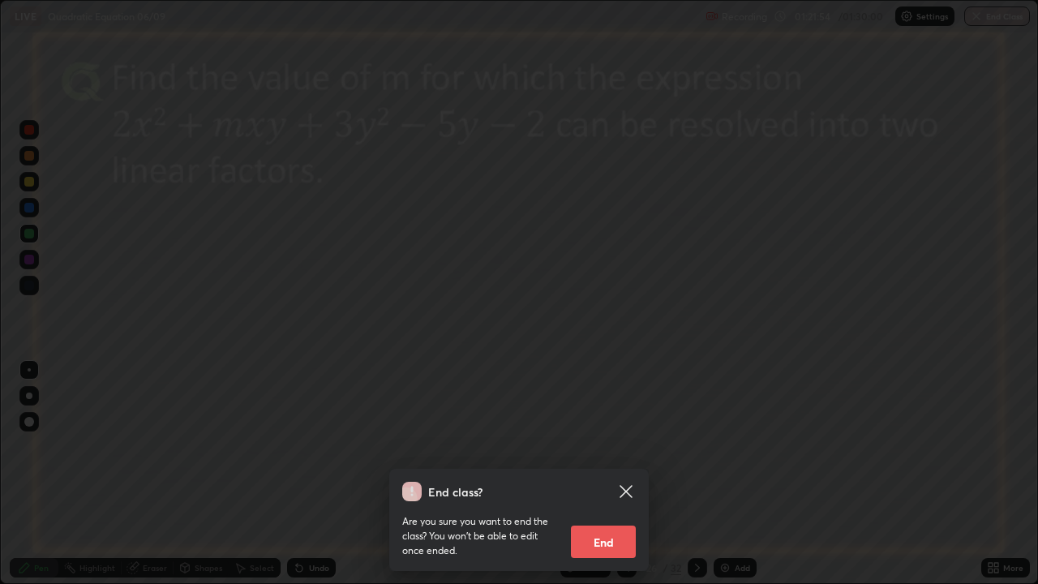
click at [606, 474] on button "End" at bounding box center [603, 541] width 65 height 32
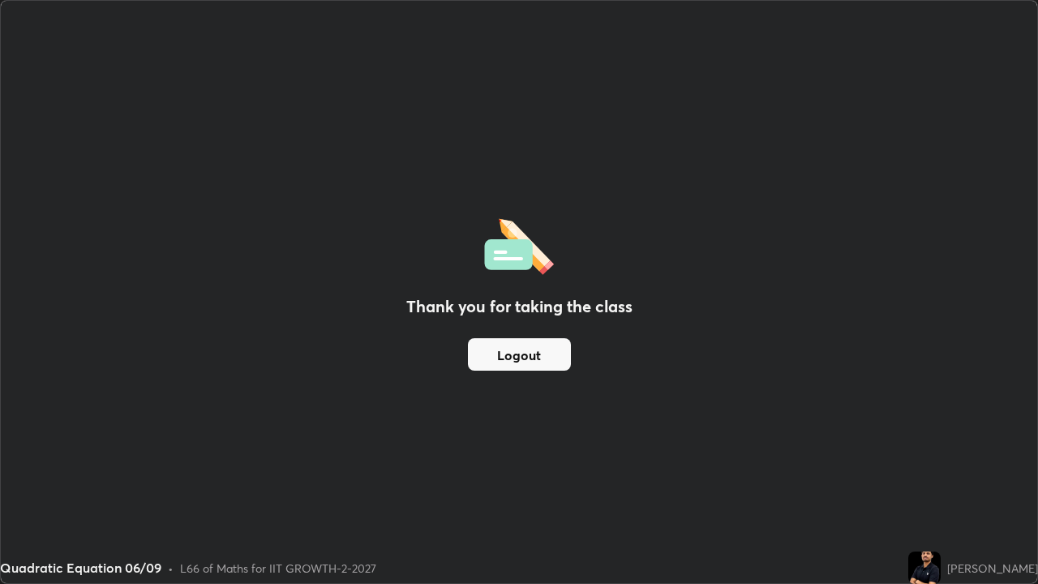
click at [538, 354] on button "Logout" at bounding box center [519, 354] width 103 height 32
